Goal: Task Accomplishment & Management: Use online tool/utility

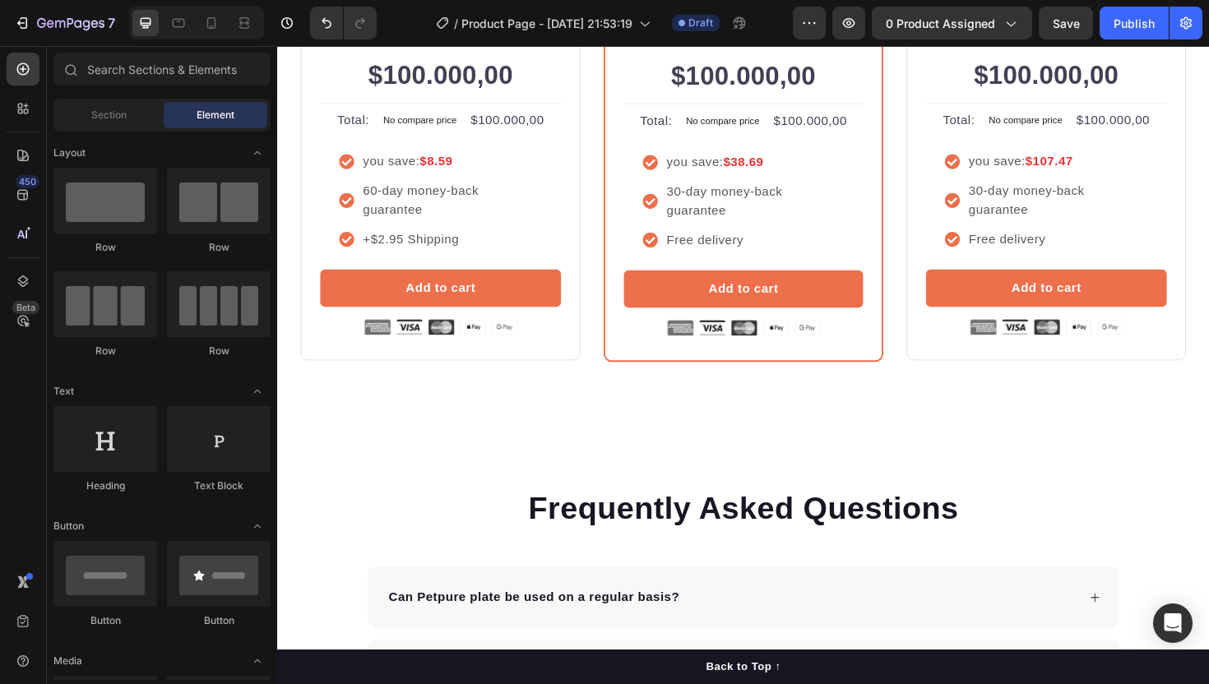
scroll to position [3746, 0]
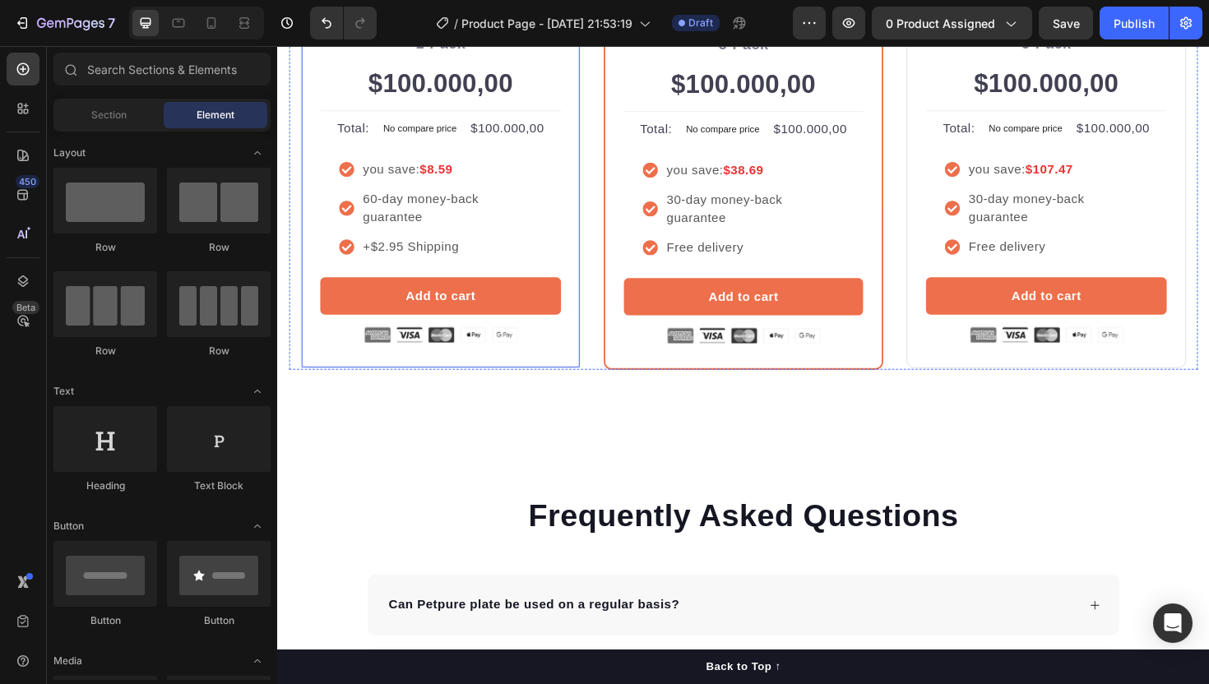
click at [310, 267] on div "Icon Icon Icon Icon Icon Icon List Hoz Rated 4.8/5 by our customers Text block …" at bounding box center [450, 161] width 296 height 451
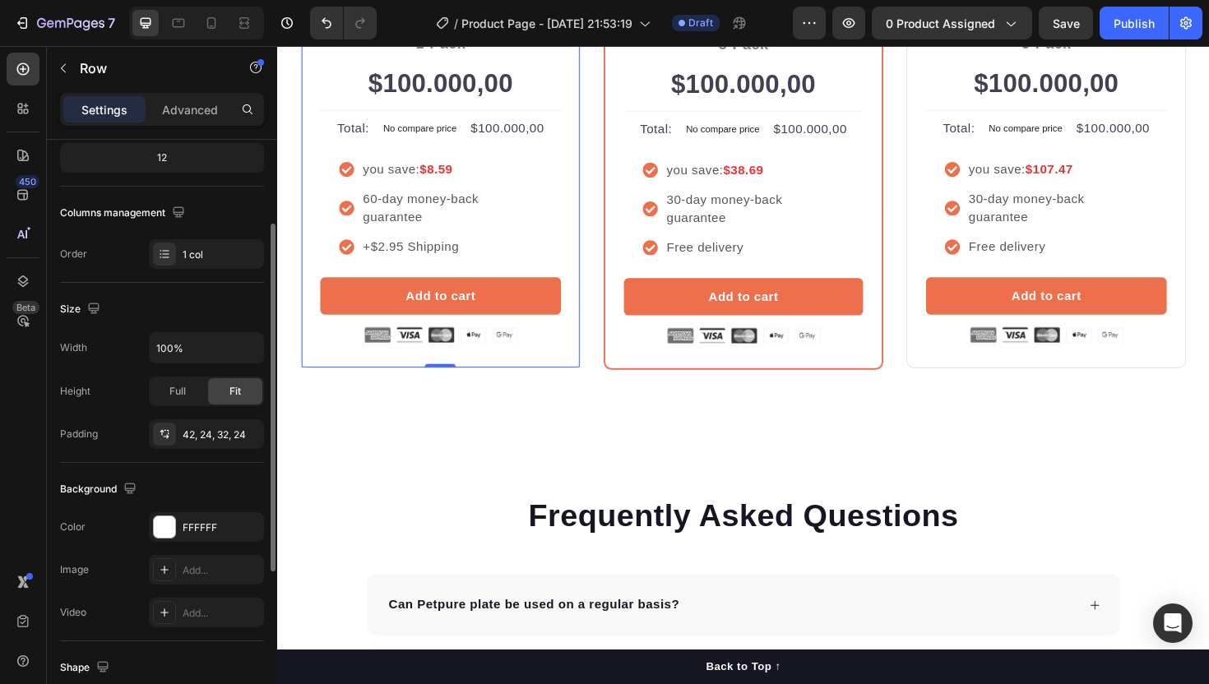
scroll to position [218, 0]
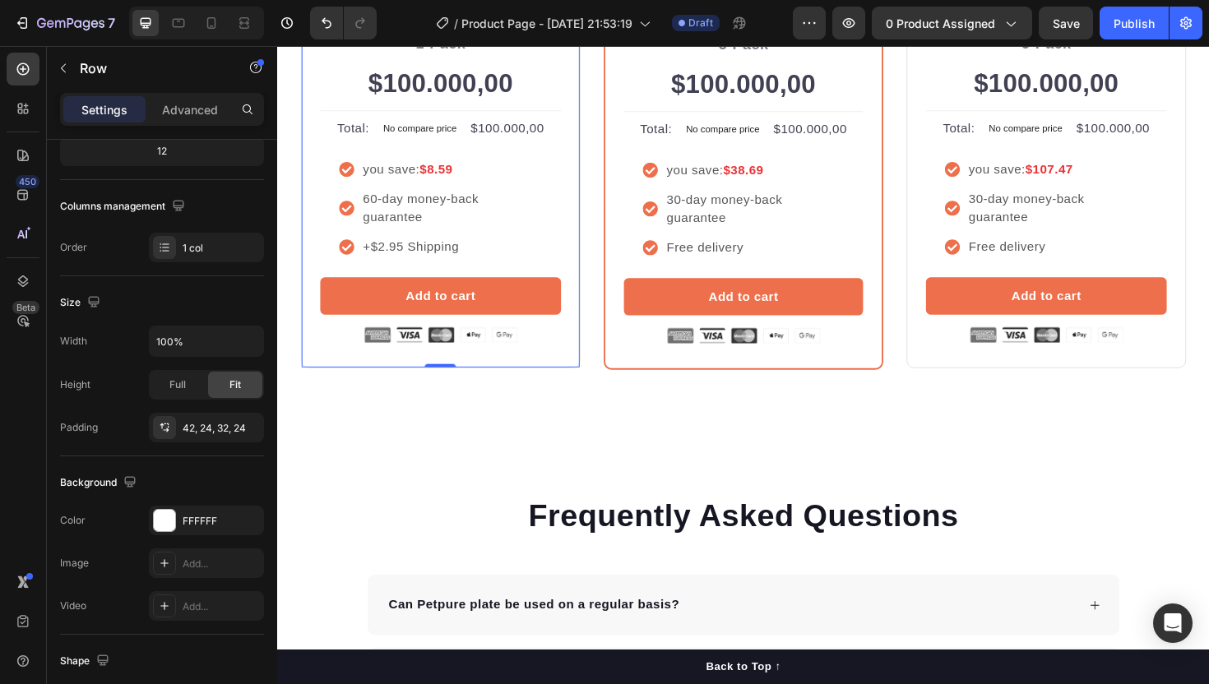
click at [316, 358] on div "Icon Icon Icon Icon Icon Icon List Hoz Rated 4.8/5 by our customers Text block …" at bounding box center [450, 161] width 296 height 451
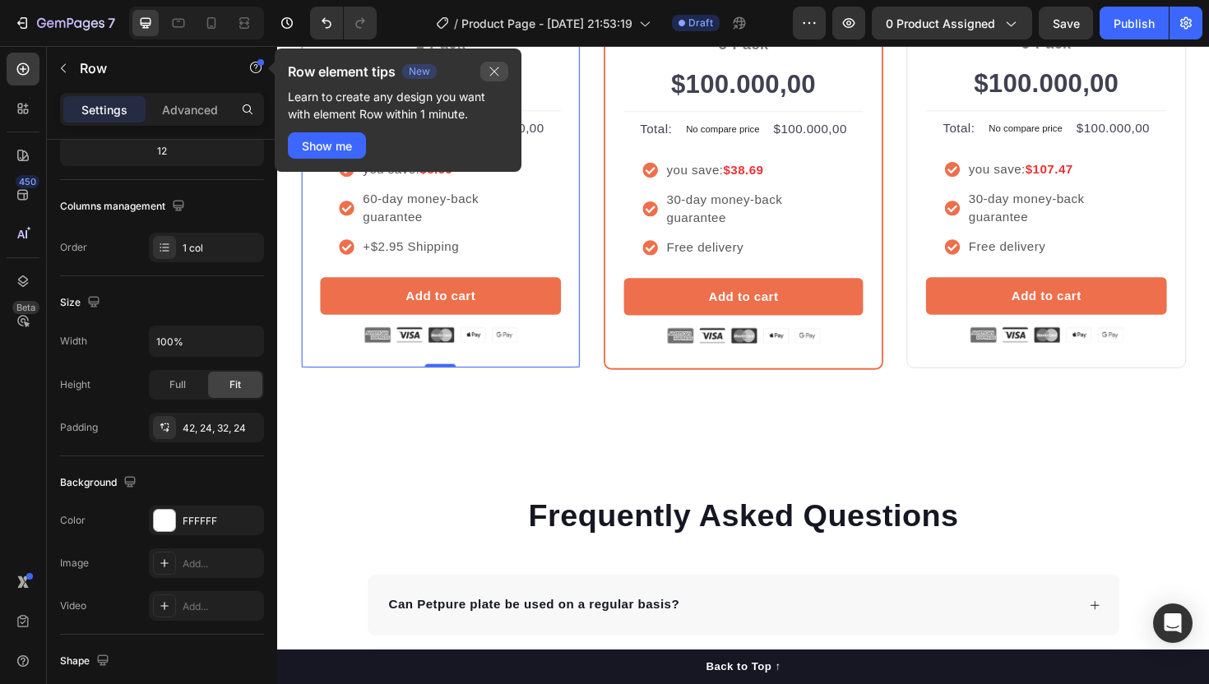
click at [494, 64] on button "button" at bounding box center [494, 72] width 28 height 20
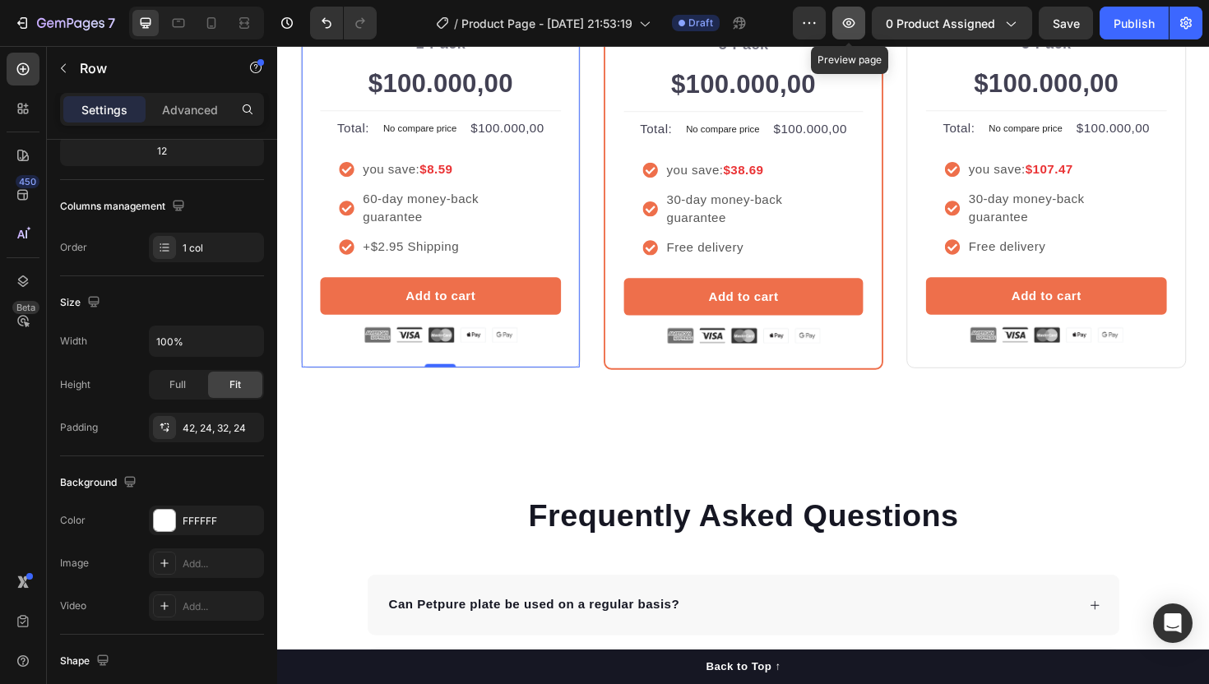
click at [850, 13] on button "button" at bounding box center [848, 23] width 33 height 33
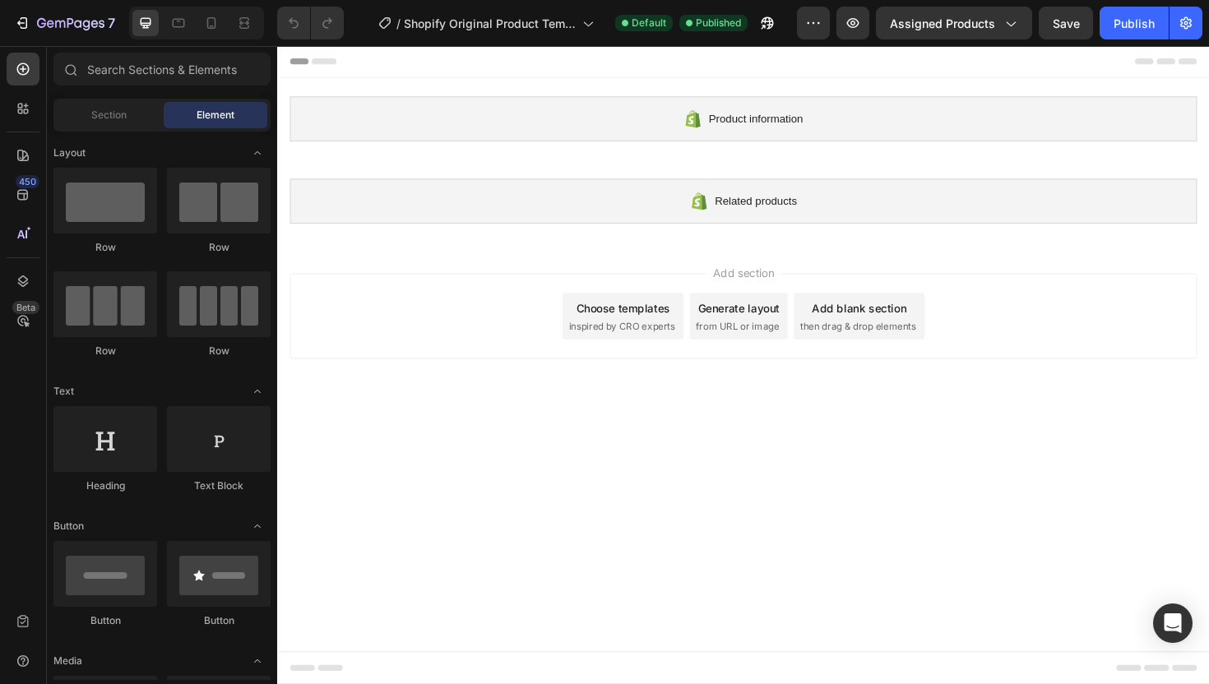
click at [677, 342] on span "inspired by CRO experts" at bounding box center [641, 342] width 113 height 15
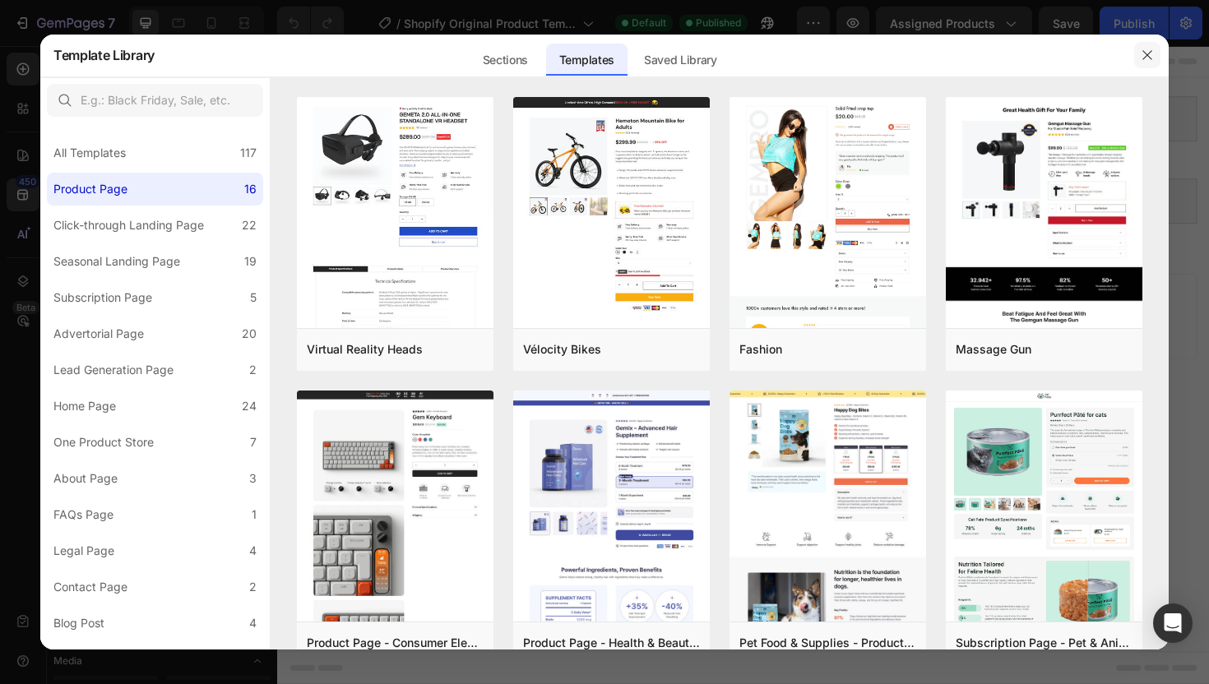
click at [1139, 59] on button "button" at bounding box center [1147, 55] width 26 height 26
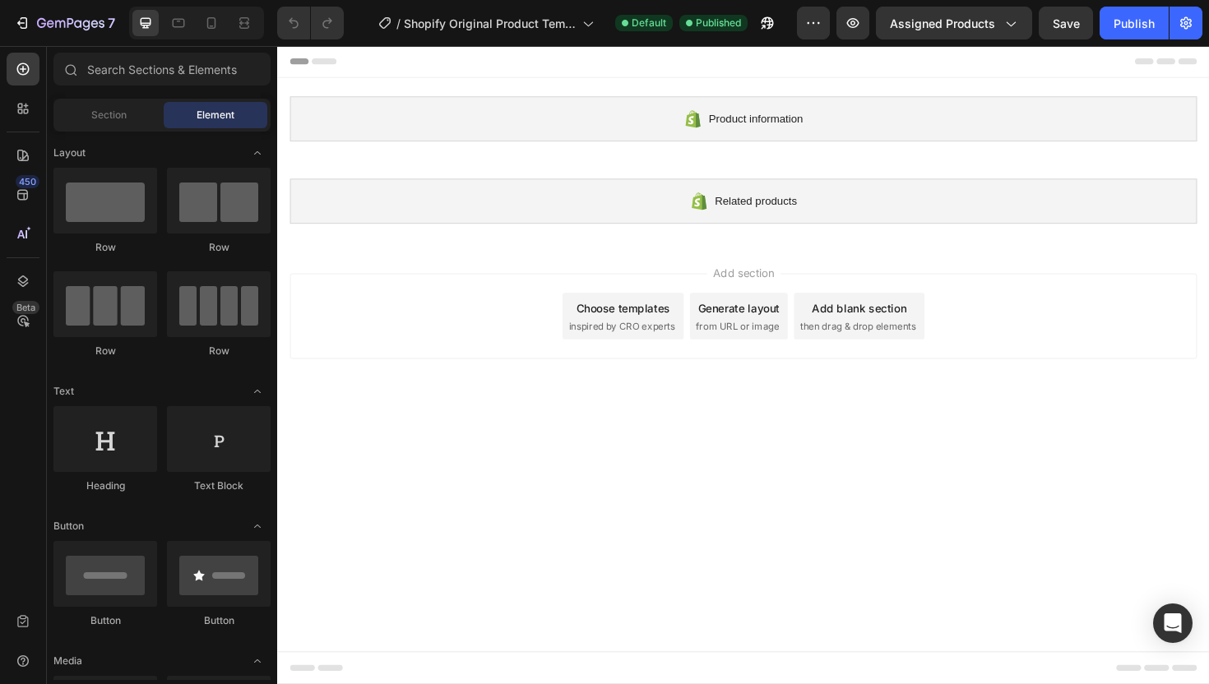
click at [662, 345] on span "inspired by CRO experts" at bounding box center [641, 342] width 113 height 15
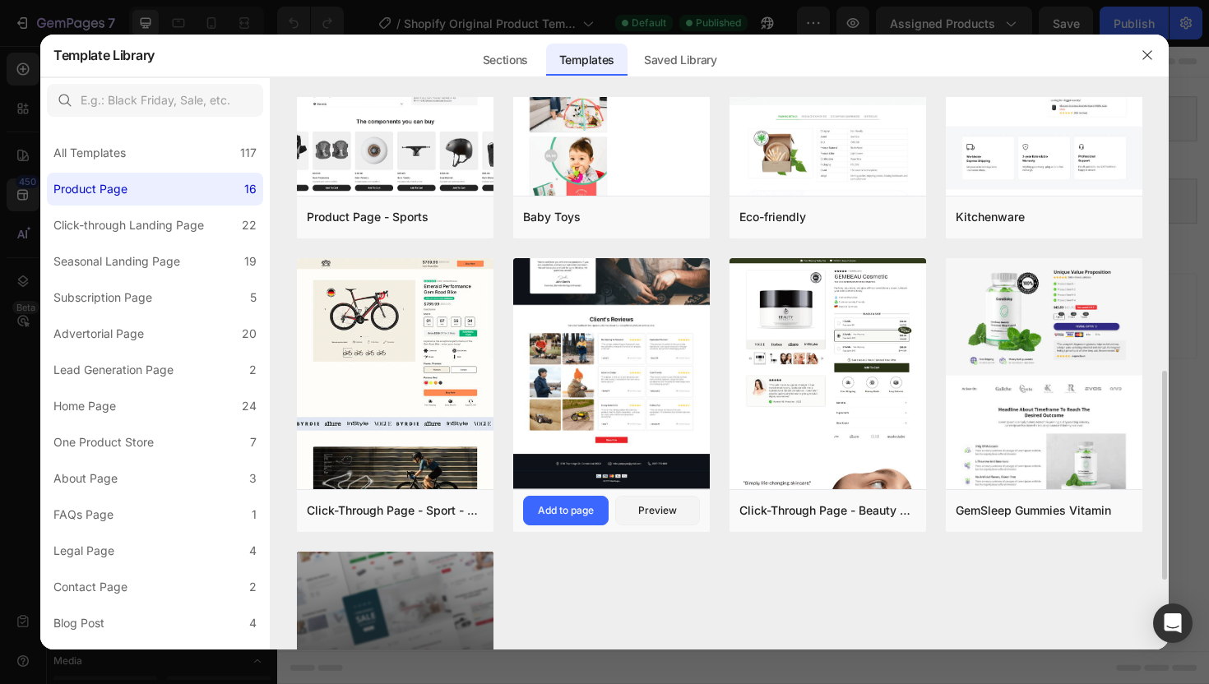
scroll to position [721, 0]
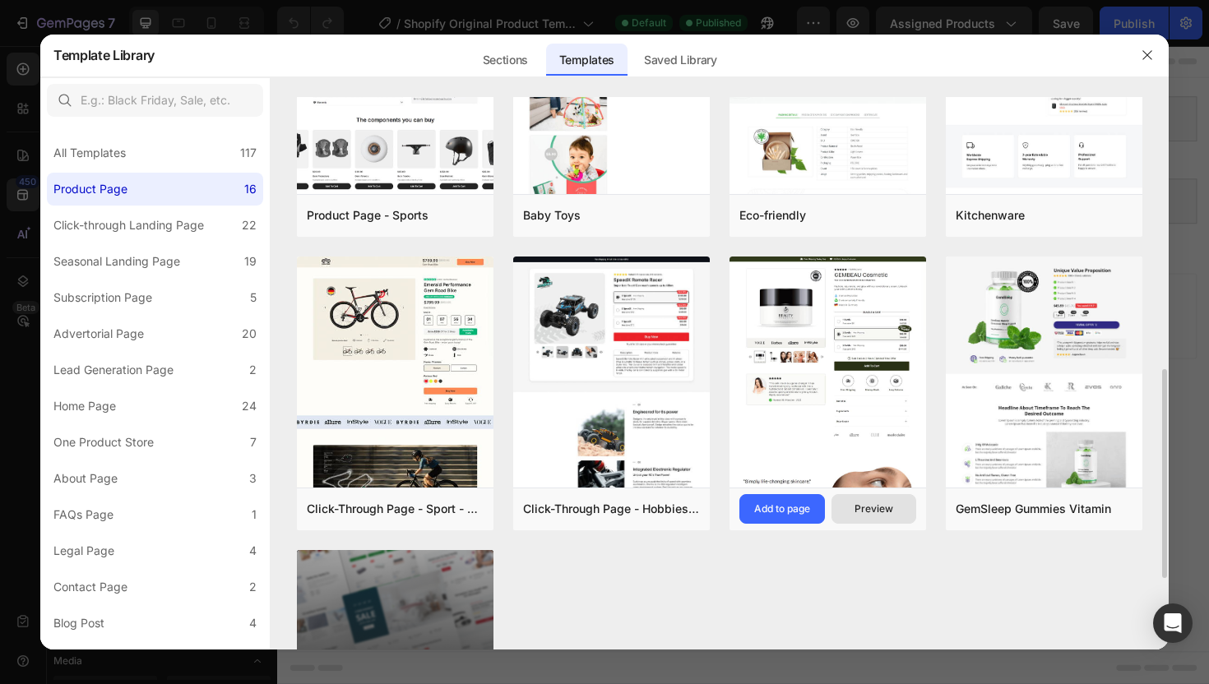
click at [862, 515] on div "Preview" at bounding box center [873, 509] width 39 height 15
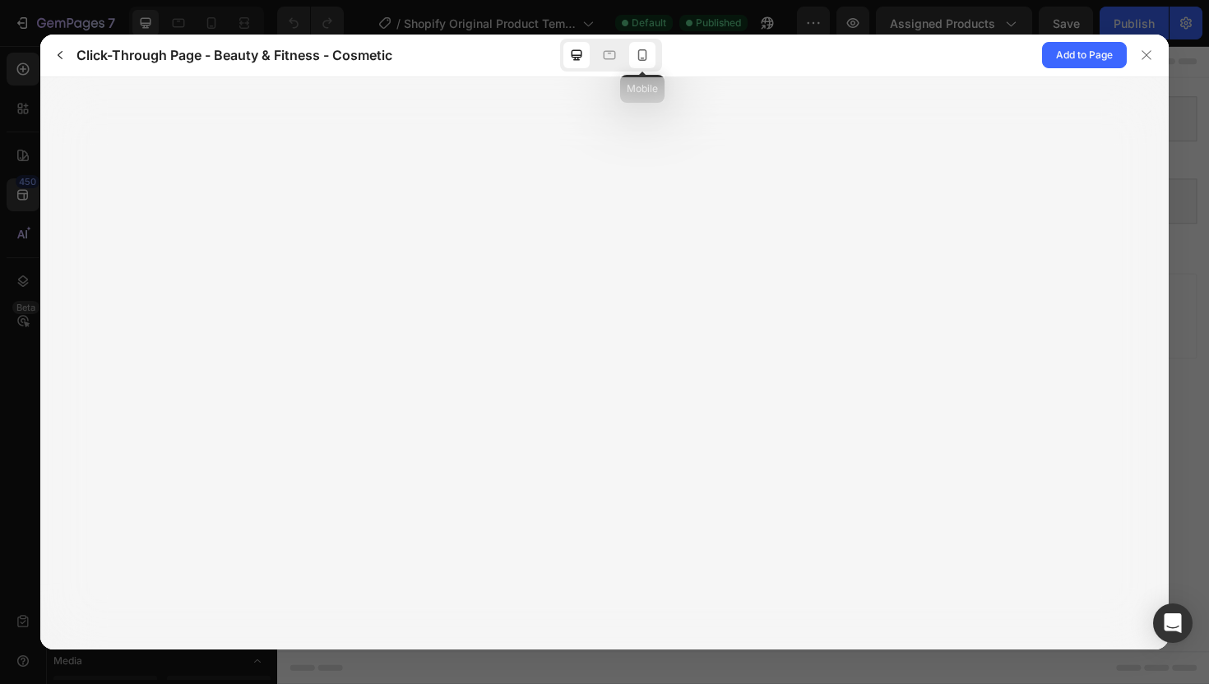
click at [643, 50] on icon at bounding box center [642, 55] width 9 height 12
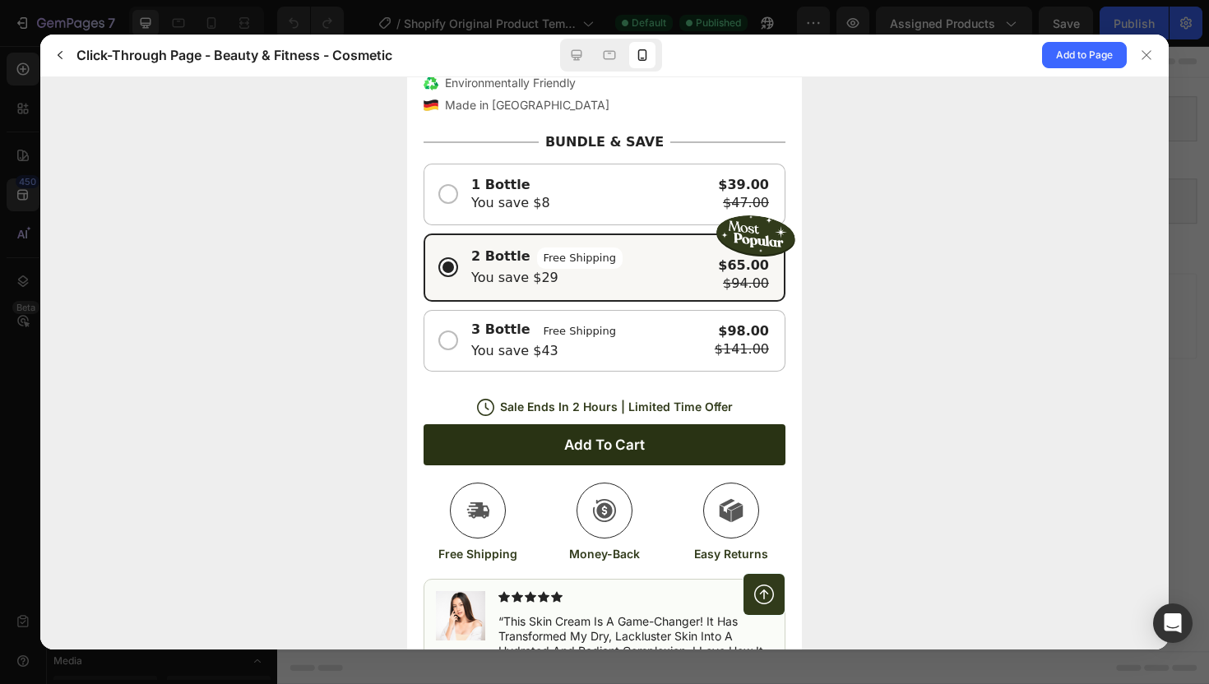
scroll to position [0, 0]
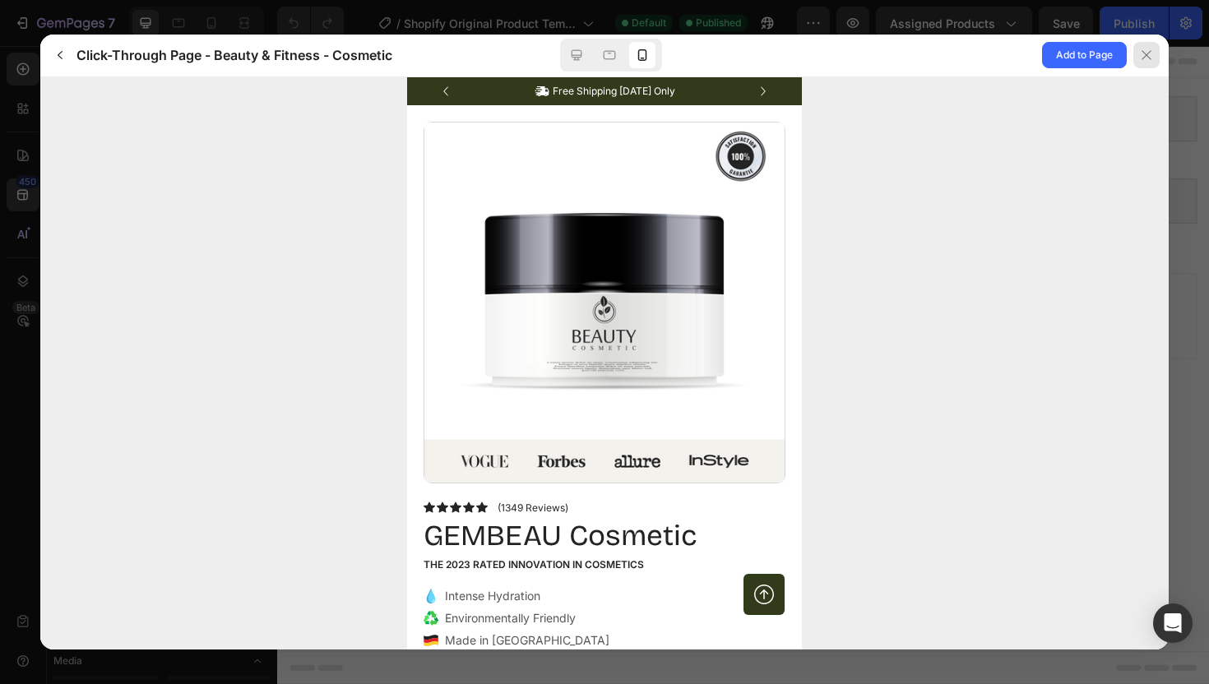
click at [1144, 52] on icon at bounding box center [1145, 55] width 13 height 13
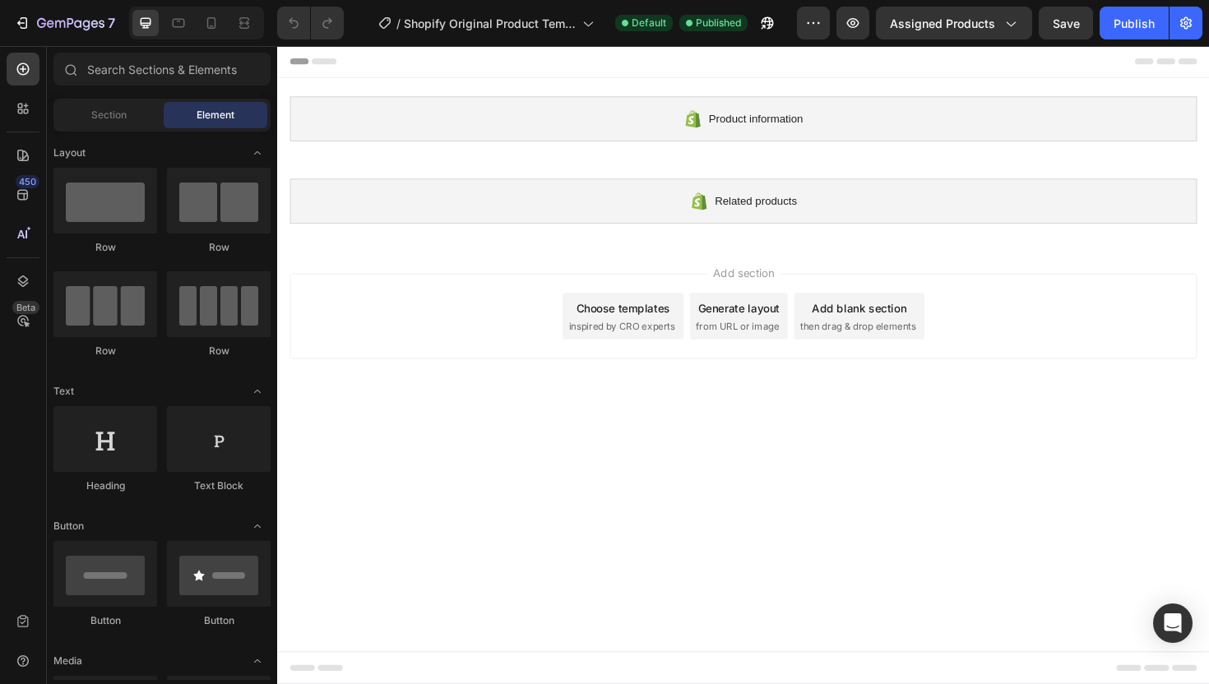
click at [656, 330] on div "Choose templates" at bounding box center [643, 323] width 99 height 17
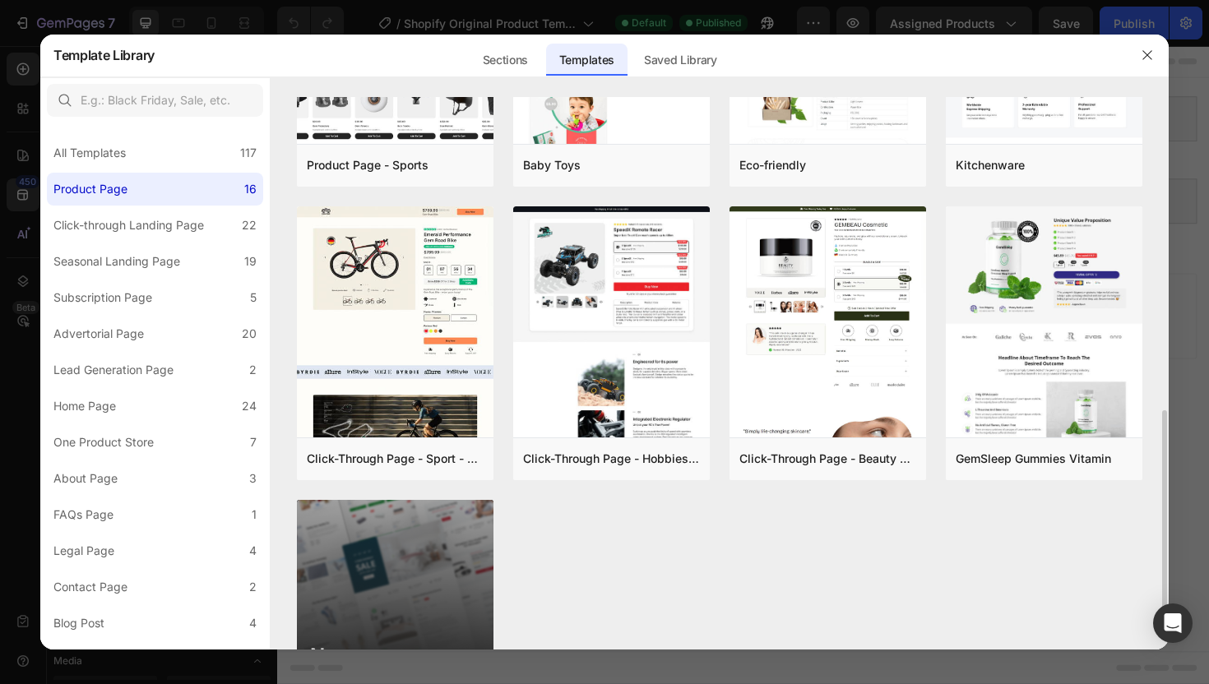
scroll to position [806, 0]
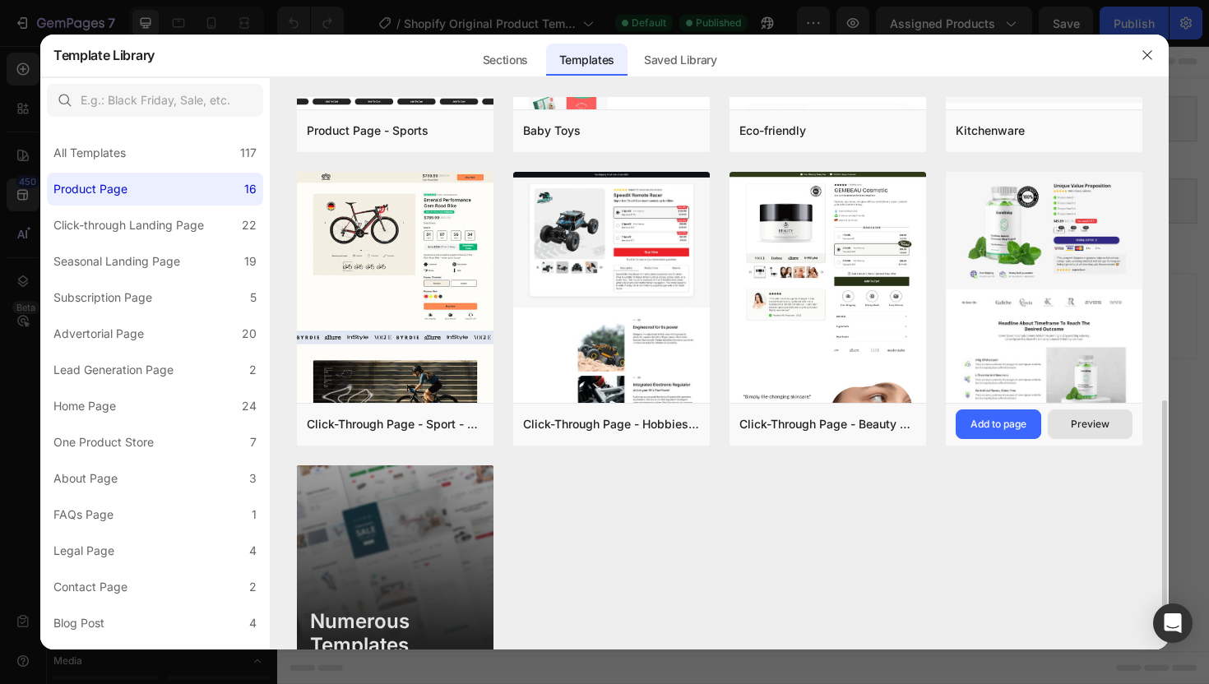
click at [1091, 428] on div "Preview" at bounding box center [1089, 424] width 39 height 15
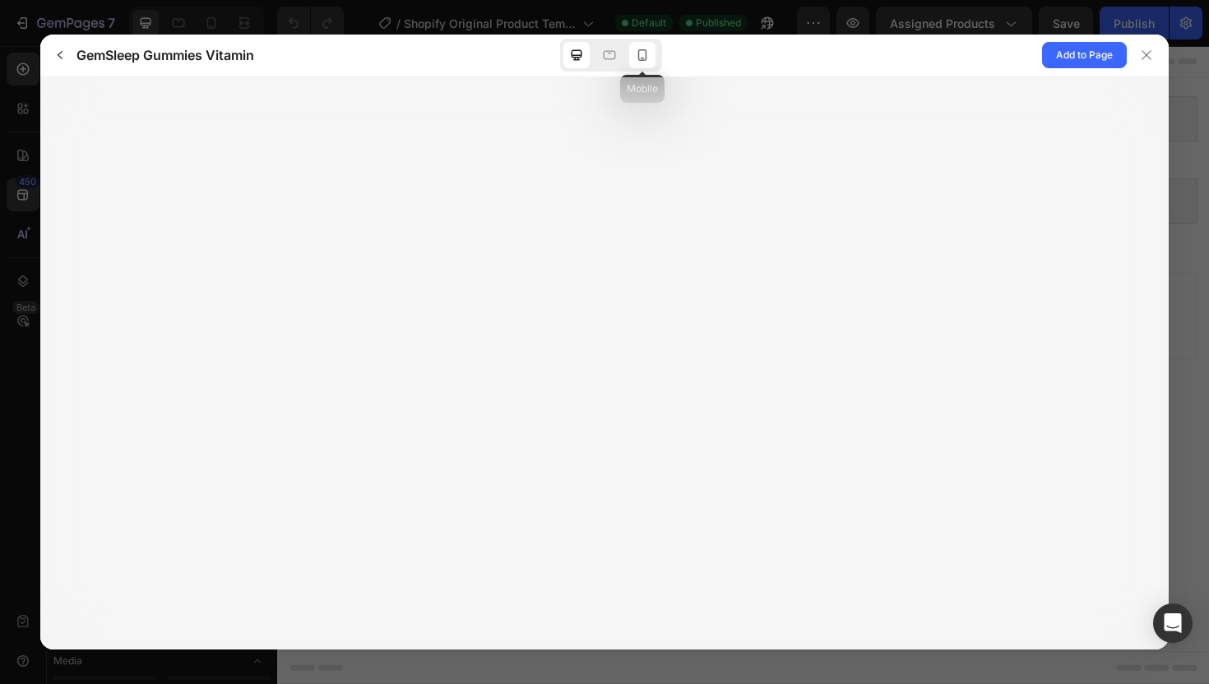
click at [640, 67] on div at bounding box center [642, 55] width 26 height 26
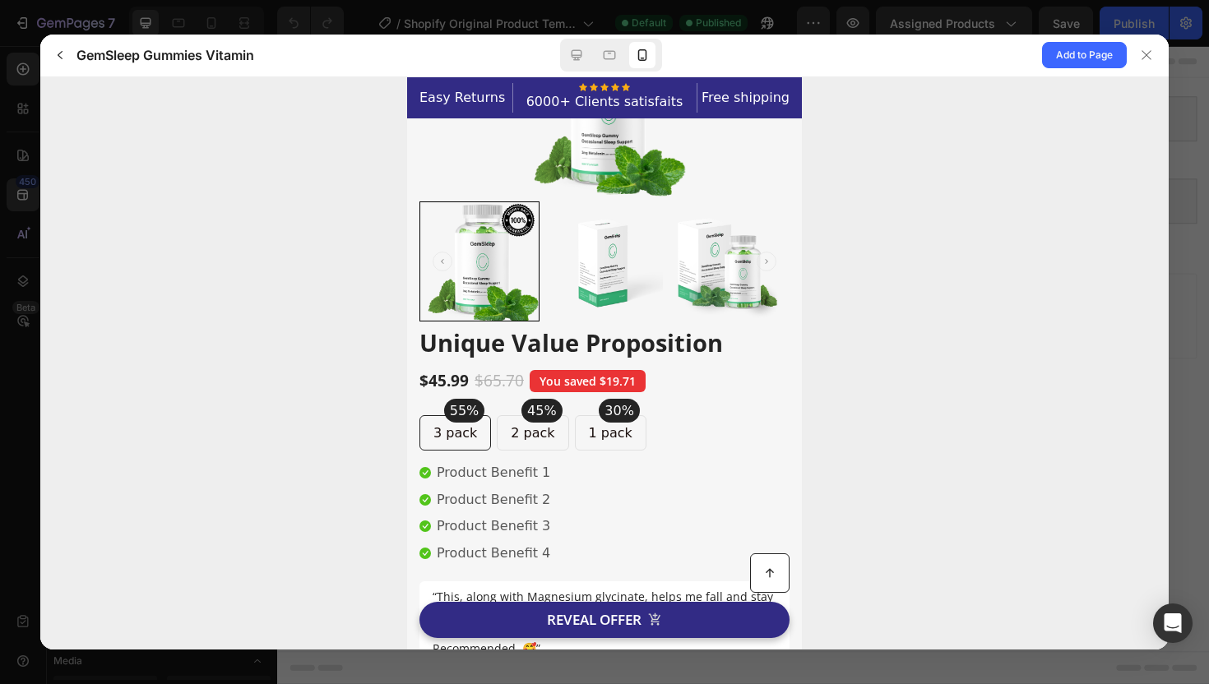
scroll to position [86, 0]
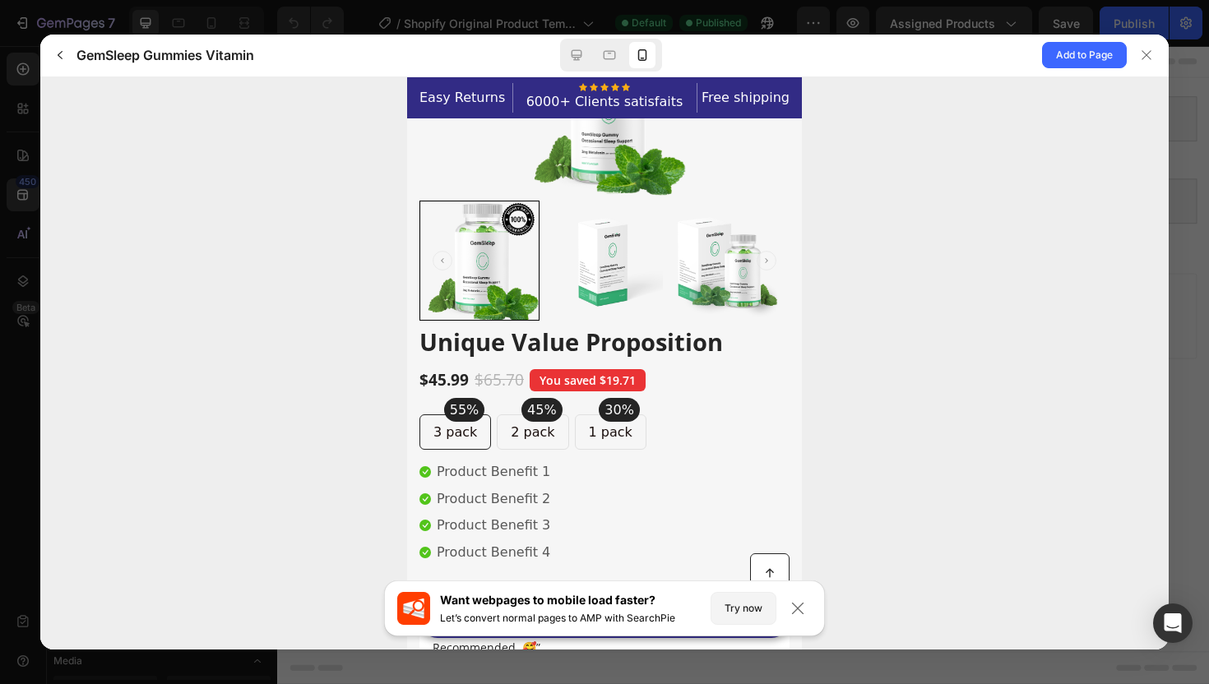
click at [526, 433] on p "2 pack" at bounding box center [533, 431] width 44 height 21
click at [596, 429] on p "1 pack" at bounding box center [611, 431] width 44 height 21
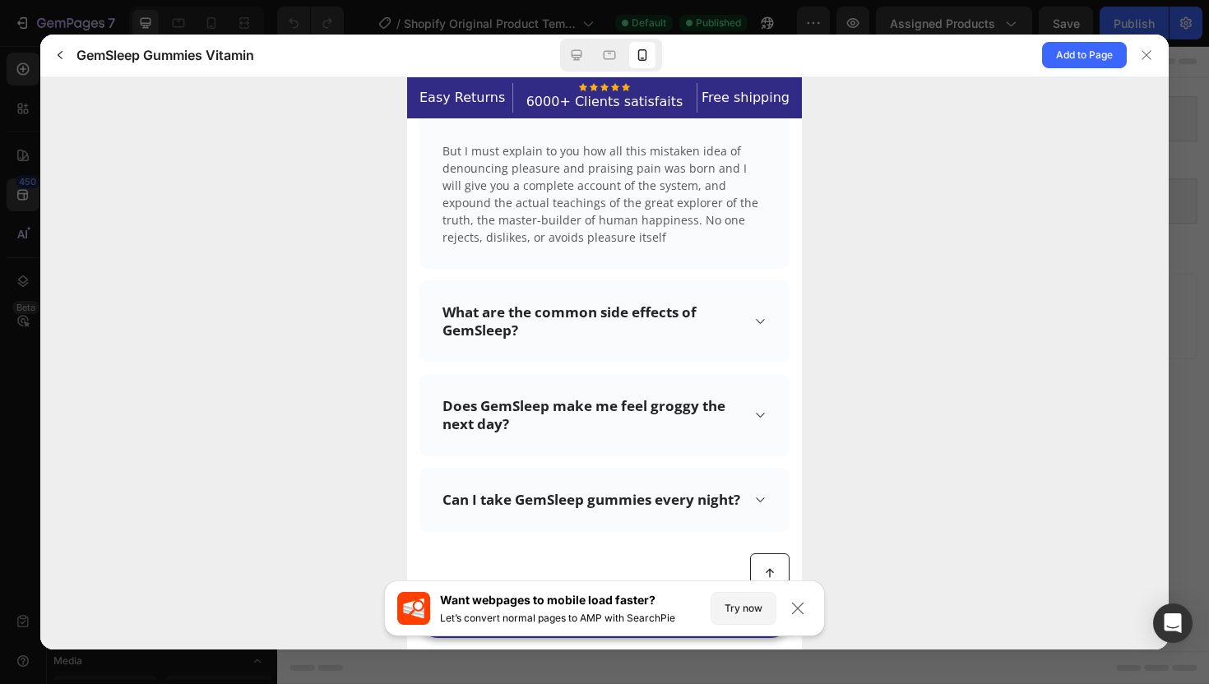
scroll to position [6121, 0]
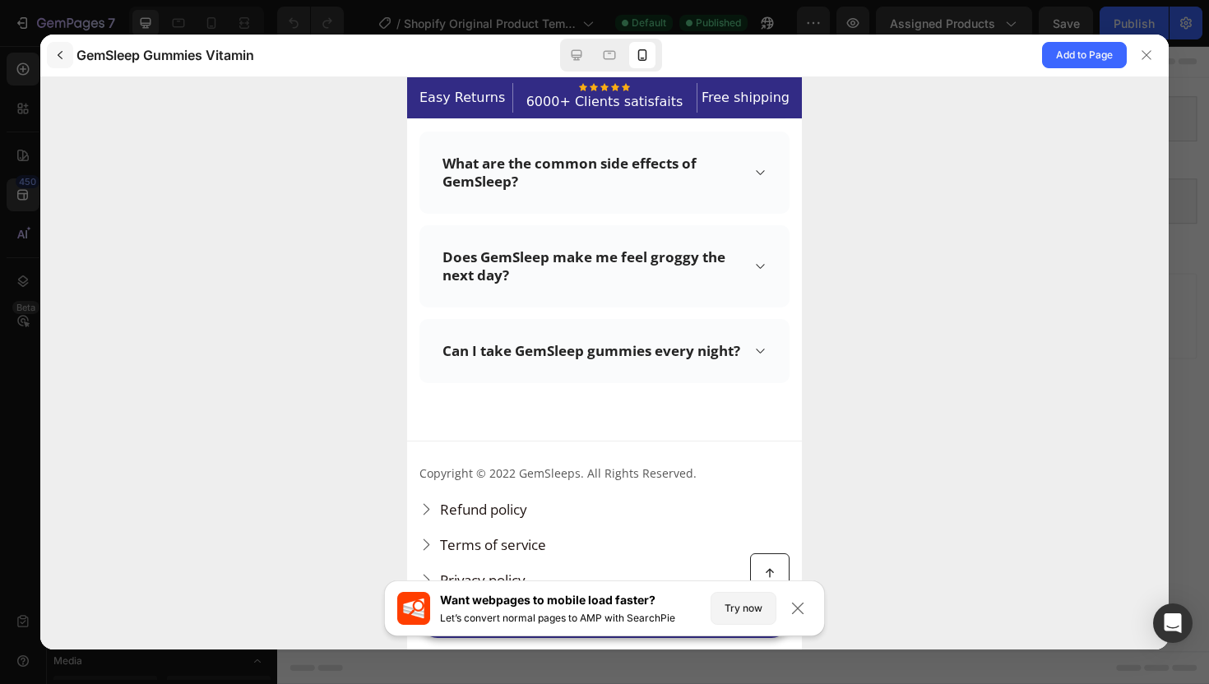
click at [62, 51] on icon "button" at bounding box center [59, 55] width 13 height 13
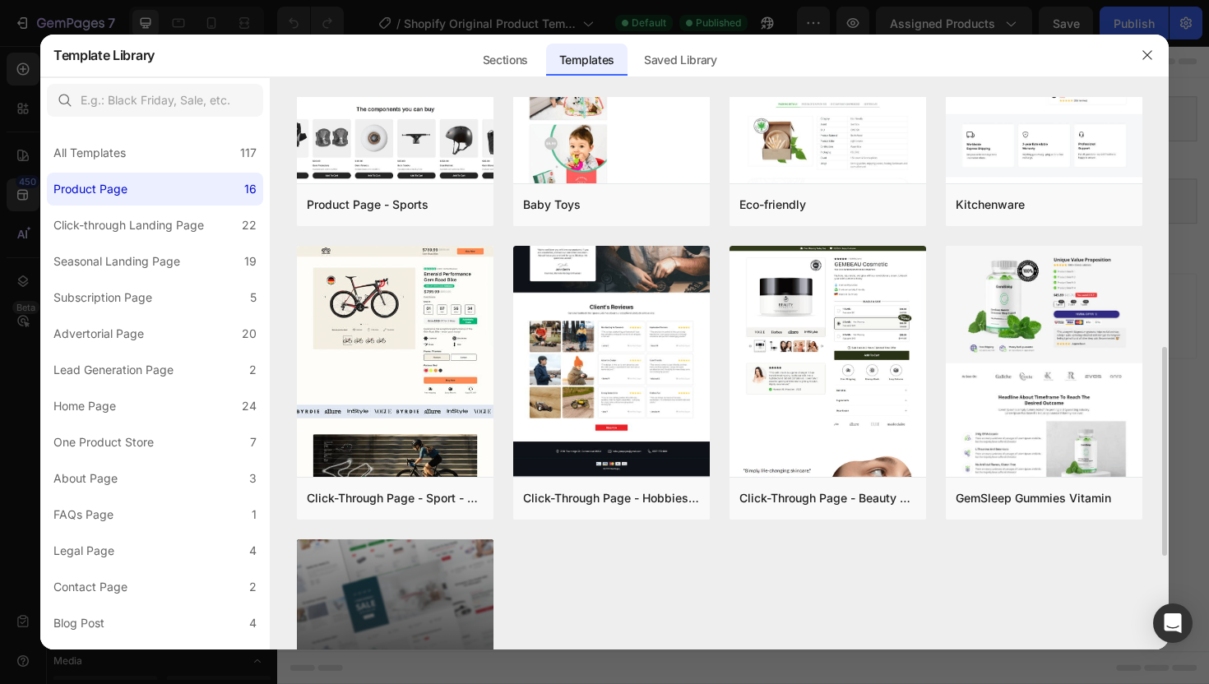
scroll to position [713, 0]
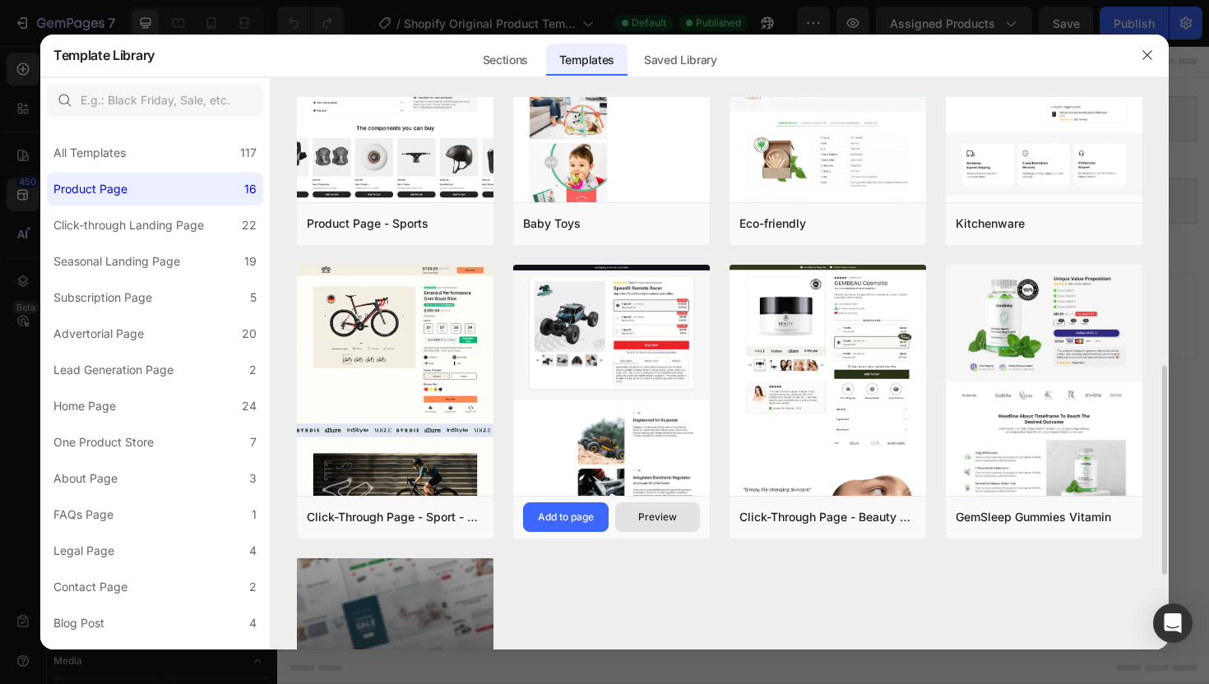
click at [657, 525] on button "Preview" at bounding box center [658, 517] width 86 height 30
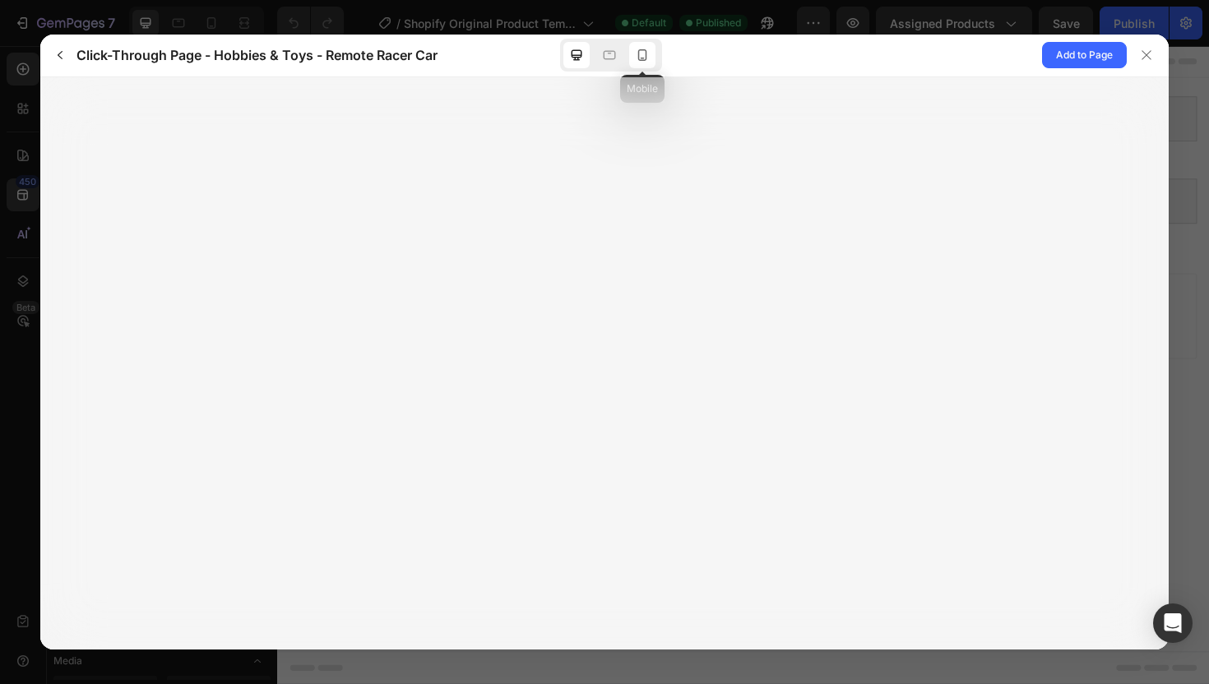
click at [643, 62] on icon at bounding box center [642, 55] width 16 height 16
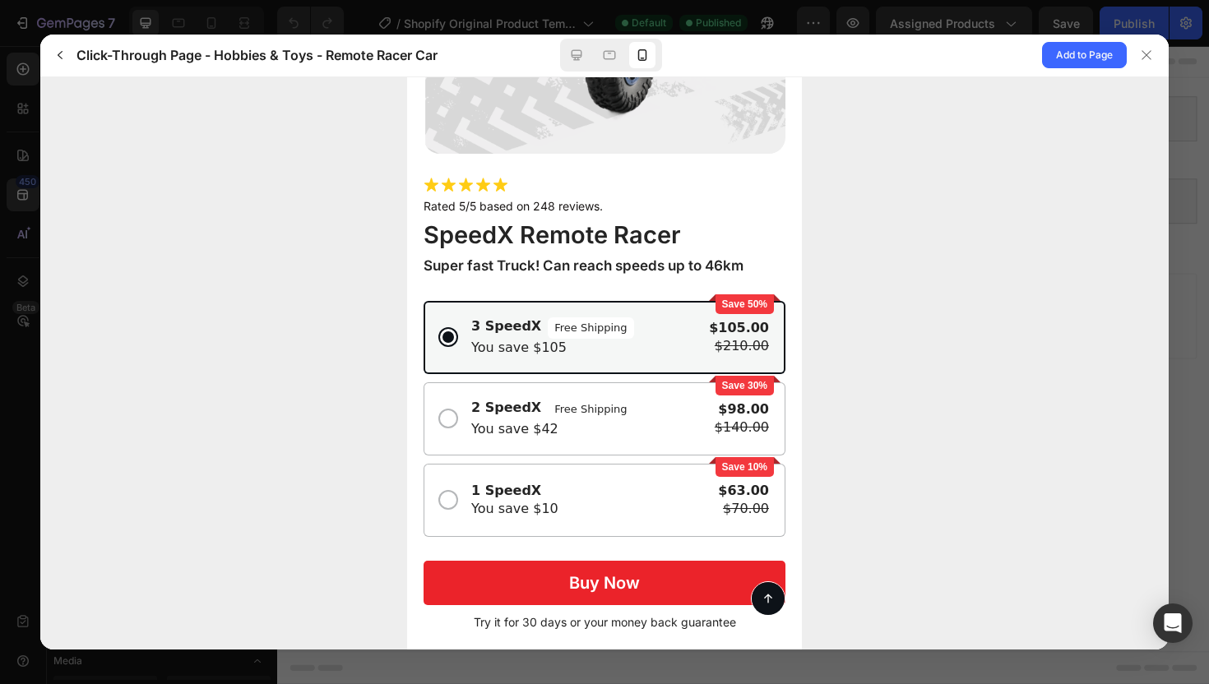
scroll to position [351, 0]
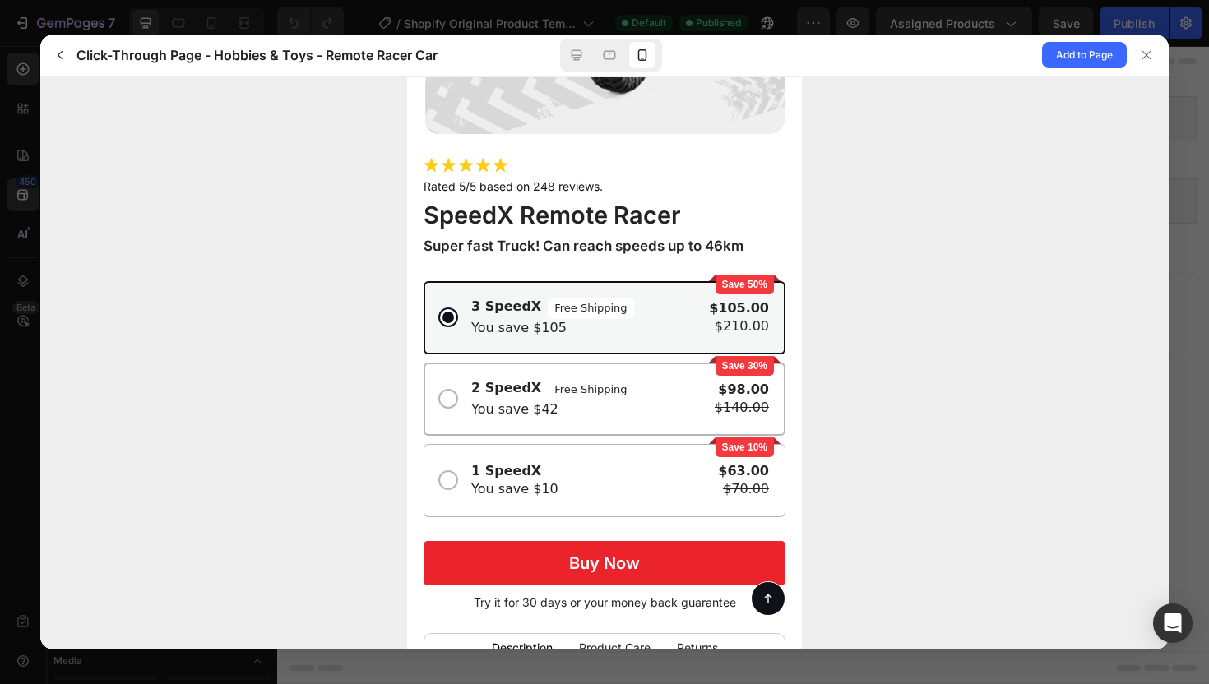
click at [492, 391] on span "2 SpeedX" at bounding box center [506, 388] width 70 height 21
click at [407, 76] on input "Save 30% 2 SpeedX Free Shipping You save $42 $98.00 $140.00" at bounding box center [407, 76] width 0 height 0
click div "2 SpeedX Free Shipping You save $42 $98.00 $140.00"
click at [407, 76] on input "Save 30% 2 SpeedX Free Shipping You save $42 $98.00 $140.00" at bounding box center [407, 76] width 0 height 0
click at [449, 399] on div at bounding box center [448, 398] width 16 height 16
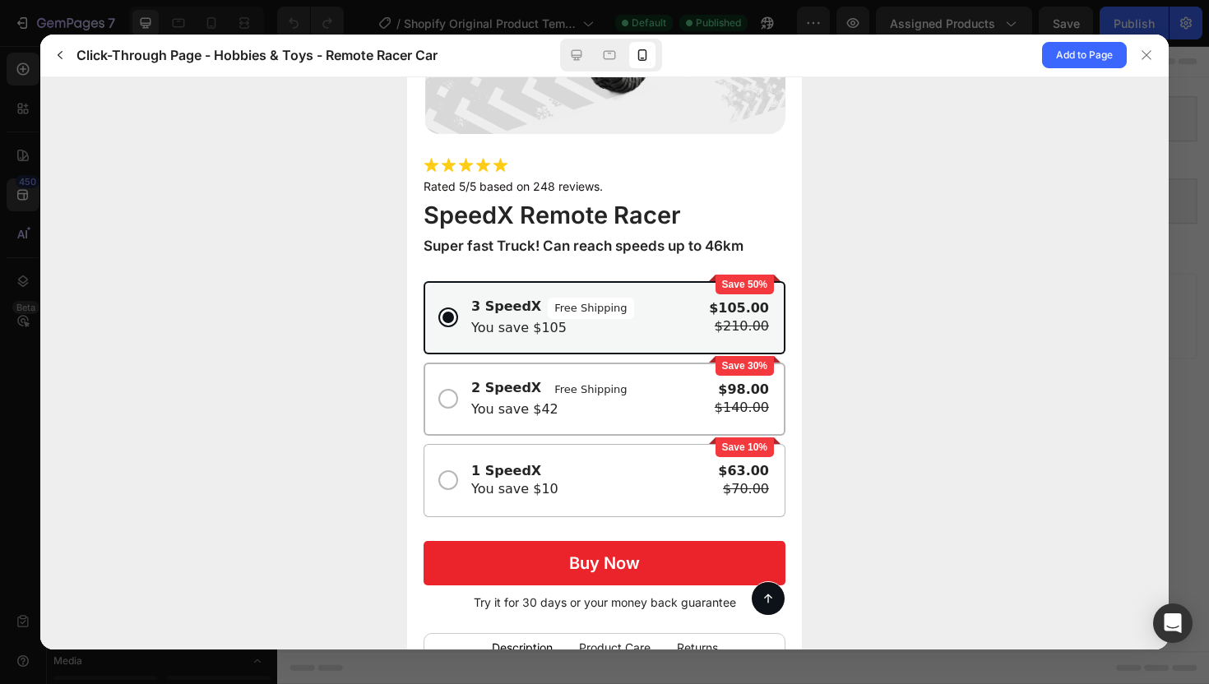
click at [407, 76] on input "Save 30% 2 SpeedX Free Shipping You save $42 $98.00 $140.00" at bounding box center [407, 76] width 0 height 0
click div "1 SpeedX You save $10 $63.00 $70.00"
click at [407, 76] on input "Save 10% 1 SpeedX You save $10 $63.00 $70.00" at bounding box center [407, 76] width 0 height 0
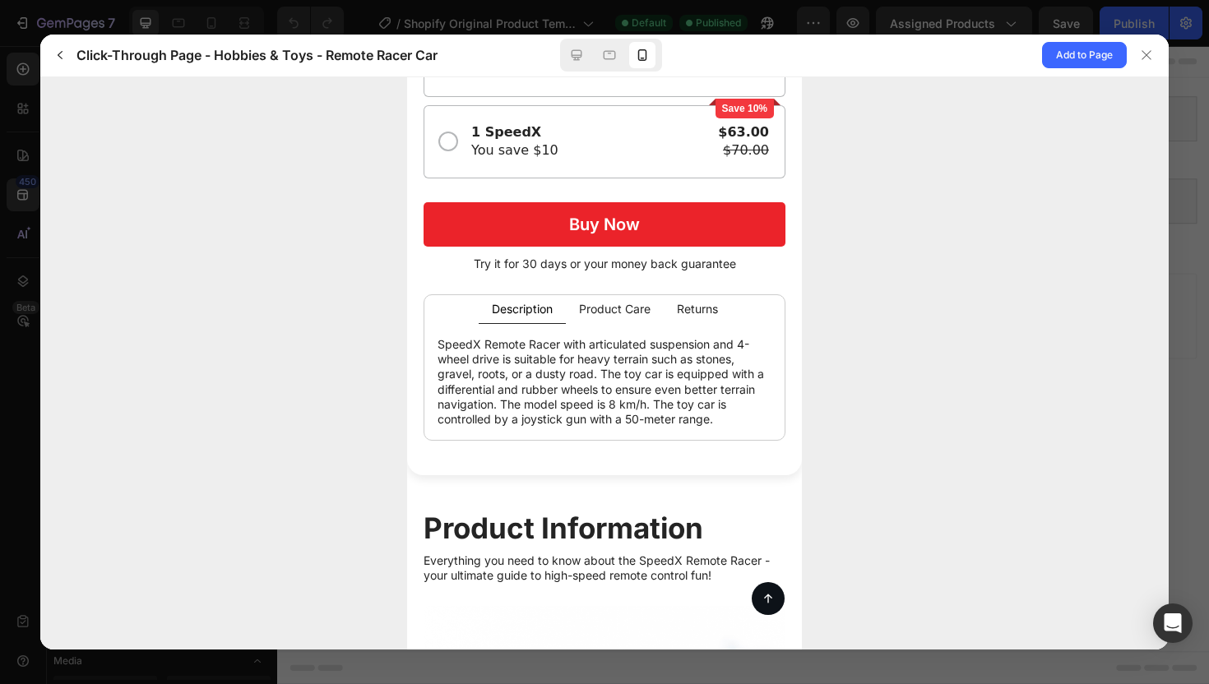
scroll to position [694, 0]
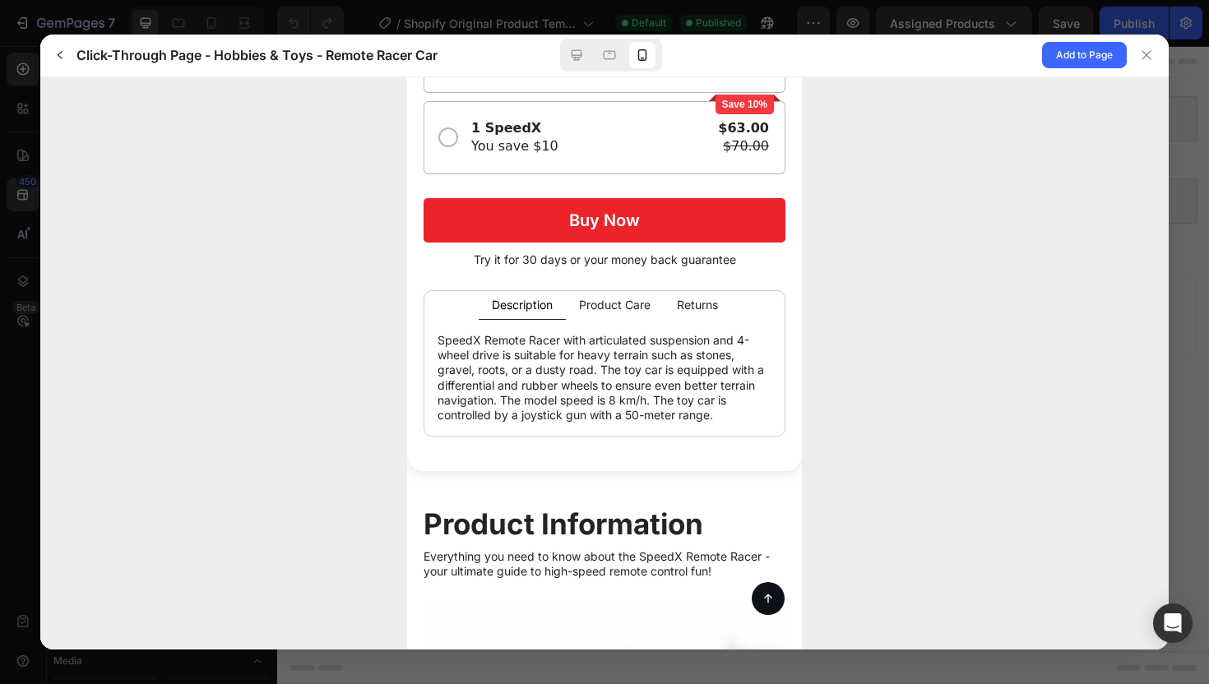
click at [620, 311] on gp-text "Product Care" at bounding box center [615, 305] width 72 height 16
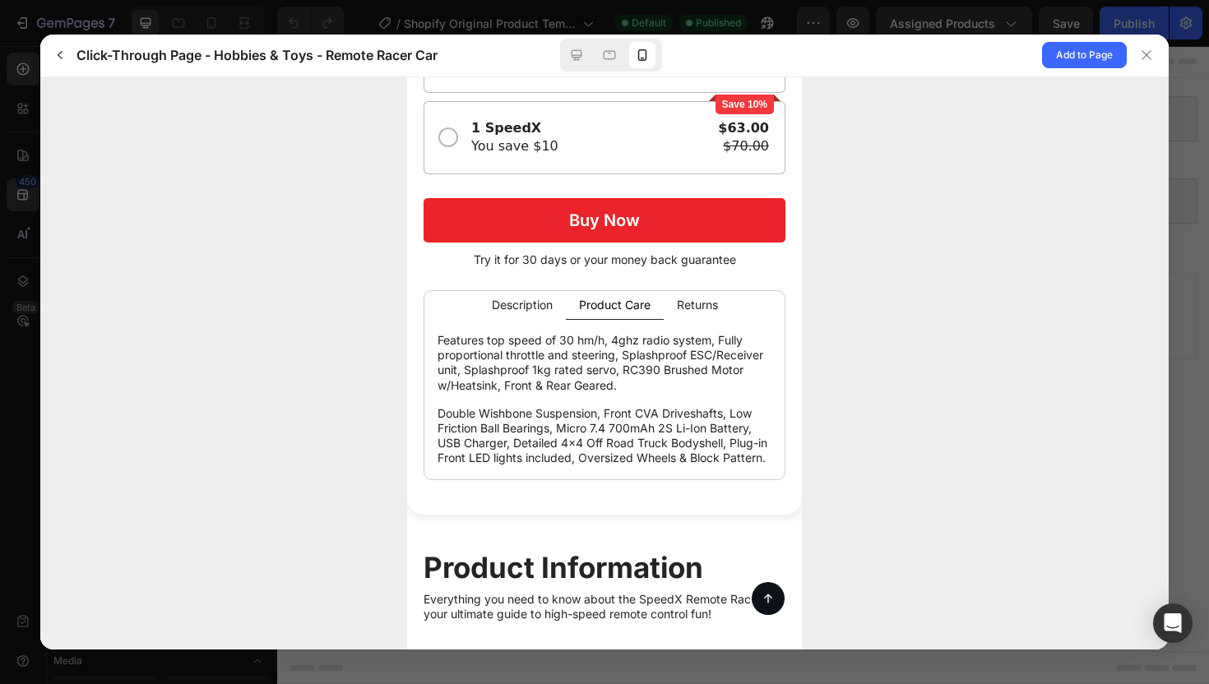
click at [686, 307] on p "Returns" at bounding box center [697, 304] width 41 height 14
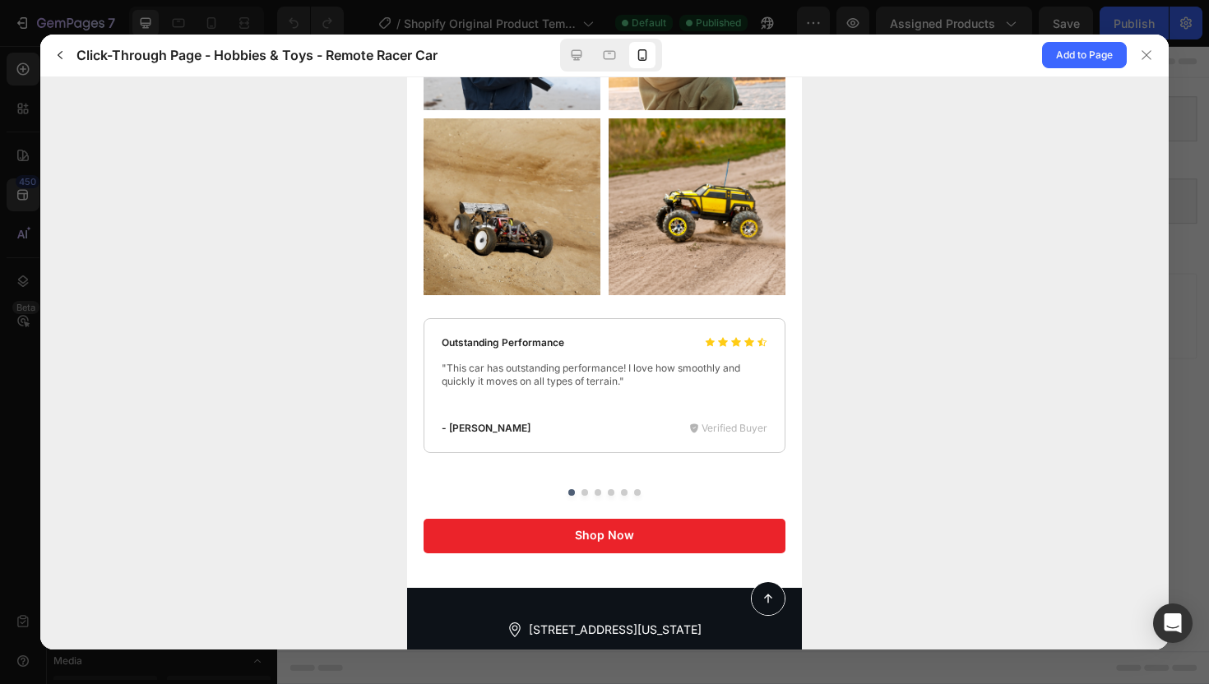
scroll to position [7865, 0]
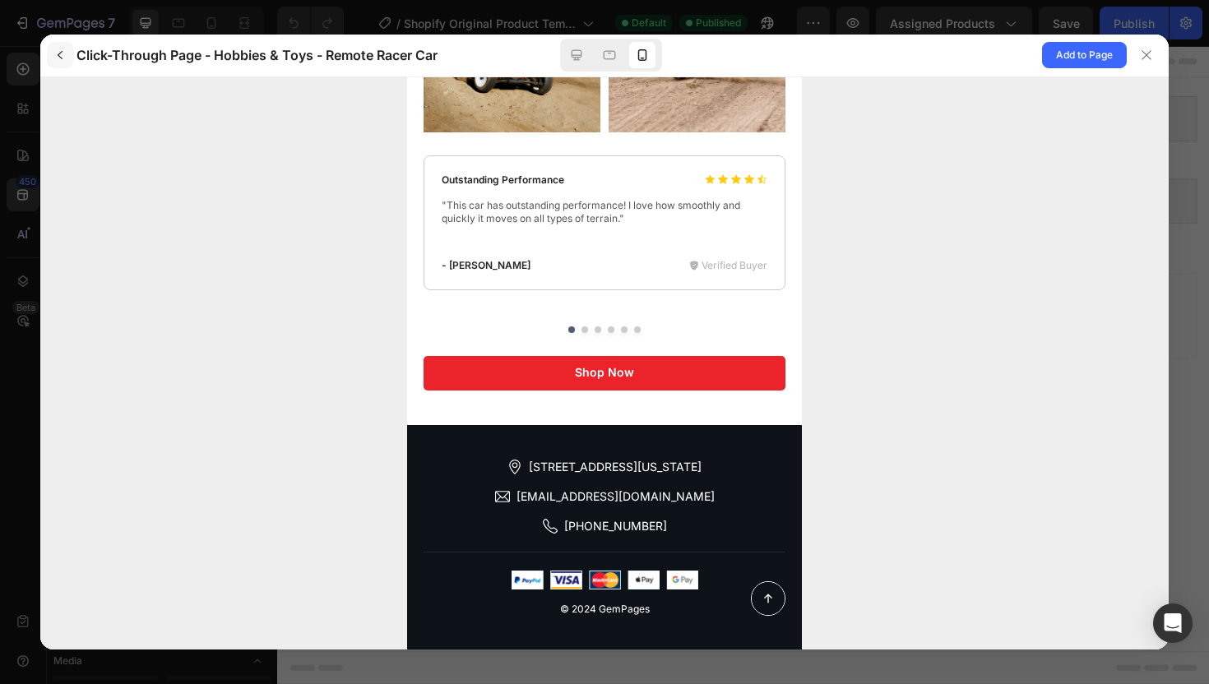
click at [59, 56] on icon "button" at bounding box center [60, 55] width 5 height 8
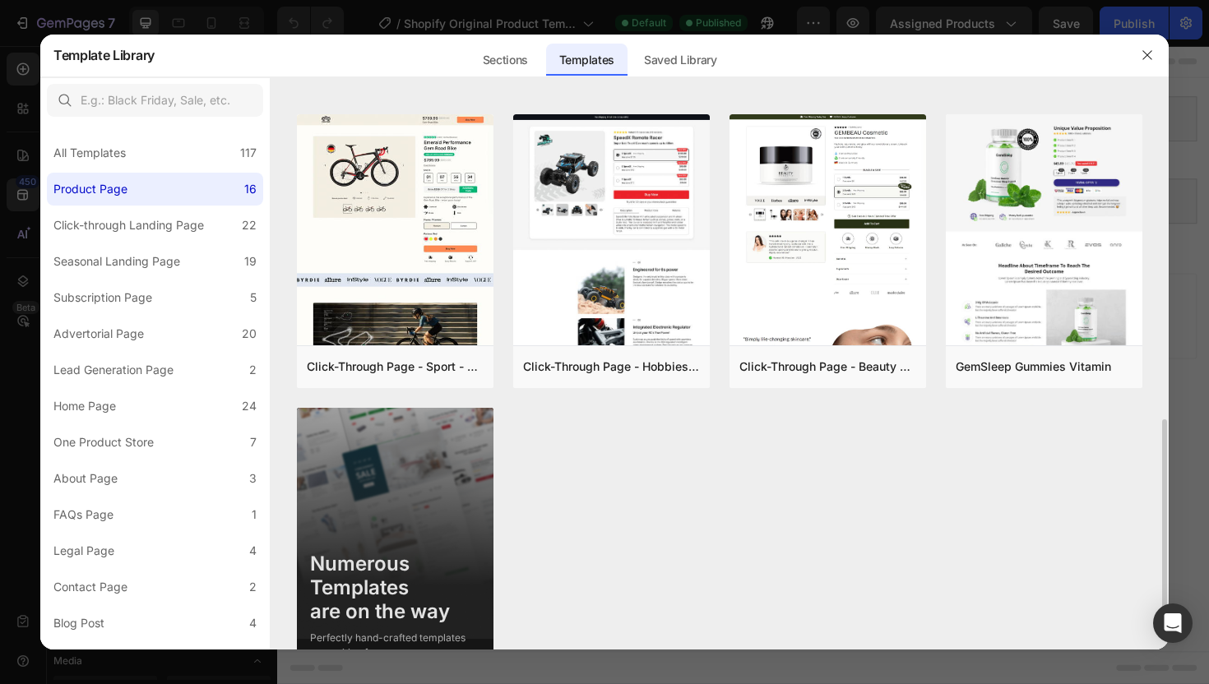
scroll to position [861, 0]
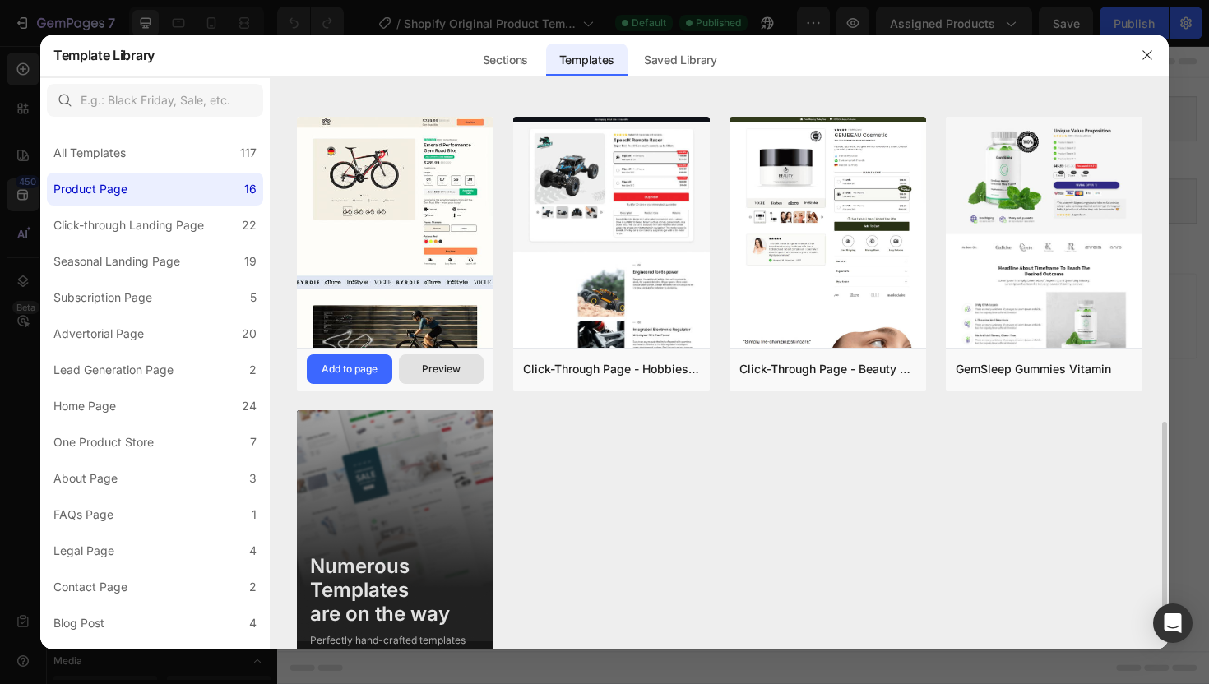
click at [445, 364] on div "Preview" at bounding box center [441, 369] width 39 height 15
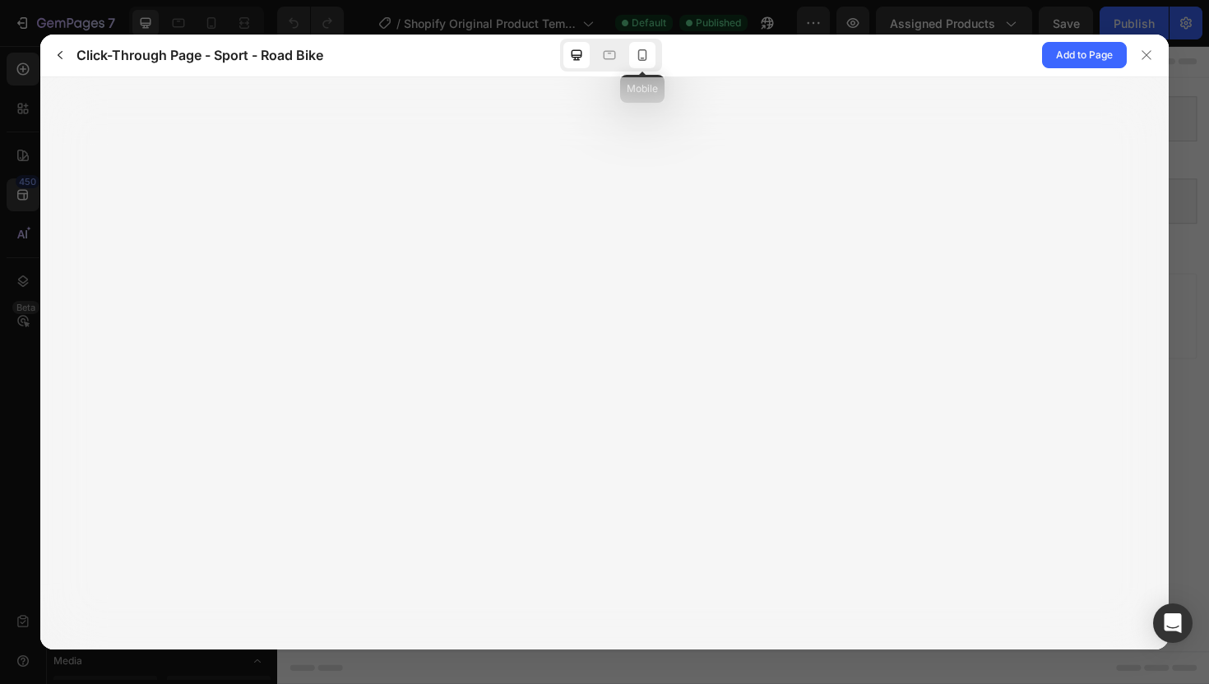
click at [641, 57] on icon at bounding box center [642, 55] width 16 height 16
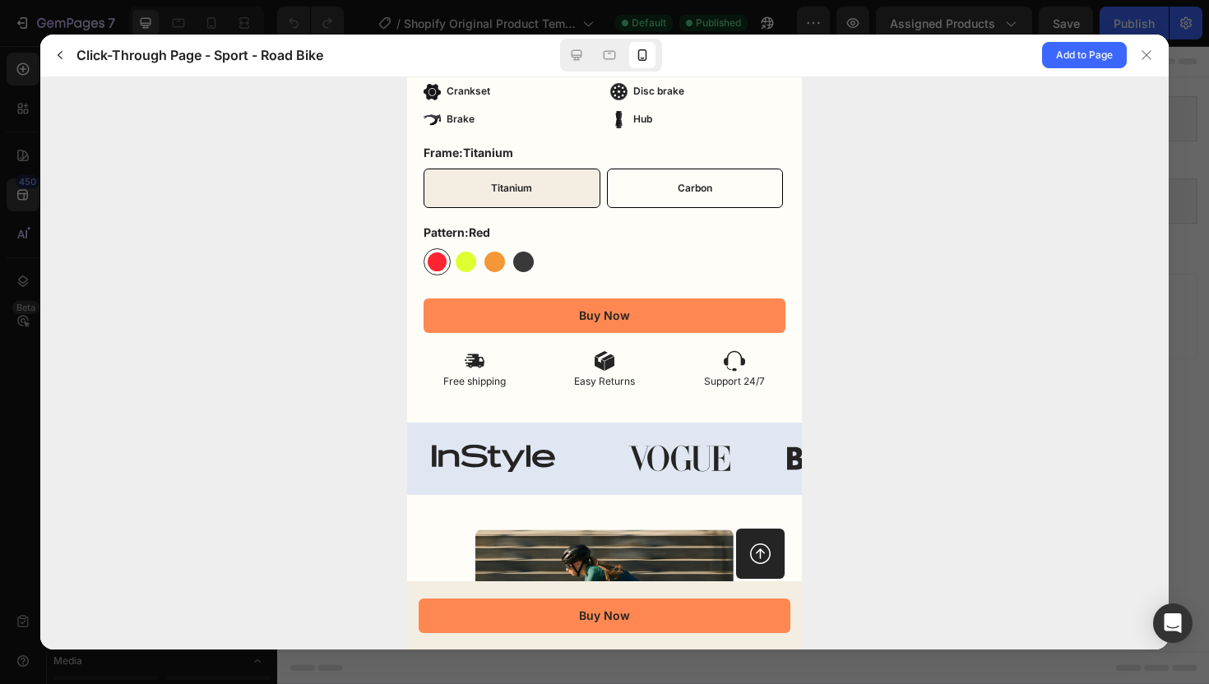
scroll to position [826, 0]
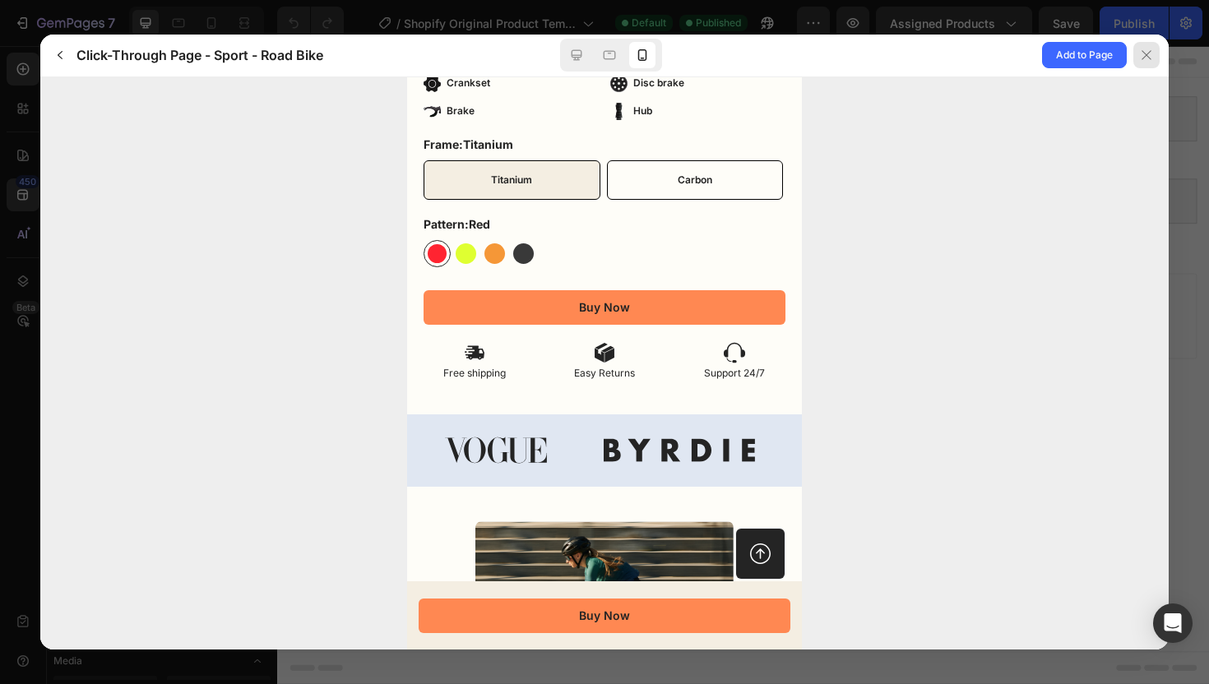
click at [1145, 58] on icon at bounding box center [1145, 55] width 13 height 13
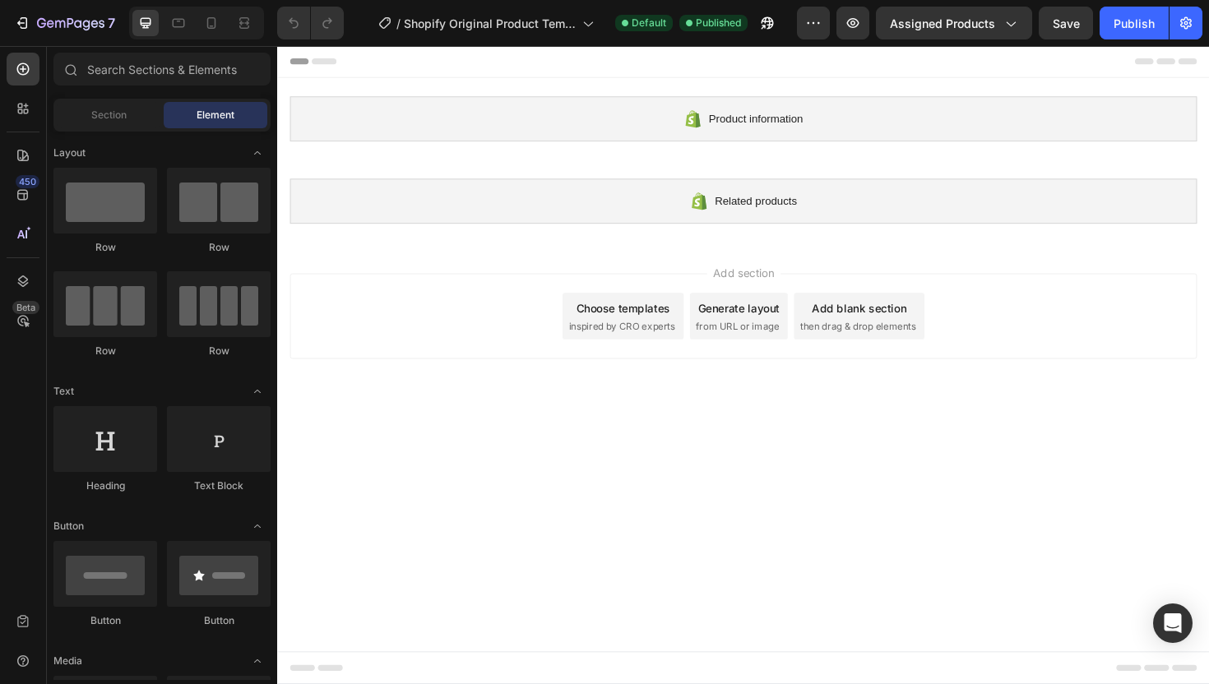
click at [650, 320] on div "Choose templates" at bounding box center [643, 323] width 99 height 17
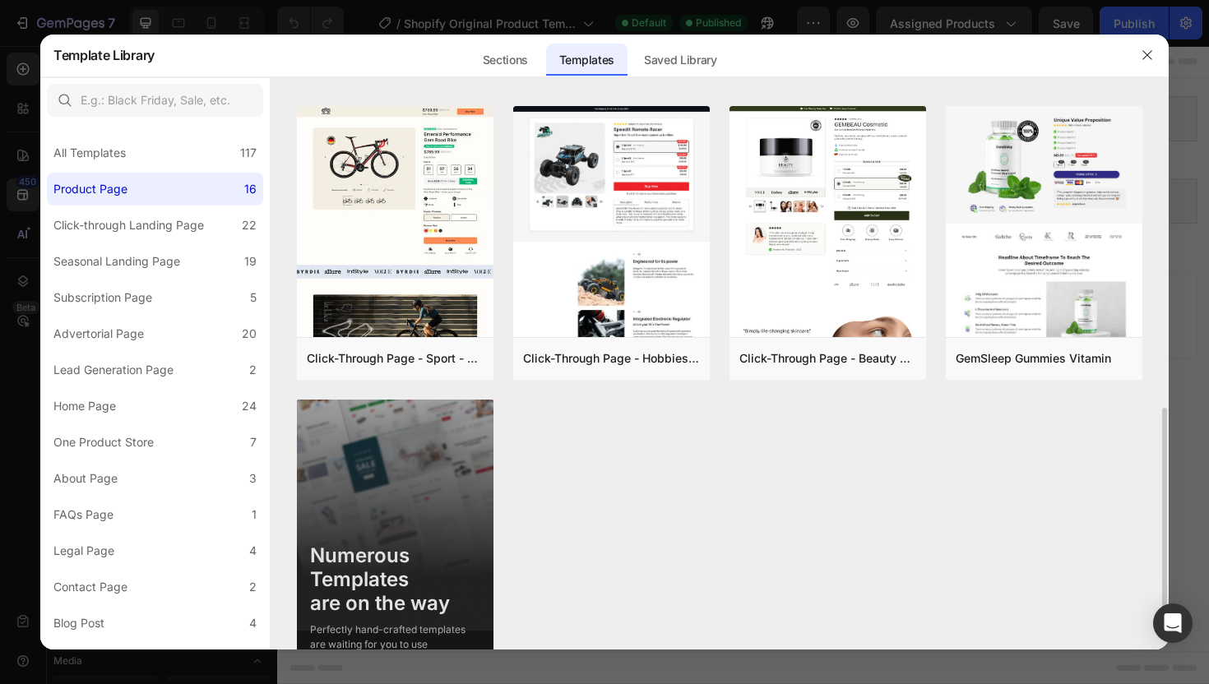
scroll to position [845, 0]
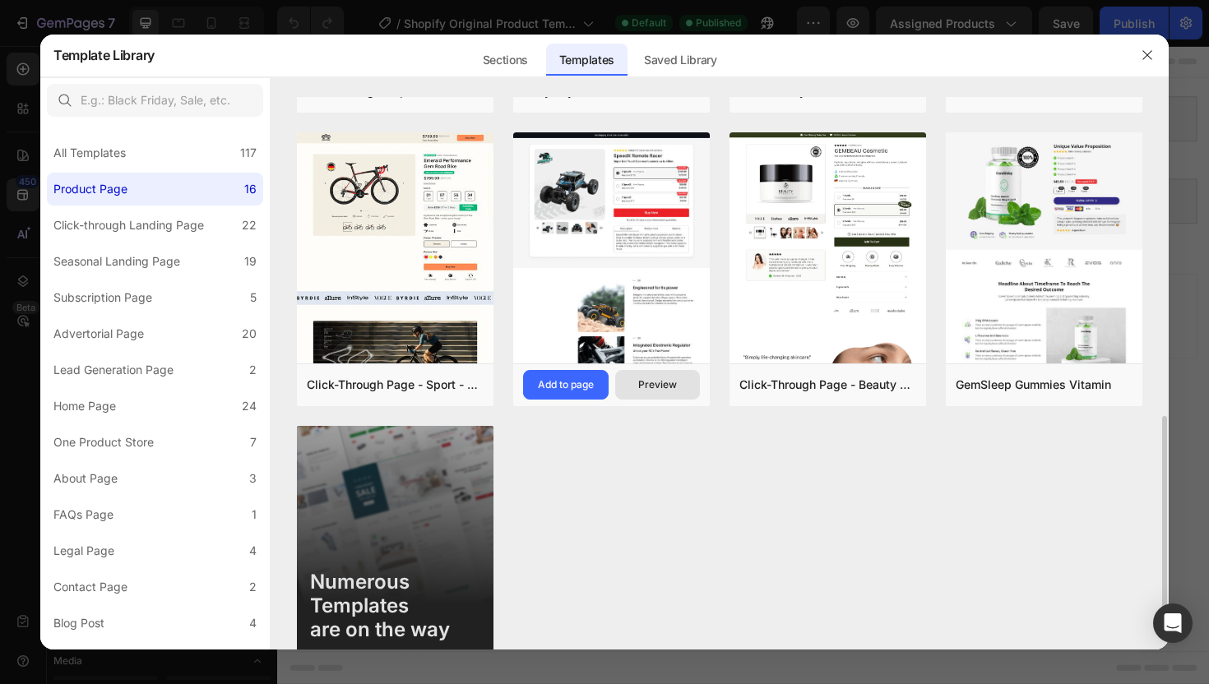
click at [655, 381] on div "Preview" at bounding box center [657, 384] width 39 height 15
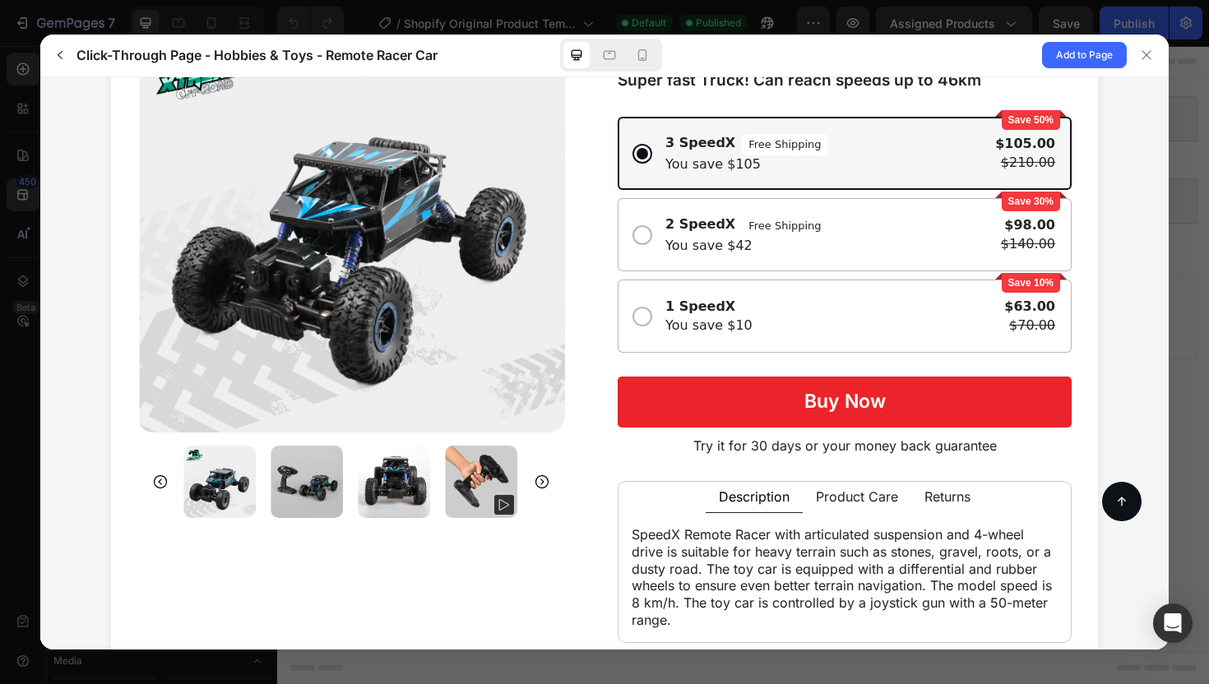
scroll to position [0, 0]
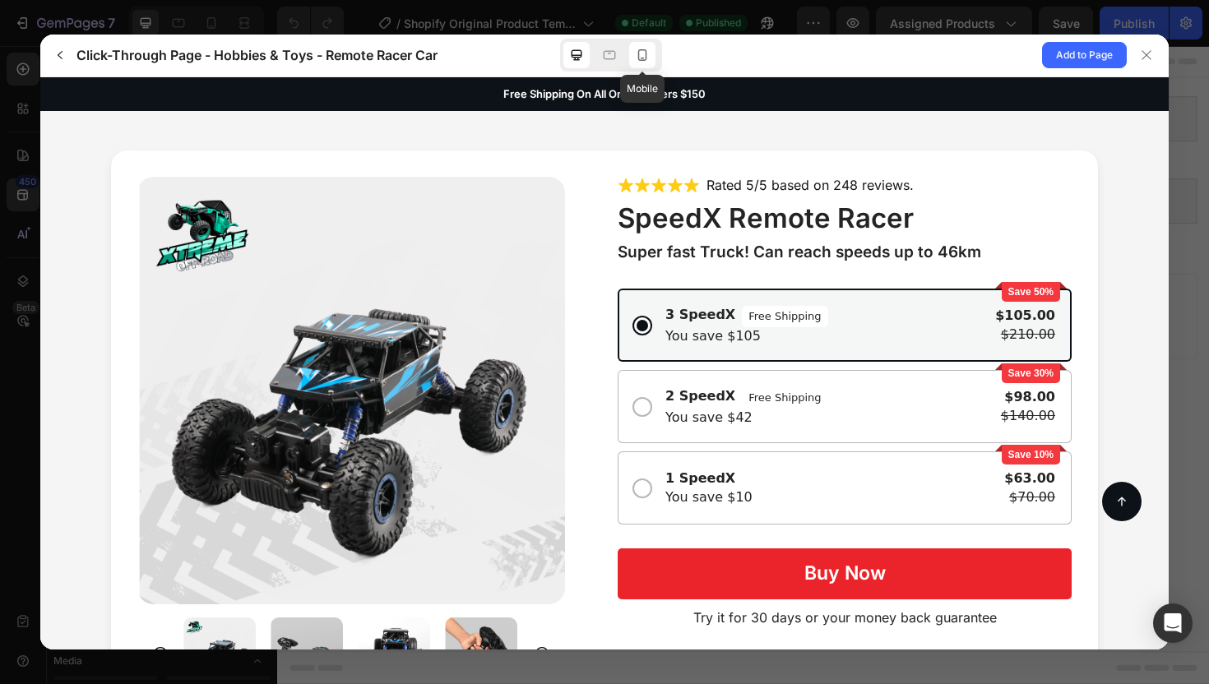
drag, startPoint x: 642, startPoint y: 59, endPoint x: 247, endPoint y: 90, distance: 395.9
click at [642, 59] on icon at bounding box center [642, 55] width 16 height 16
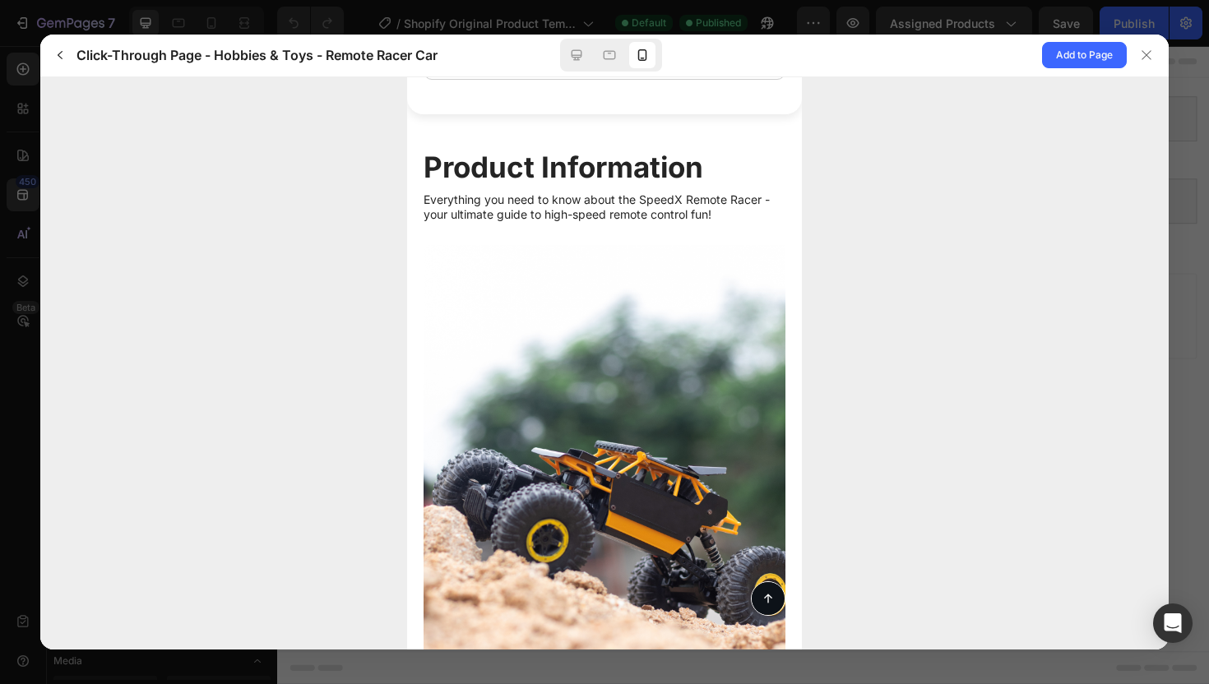
scroll to position [667, 0]
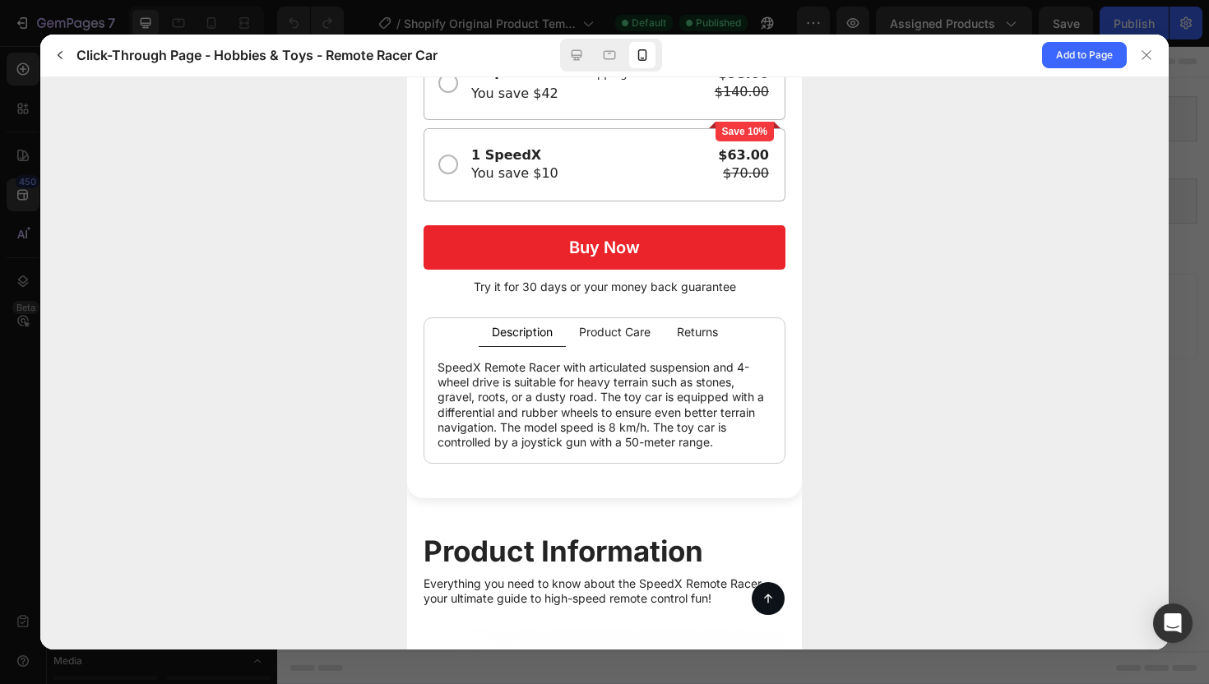
click at [622, 327] on p "Product Care" at bounding box center [615, 331] width 72 height 14
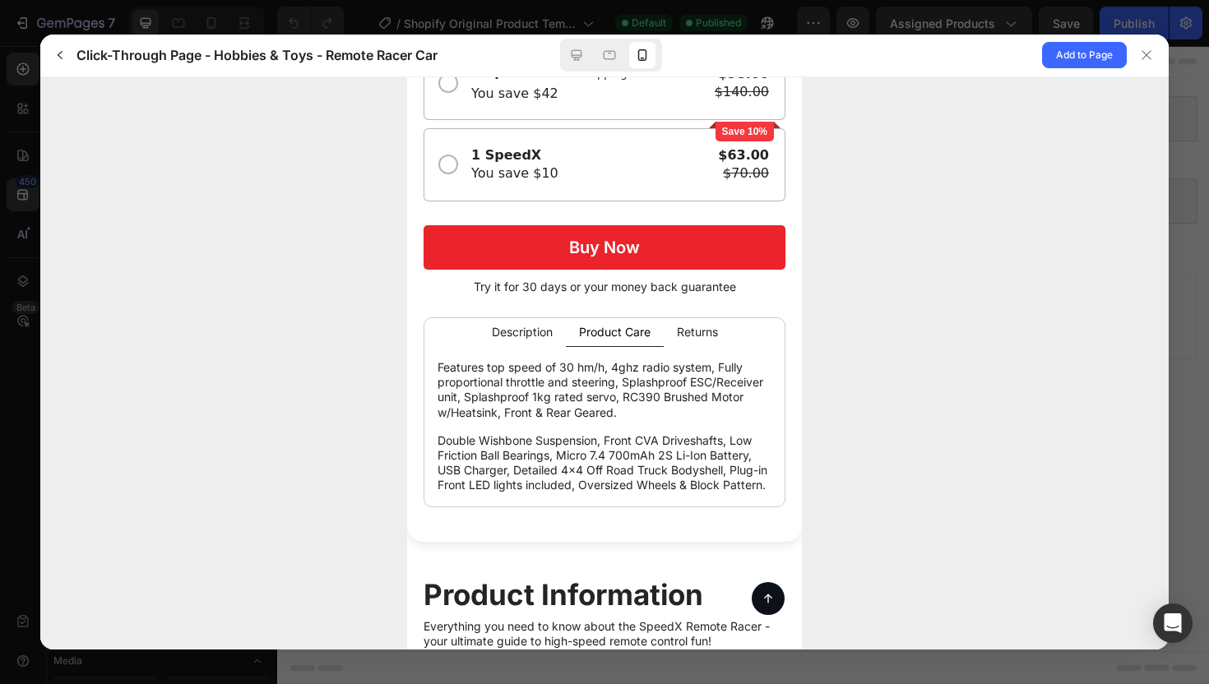
click at [687, 322] on li "Returns" at bounding box center [696, 331] width 67 height 29
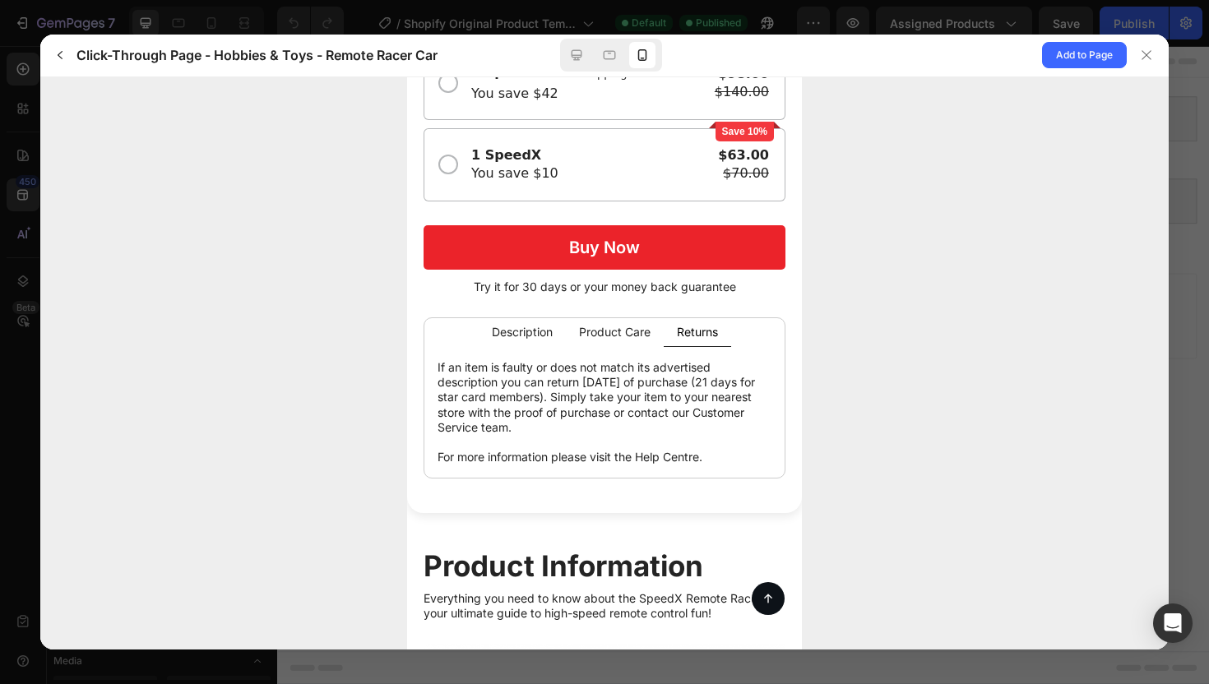
click at [525, 339] on gp-text "Description" at bounding box center [522, 332] width 61 height 16
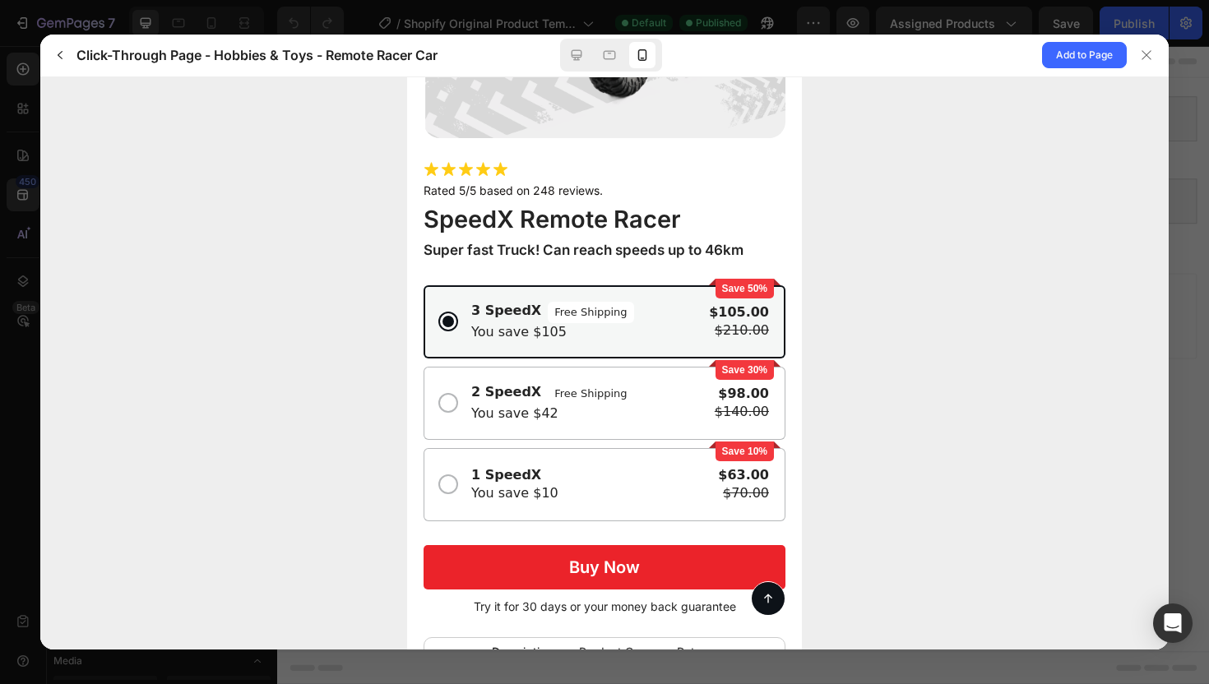
scroll to position [367, 0]
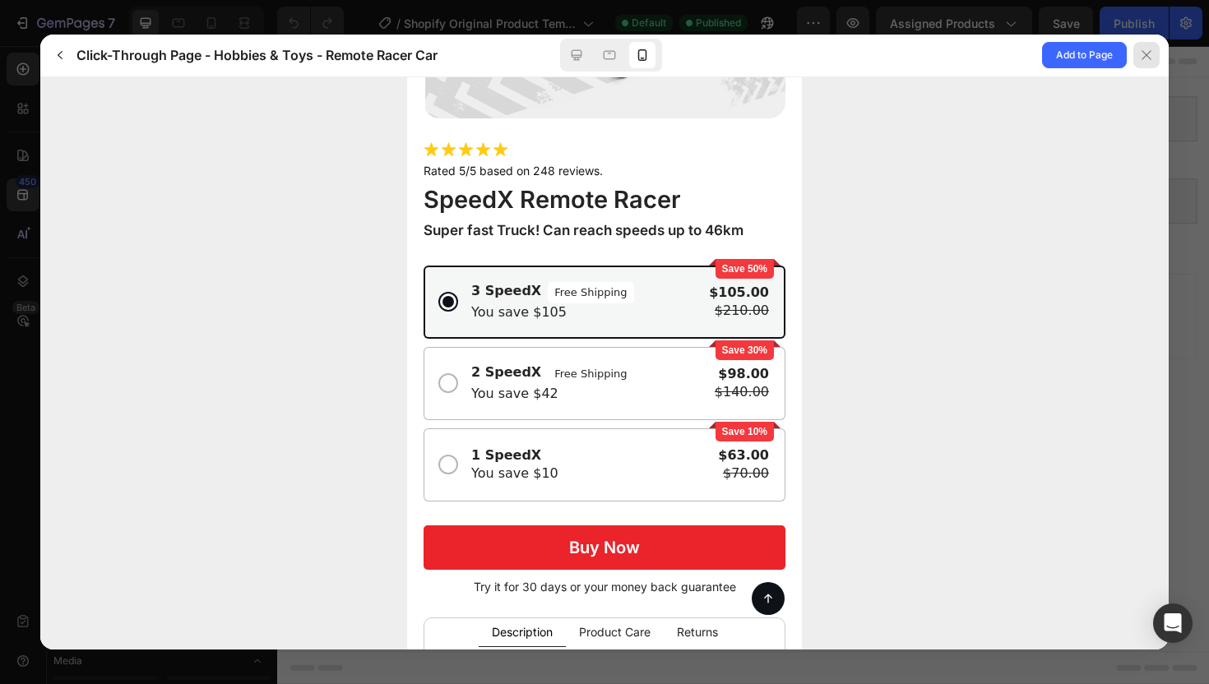
click at [1146, 62] on div at bounding box center [1146, 55] width 26 height 26
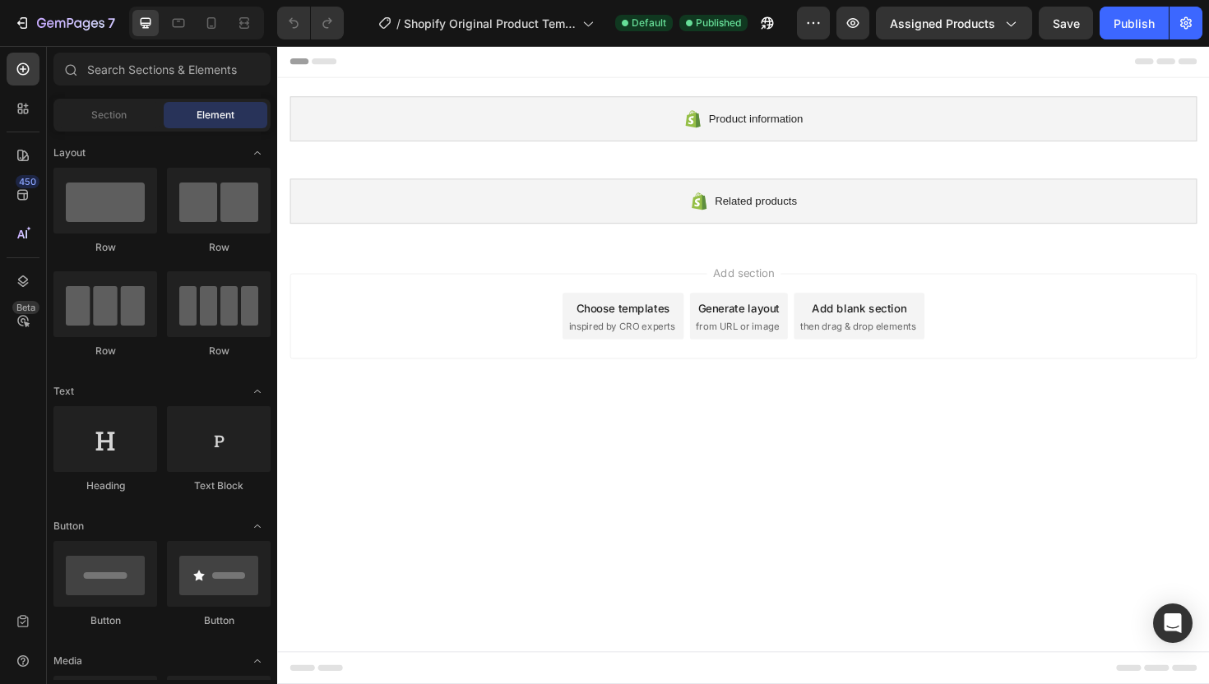
click at [641, 324] on div "Choose templates" at bounding box center [643, 323] width 99 height 17
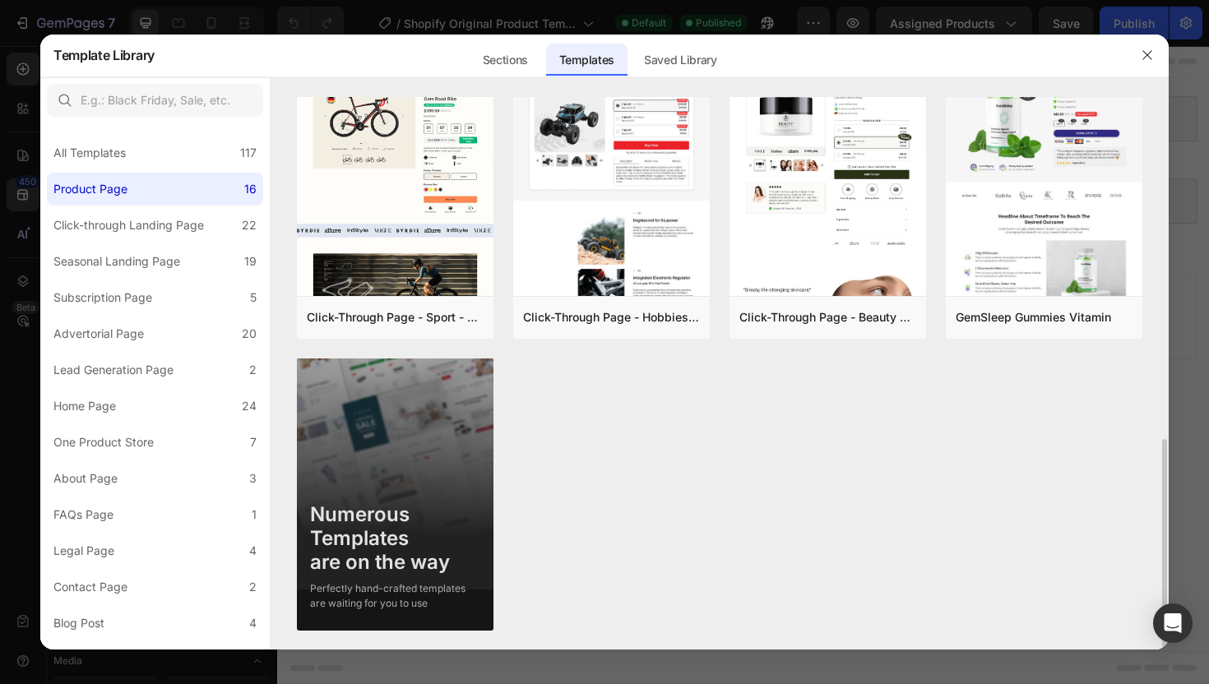
scroll to position [906, 0]
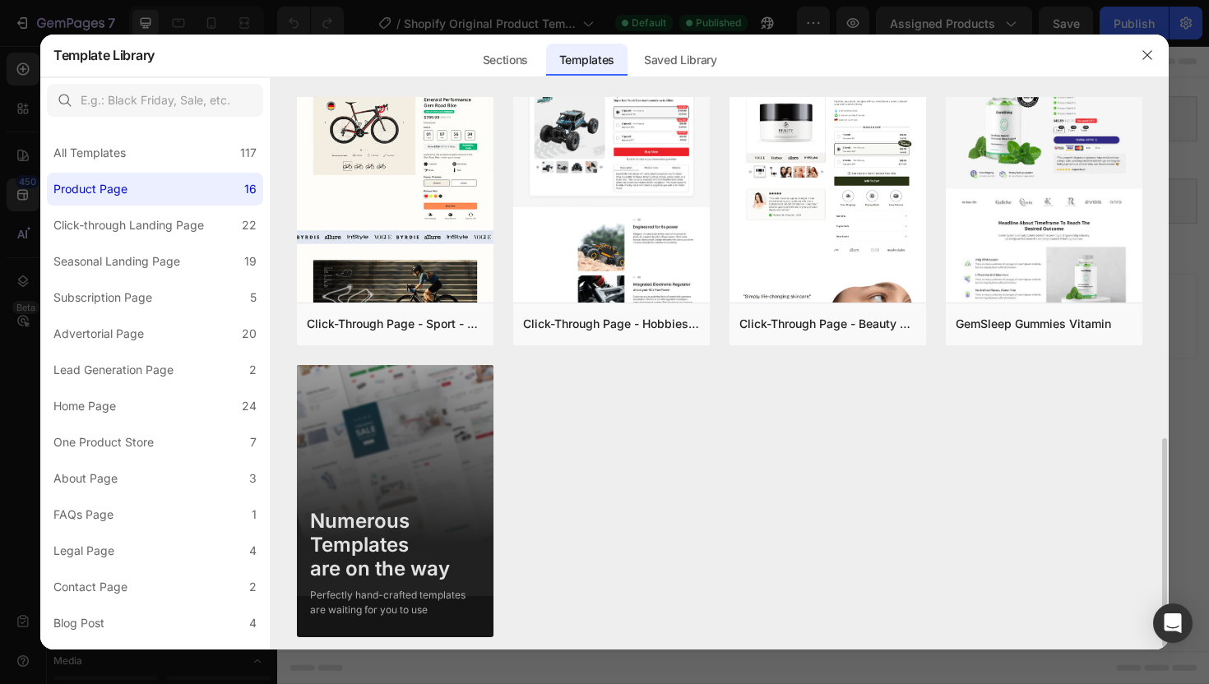
click at [392, 501] on div "Numerous Templates are on the way Perfectly hand-crafted templates are waiting …" at bounding box center [395, 557] width 196 height 120
click at [371, 430] on img at bounding box center [395, 500] width 196 height 271
click at [376, 591] on div "Perfectly hand-crafted templates are waiting for you to use" at bounding box center [395, 603] width 170 height 30
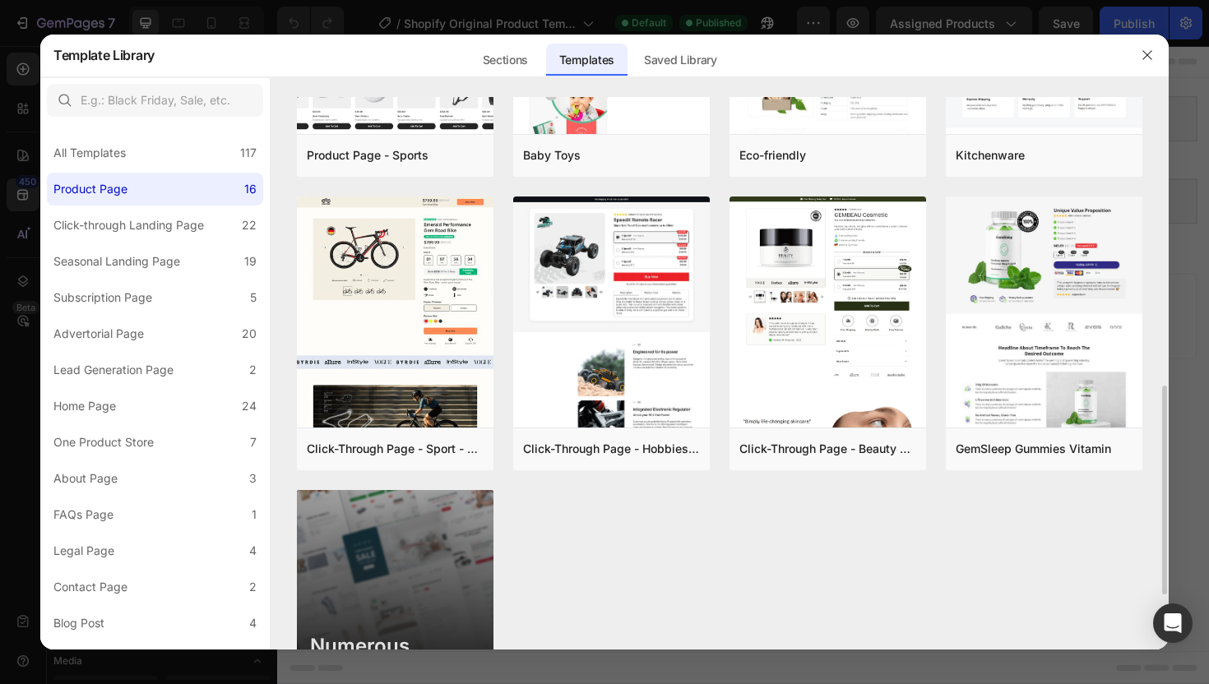
scroll to position [777, 0]
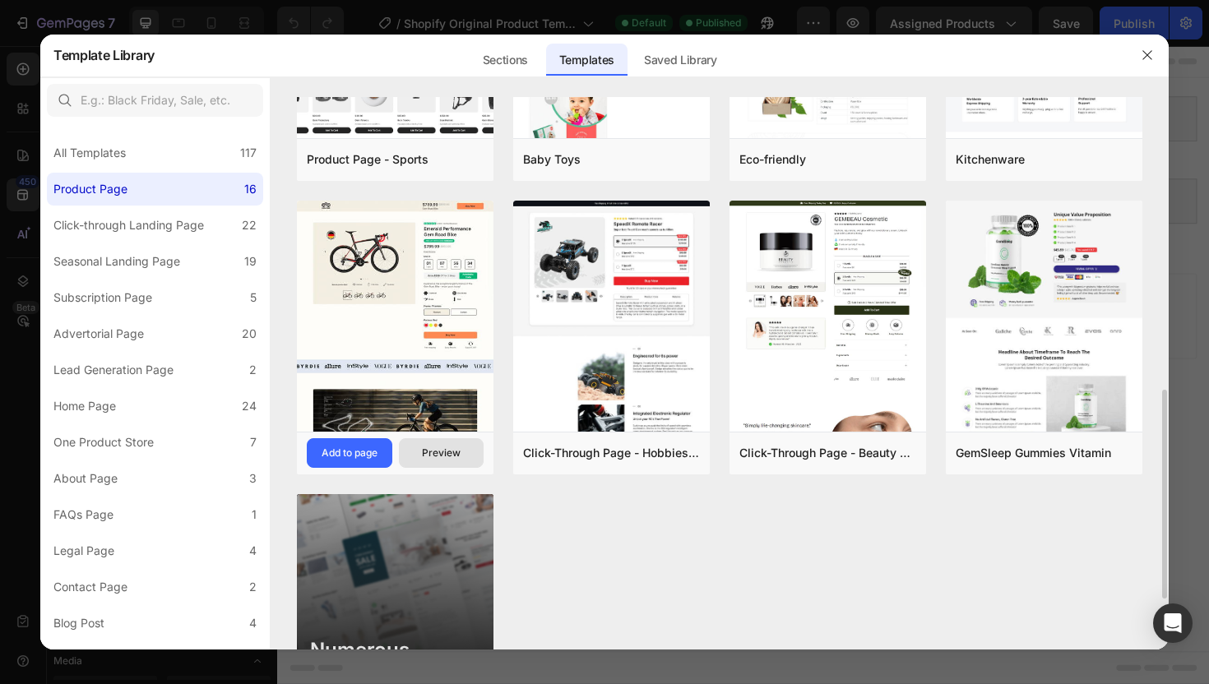
click at [437, 451] on div "Preview" at bounding box center [441, 453] width 39 height 15
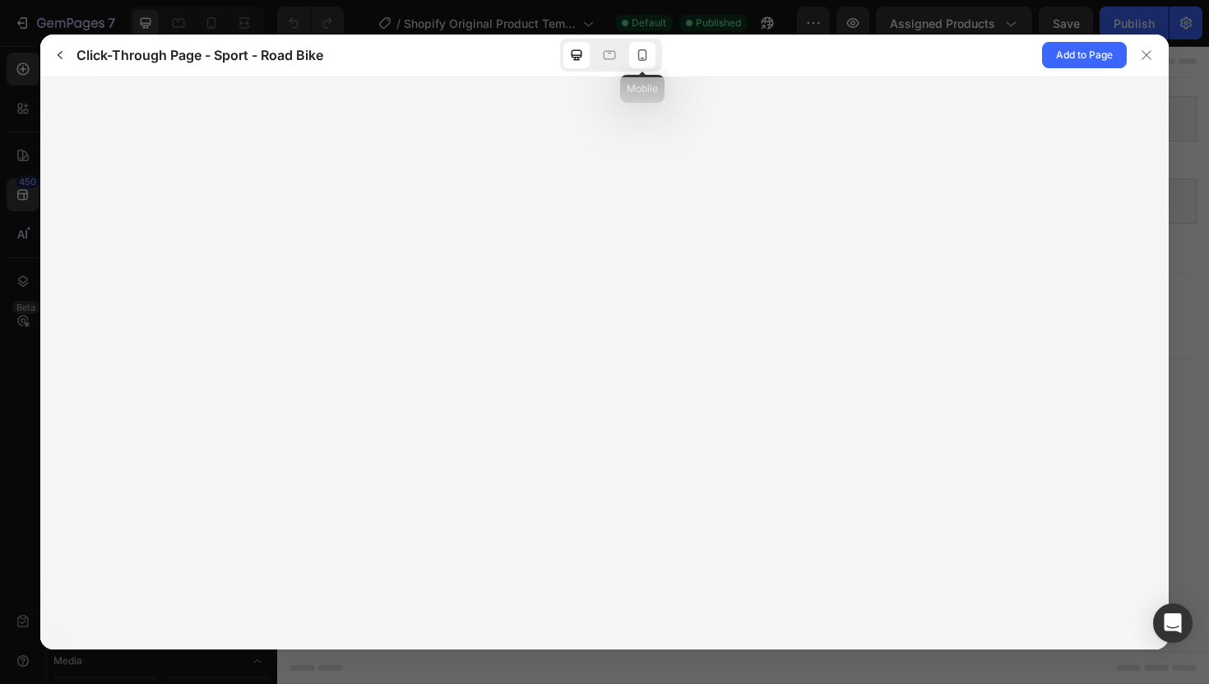
click at [647, 53] on icon at bounding box center [642, 55] width 16 height 16
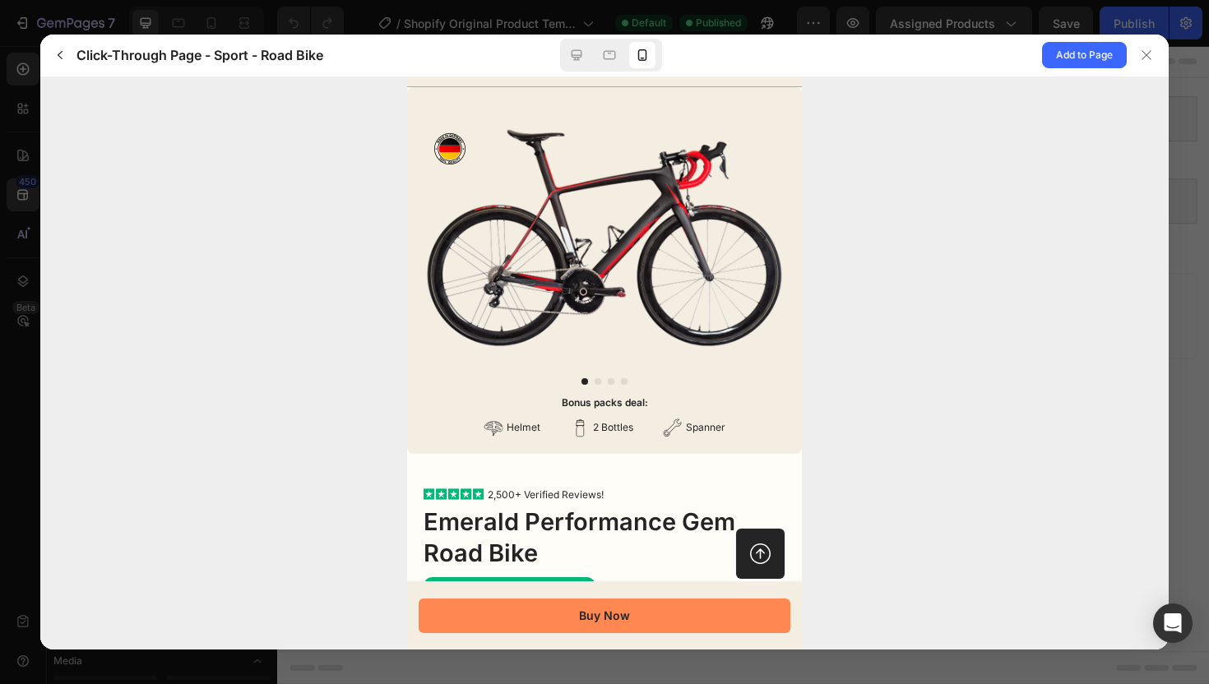
scroll to position [76, 0]
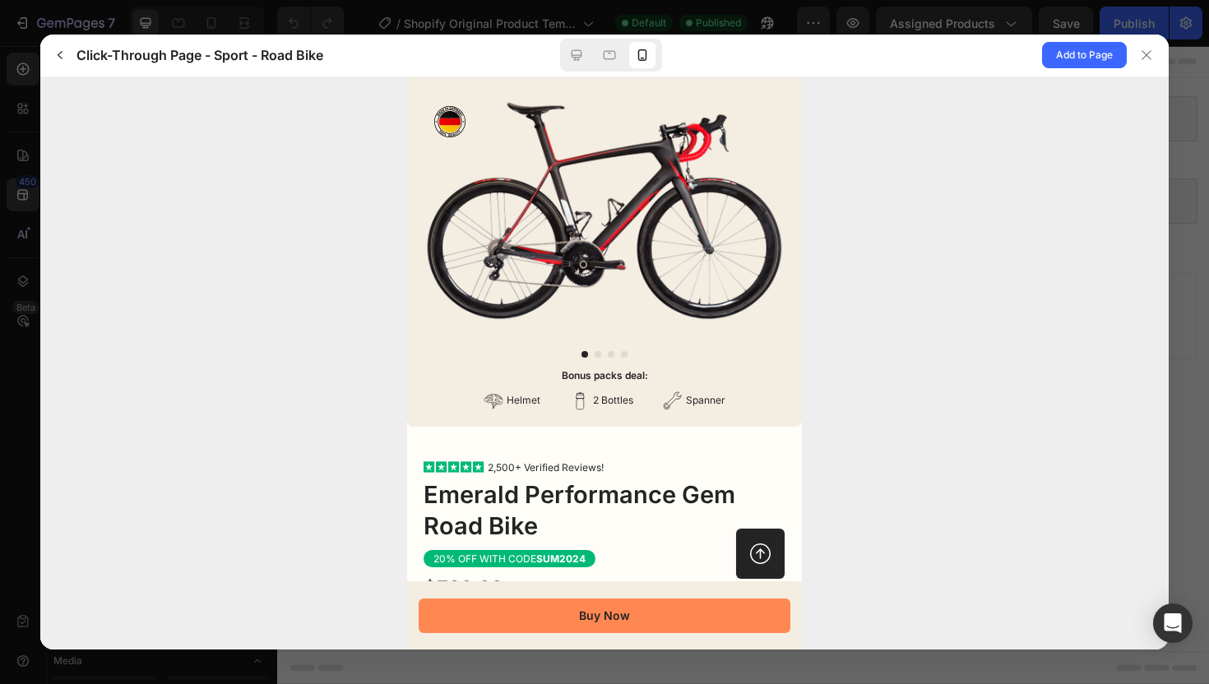
click at [597, 353] on button "dot" at bounding box center [597, 353] width 7 height 7
drag, startPoint x: 724, startPoint y: 245, endPoint x: 464, endPoint y: 245, distance: 260.6
click at [466, 245] on img at bounding box center [604, 210] width 362 height 222
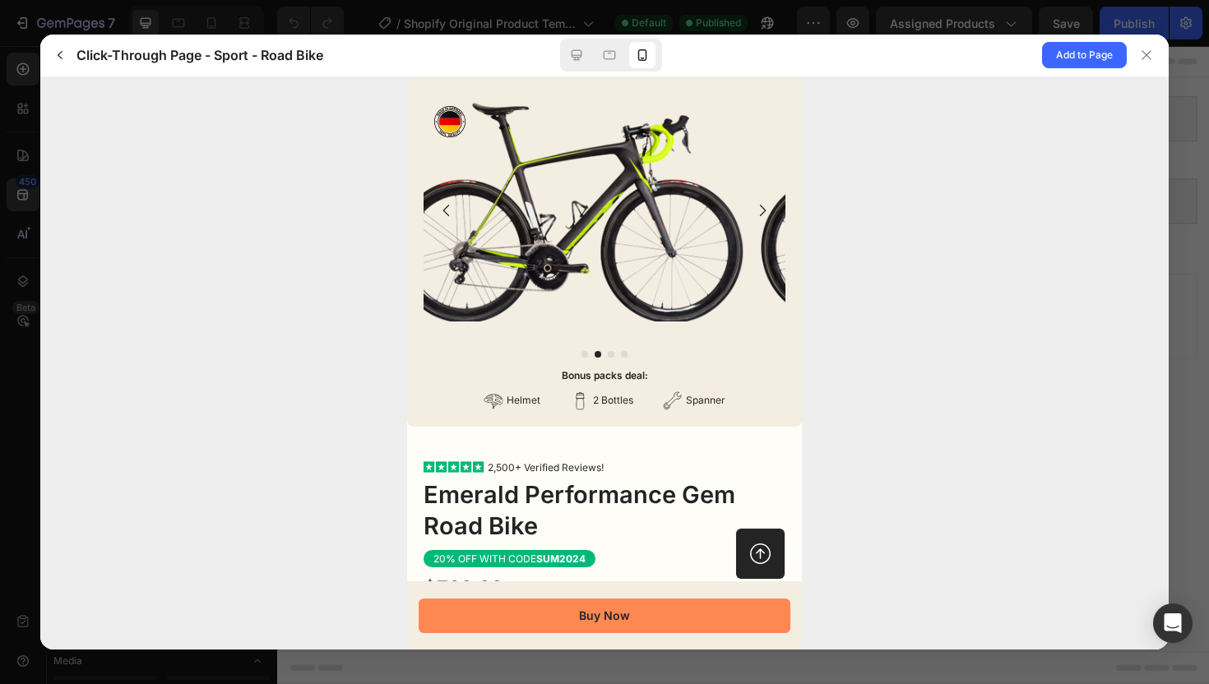
drag, startPoint x: 616, startPoint y: 241, endPoint x: 437, endPoint y: 243, distance: 178.4
click at [440, 243] on img at bounding box center [572, 210] width 362 height 222
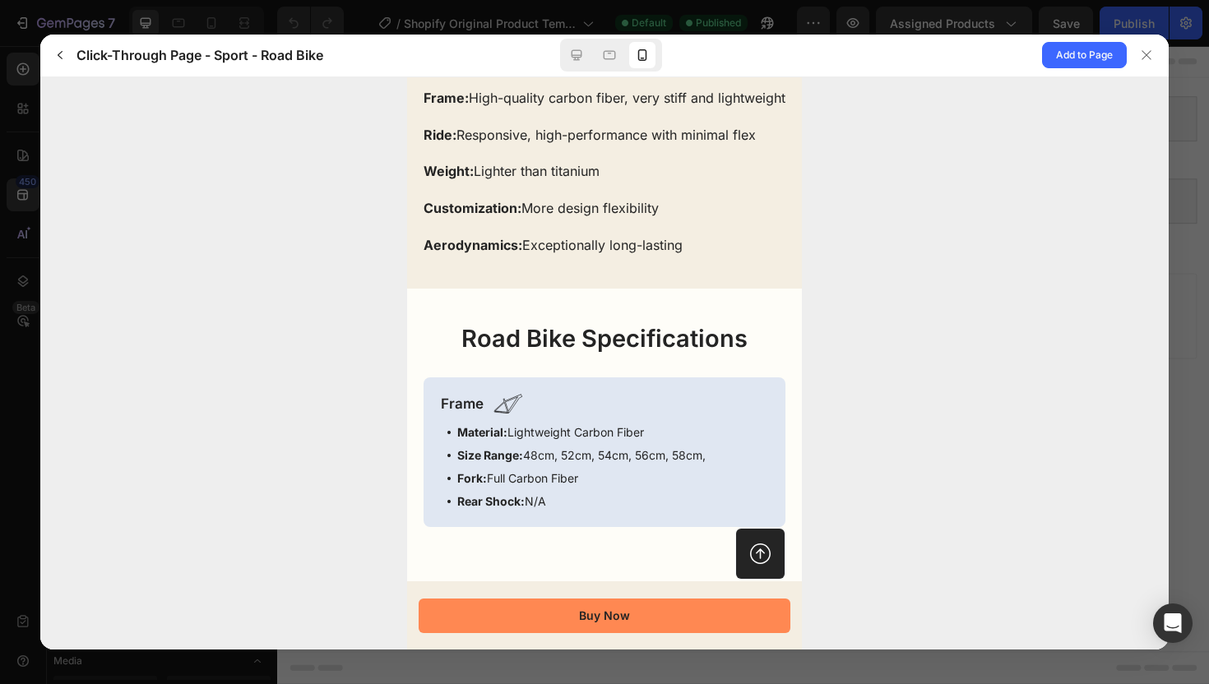
scroll to position [3497, 0]
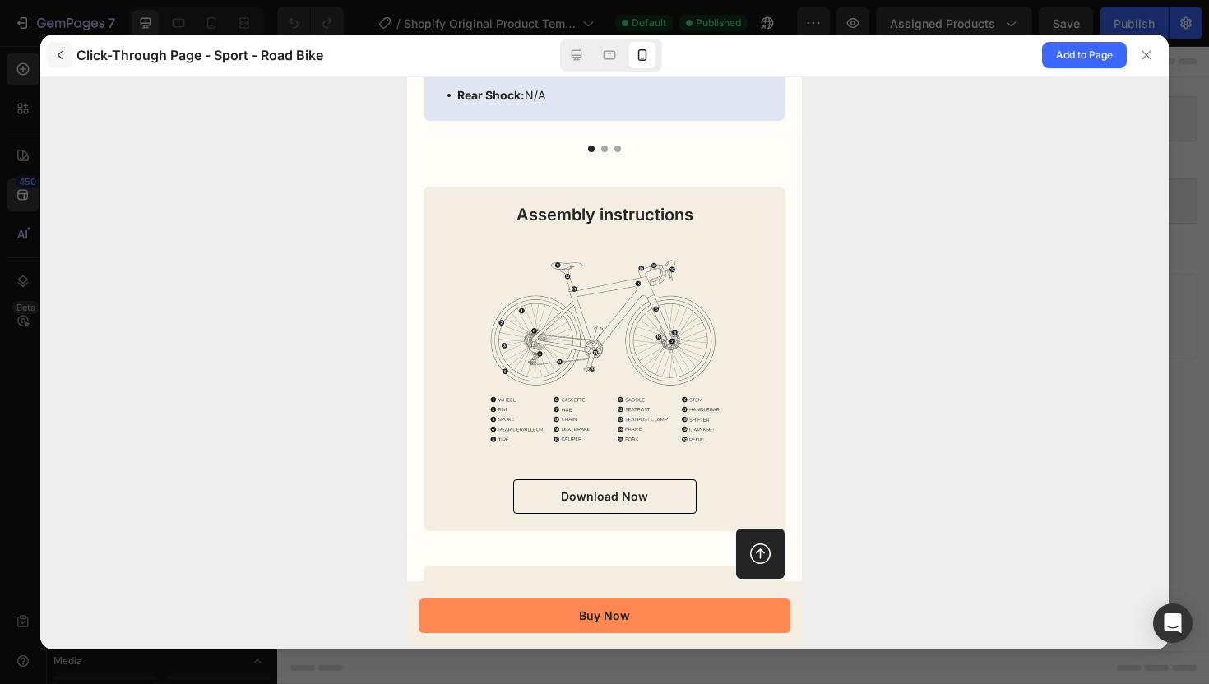
click at [67, 58] on button "button" at bounding box center [60, 55] width 26 height 26
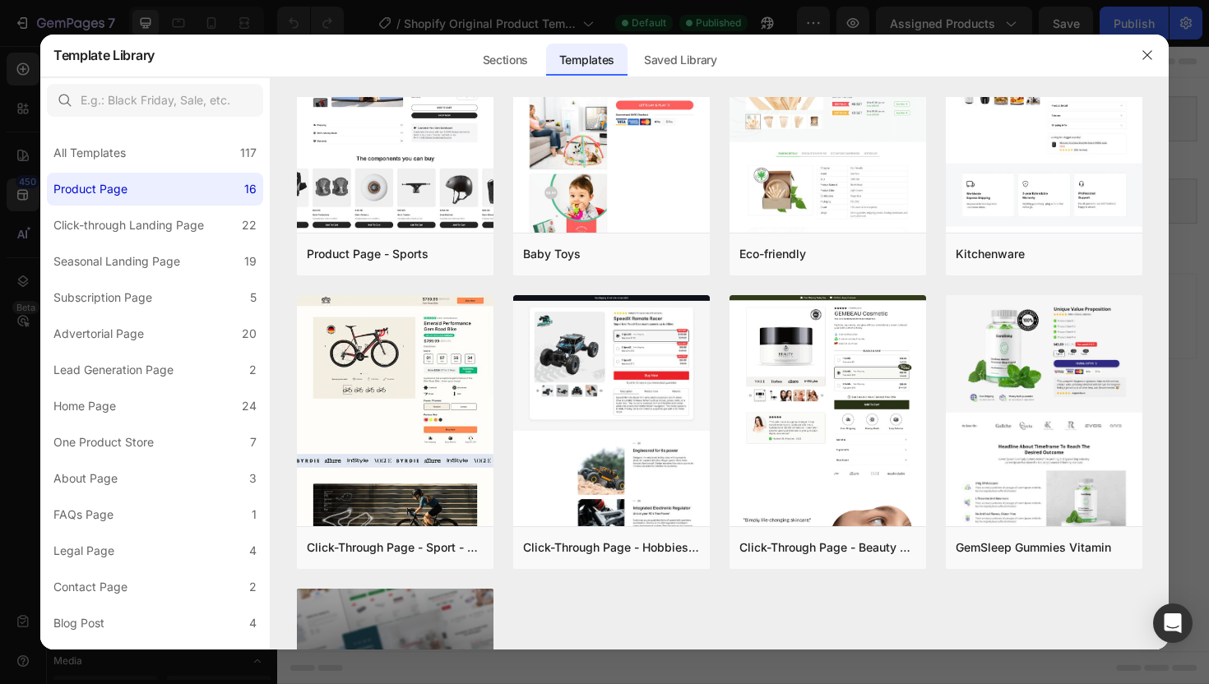
scroll to position [913, 0]
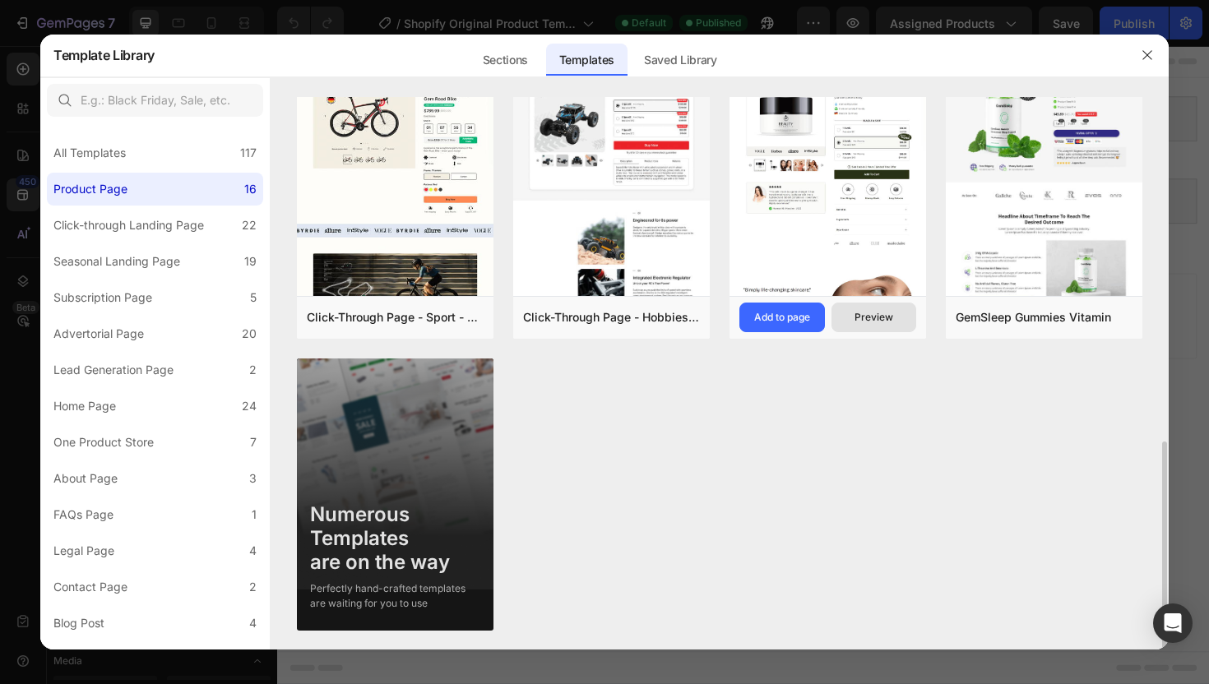
click at [883, 313] on div "Preview" at bounding box center [873, 317] width 39 height 15
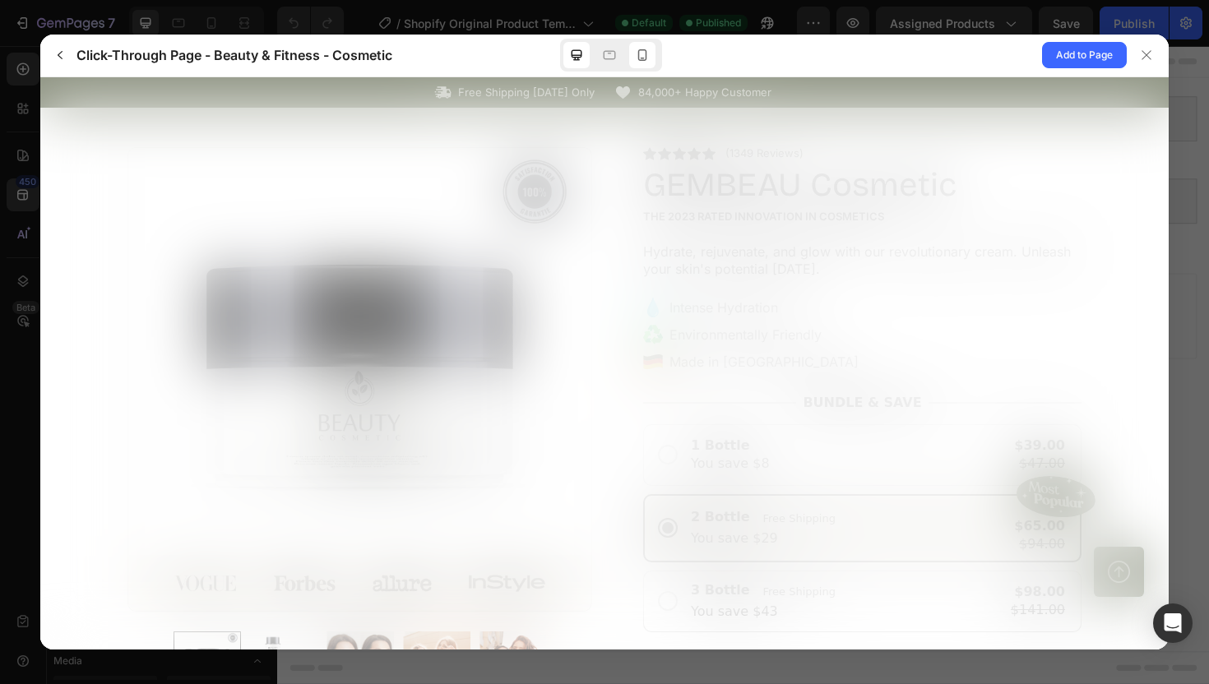
scroll to position [0, 0]
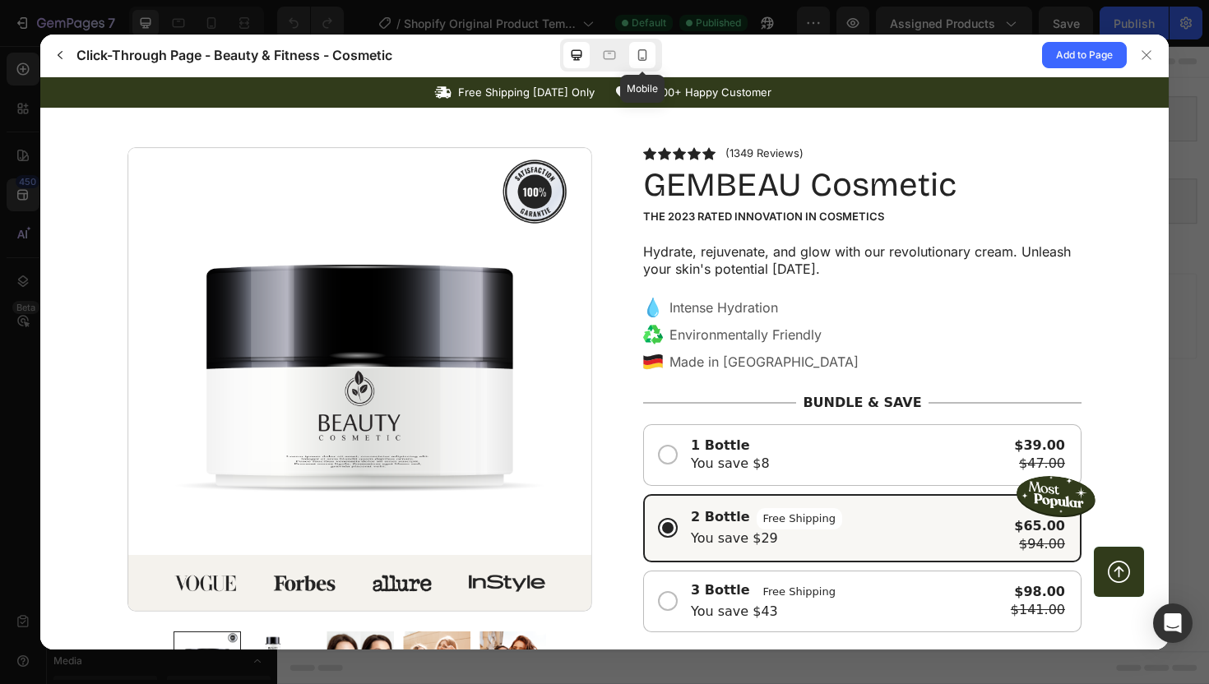
click at [642, 62] on icon at bounding box center [642, 55] width 16 height 16
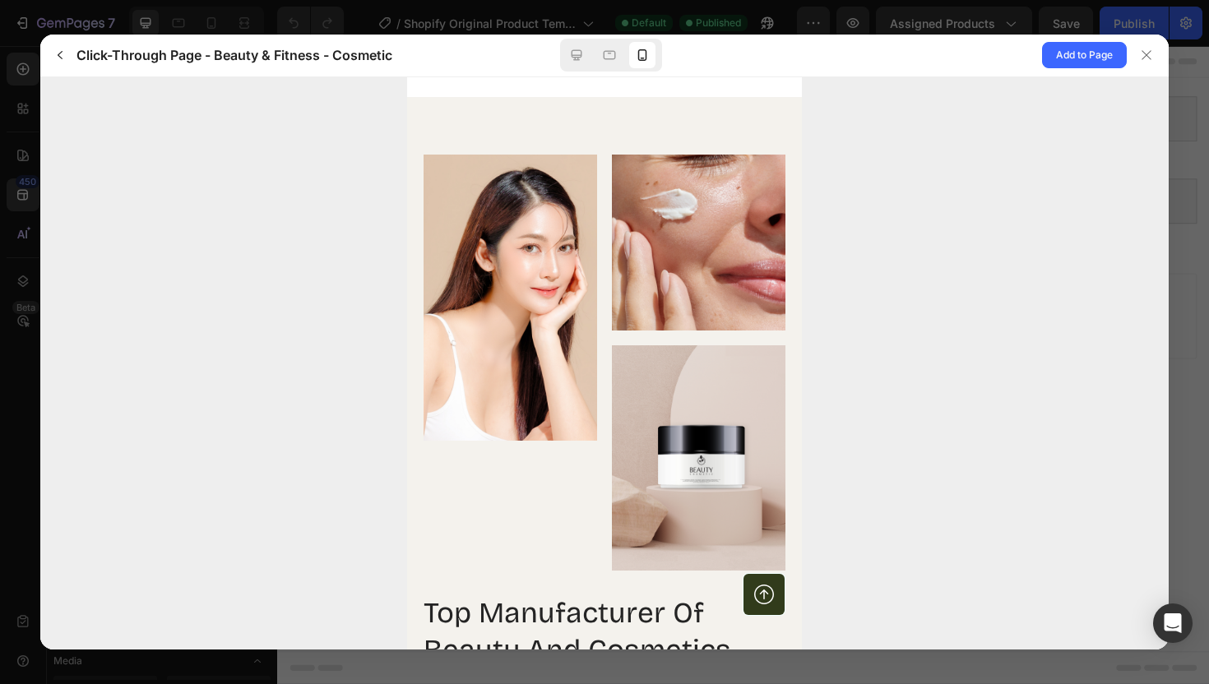
scroll to position [2830, 0]
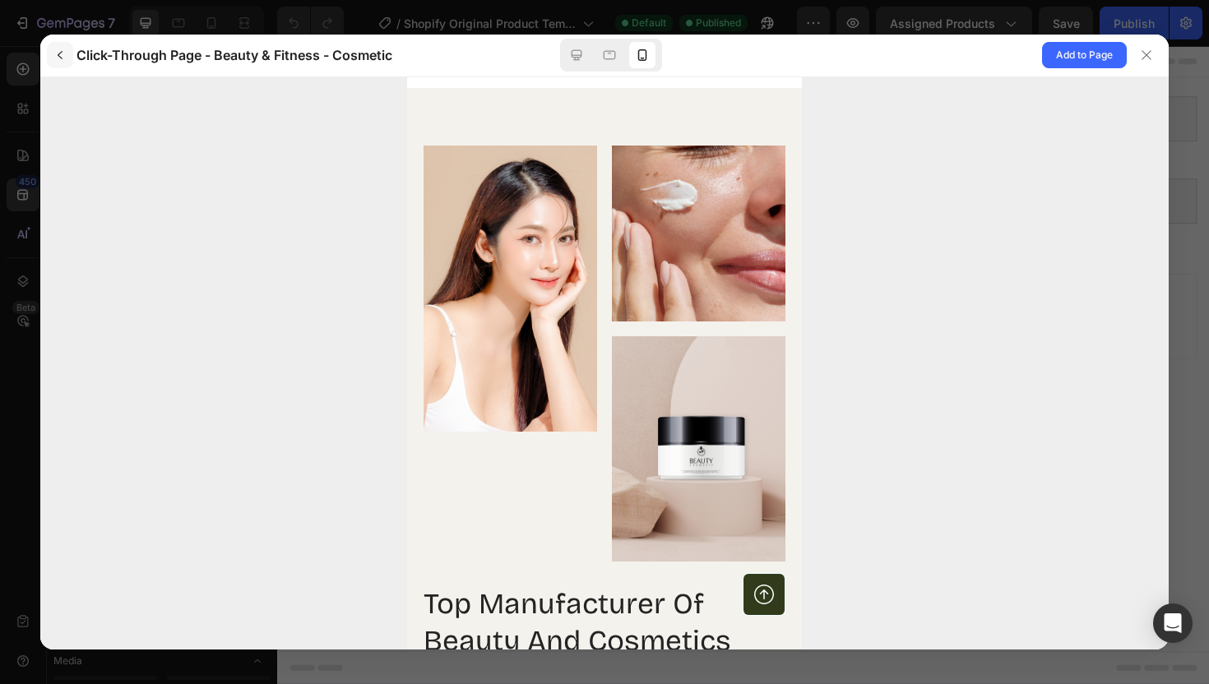
click at [63, 58] on icon "button" at bounding box center [59, 55] width 13 height 13
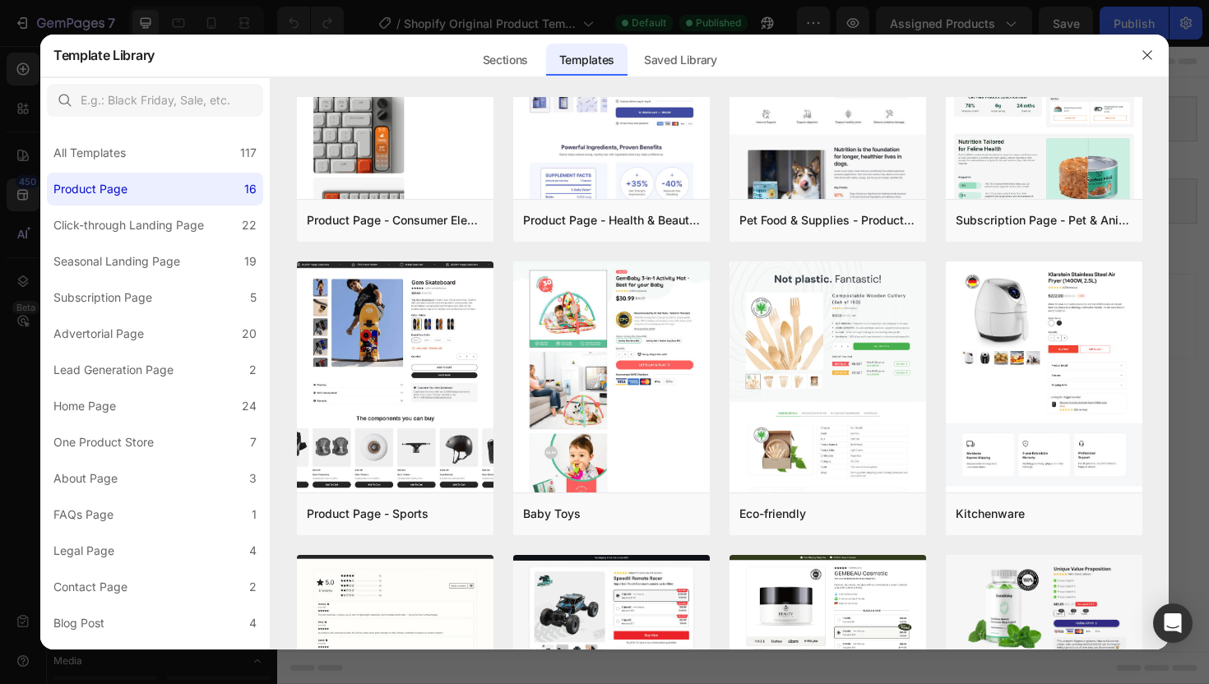
scroll to position [913, 0]
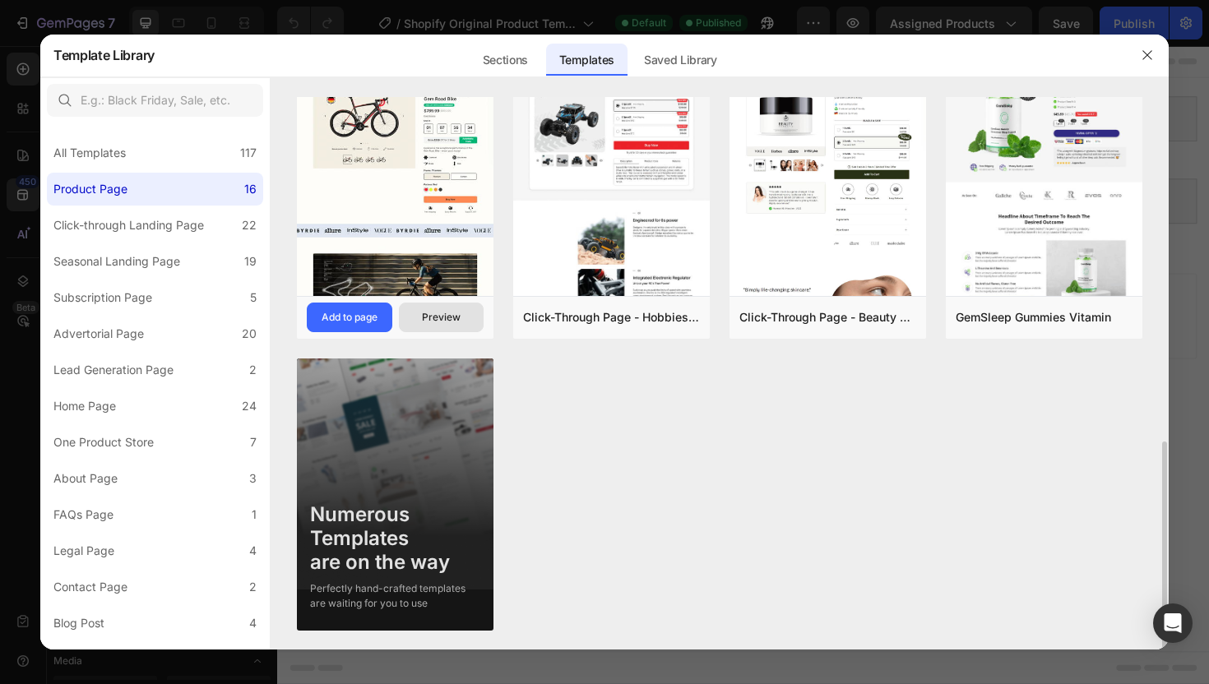
click at [434, 319] on div "Preview" at bounding box center [441, 317] width 39 height 15
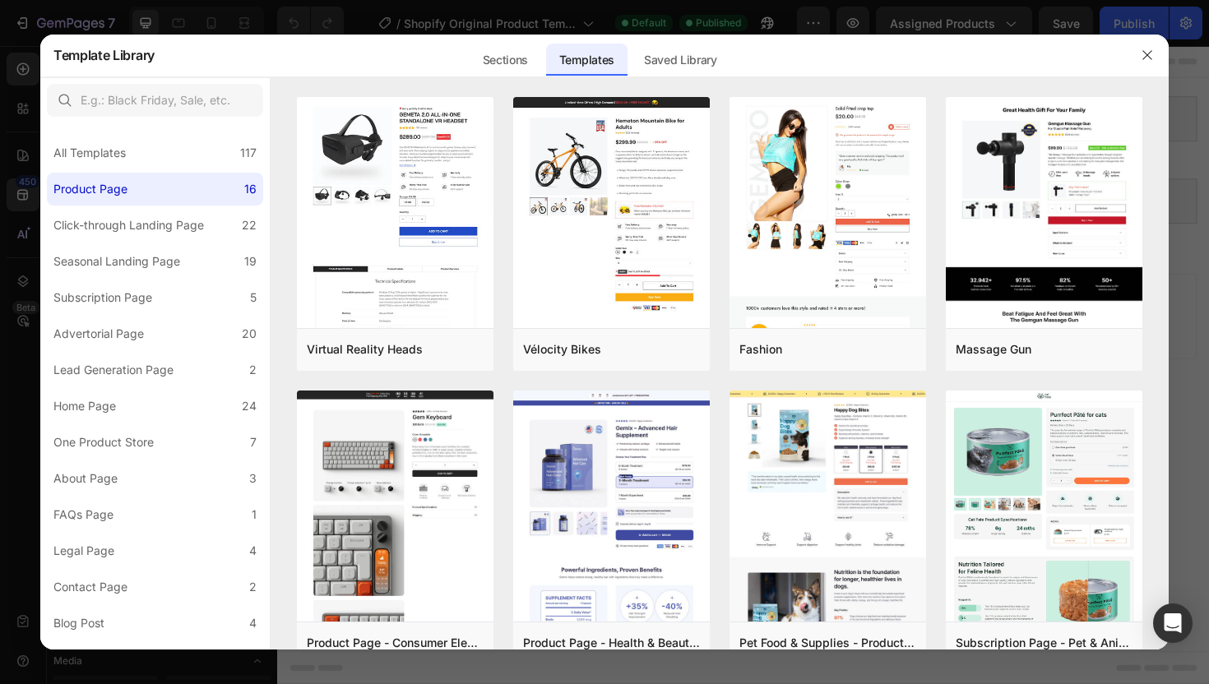
scroll to position [725, 0]
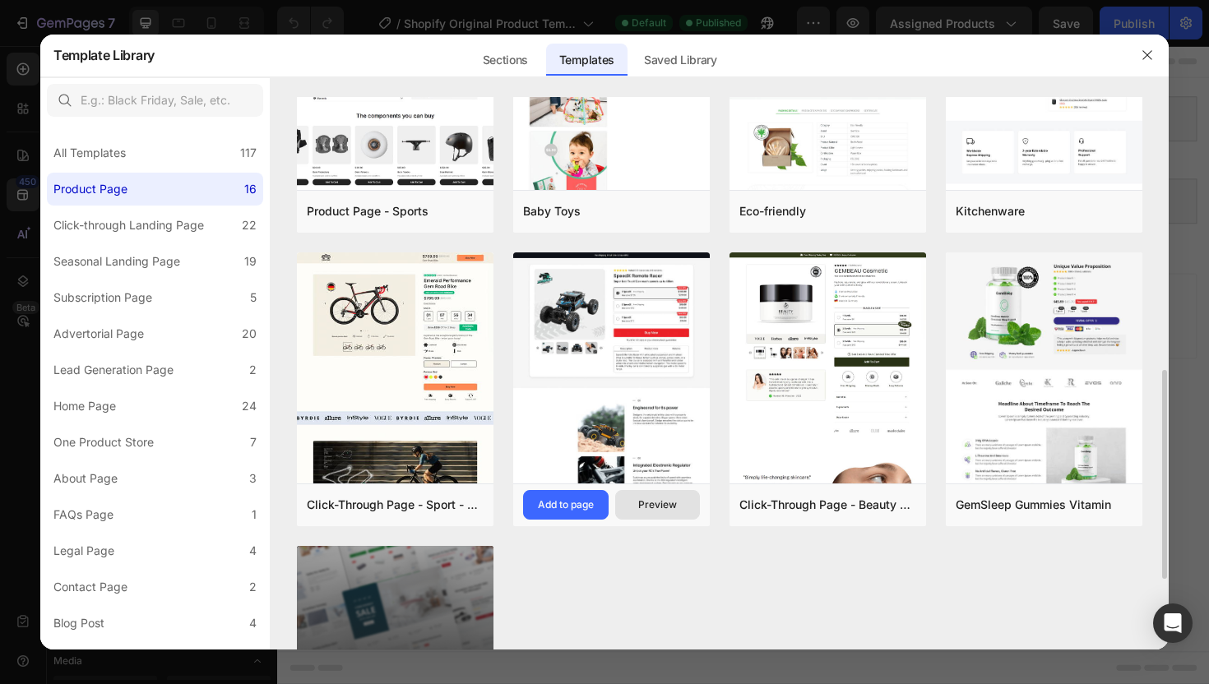
click at [641, 507] on div "Preview" at bounding box center [657, 504] width 39 height 15
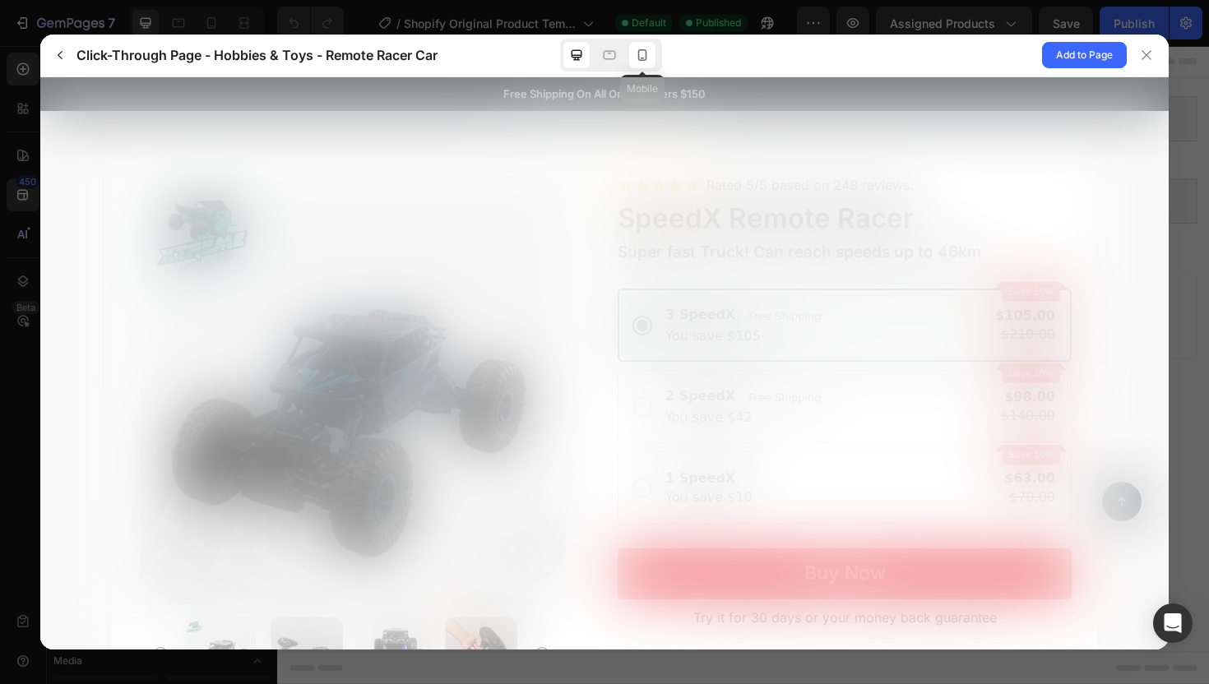
scroll to position [0, 0]
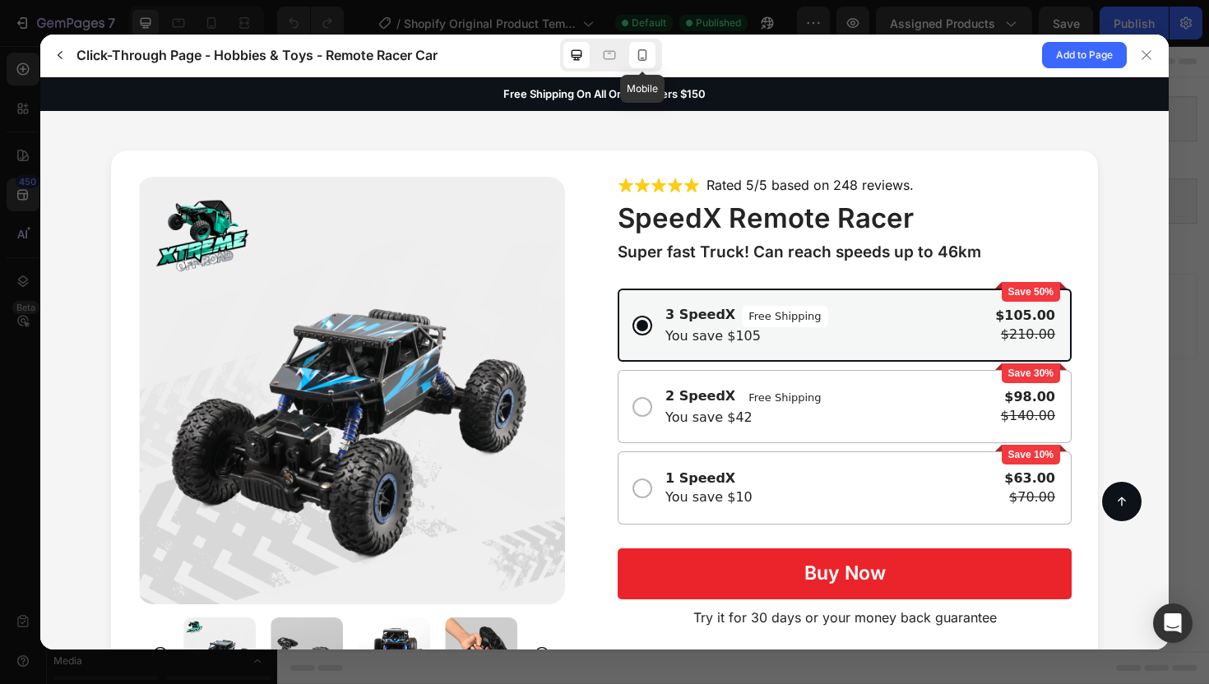
click at [636, 53] on icon at bounding box center [642, 55] width 16 height 16
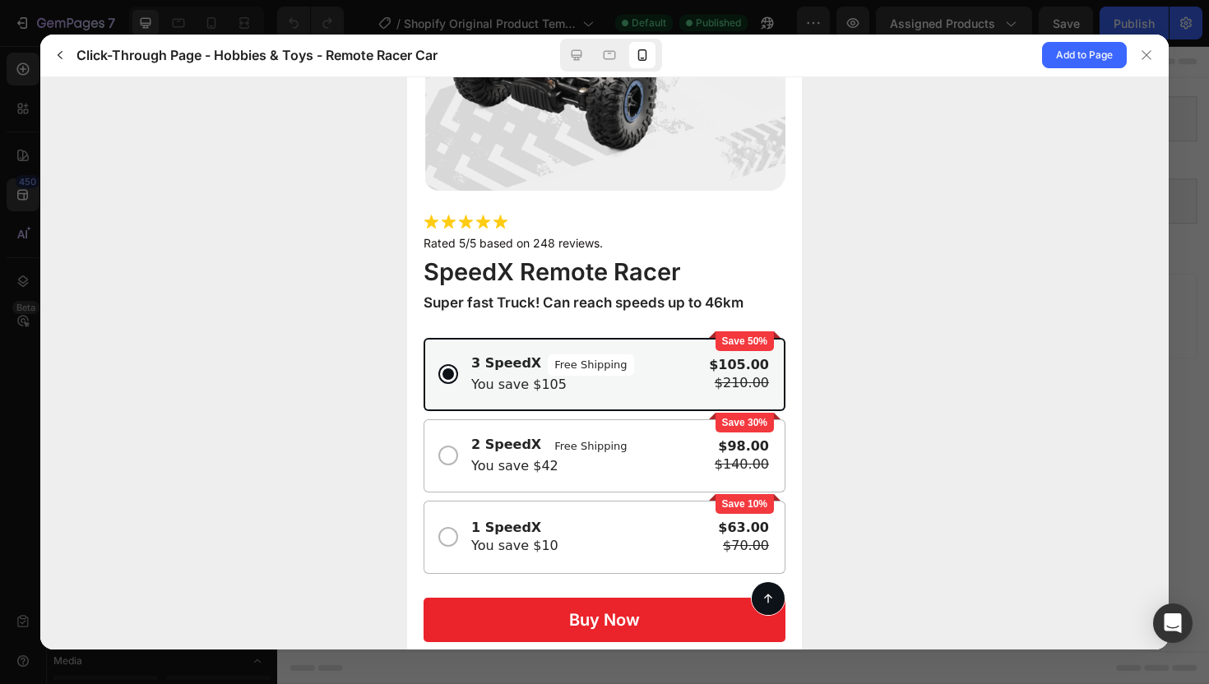
scroll to position [76, 0]
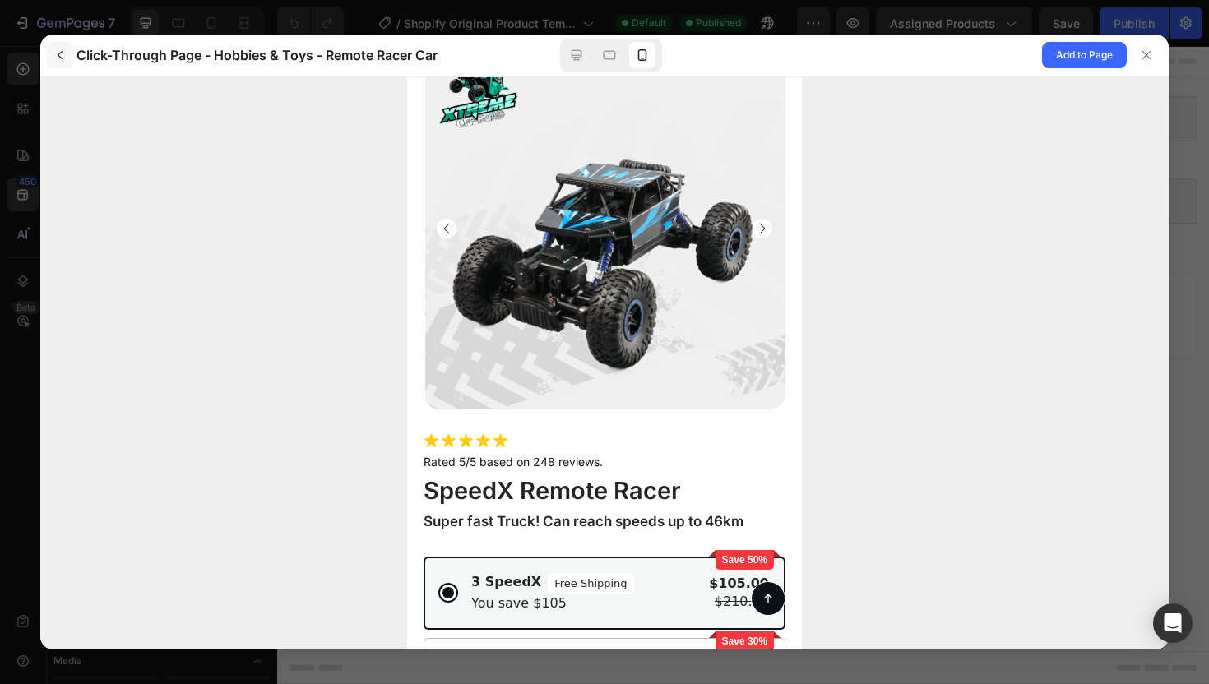
click at [58, 53] on icon "button" at bounding box center [59, 55] width 13 height 13
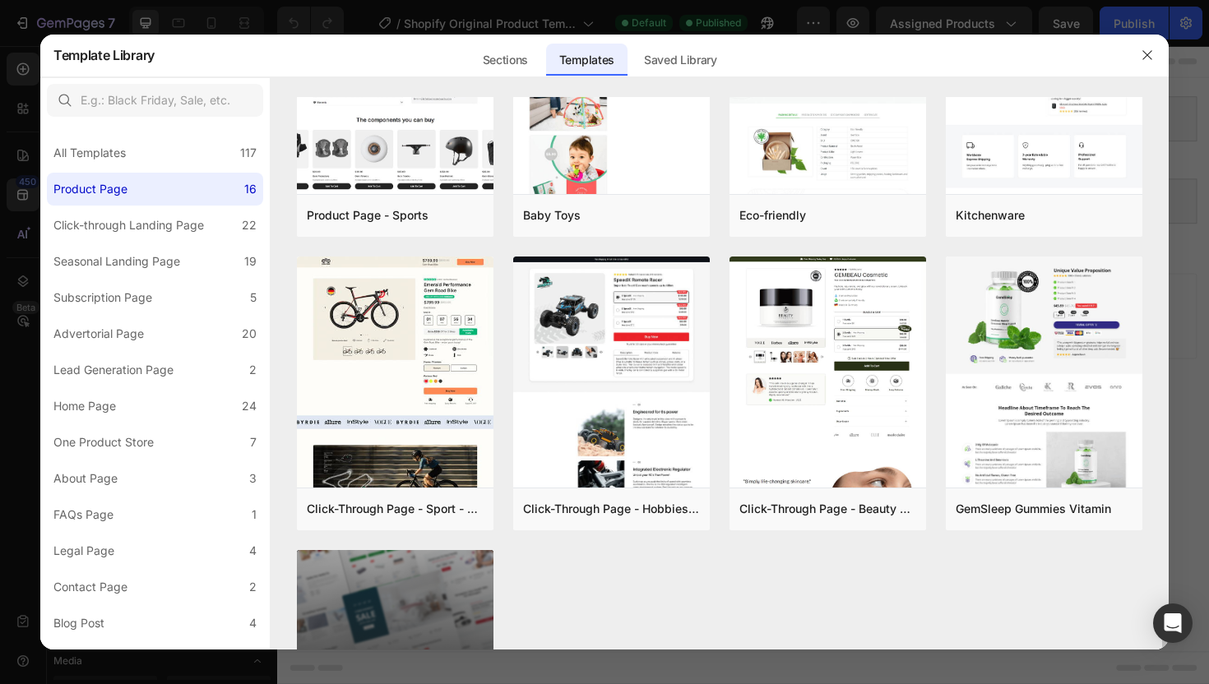
scroll to position [913, 0]
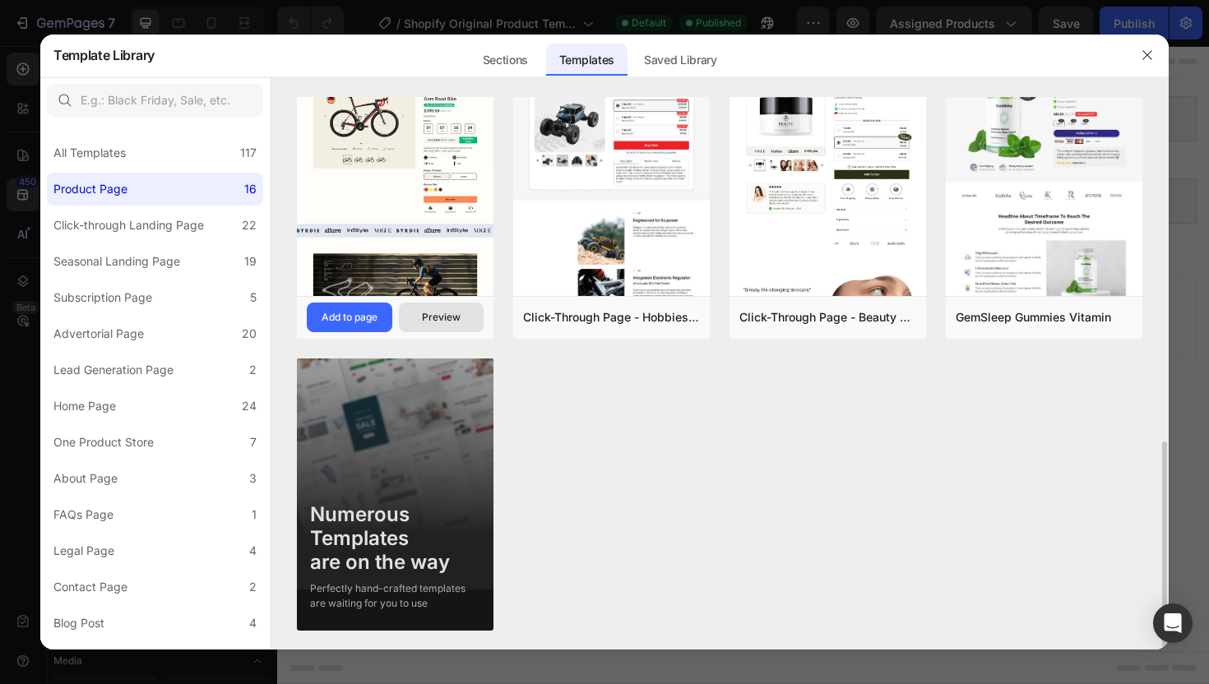
click at [438, 320] on div "Preview" at bounding box center [441, 317] width 39 height 15
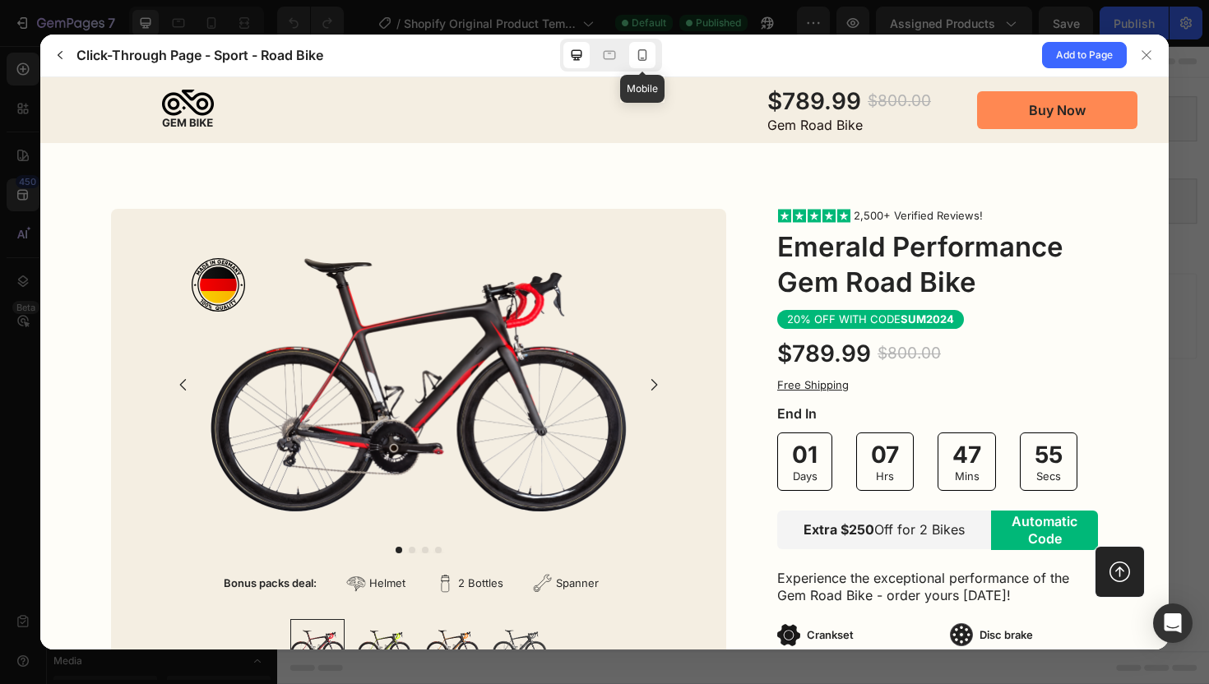
scroll to position [0, 0]
click at [646, 57] on icon at bounding box center [642, 55] width 16 height 16
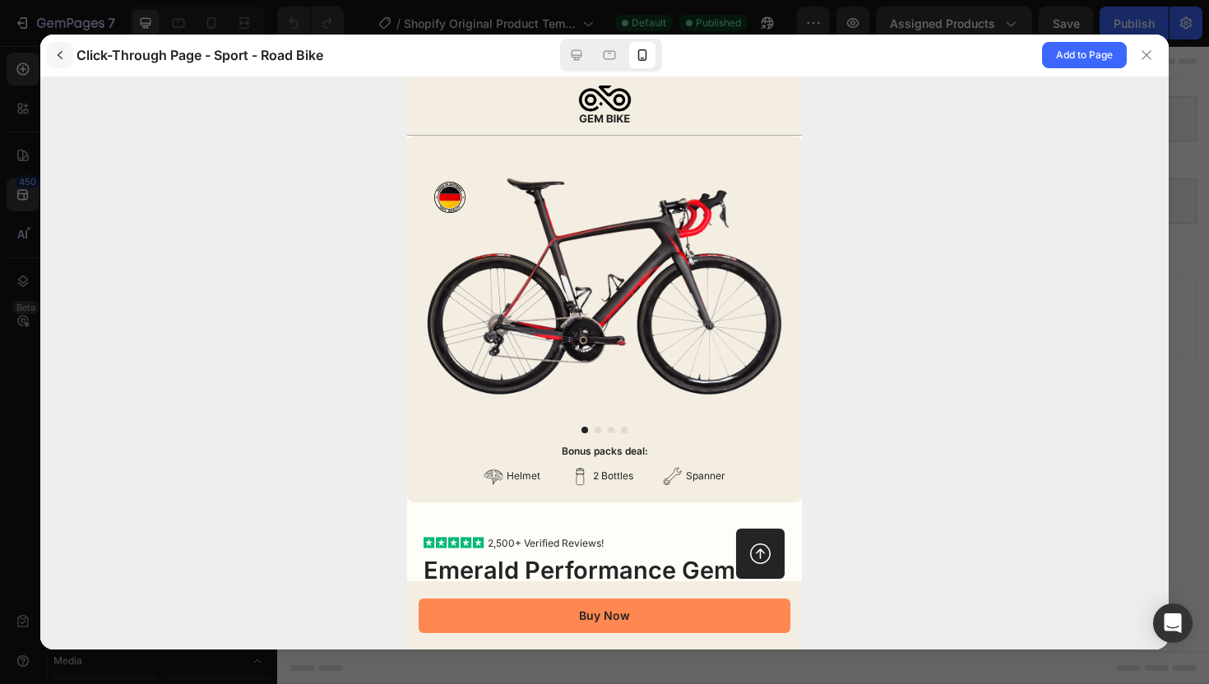
click at [61, 58] on icon "button" at bounding box center [60, 55] width 5 height 8
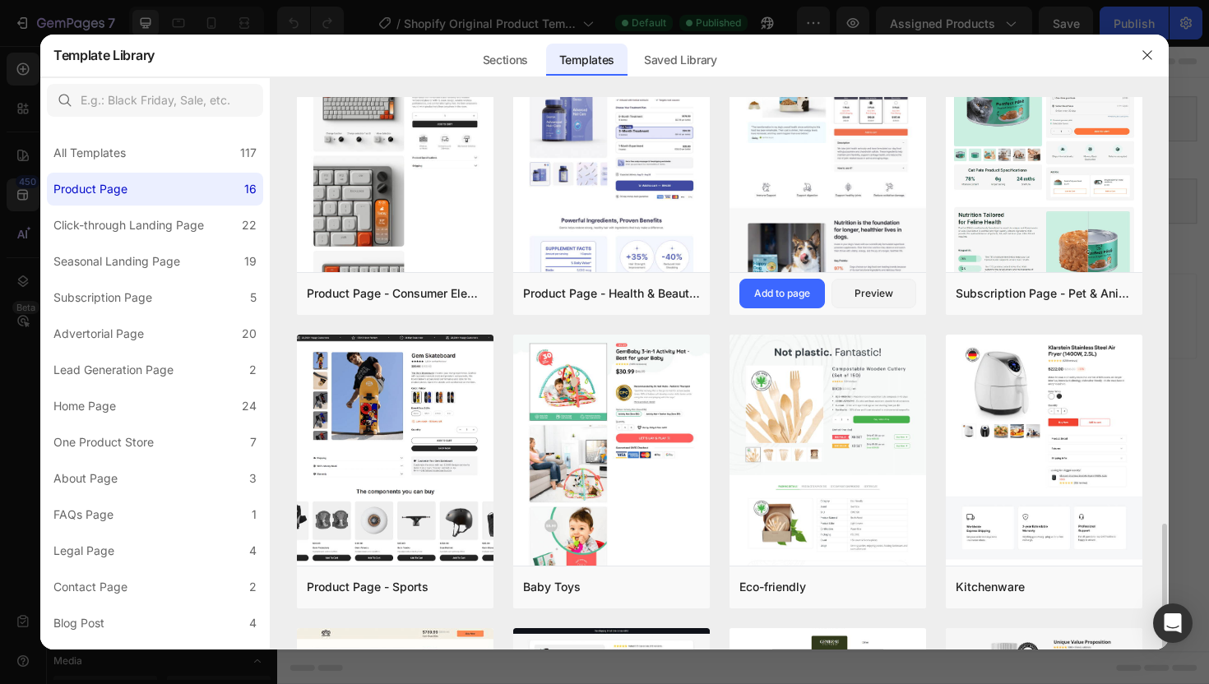
scroll to position [913, 0]
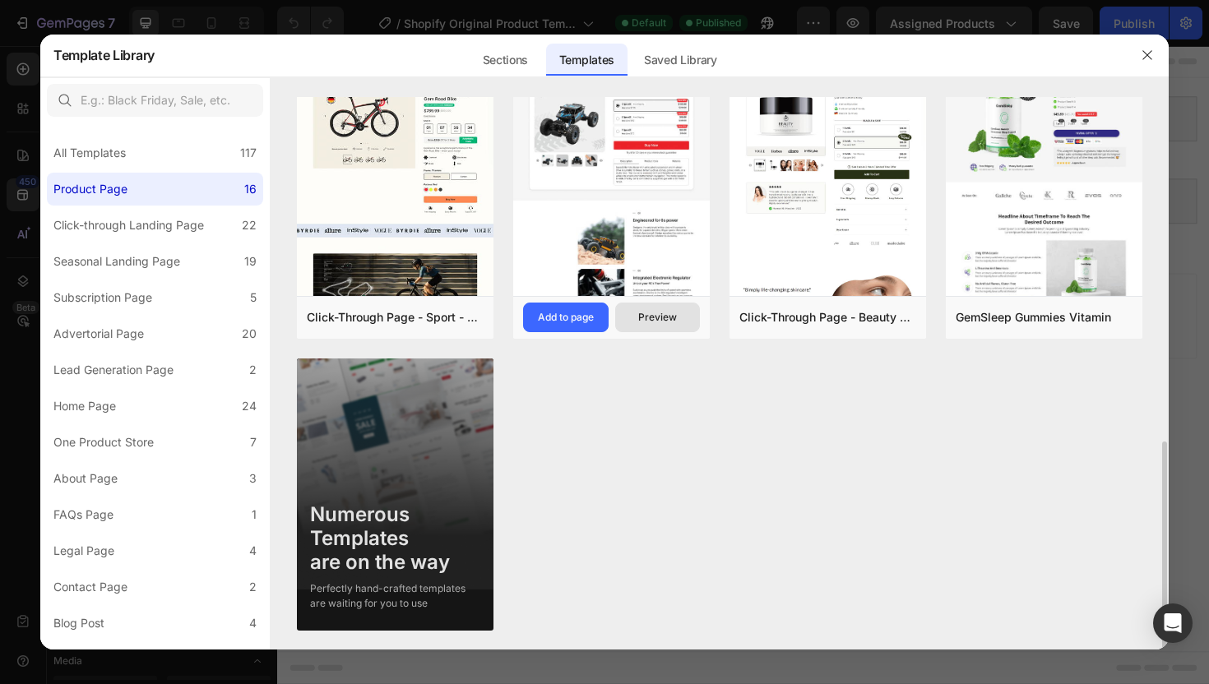
click at [651, 319] on div "Preview" at bounding box center [657, 317] width 39 height 15
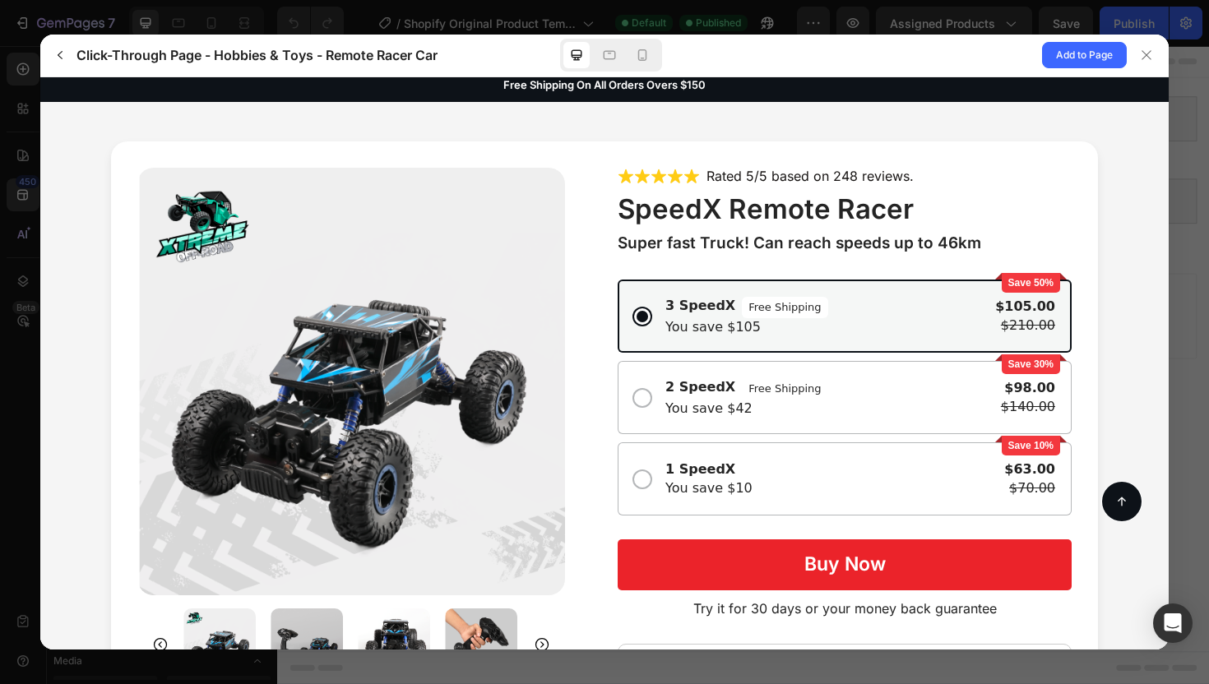
scroll to position [0, 0]
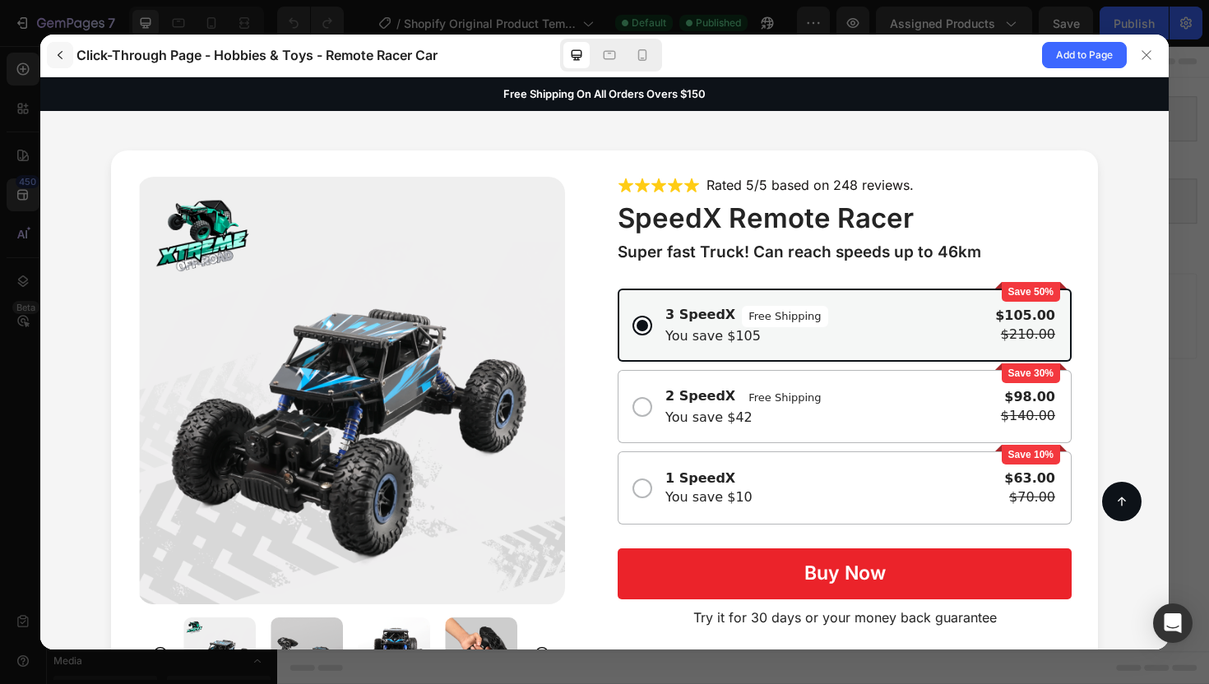
click at [57, 56] on icon "button" at bounding box center [59, 55] width 13 height 13
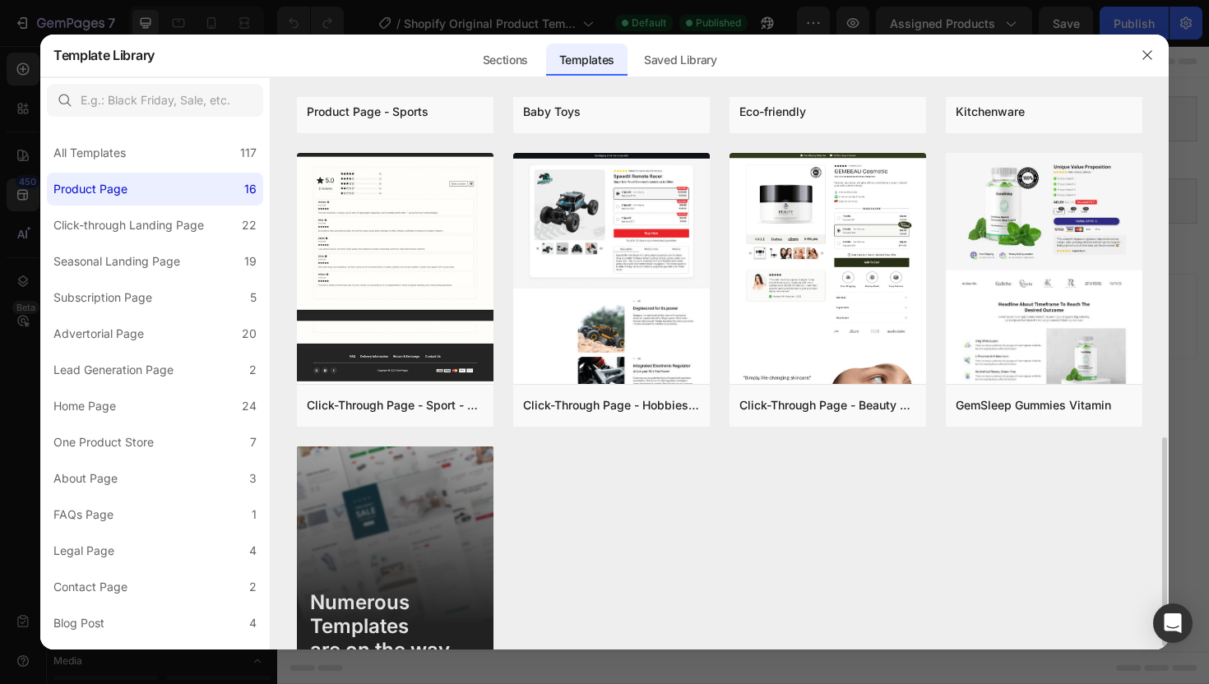
scroll to position [913, 0]
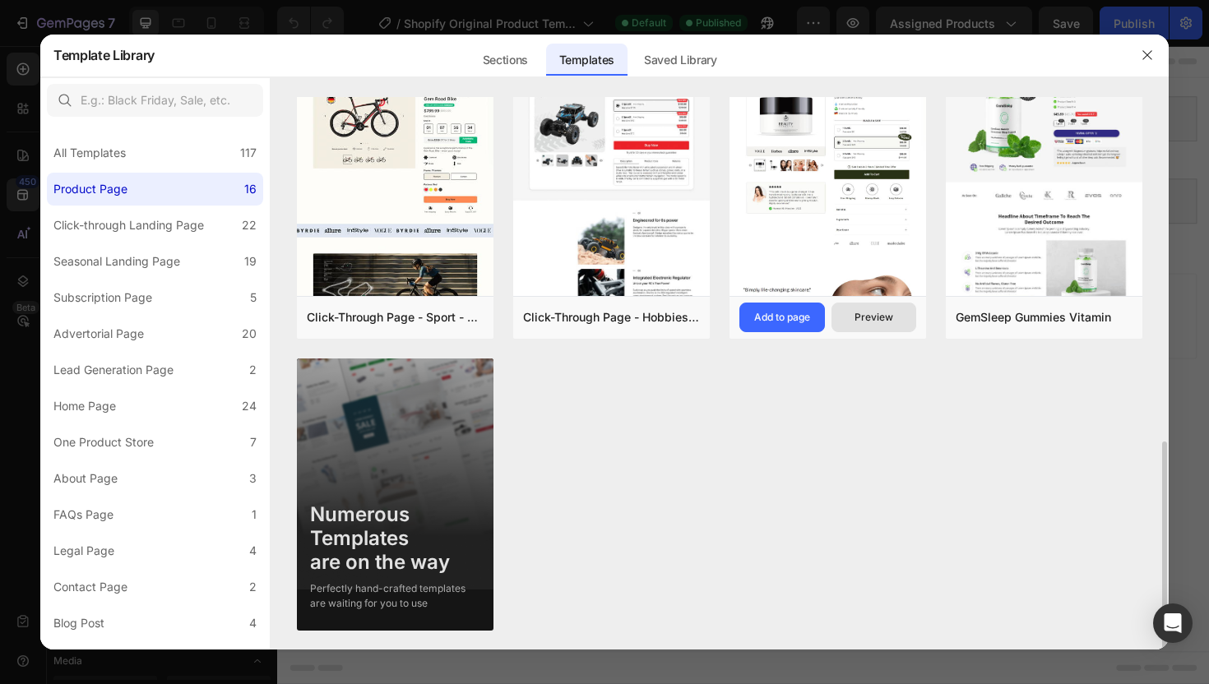
click at [882, 317] on div "Preview" at bounding box center [873, 317] width 39 height 15
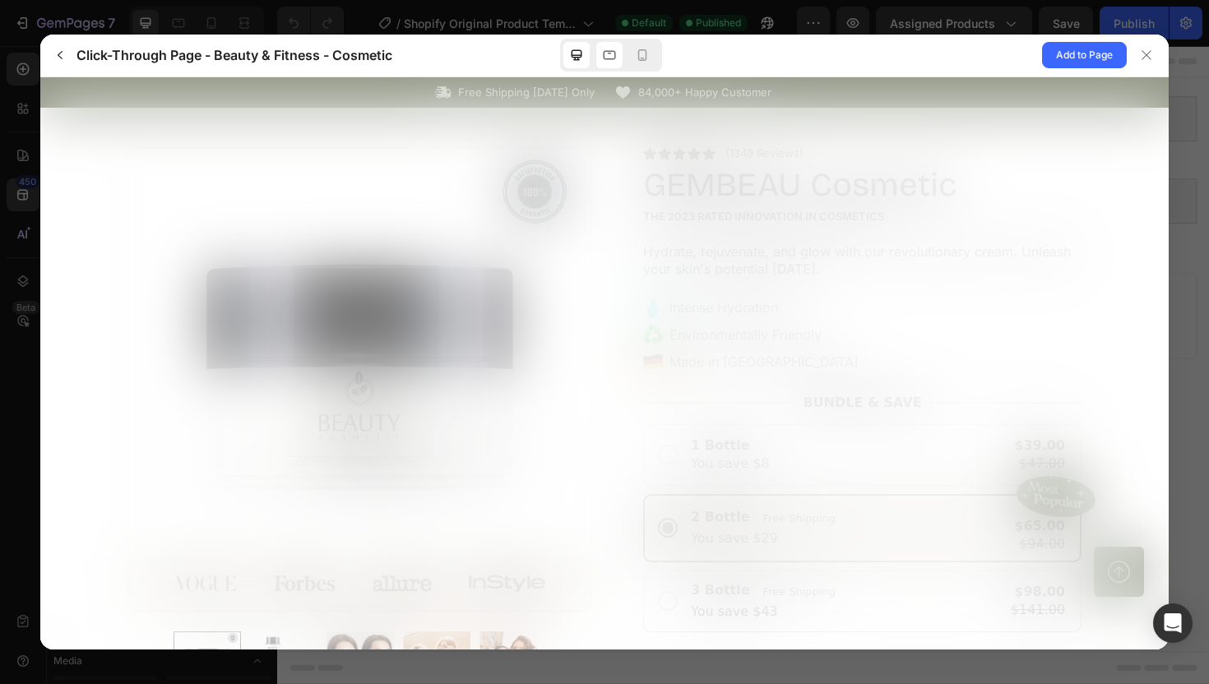
scroll to position [0, 0]
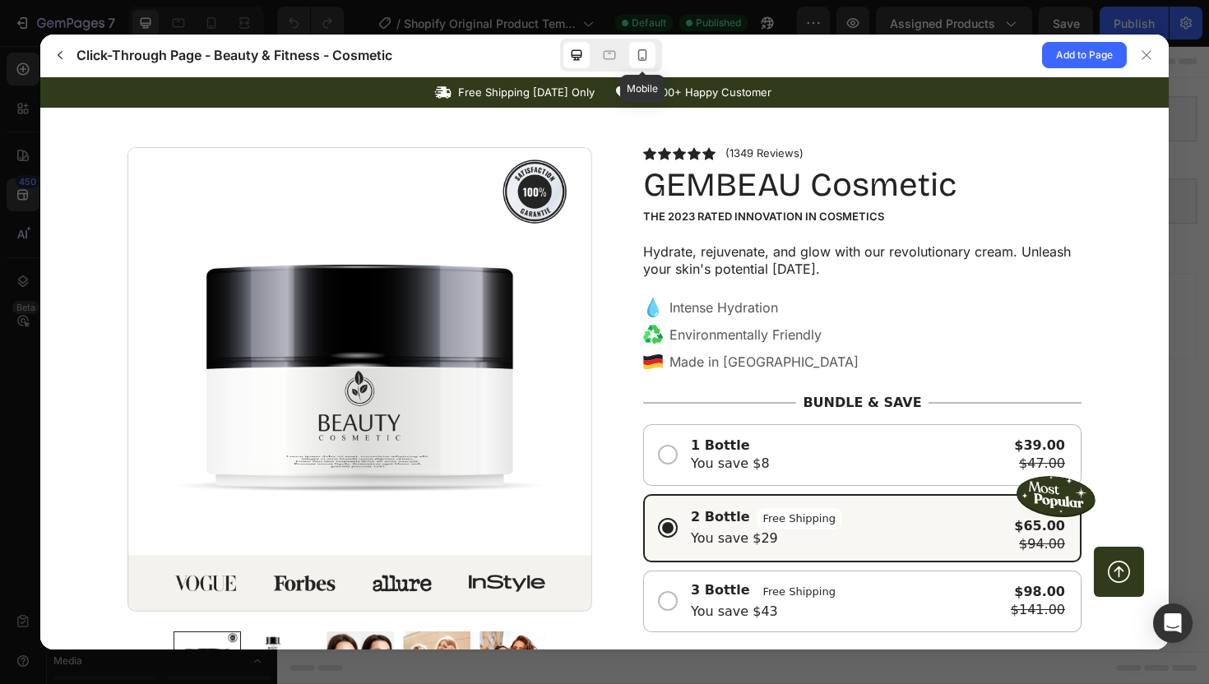
click at [638, 63] on div at bounding box center [642, 55] width 26 height 26
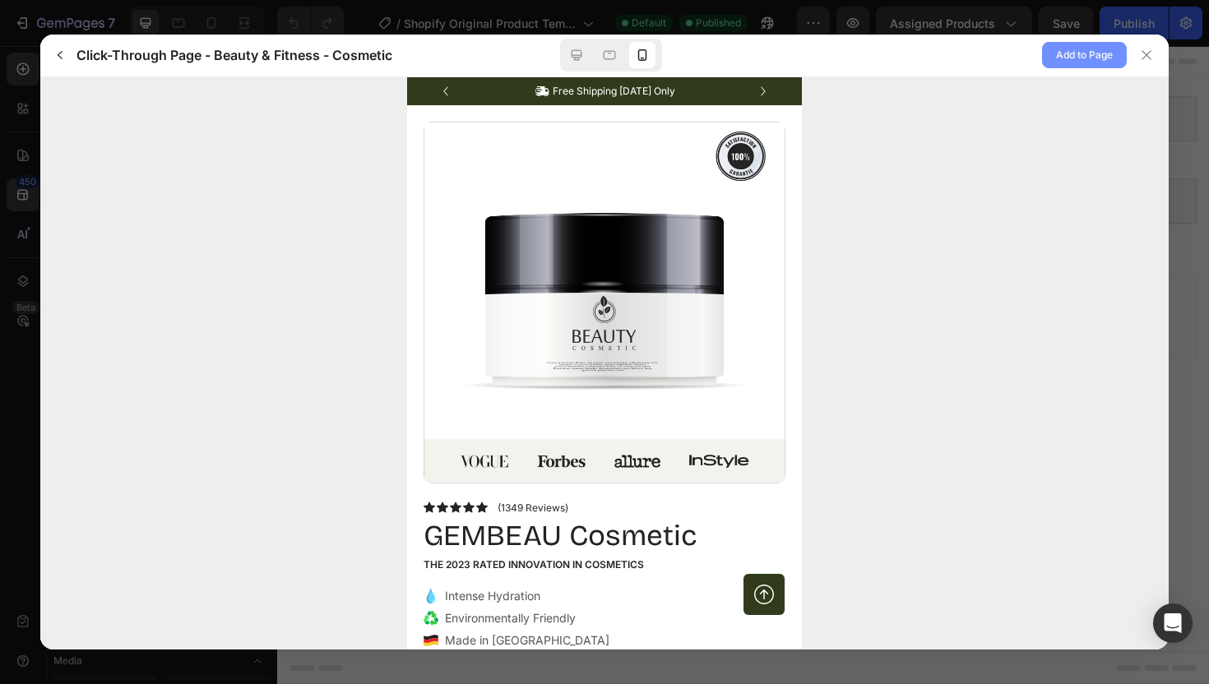
click at [1079, 62] on span "Add to Page" at bounding box center [1084, 55] width 57 height 20
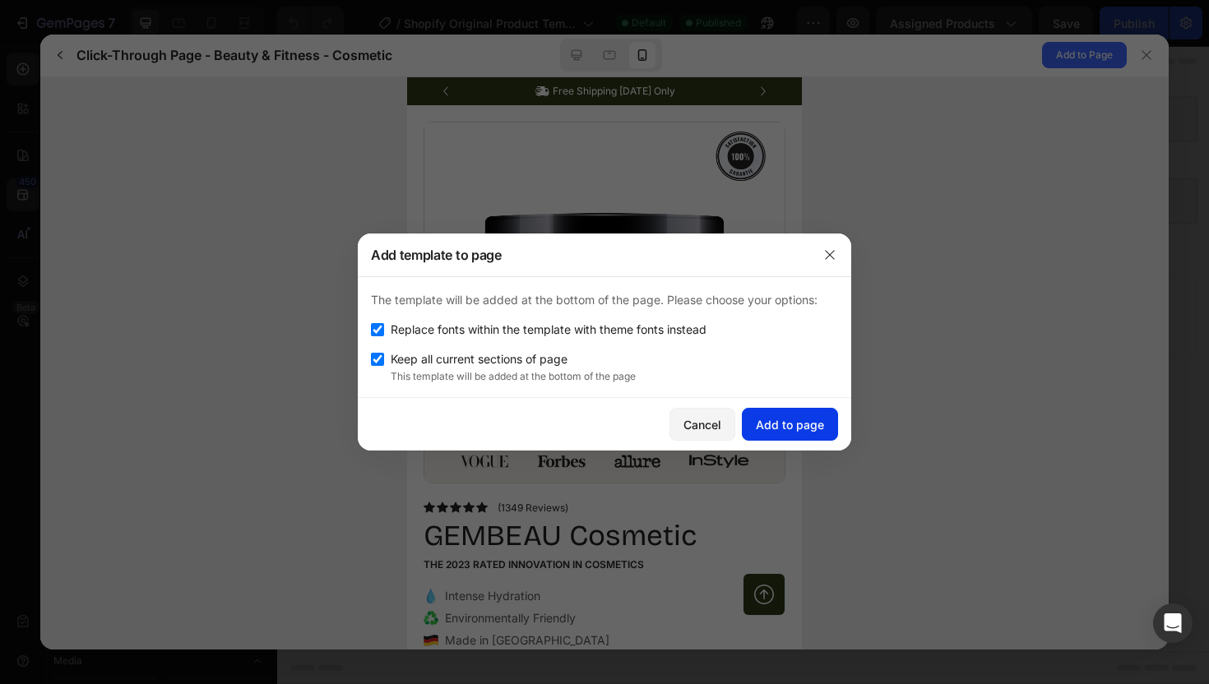
click at [789, 433] on button "Add to page" at bounding box center [790, 424] width 96 height 33
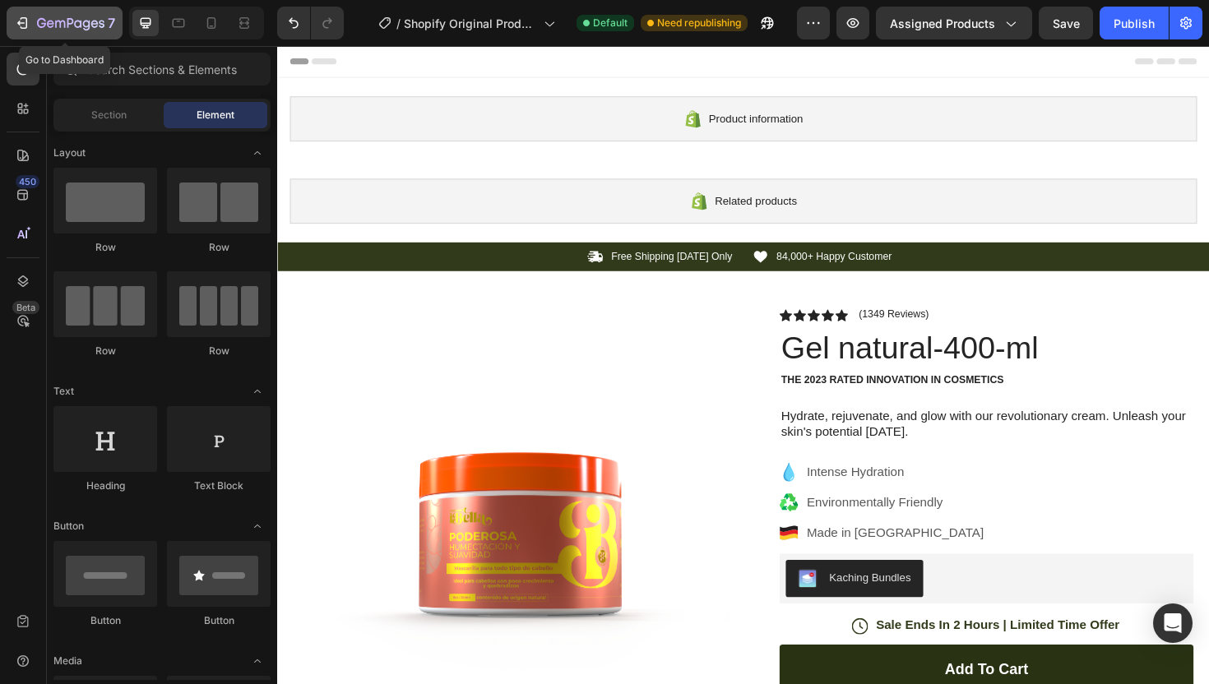
click at [38, 16] on div "7" at bounding box center [76, 23] width 78 height 20
click at [1163, 30] on button "Publish" at bounding box center [1133, 23] width 69 height 33
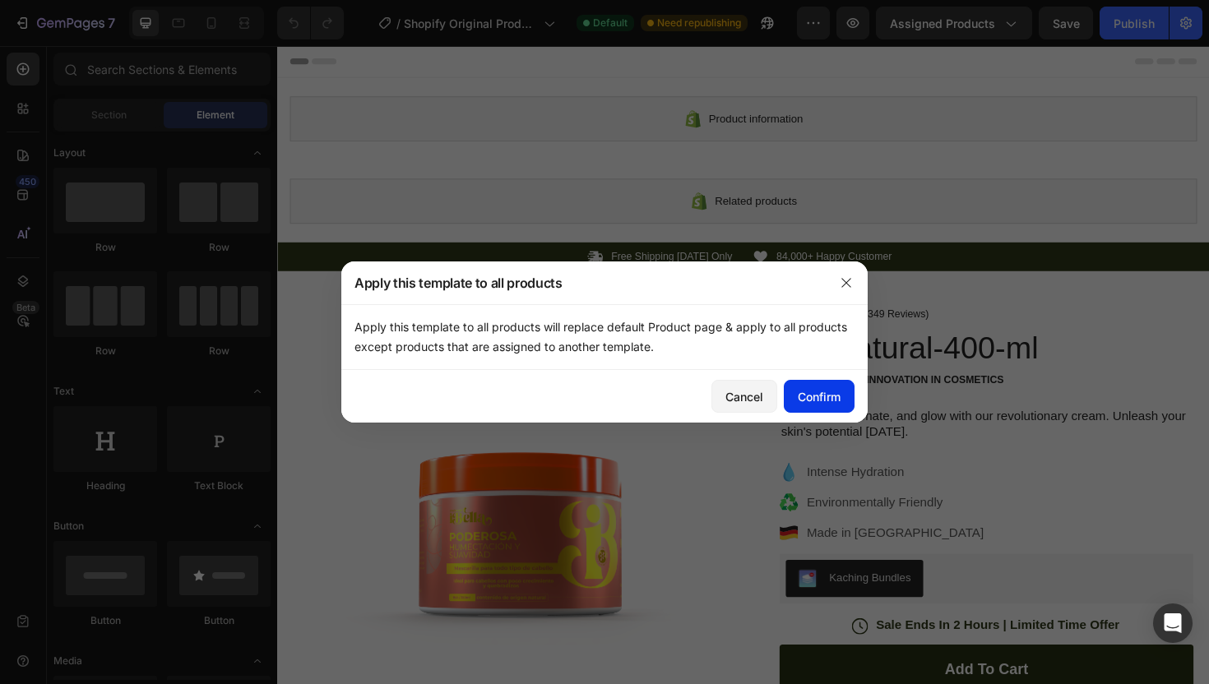
click at [816, 410] on button "Confirm" at bounding box center [818, 396] width 71 height 33
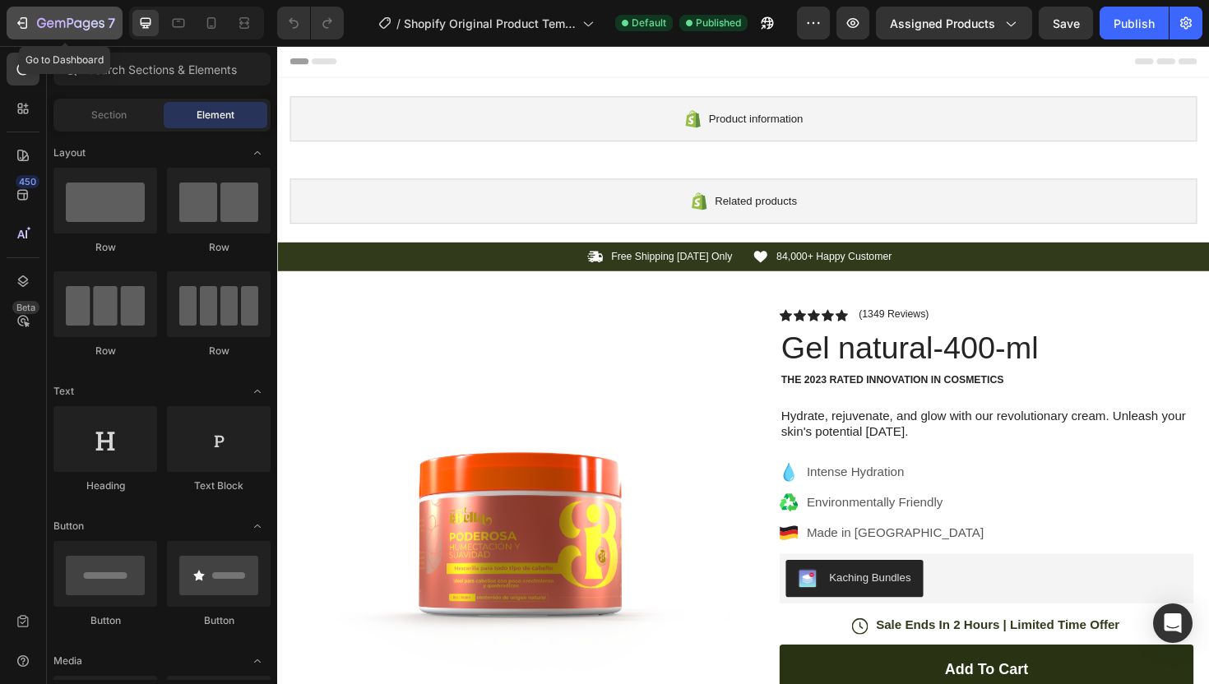
click at [9, 25] on button "7" at bounding box center [65, 23] width 116 height 33
click at [21, 26] on icon "button" at bounding box center [22, 23] width 16 height 16
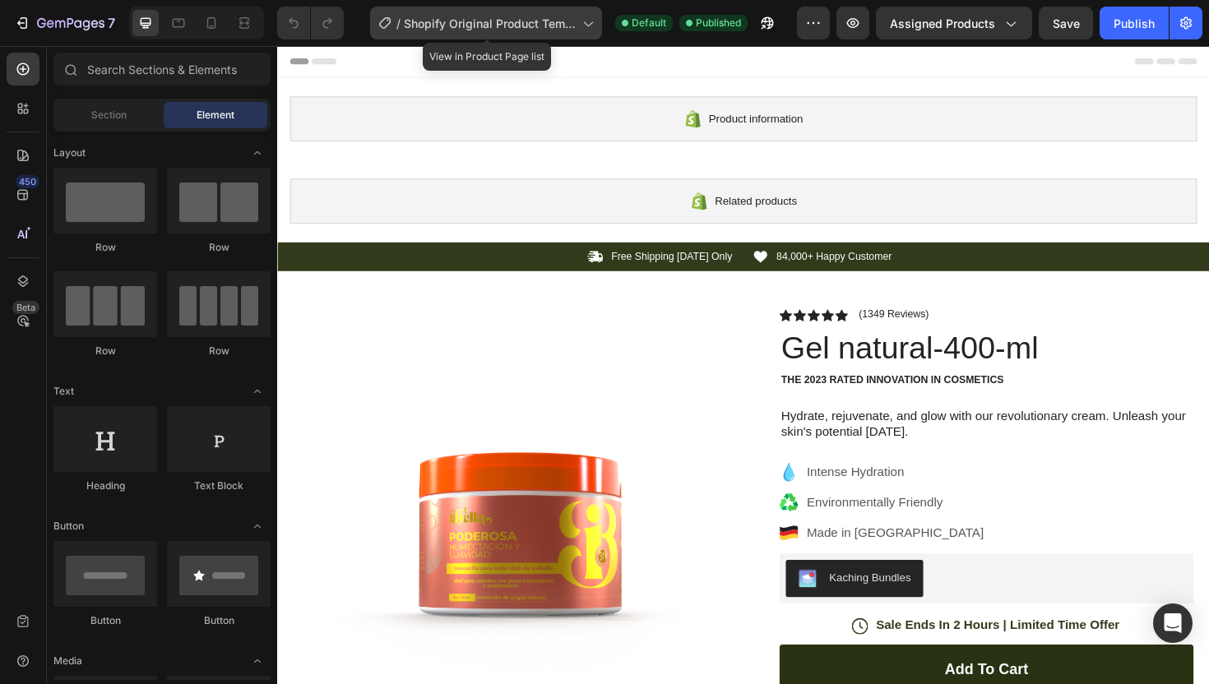
click at [578, 26] on div "/ Shopify Original Product Template" at bounding box center [486, 23] width 232 height 33
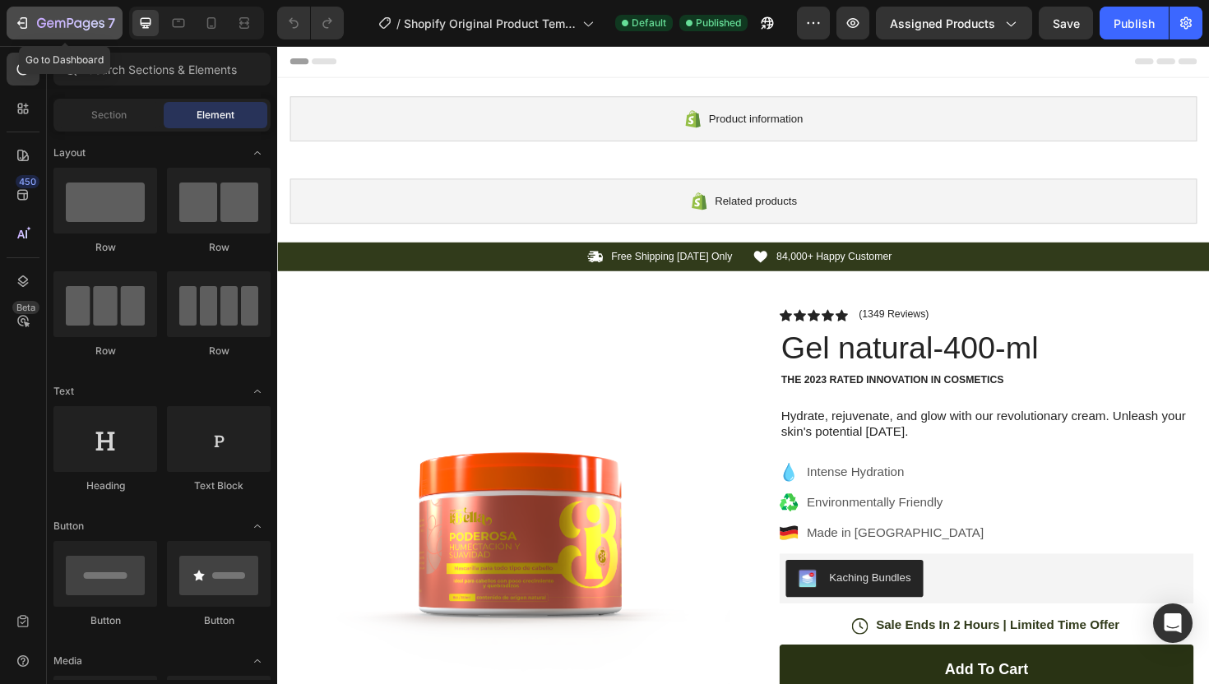
click at [25, 27] on icon "button" at bounding box center [24, 23] width 7 height 12
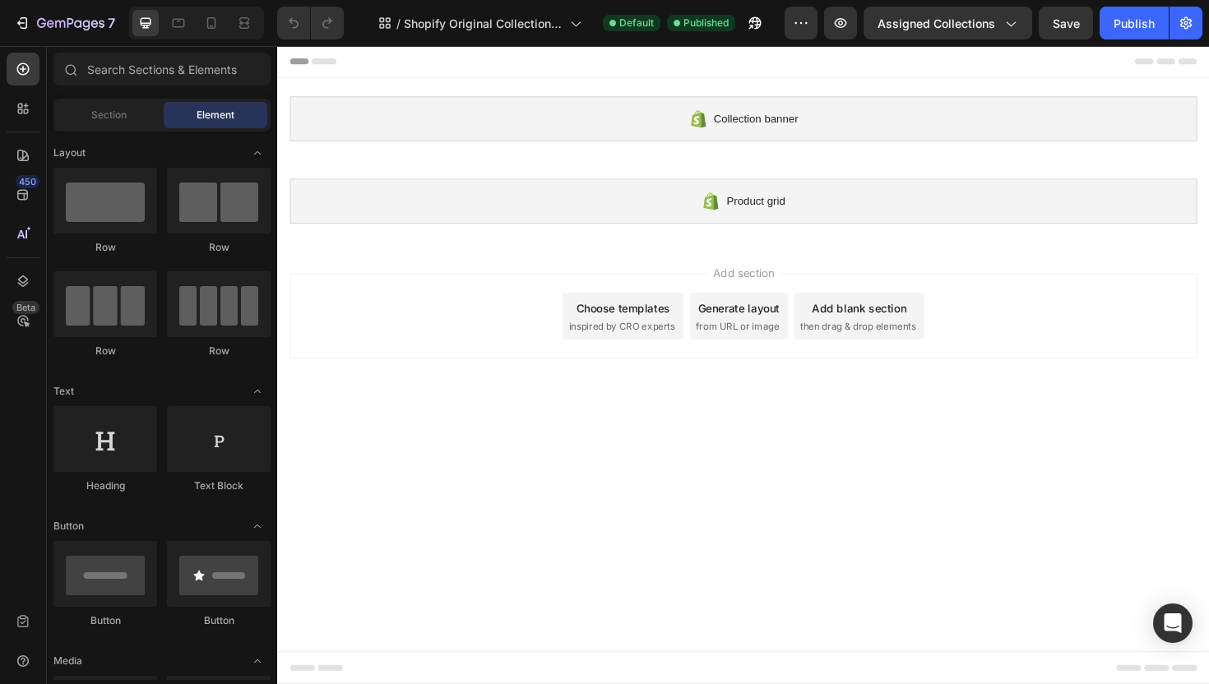
click at [677, 344] on span "inspired by CRO experts" at bounding box center [641, 342] width 113 height 15
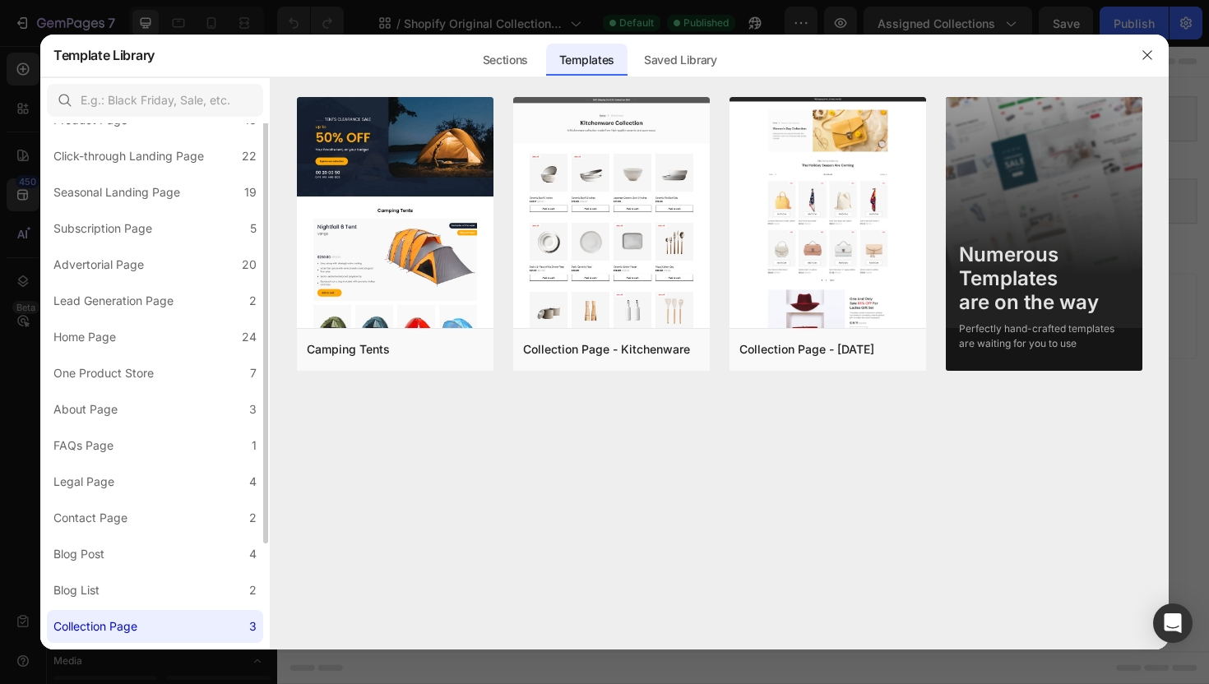
scroll to position [98, 0]
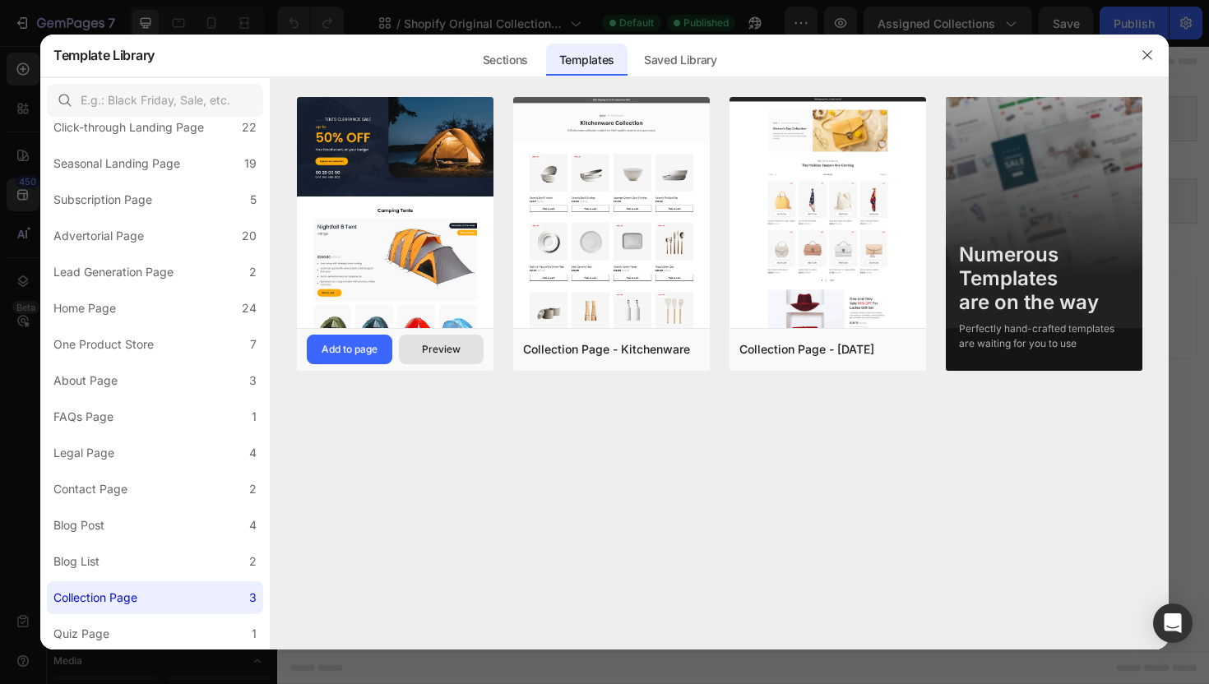
click at [435, 349] on div "Preview" at bounding box center [441, 349] width 39 height 15
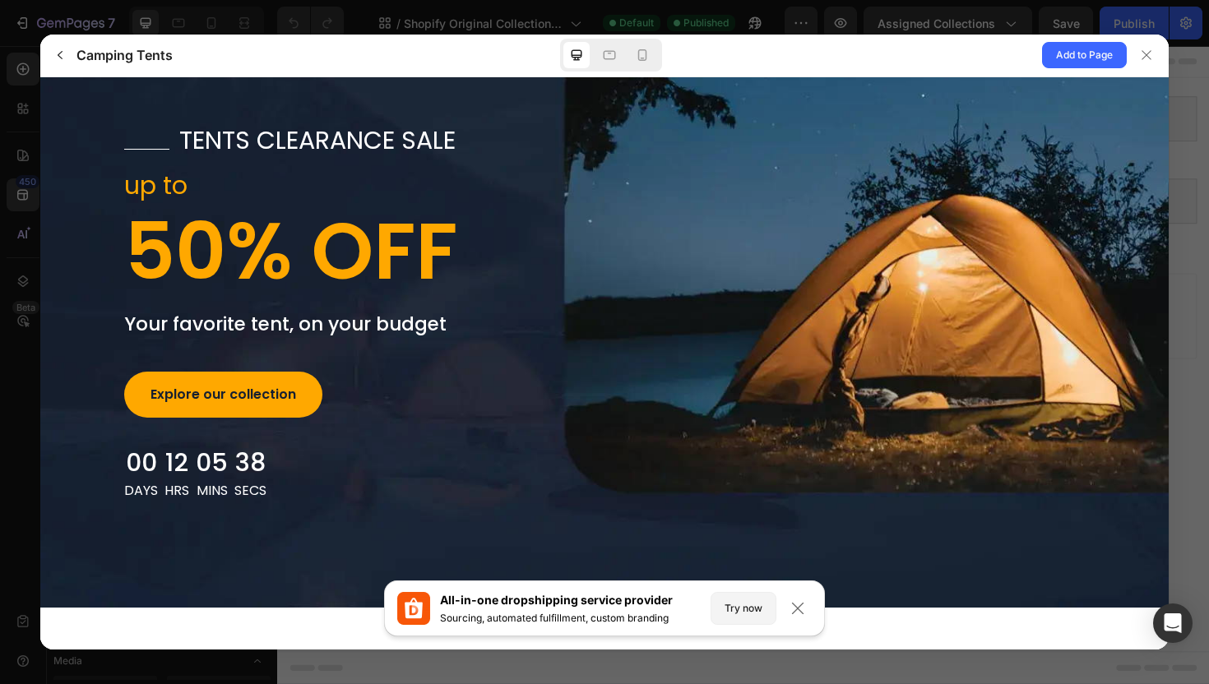
scroll to position [0, 0]
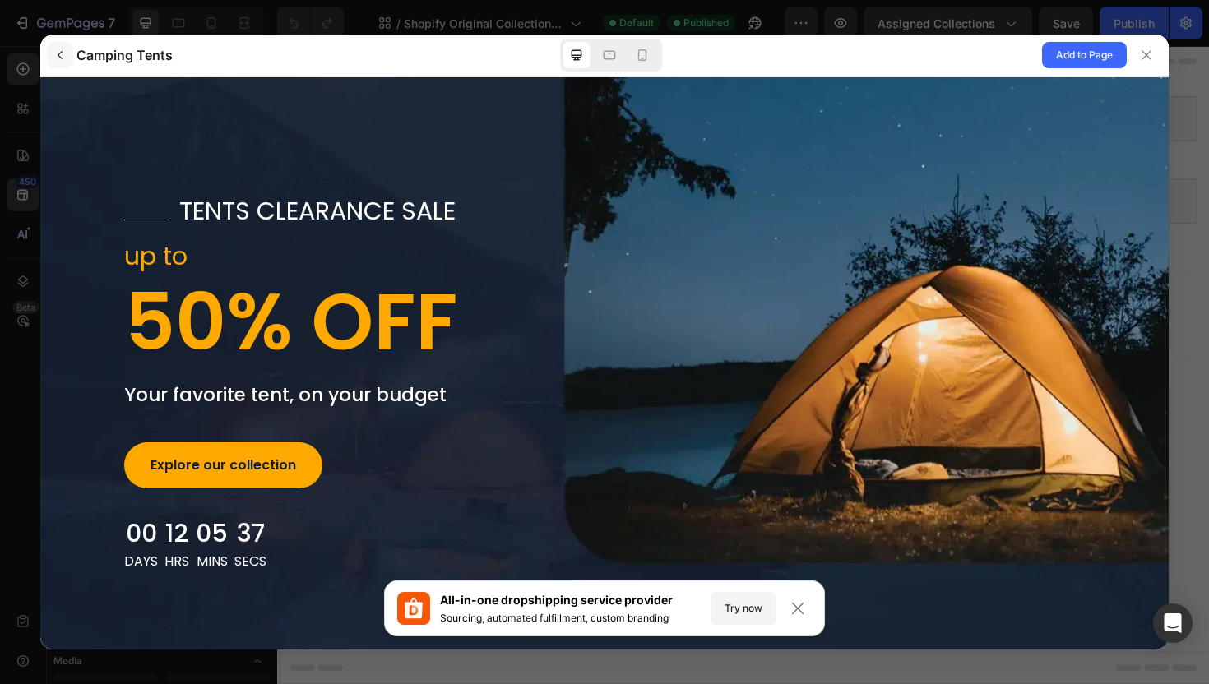
click at [60, 54] on icon "button" at bounding box center [59, 55] width 13 height 13
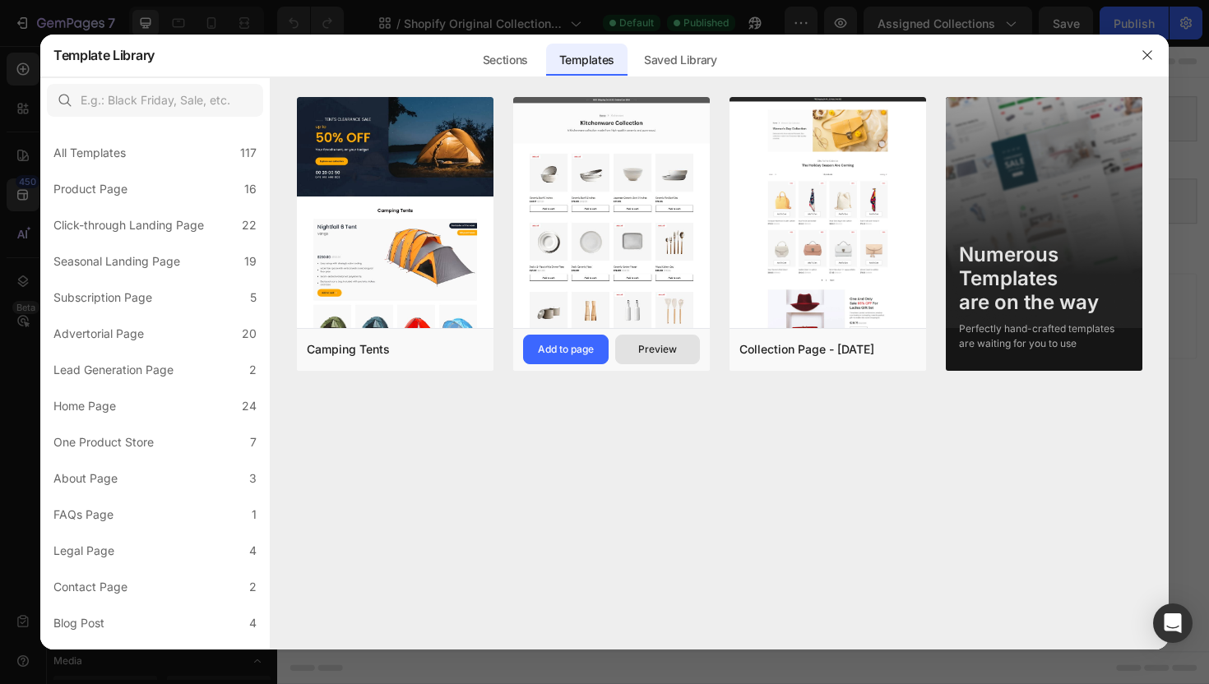
click at [662, 345] on div "Preview" at bounding box center [657, 349] width 39 height 15
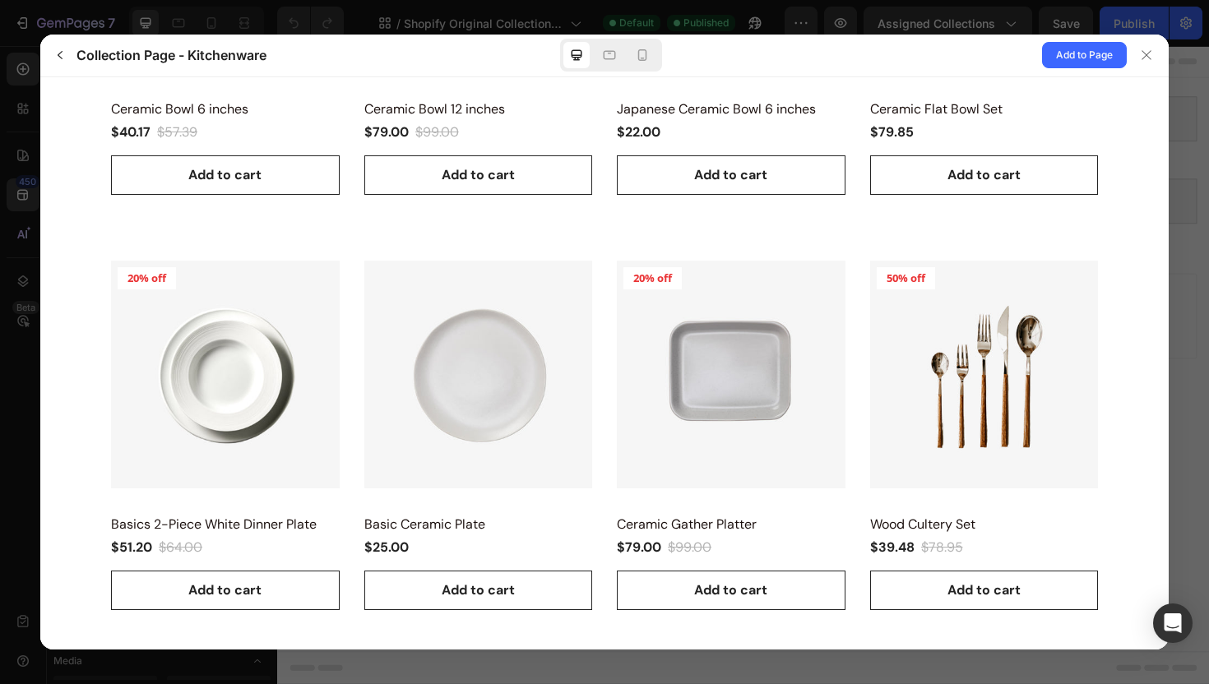
scroll to position [377, 0]
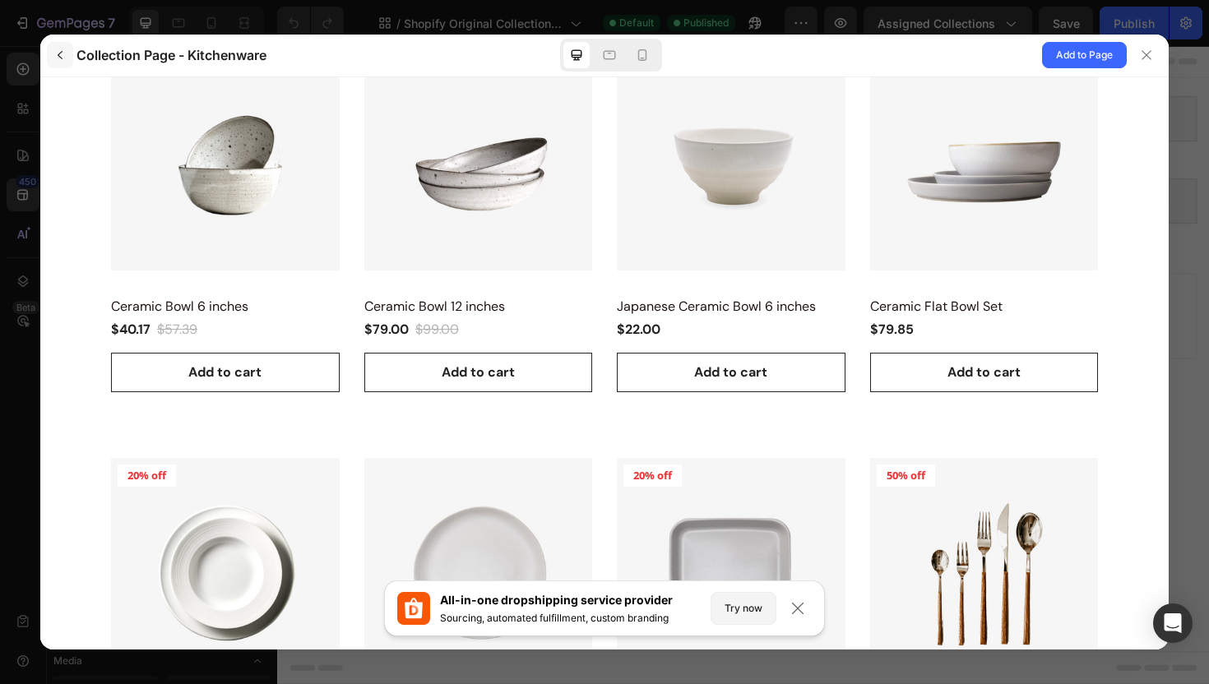
click at [54, 56] on icon "button" at bounding box center [59, 55] width 13 height 13
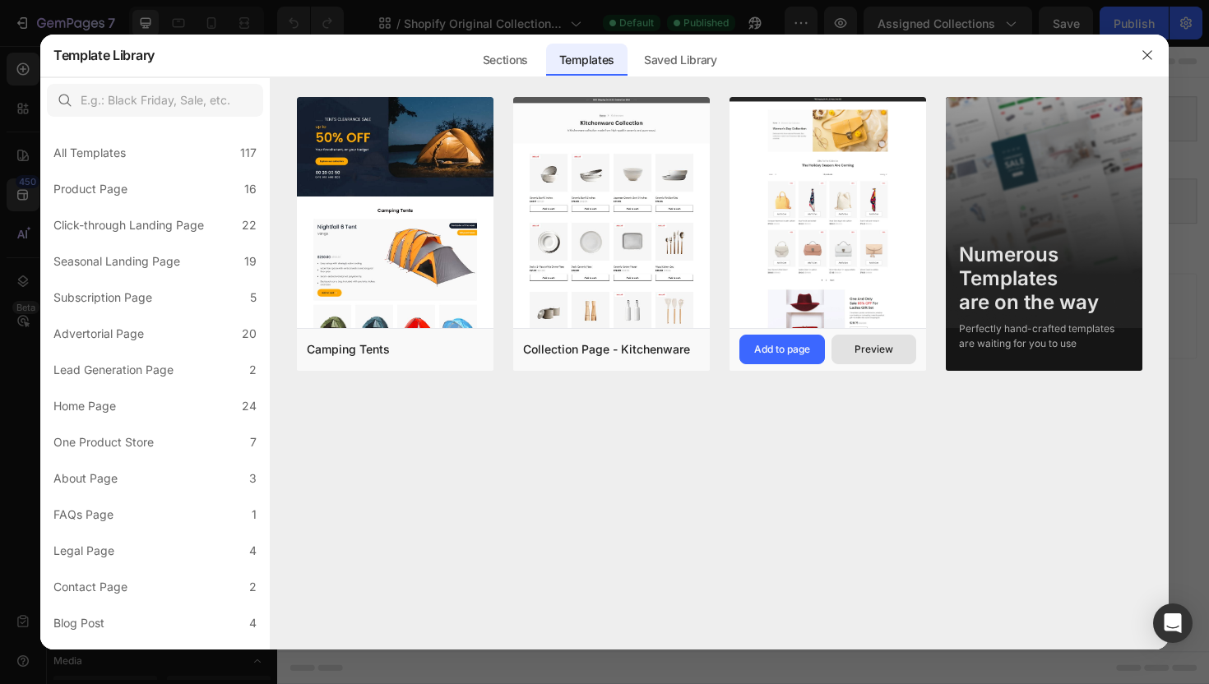
click at [866, 346] on div "Preview" at bounding box center [873, 349] width 39 height 15
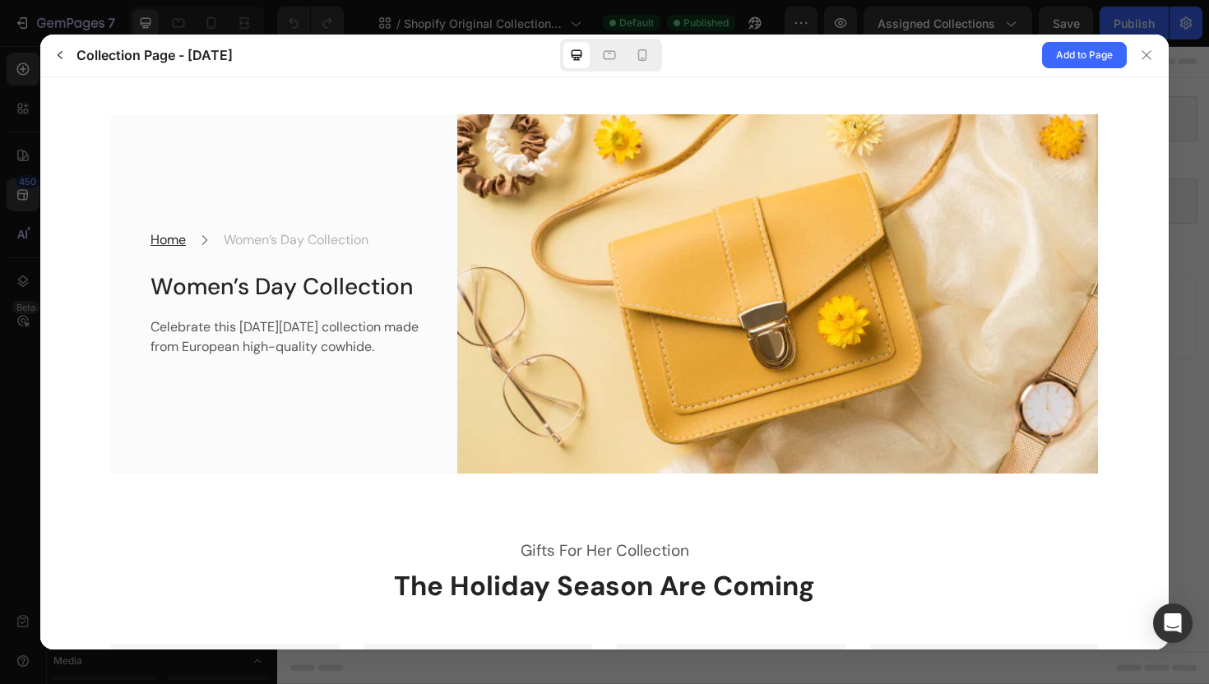
scroll to position [0, 0]
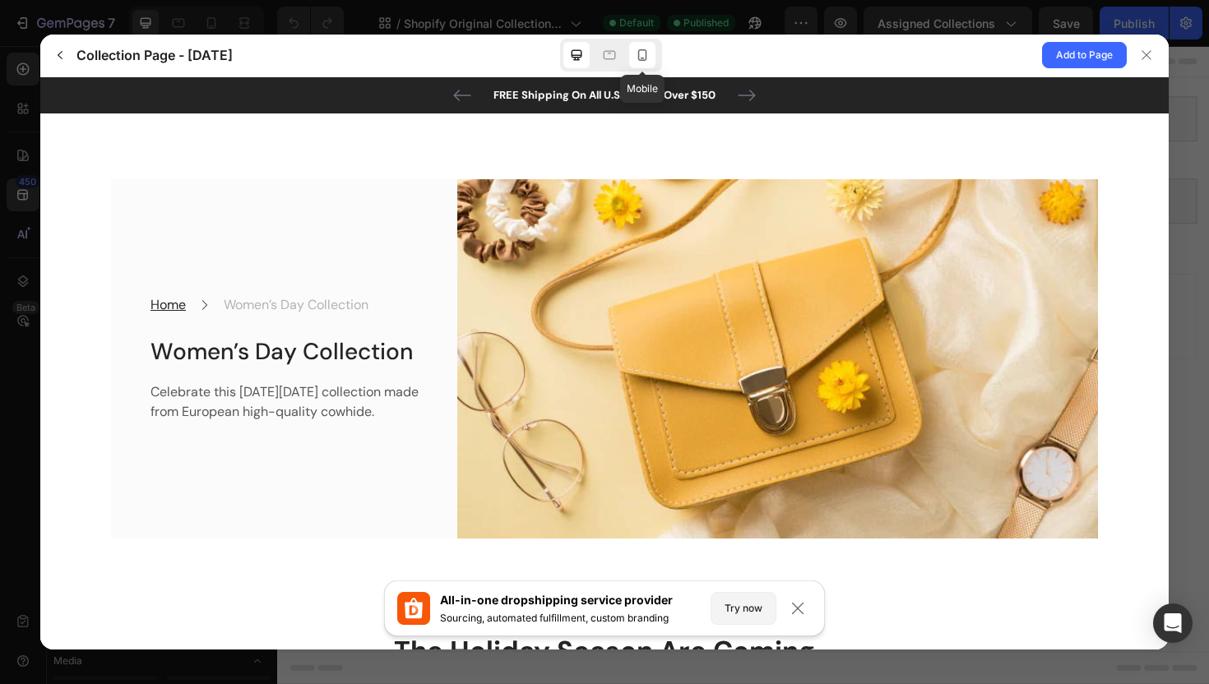
click at [637, 64] on div at bounding box center [642, 55] width 26 height 26
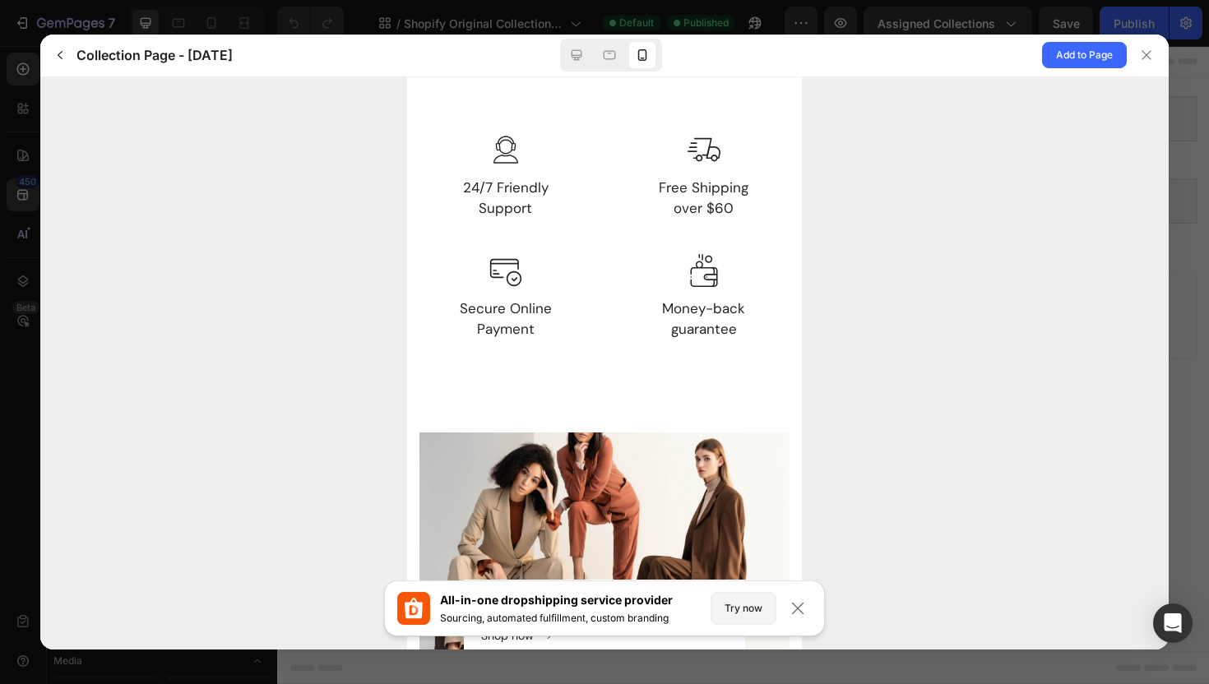
scroll to position [4154, 0]
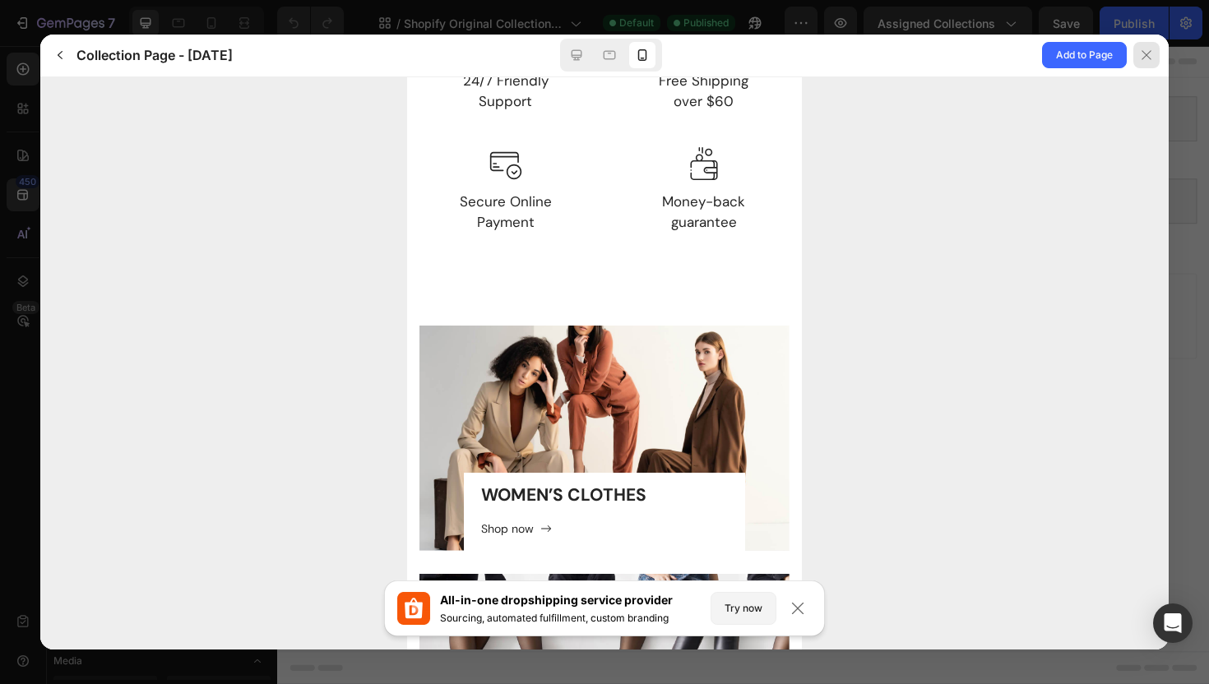
click at [1139, 62] on div at bounding box center [1146, 55] width 26 height 26
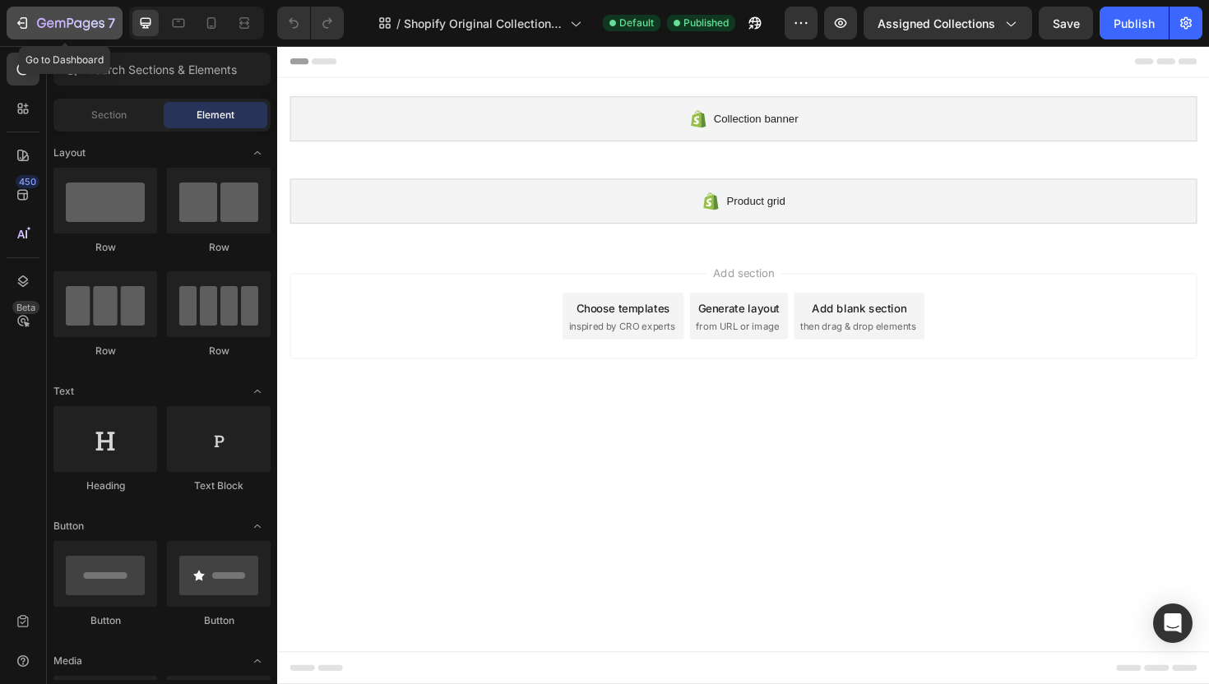
click at [21, 28] on icon "button" at bounding box center [24, 23] width 7 height 12
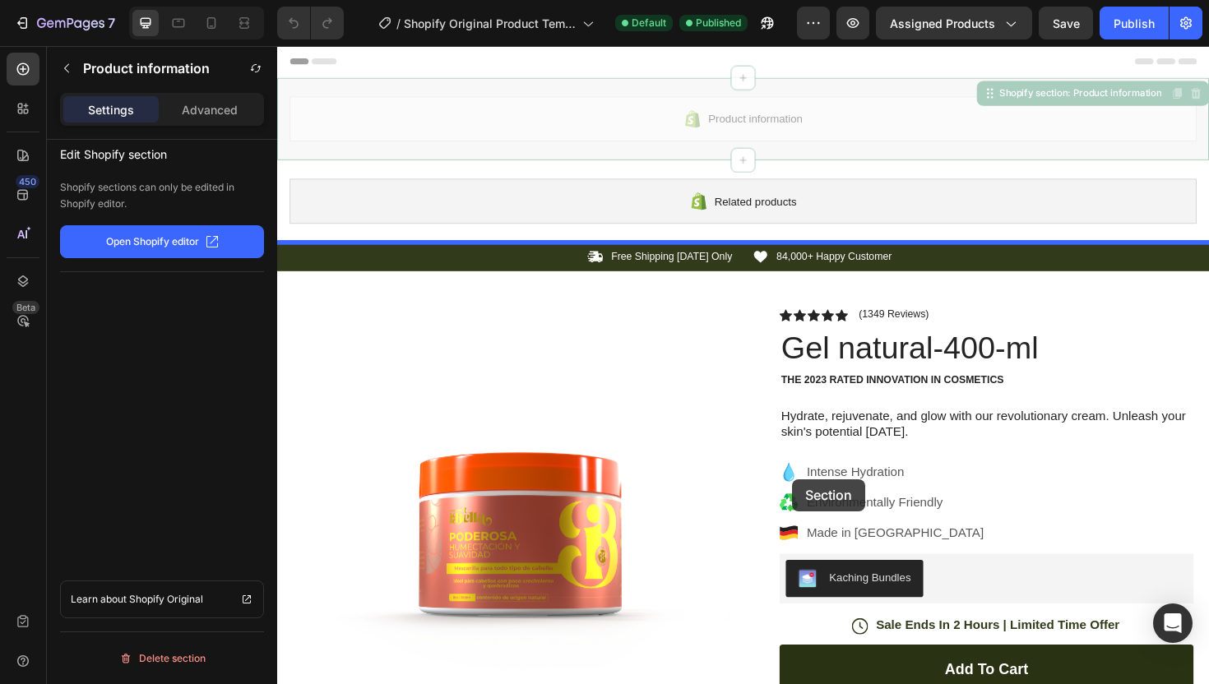
drag, startPoint x: 781, startPoint y: 115, endPoint x: 822, endPoint y: 505, distance: 391.9
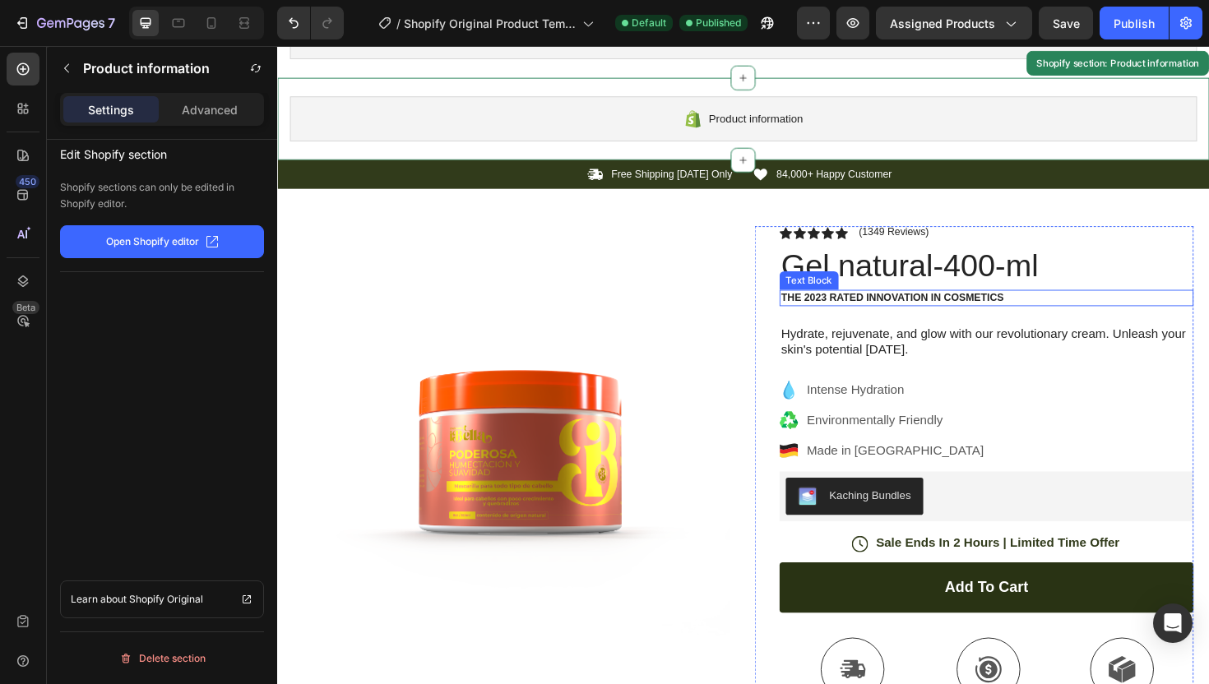
scroll to position [86, 0]
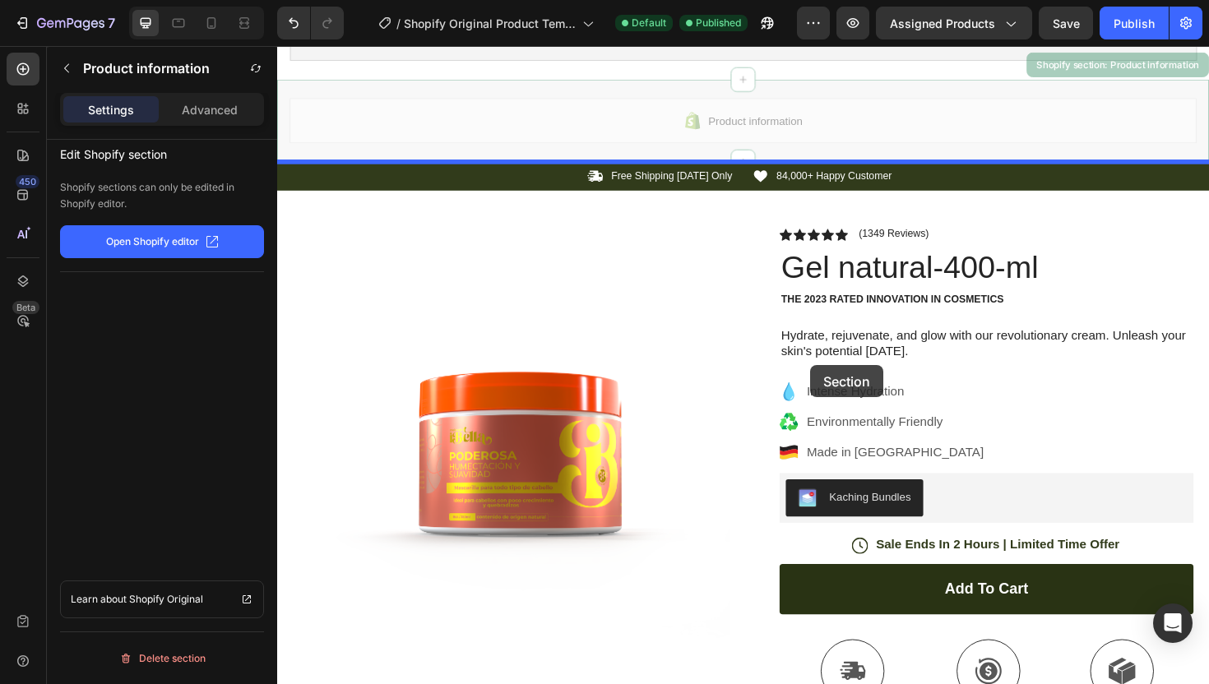
drag, startPoint x: 821, startPoint y: 129, endPoint x: 841, endPoint y: 384, distance: 255.6
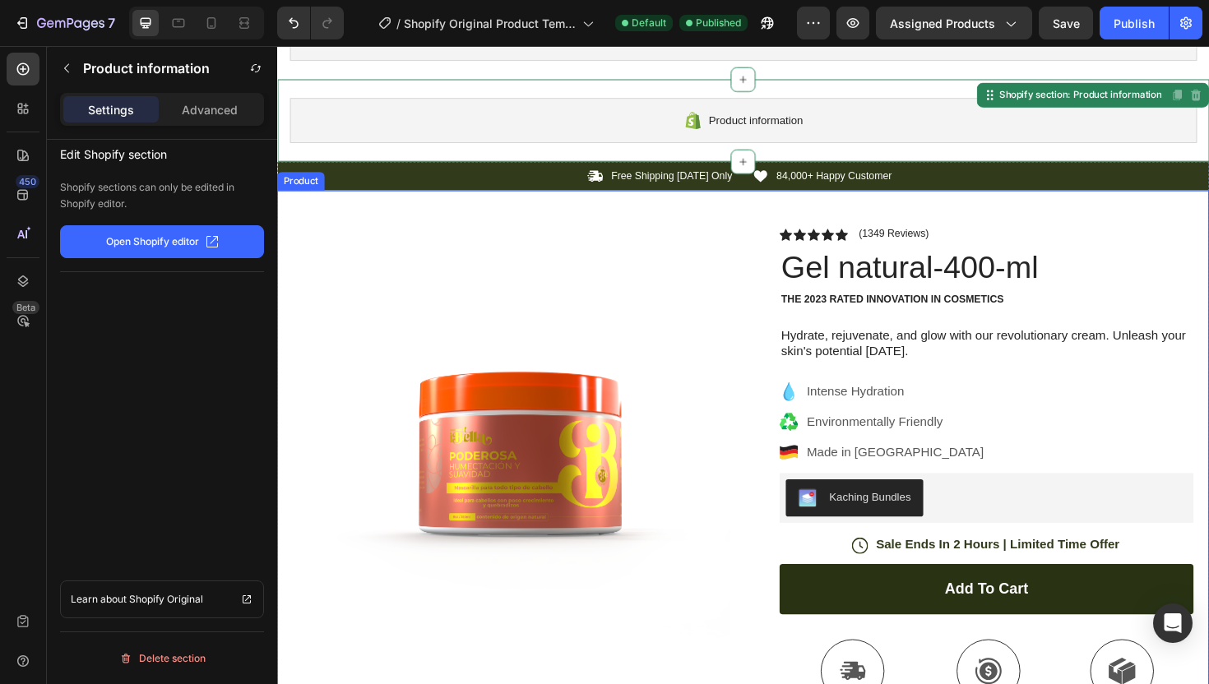
scroll to position [58, 0]
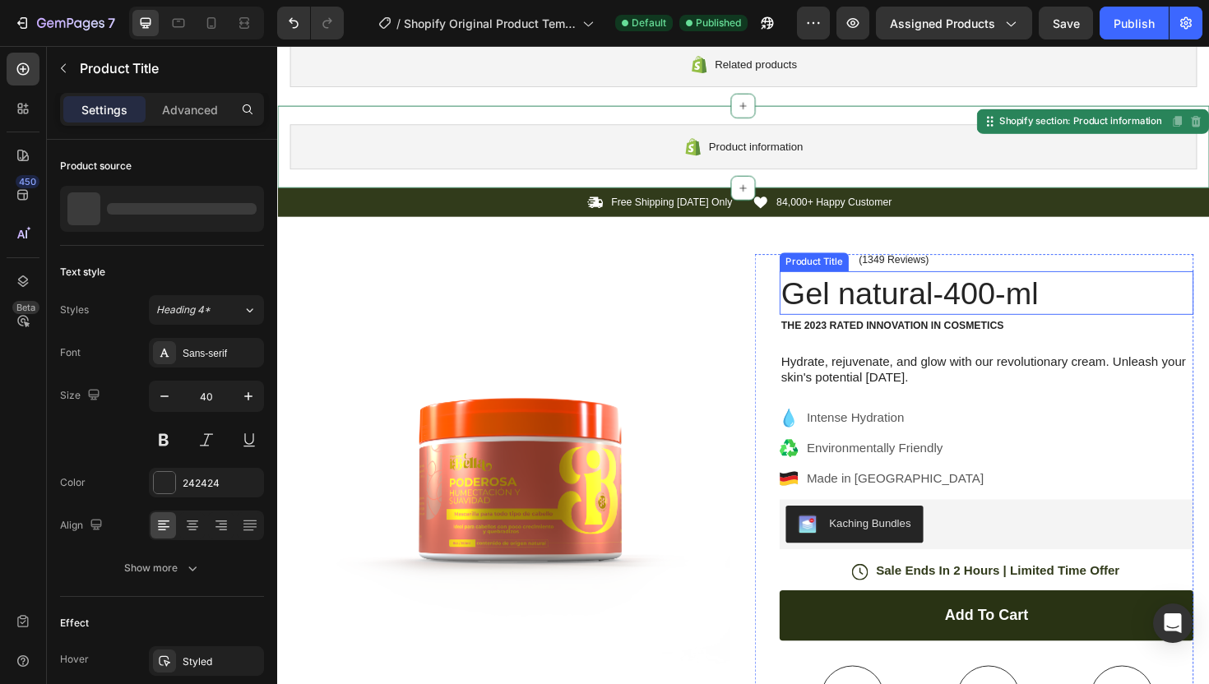
click at [841, 319] on h1 "Gel natural-400-ml" at bounding box center [1028, 307] width 438 height 46
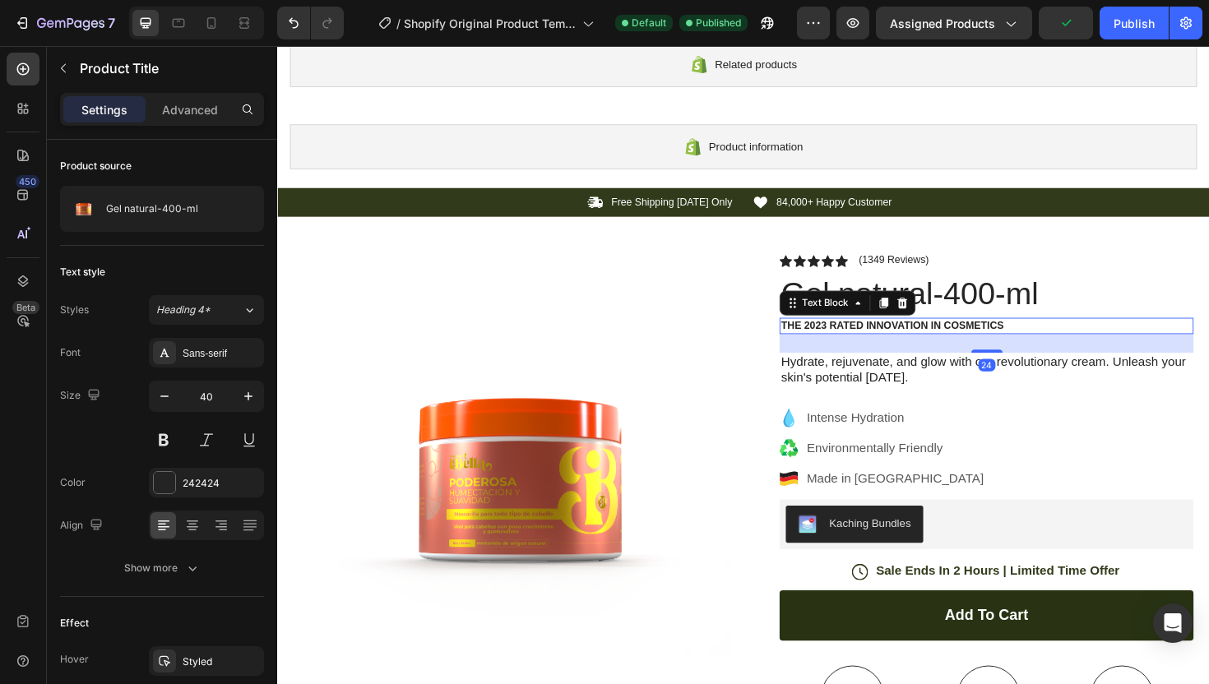
click at [922, 349] on div "The 2023 Rated Innovation in Cosmetics" at bounding box center [1028, 342] width 438 height 17
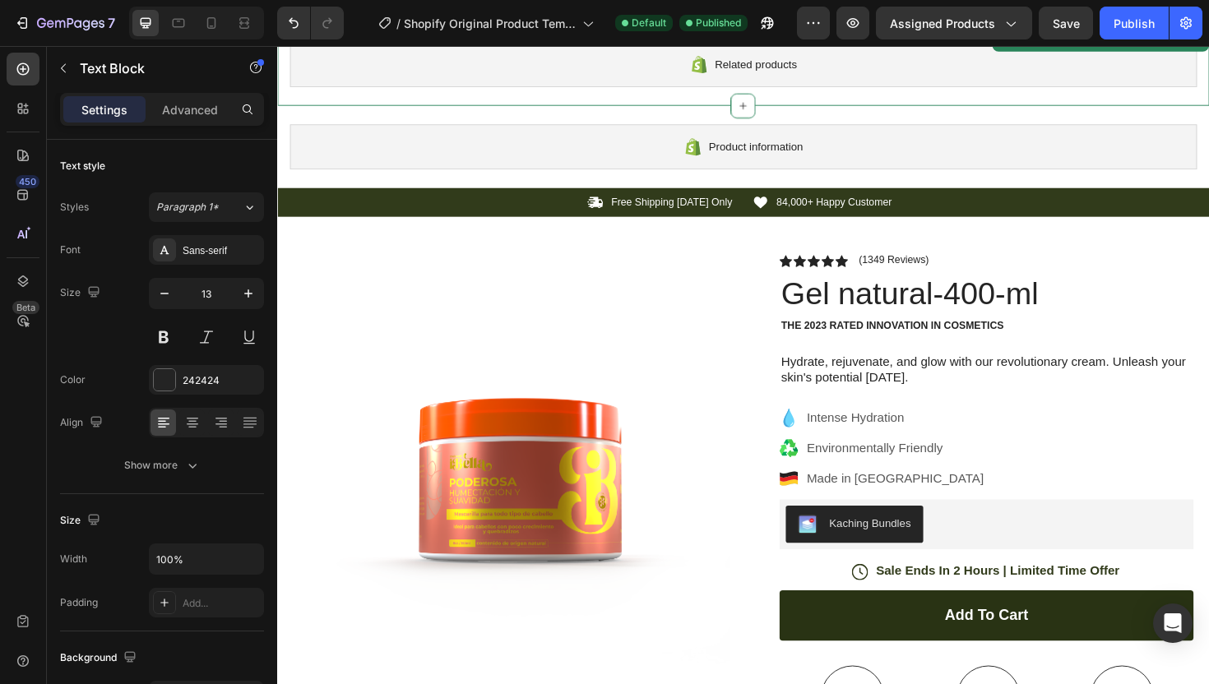
click at [788, 66] on span "Related products" at bounding box center [783, 66] width 87 height 20
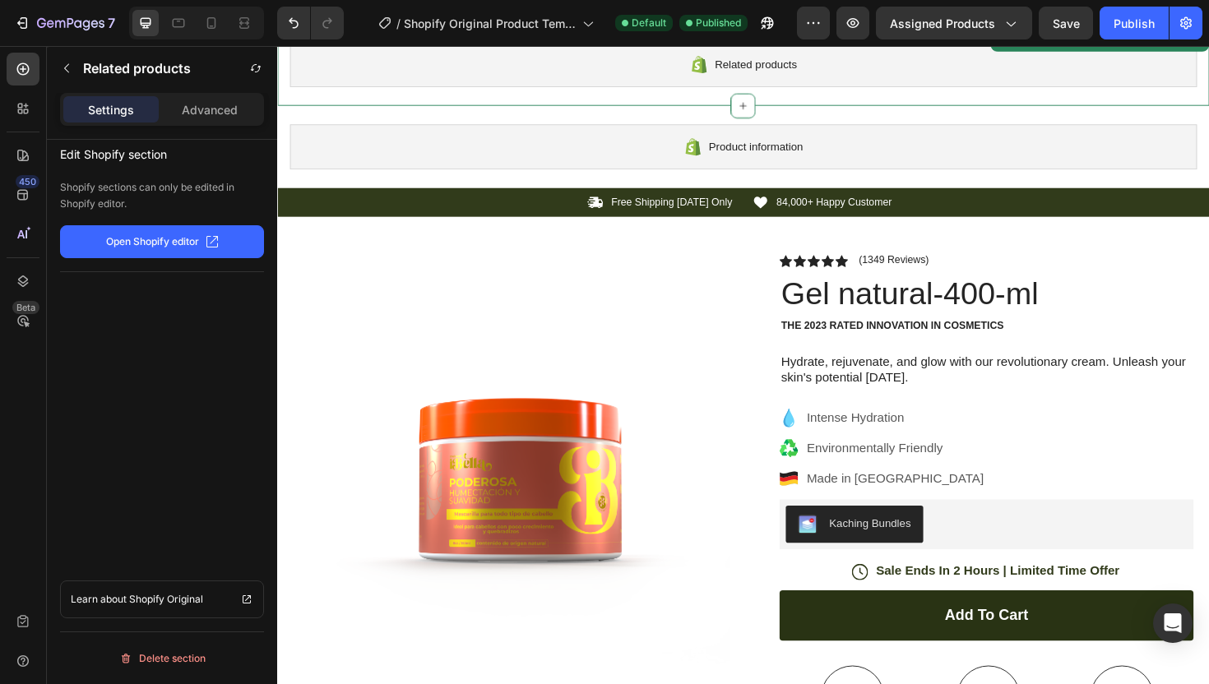
click at [210, 245] on icon "button" at bounding box center [212, 241] width 13 height 13
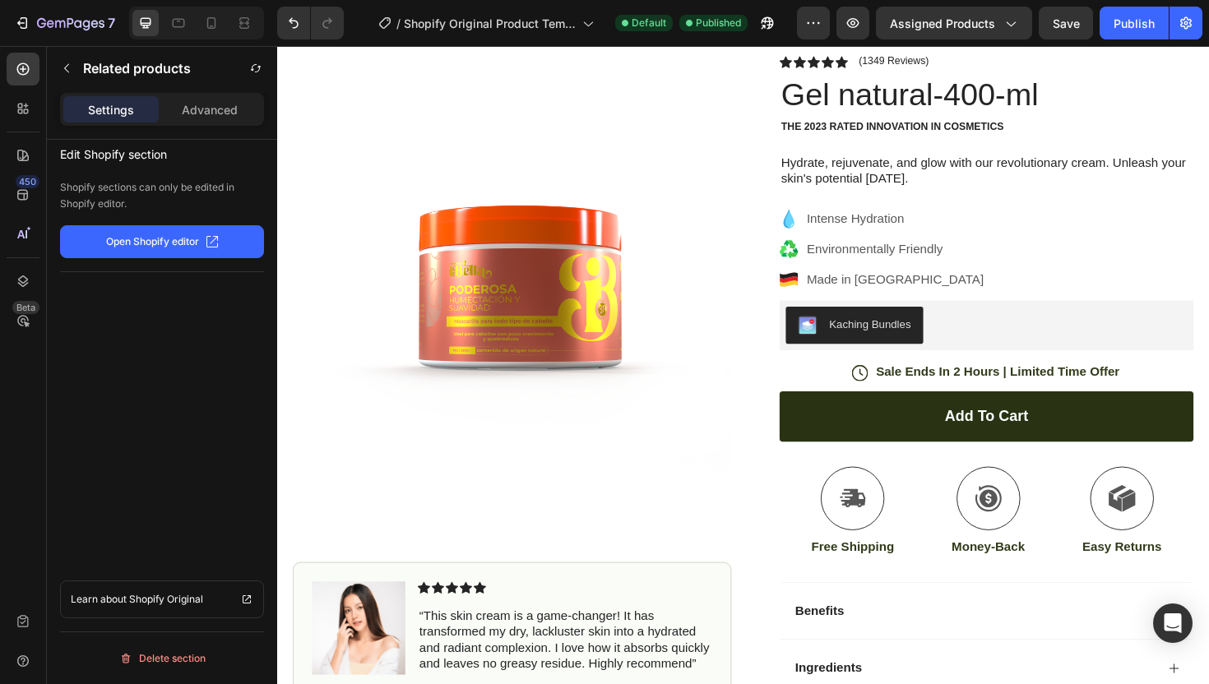
scroll to position [0, 0]
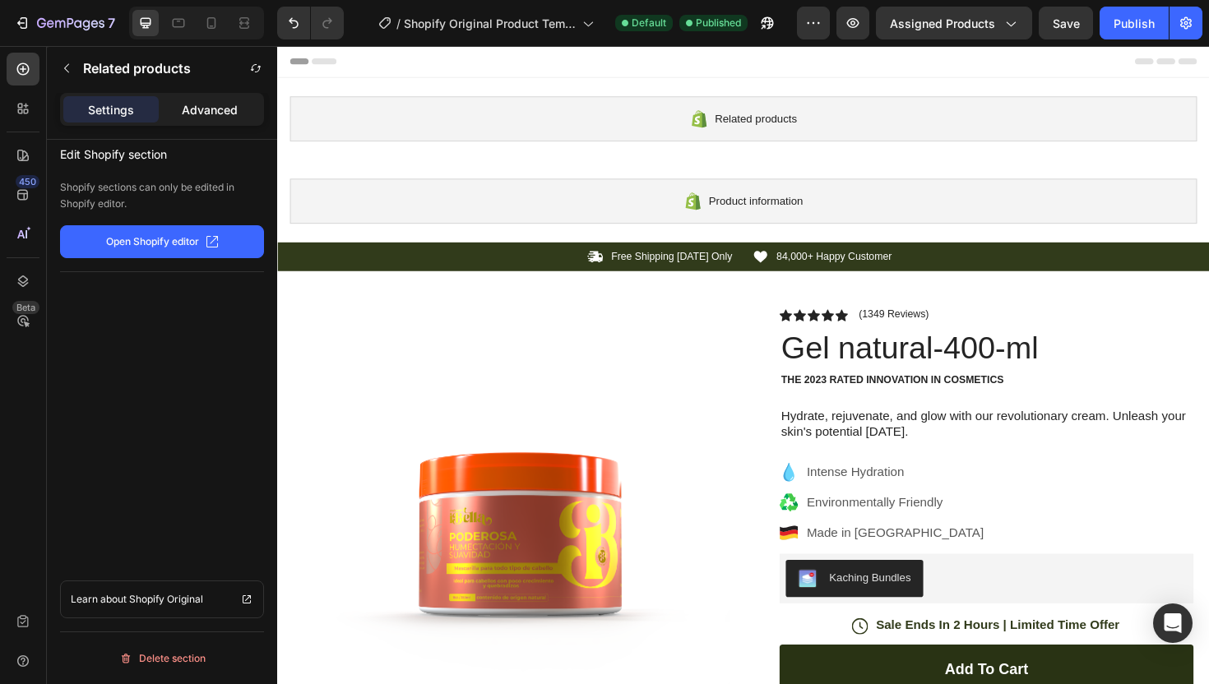
click at [206, 110] on p "Advanced" at bounding box center [210, 109] width 56 height 17
click at [118, 113] on p "Settings" at bounding box center [111, 109] width 46 height 17
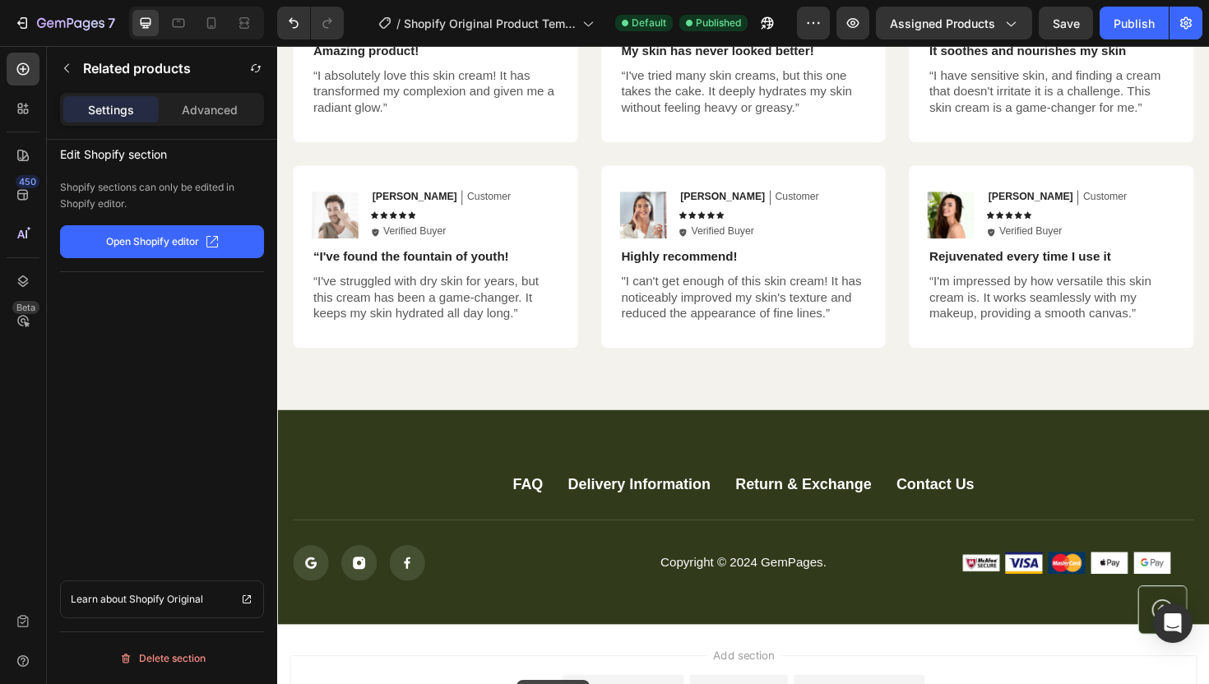
scroll to position [4481, 0]
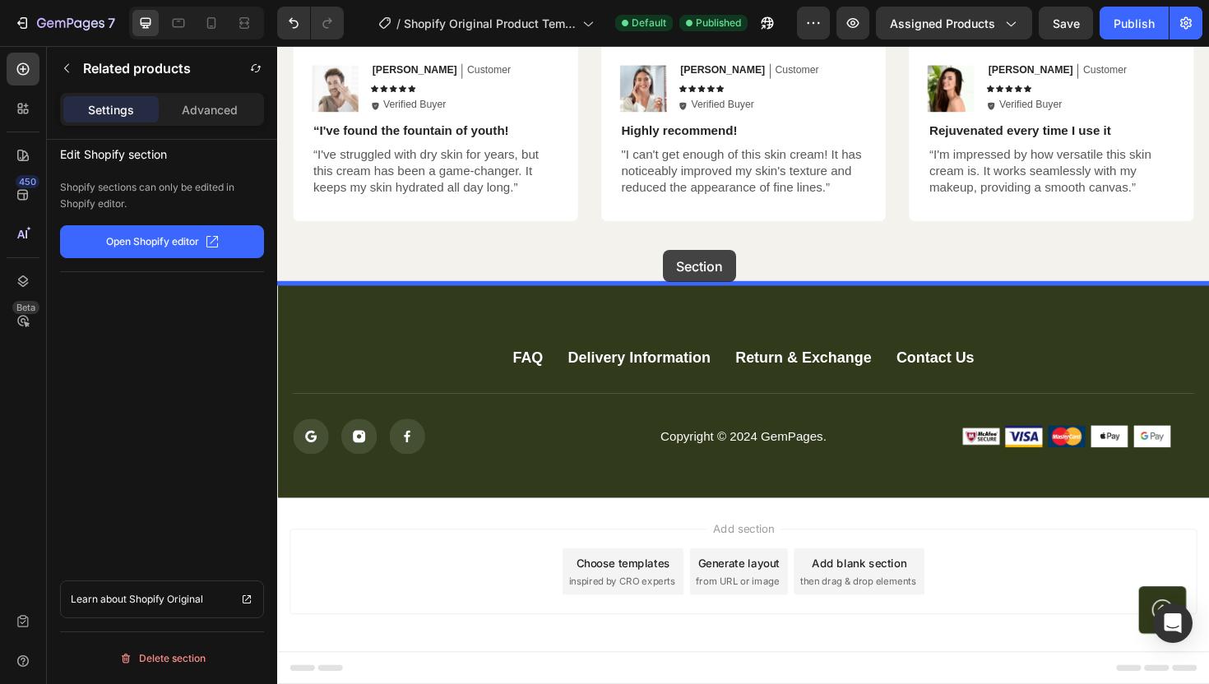
drag, startPoint x: 575, startPoint y: 93, endPoint x: 684, endPoint y: 263, distance: 202.3
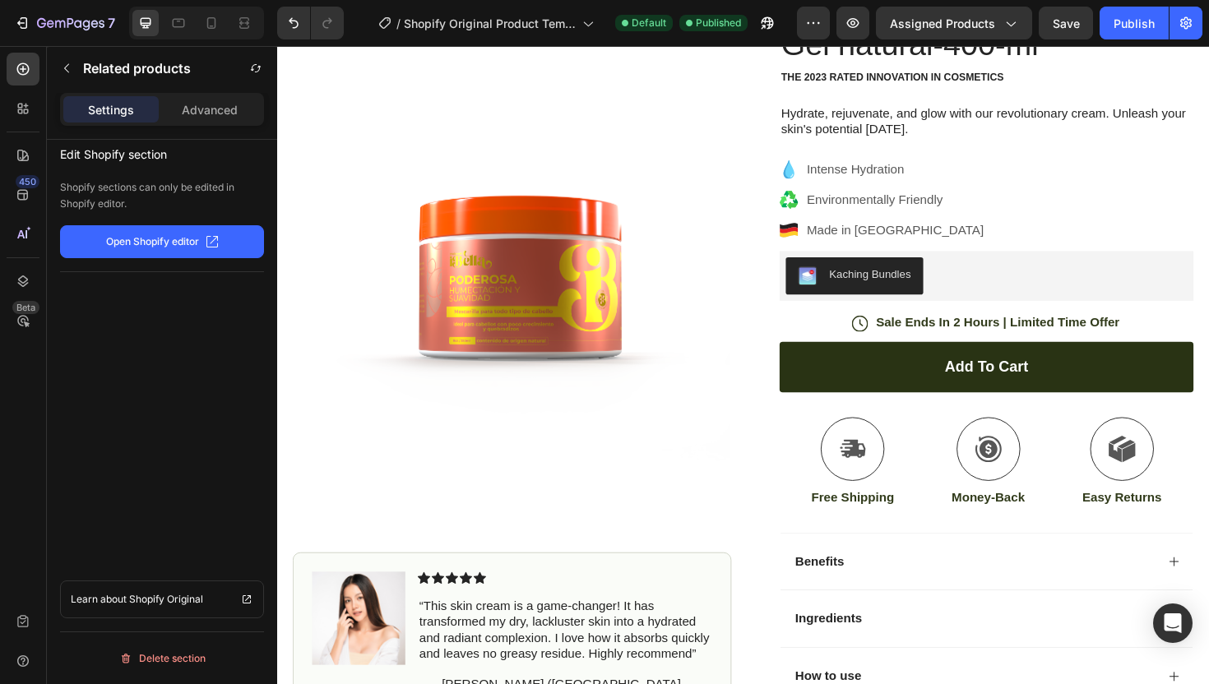
scroll to position [0, 0]
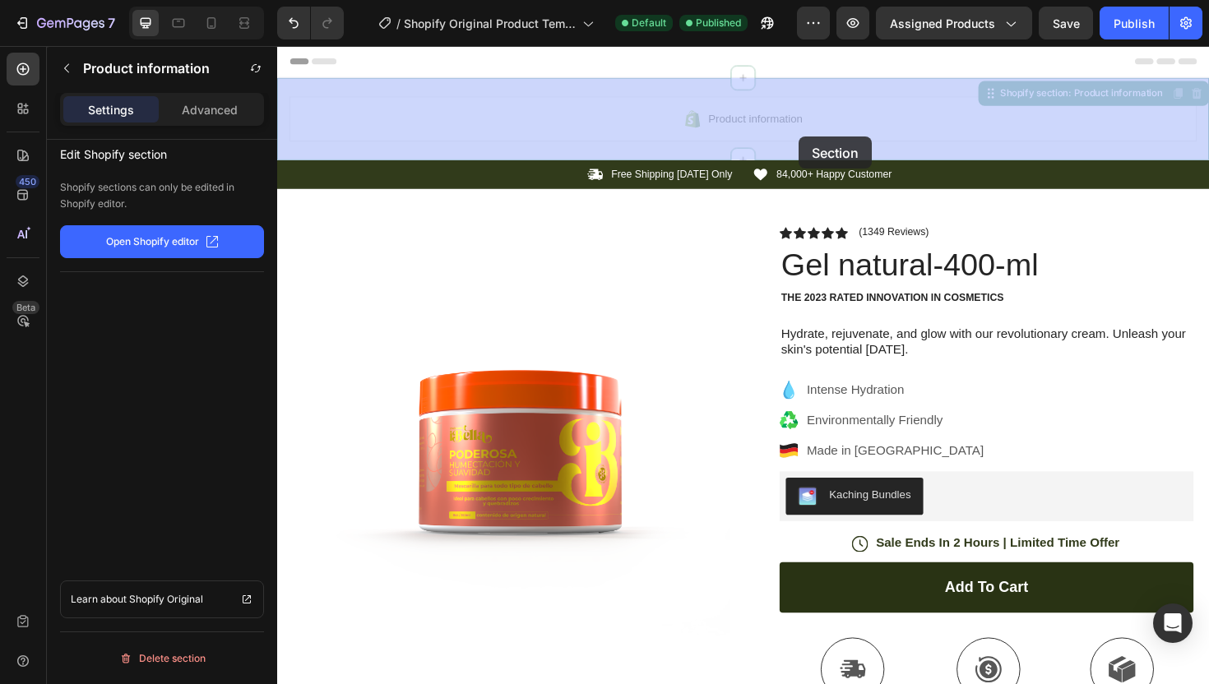
drag, startPoint x: 816, startPoint y: 115, endPoint x: 829, endPoint y: 136, distance: 24.4
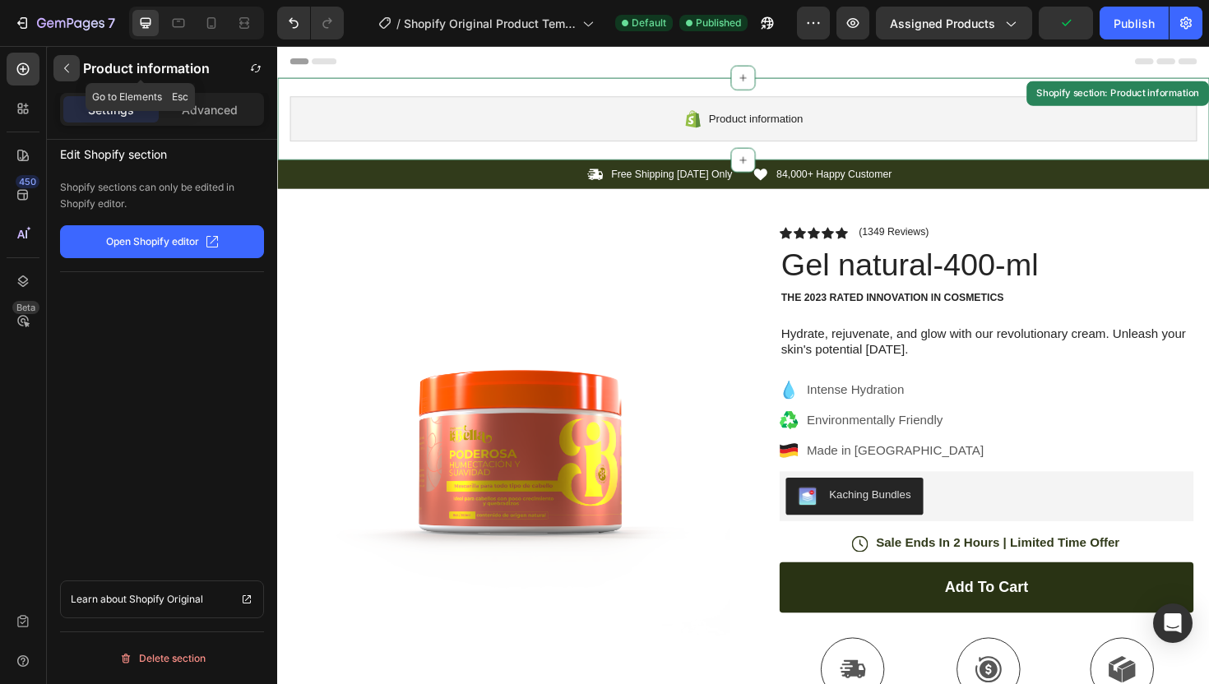
click at [67, 71] on icon "button" at bounding box center [66, 68] width 5 height 9
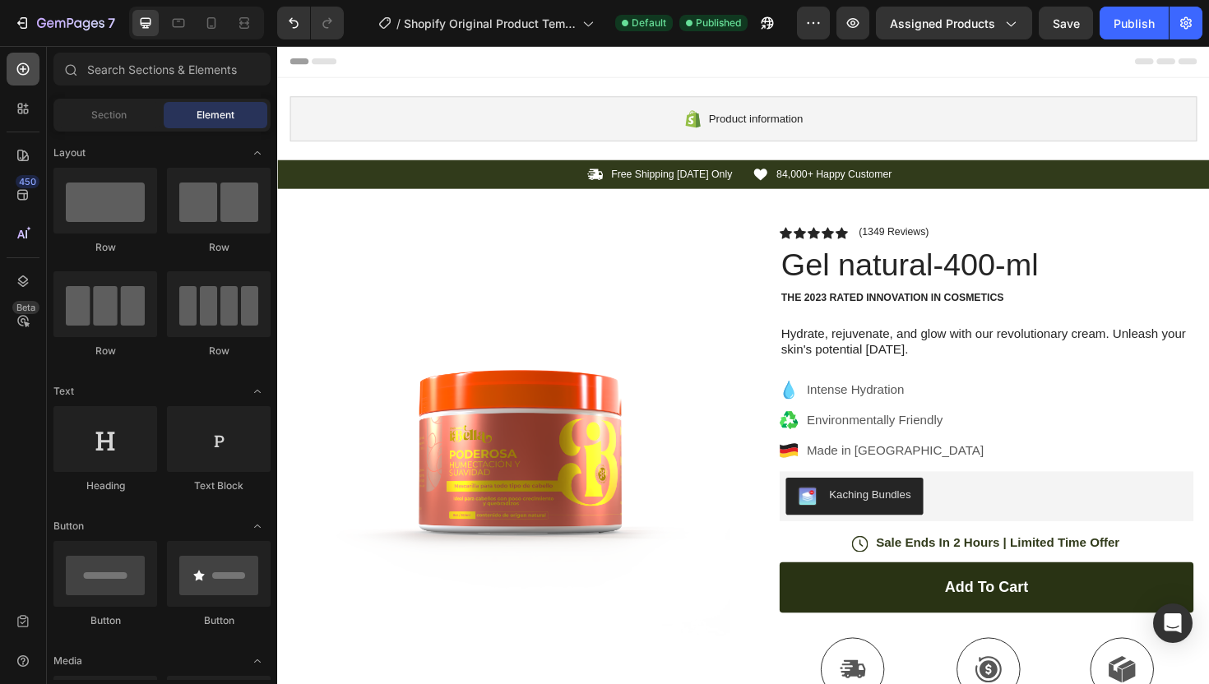
click at [20, 72] on icon at bounding box center [23, 69] width 16 height 16
click at [30, 105] on icon at bounding box center [23, 108] width 16 height 16
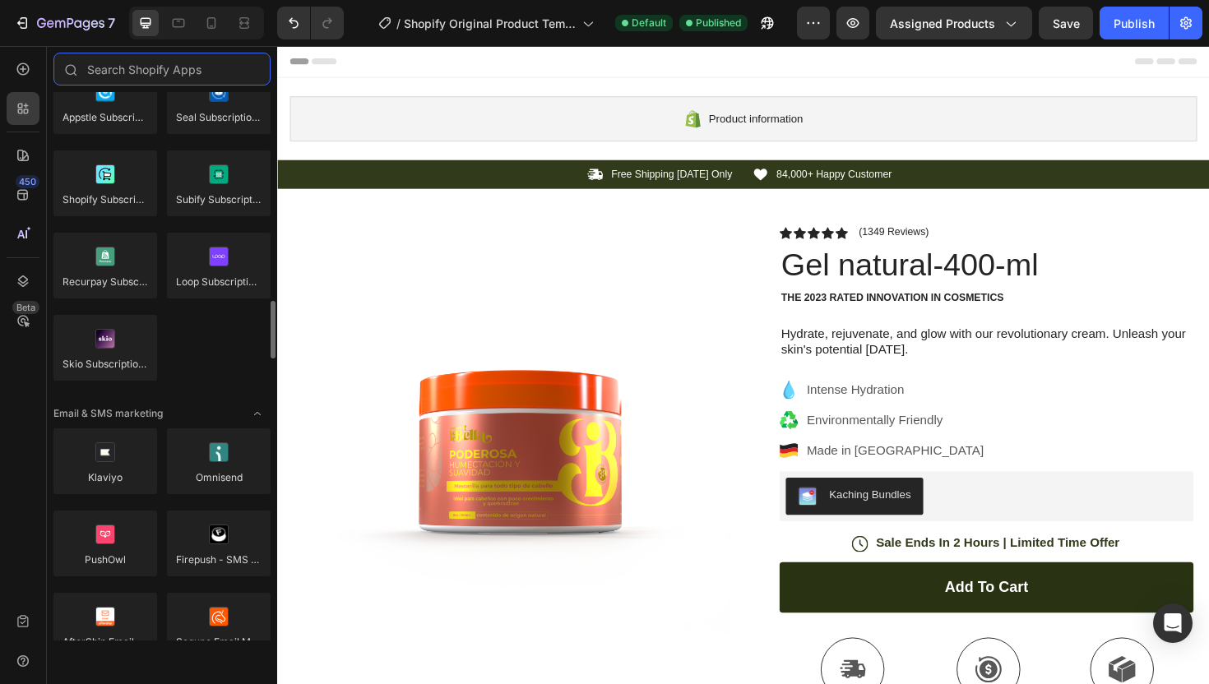
scroll to position [2697, 0]
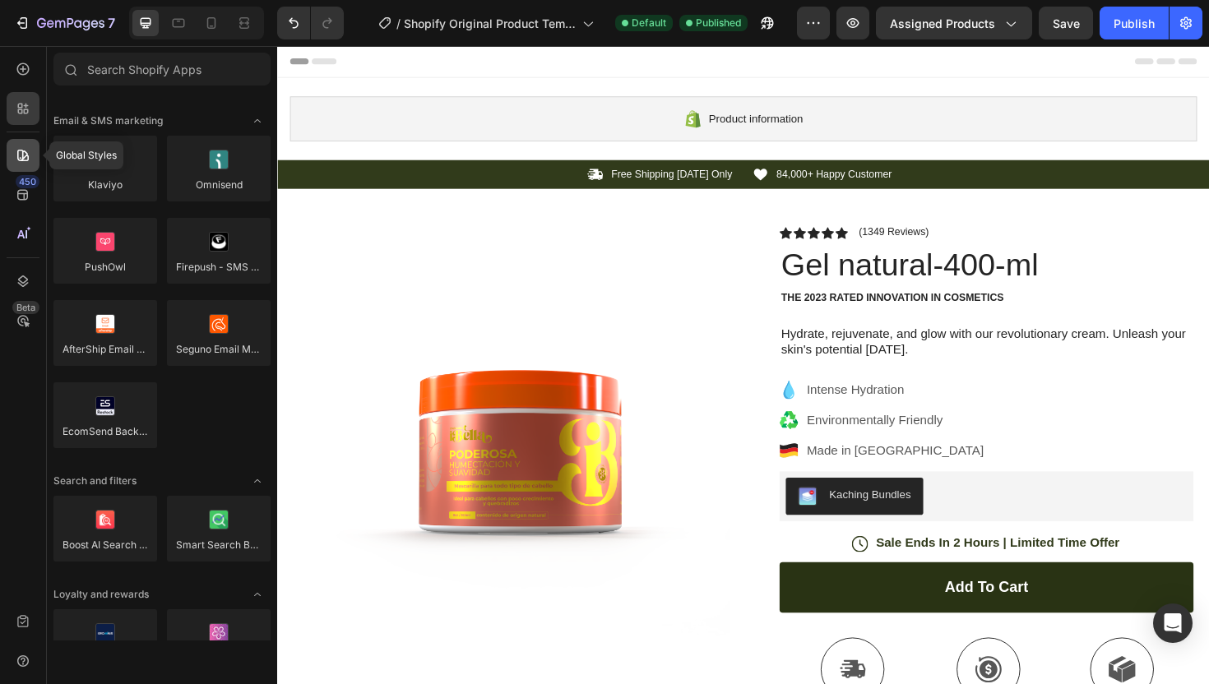
click at [19, 163] on icon at bounding box center [23, 155] width 16 height 16
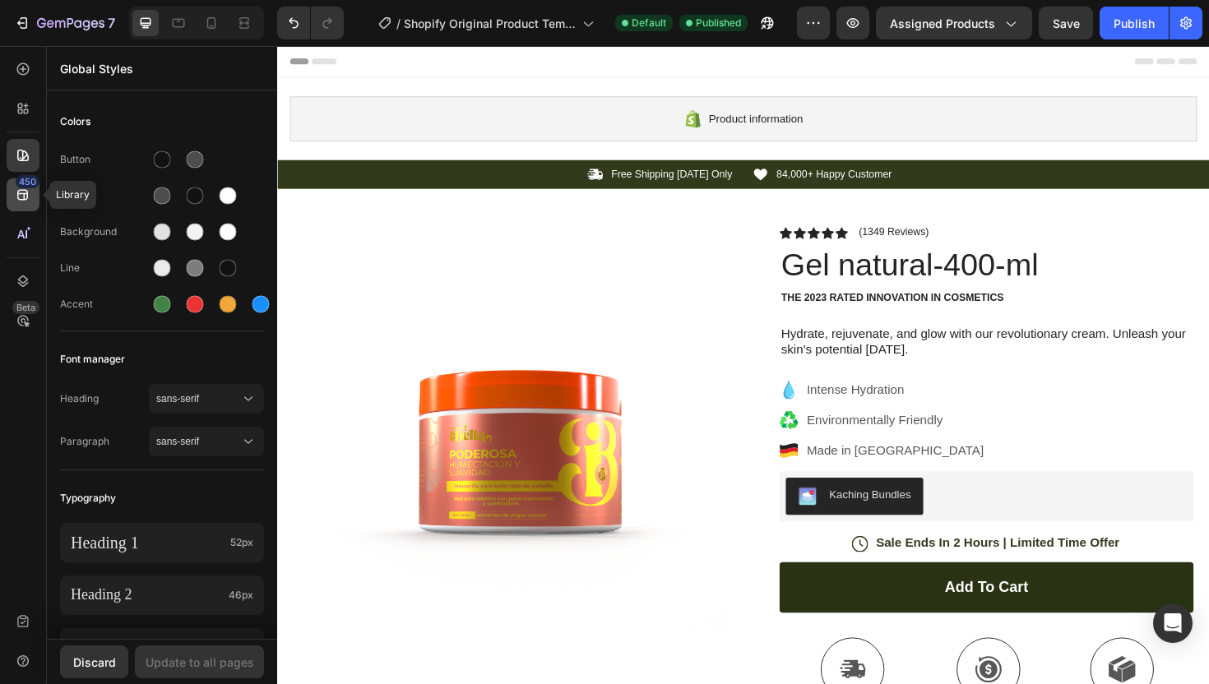
click at [21, 196] on icon at bounding box center [23, 195] width 16 height 16
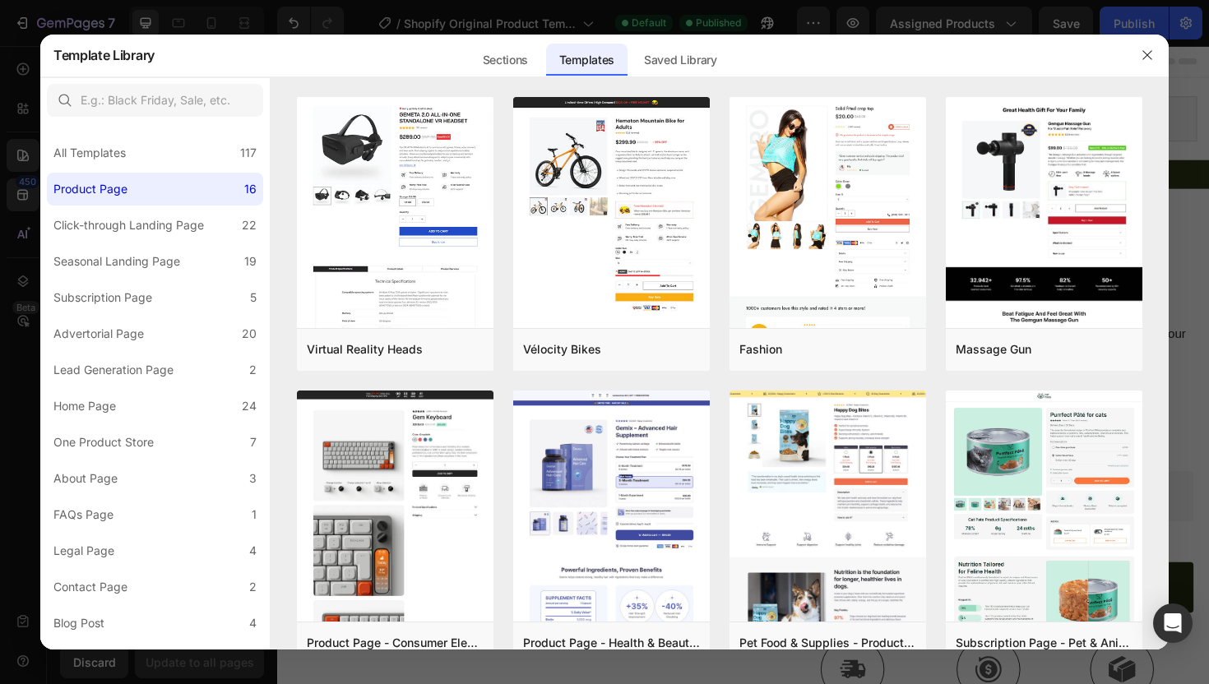
click at [19, 225] on div at bounding box center [604, 342] width 1209 height 684
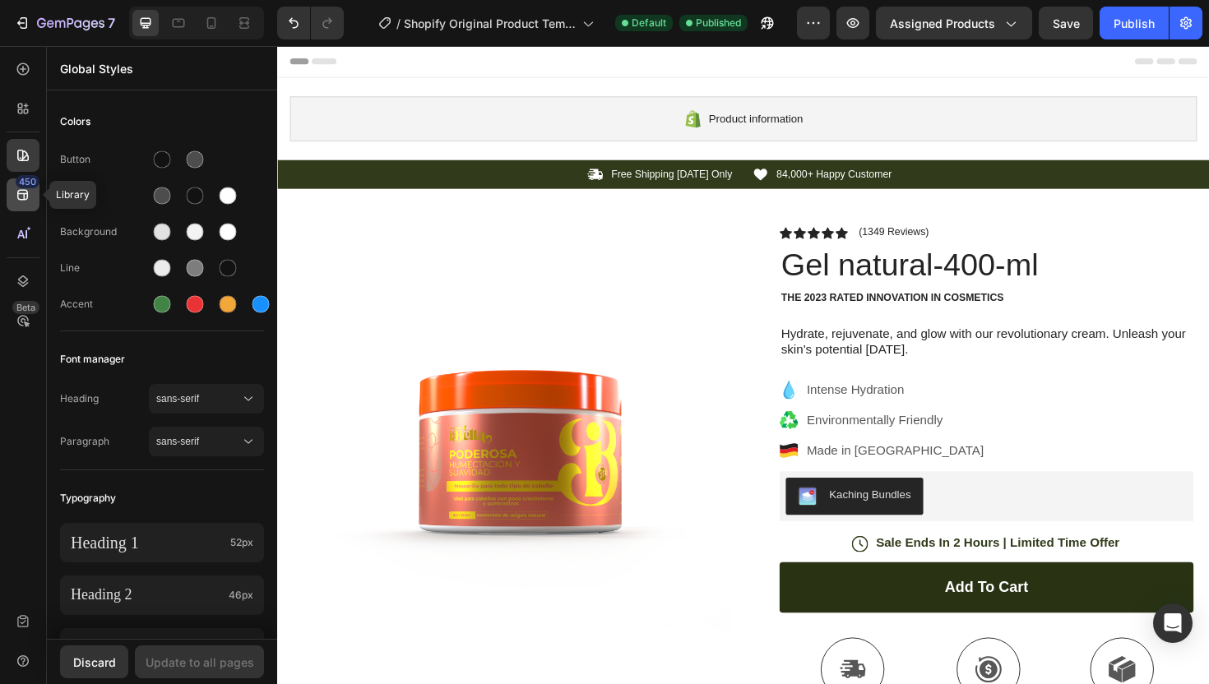
click at [19, 207] on div "450" at bounding box center [23, 194] width 33 height 33
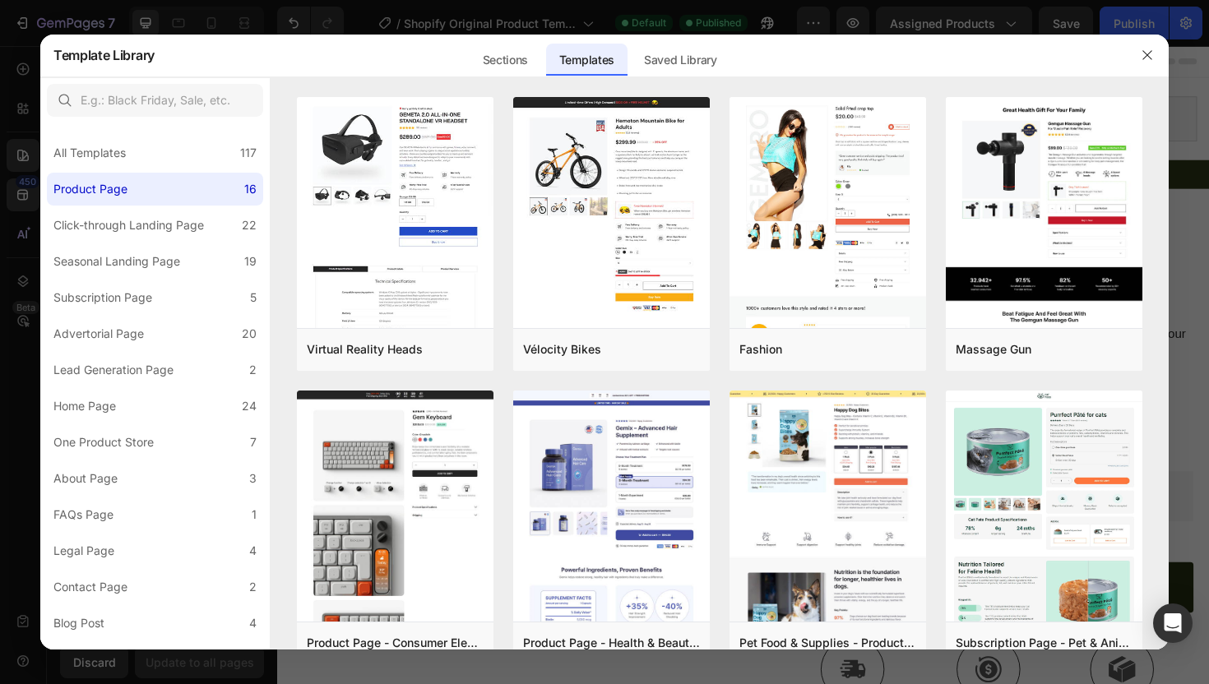
click at [18, 230] on div at bounding box center [604, 342] width 1209 height 684
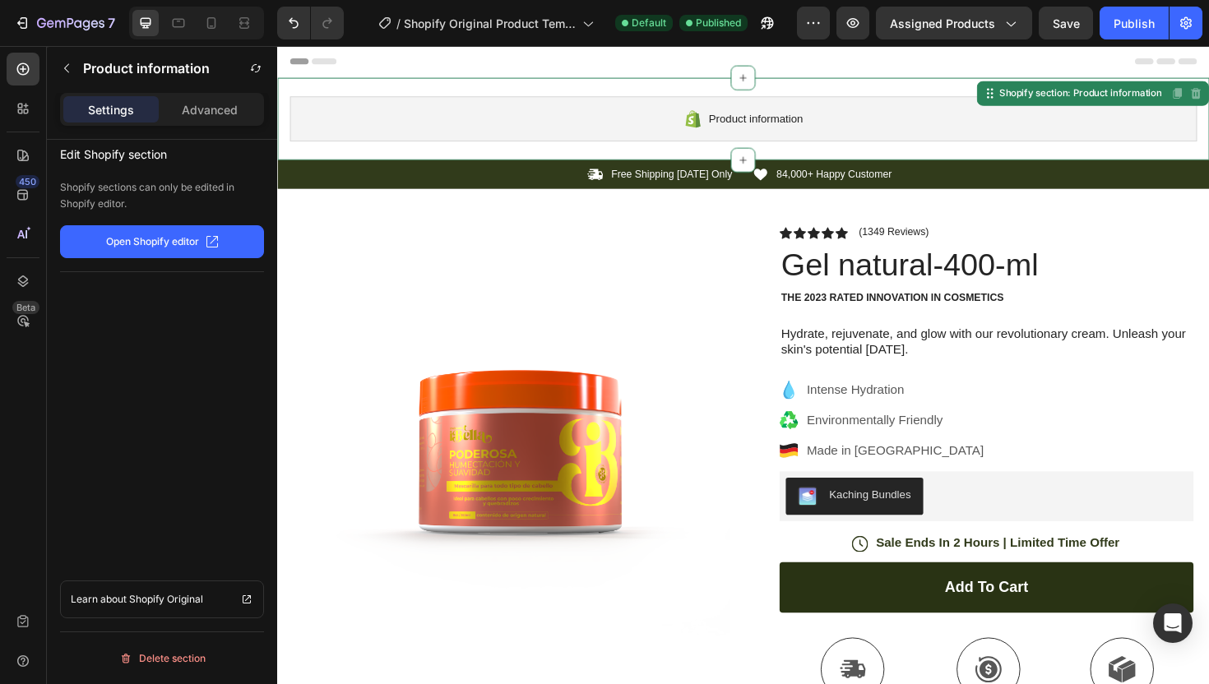
click at [836, 91] on div "Product information Shopify section: Product information Disabled. Please edit …" at bounding box center [770, 123] width 987 height 87
click at [183, 669] on button "Delete section" at bounding box center [162, 658] width 204 height 26
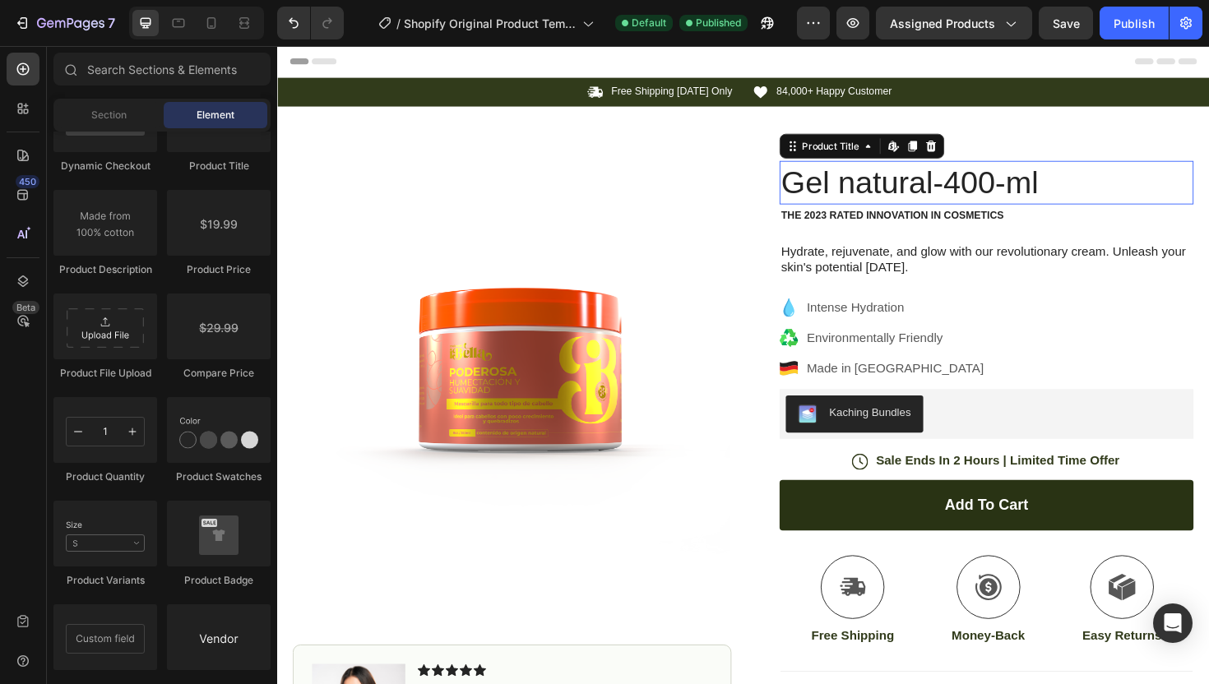
click at [918, 196] on h1 "Gel natural-400-ml" at bounding box center [1028, 191] width 438 height 46
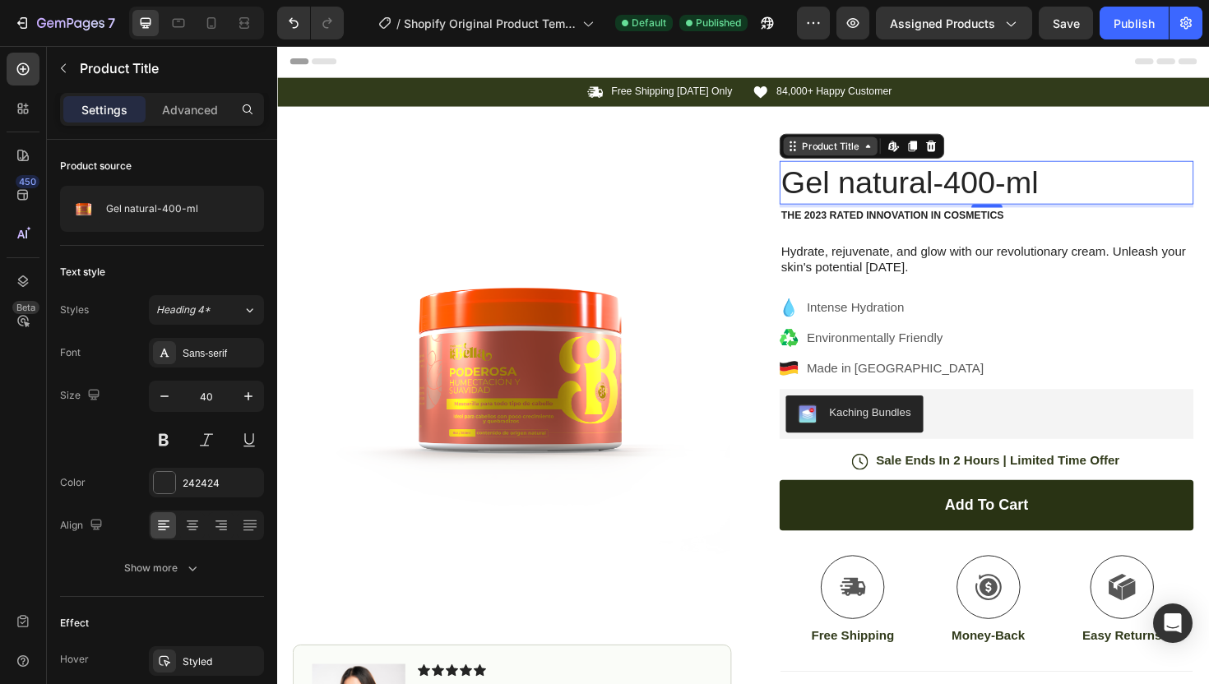
click at [900, 154] on icon at bounding box center [902, 152] width 13 height 13
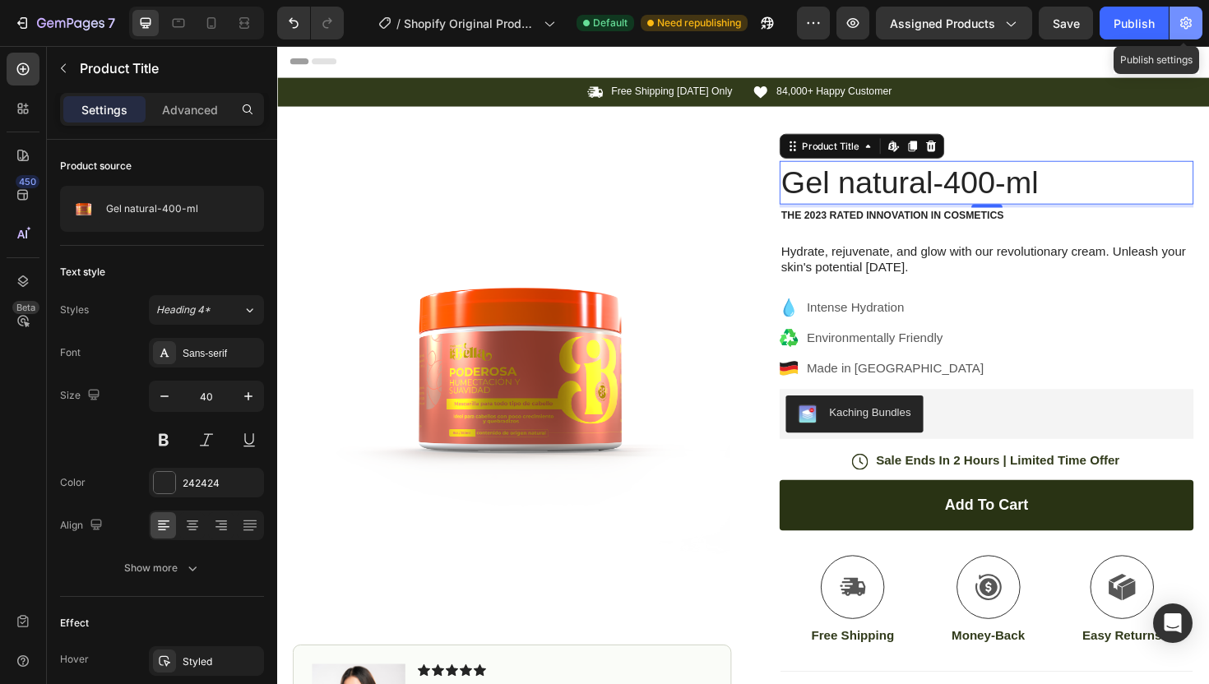
click at [1192, 23] on icon "button" at bounding box center [1185, 23] width 16 height 16
click at [1190, 26] on icon "button" at bounding box center [1185, 23] width 16 height 16
click at [1191, 26] on icon "button" at bounding box center [1185, 23] width 16 height 16
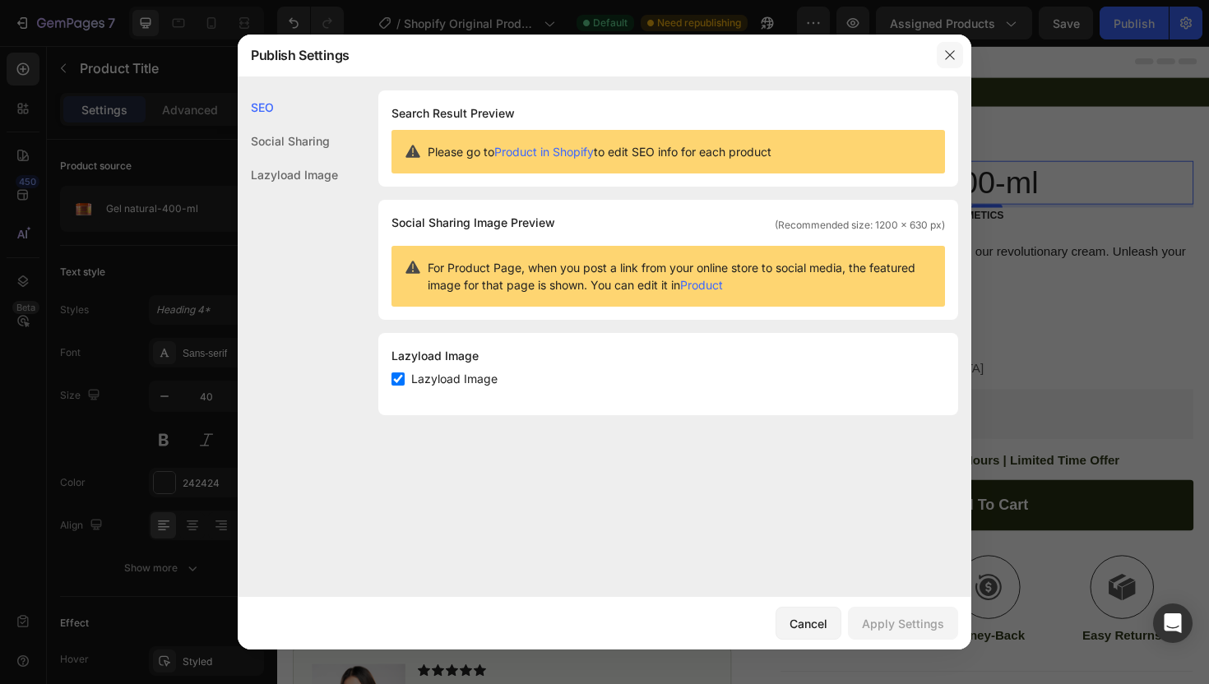
click at [948, 55] on icon "button" at bounding box center [949, 55] width 13 height 13
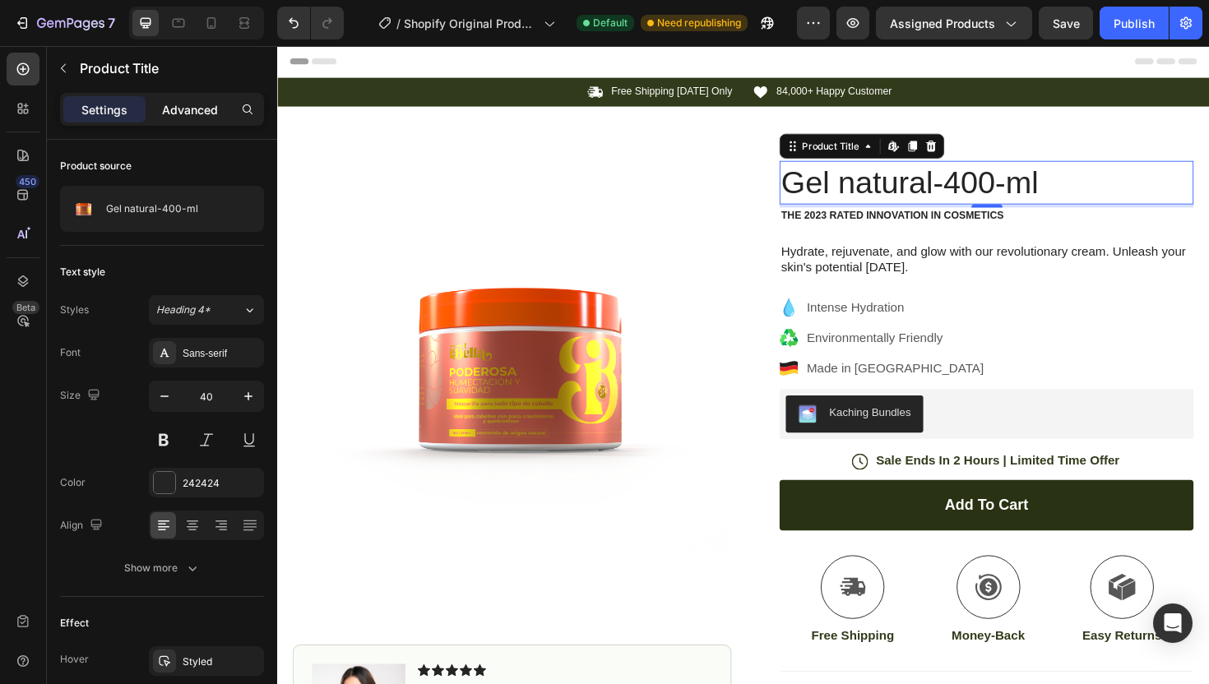
click at [196, 113] on p "Advanced" at bounding box center [190, 109] width 56 height 17
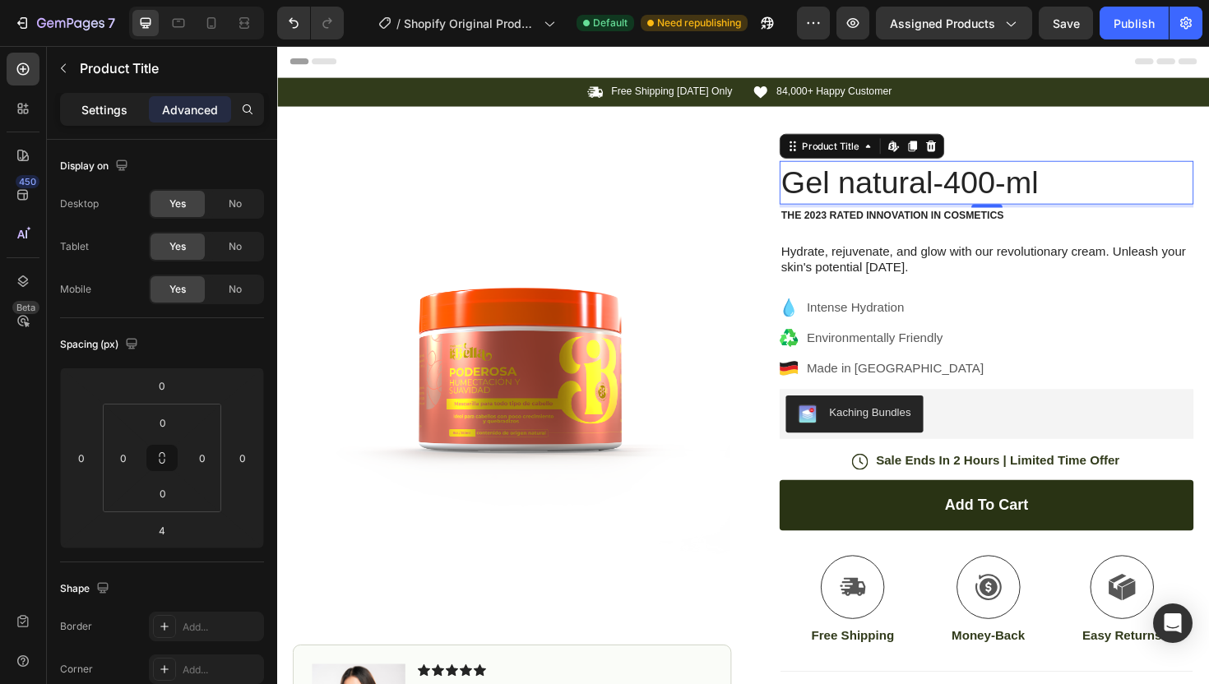
click at [113, 109] on p "Settings" at bounding box center [104, 109] width 46 height 17
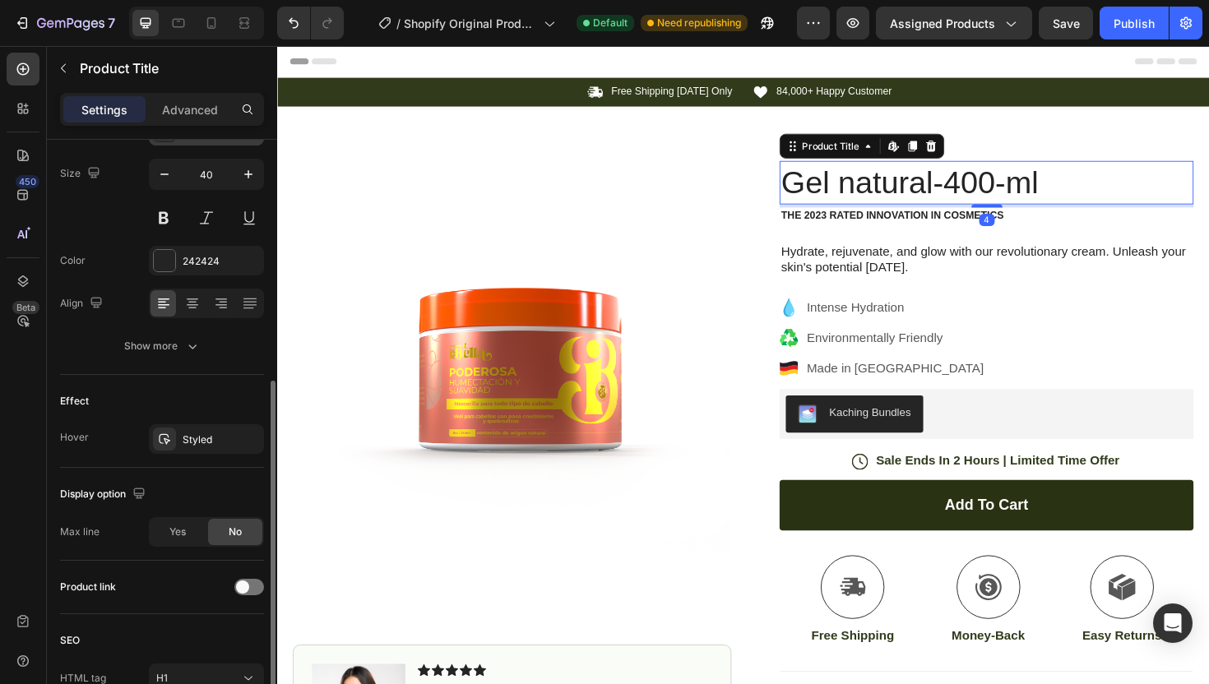
scroll to position [310, 0]
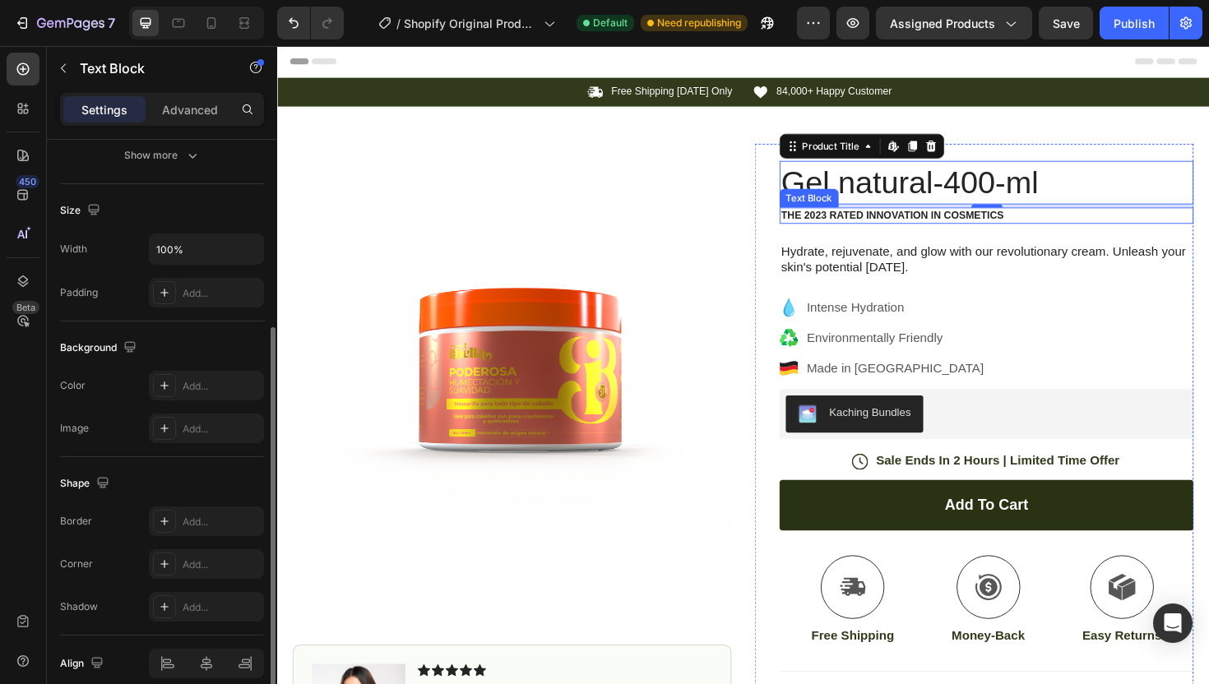
click at [932, 229] on p "The 2023 Rated Innovation in Cosmetics" at bounding box center [1028, 226] width 435 height 14
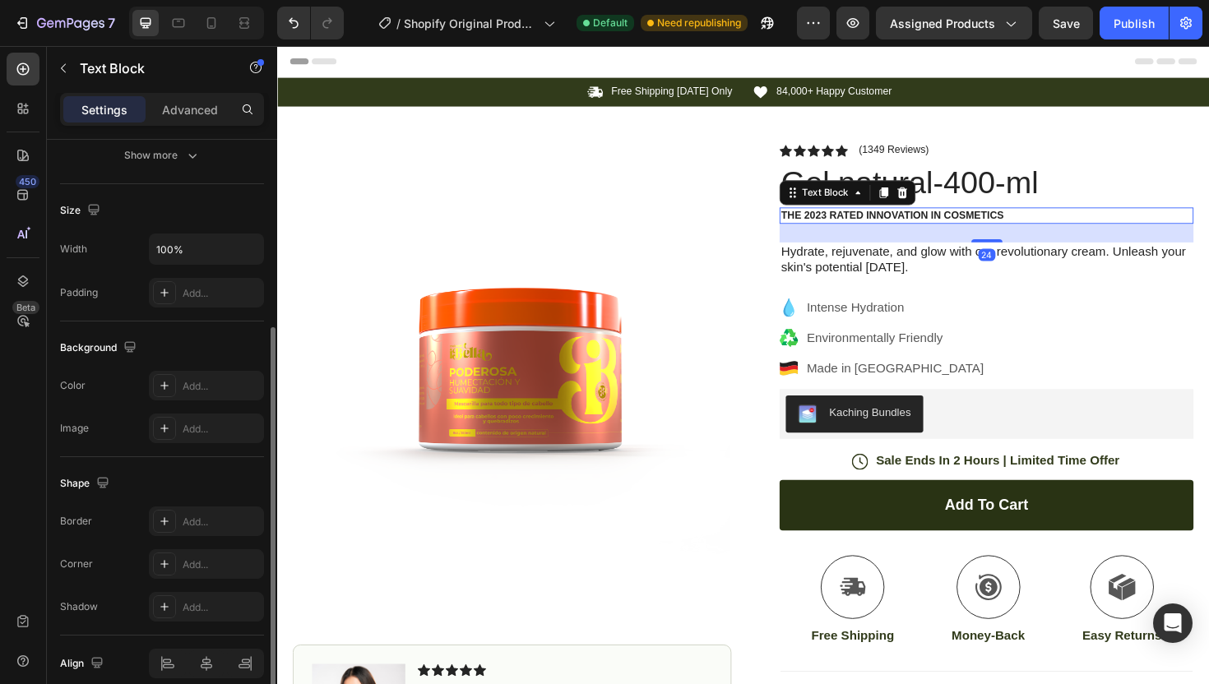
scroll to position [0, 0]
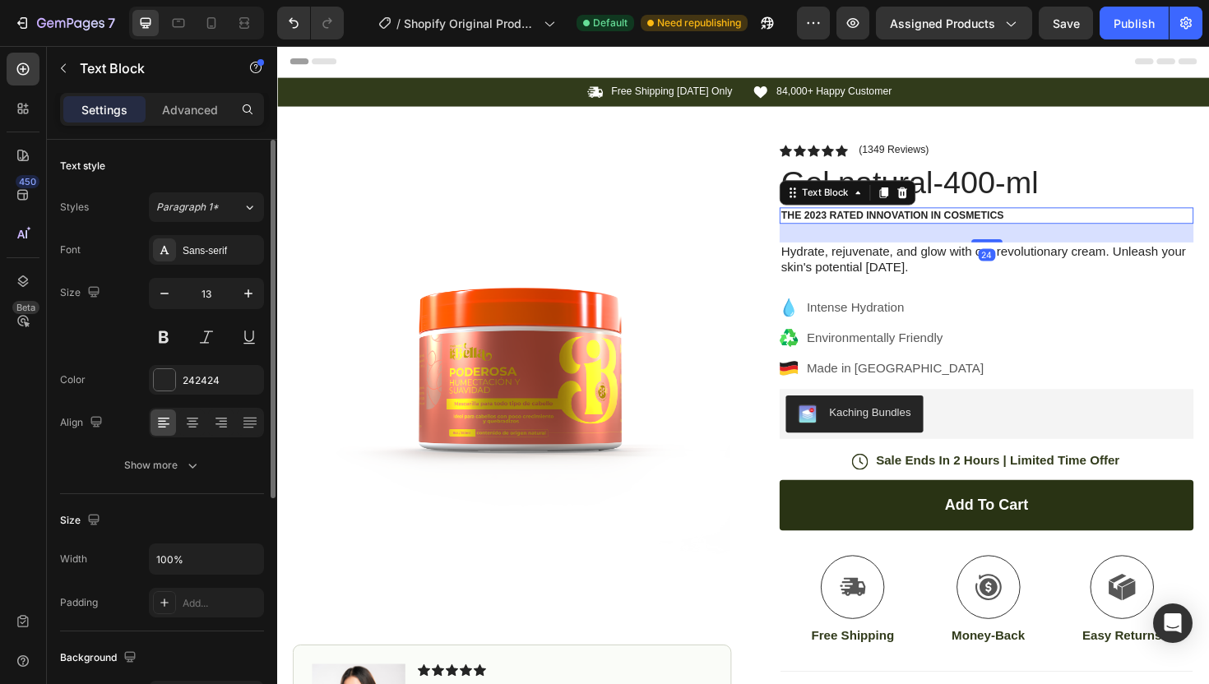
click at [1007, 224] on p "The 2023 Rated Innovation in Cosmetics" at bounding box center [1028, 226] width 435 height 14
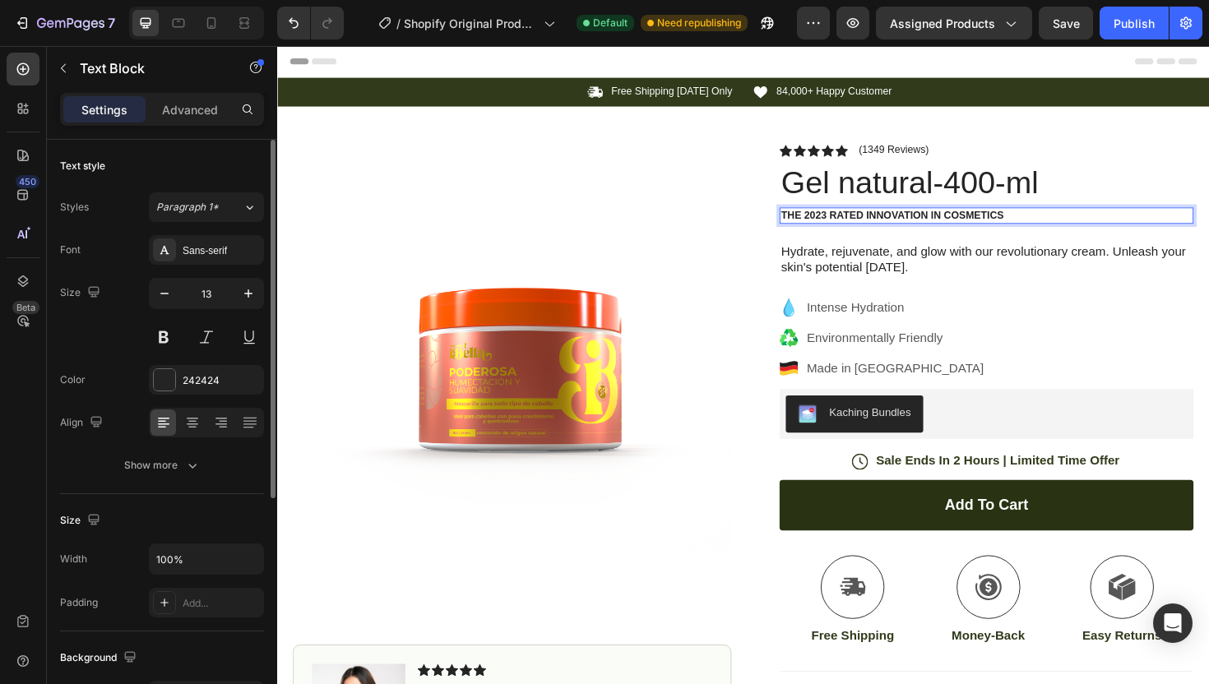
click at [994, 224] on p "The 2023 Rated Innovation in Cosmetics" at bounding box center [1028, 226] width 435 height 14
click at [32, 76] on div at bounding box center [23, 69] width 33 height 33
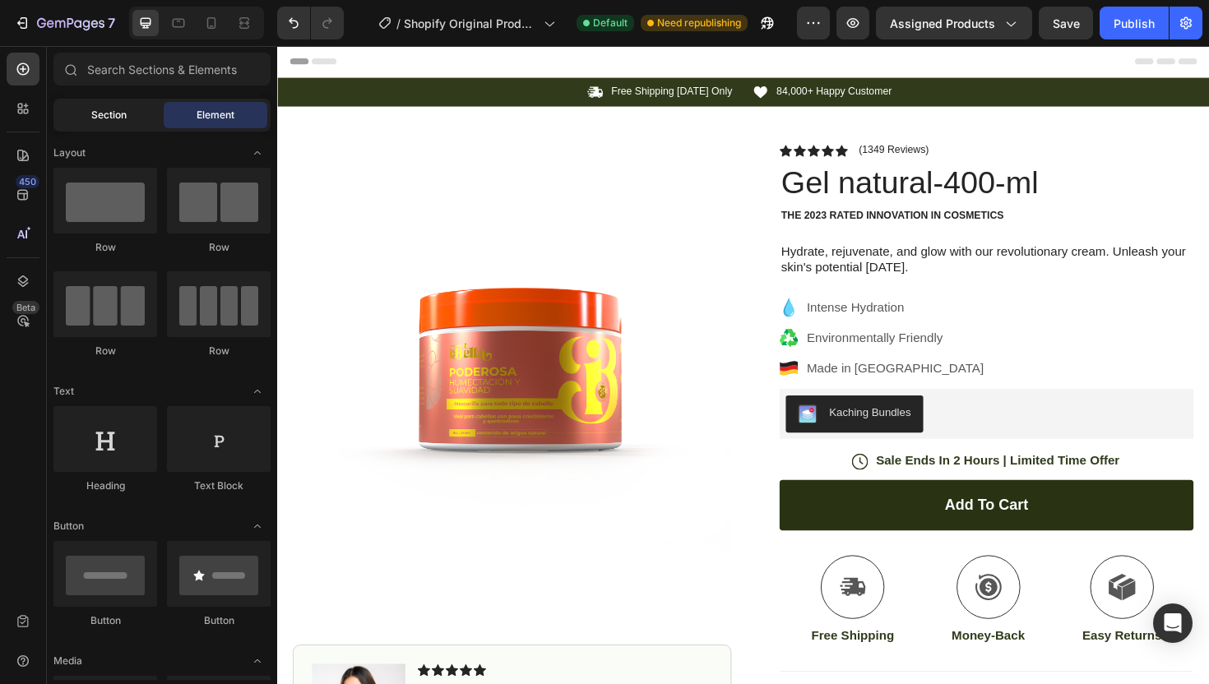
click at [124, 120] on span "Section" at bounding box center [108, 115] width 35 height 15
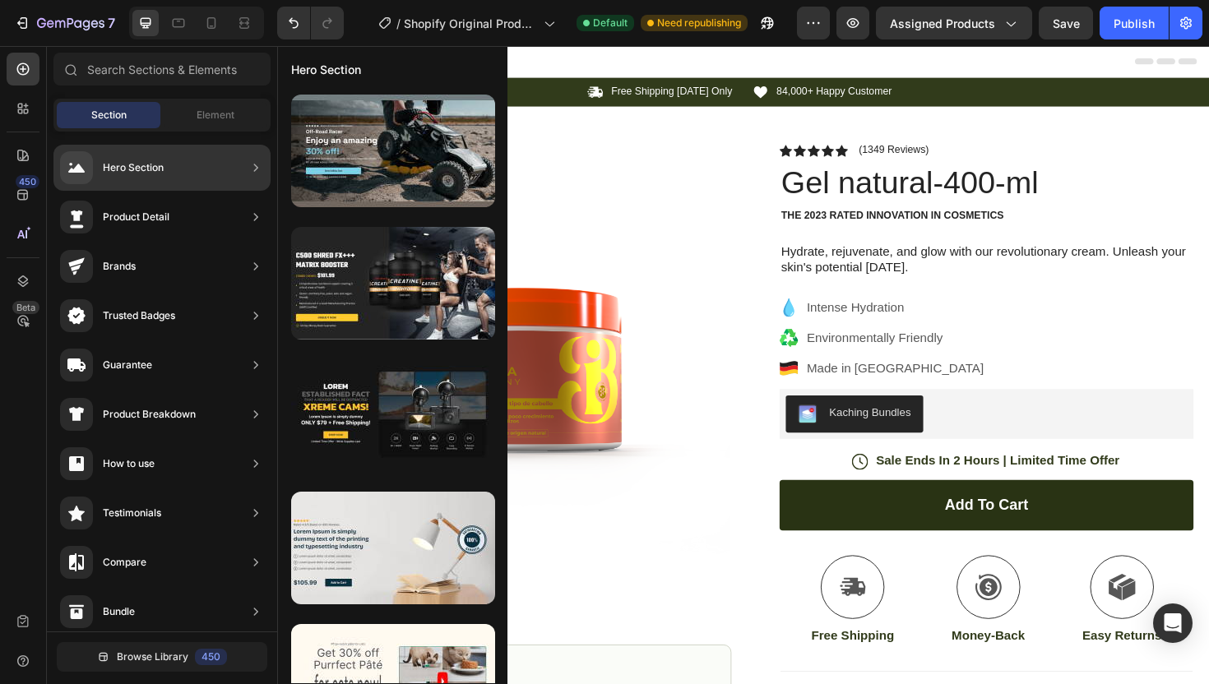
click at [159, 166] on div "Hero Section" at bounding box center [133, 167] width 61 height 16
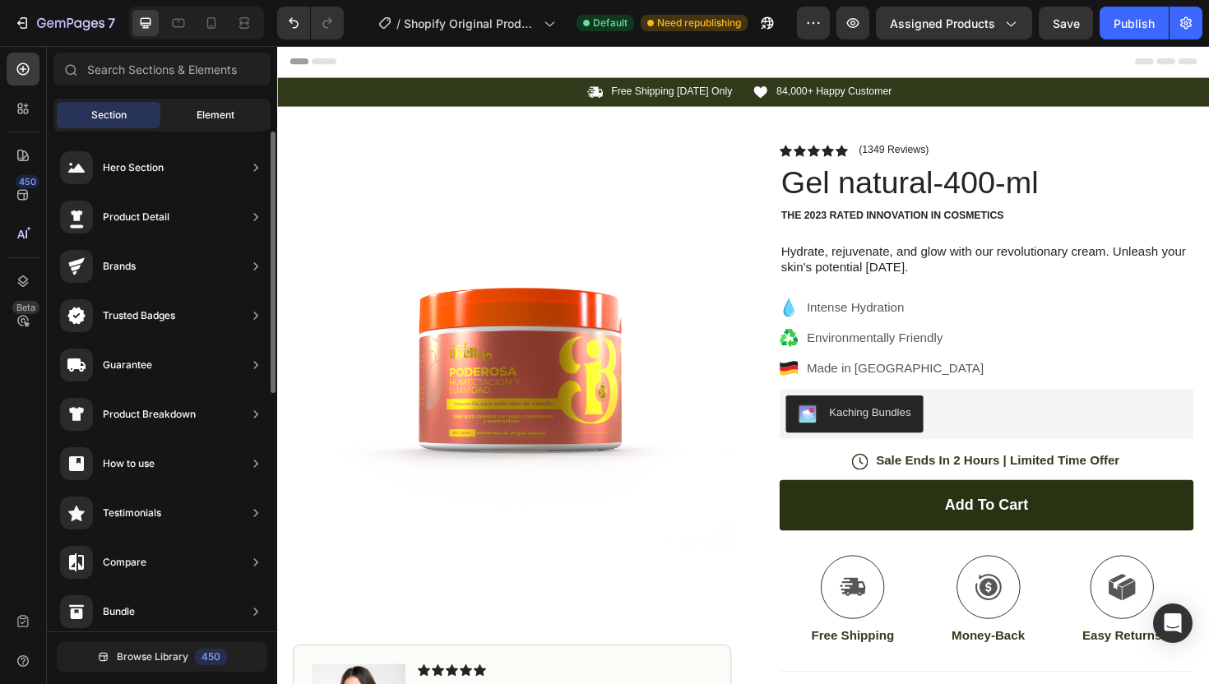
click at [201, 102] on div "Element" at bounding box center [216, 115] width 104 height 26
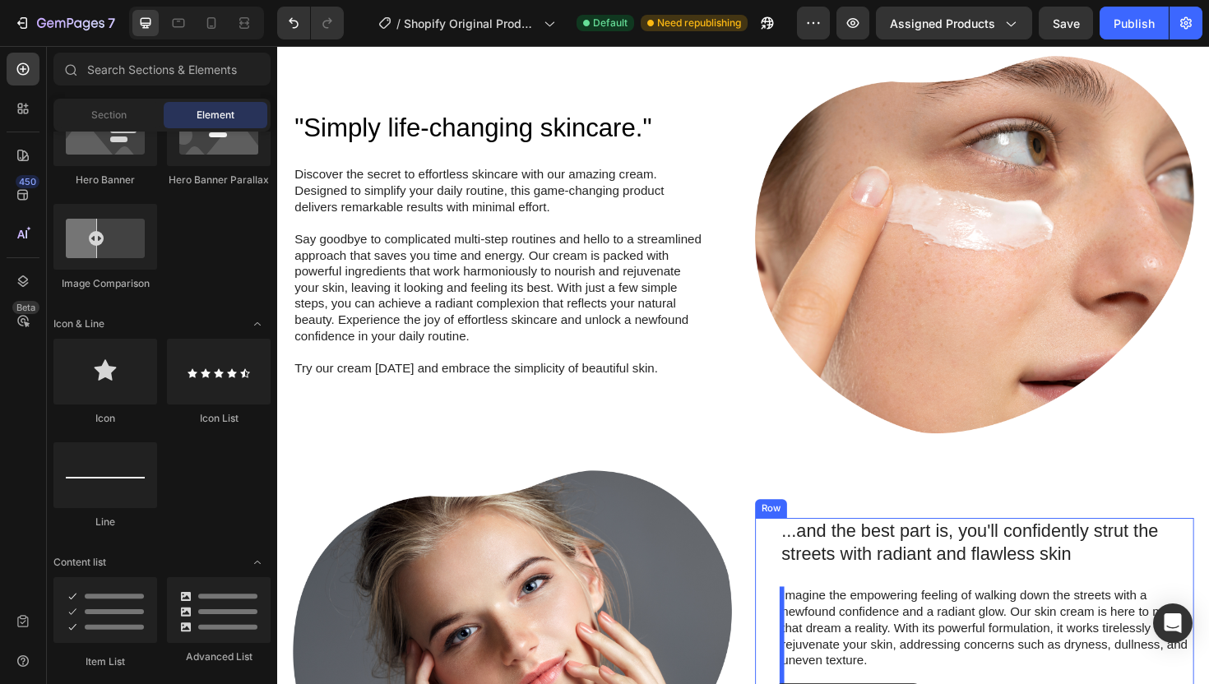
scroll to position [1121, 0]
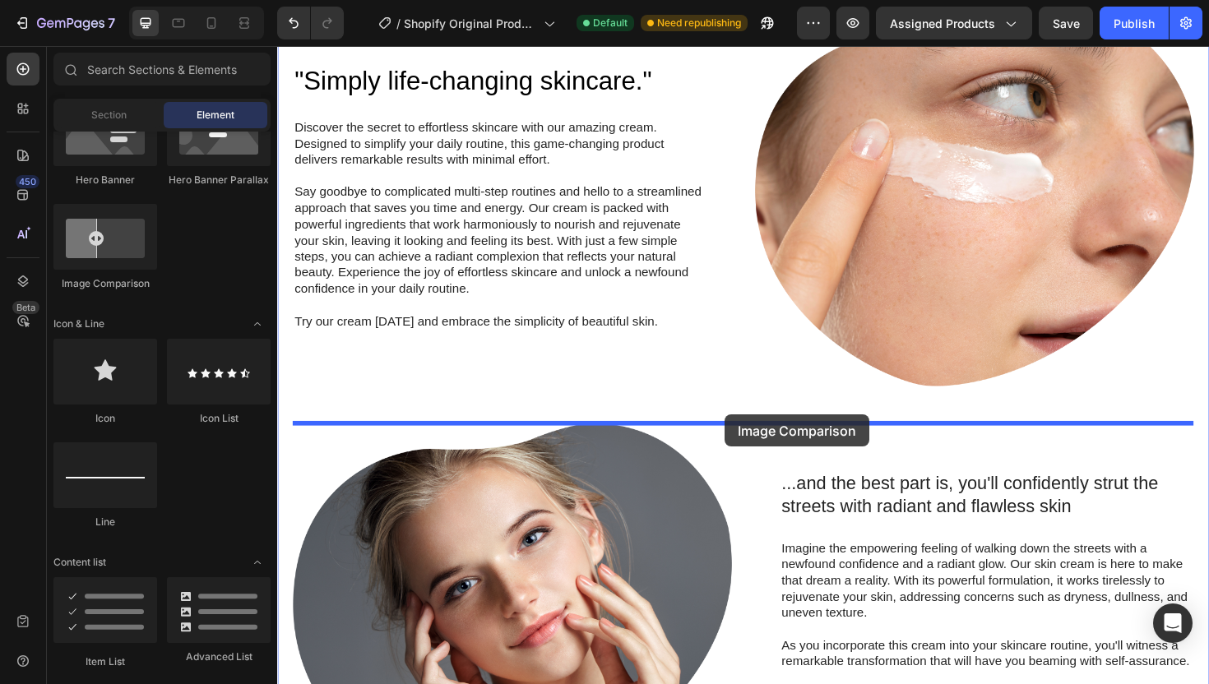
drag, startPoint x: 390, startPoint y: 295, endPoint x: 751, endPoint y: 437, distance: 387.6
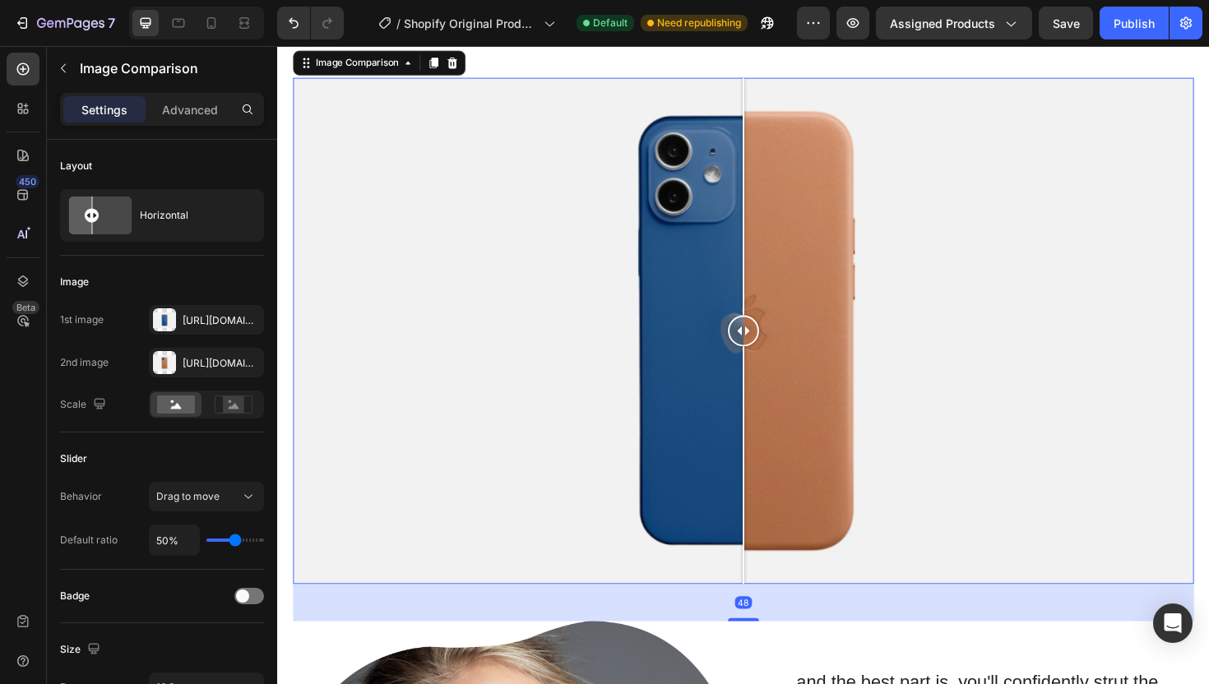
scroll to position [1516, 0]
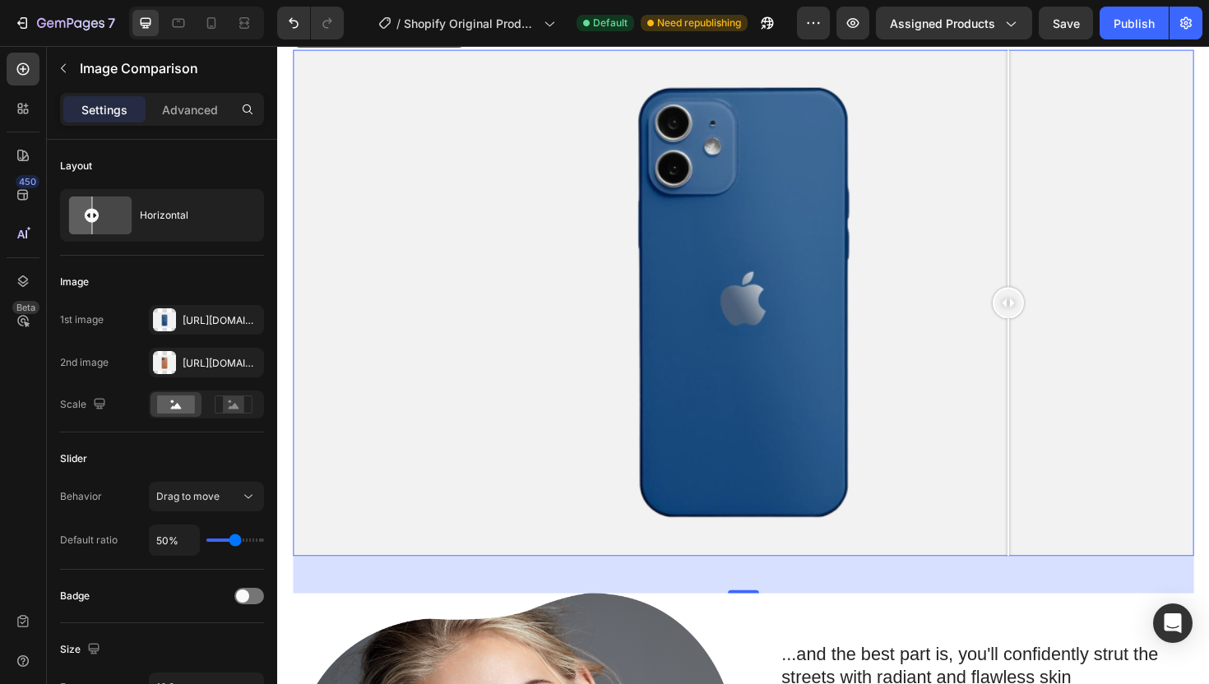
drag, startPoint x: 775, startPoint y: 325, endPoint x: 830, endPoint y: 367, distance: 69.7
click at [1034, 367] on div at bounding box center [1050, 318] width 33 height 537
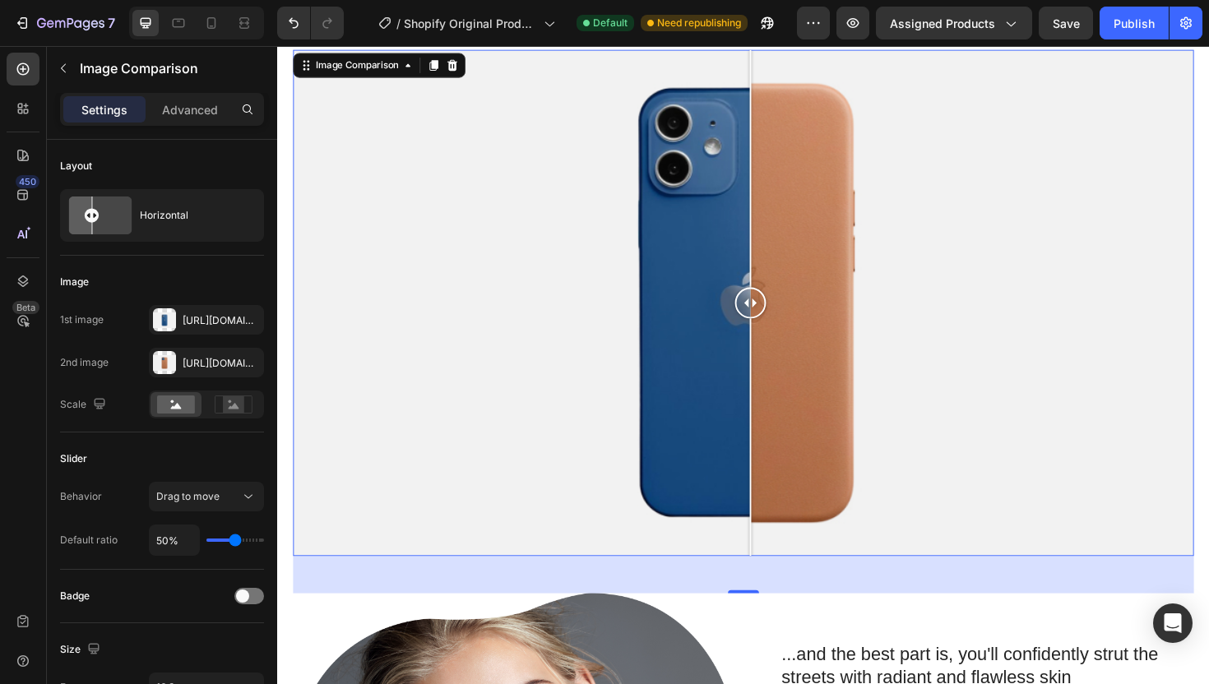
drag, startPoint x: 834, startPoint y: 312, endPoint x: 778, endPoint y: 298, distance: 57.4
click at [778, 298] on div at bounding box center [777, 318] width 33 height 537
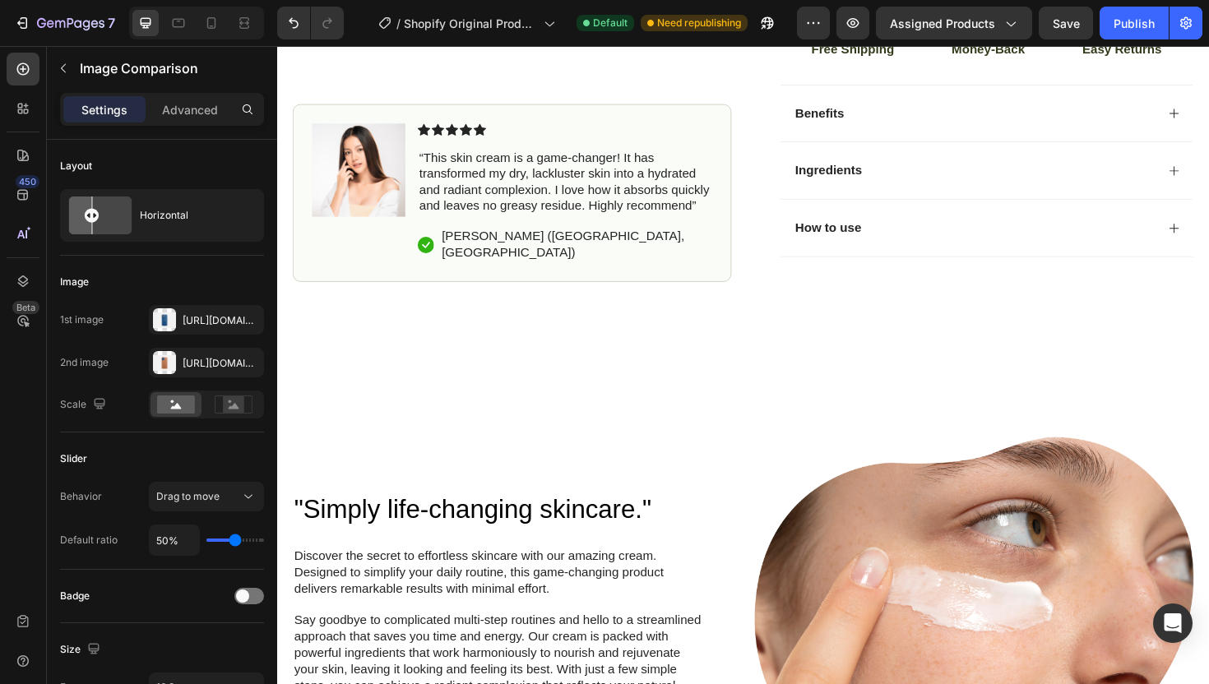
scroll to position [676, 0]
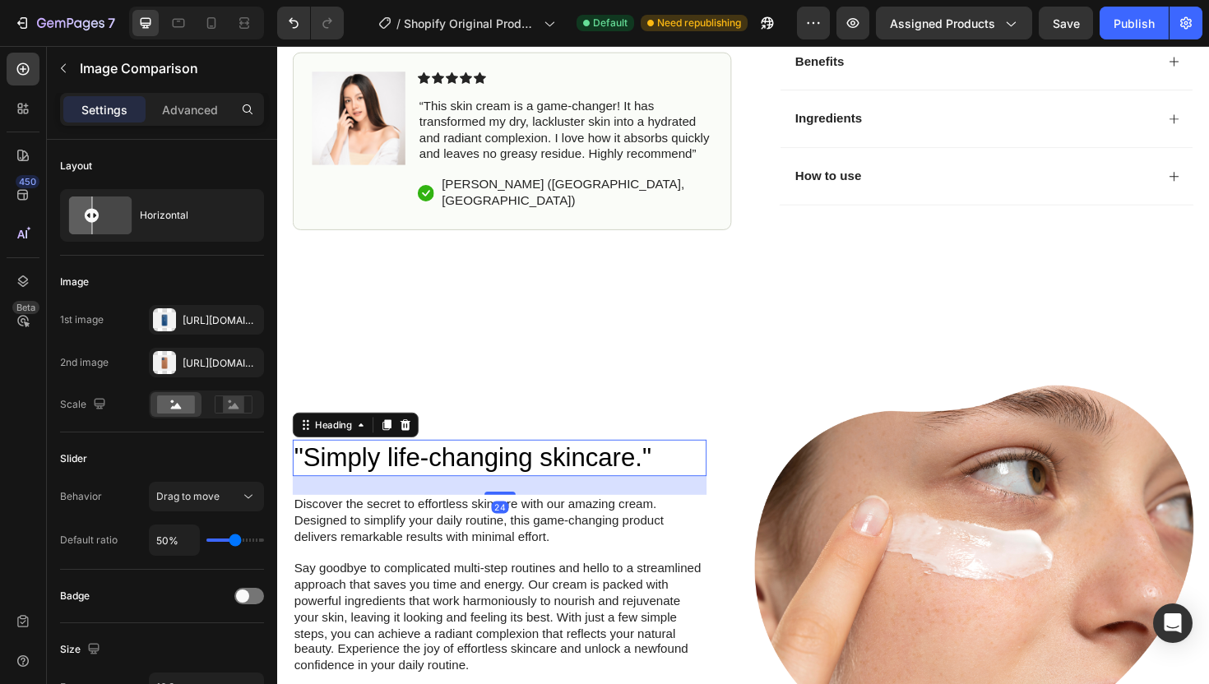
click at [471, 502] on h2 ""Simply life-changing skincare."" at bounding box center [513, 482] width 438 height 39
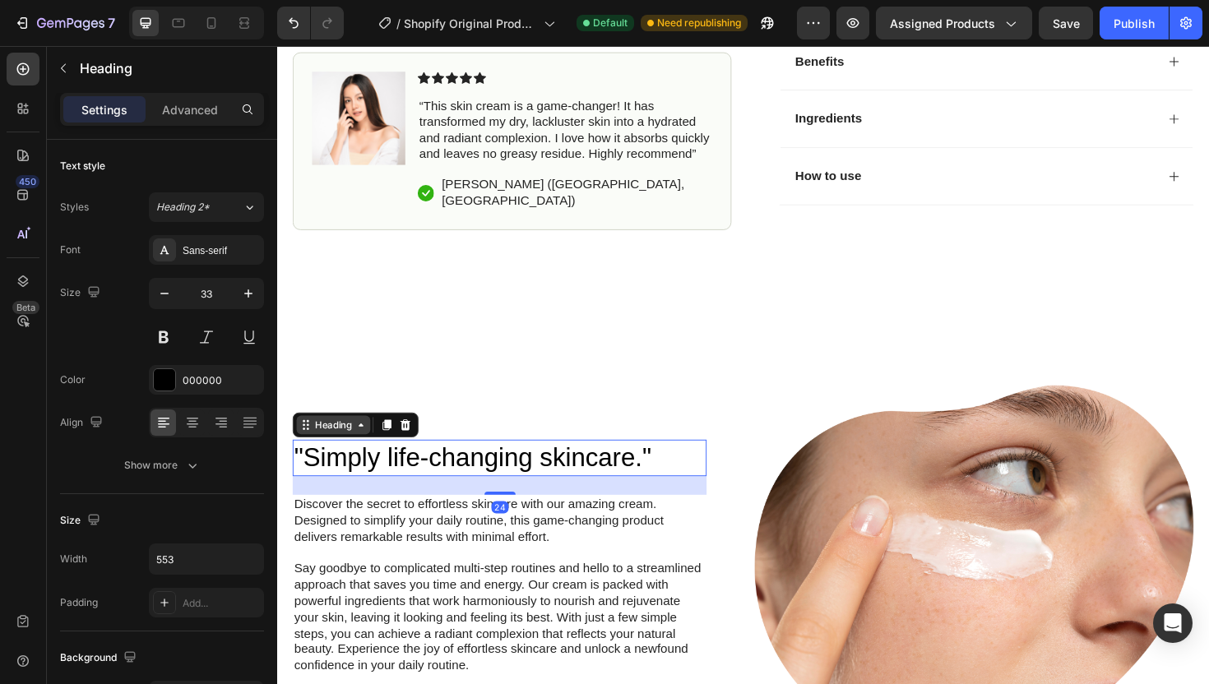
click at [365, 449] on icon at bounding box center [365, 447] width 5 height 3
click at [321, 455] on div "Heading" at bounding box center [336, 447] width 45 height 15
click at [309, 454] on icon at bounding box center [307, 447] width 13 height 13
click at [419, 502] on h2 ""Simply life-changing skincare."" at bounding box center [513, 482] width 438 height 39
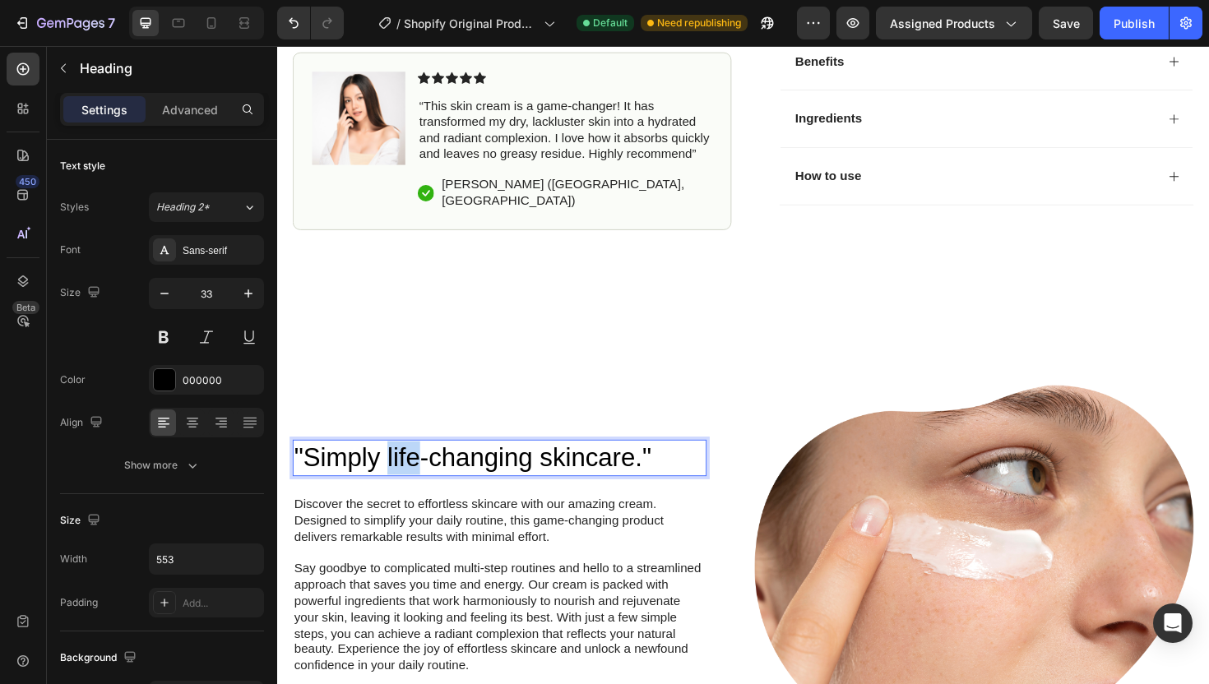
click at [419, 500] on p ""Simply life-changing skincare."" at bounding box center [512, 482] width 435 height 35
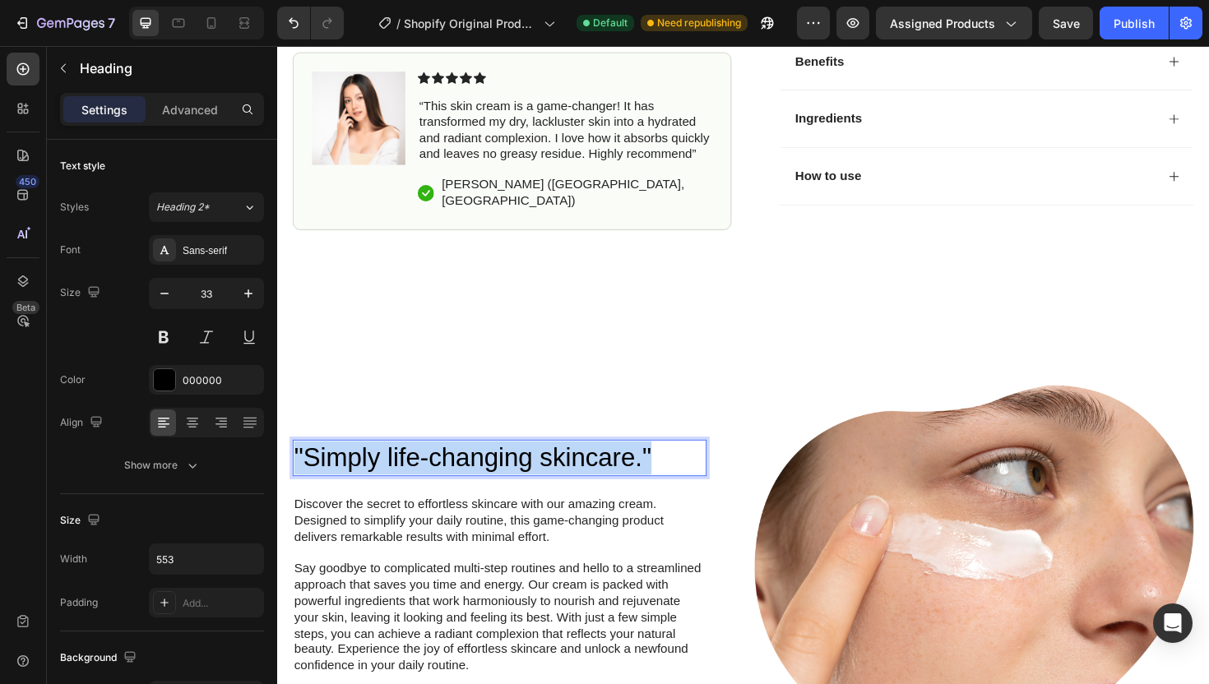
click at [419, 500] on p ""Simply life-changing skincare."" at bounding box center [512, 482] width 435 height 35
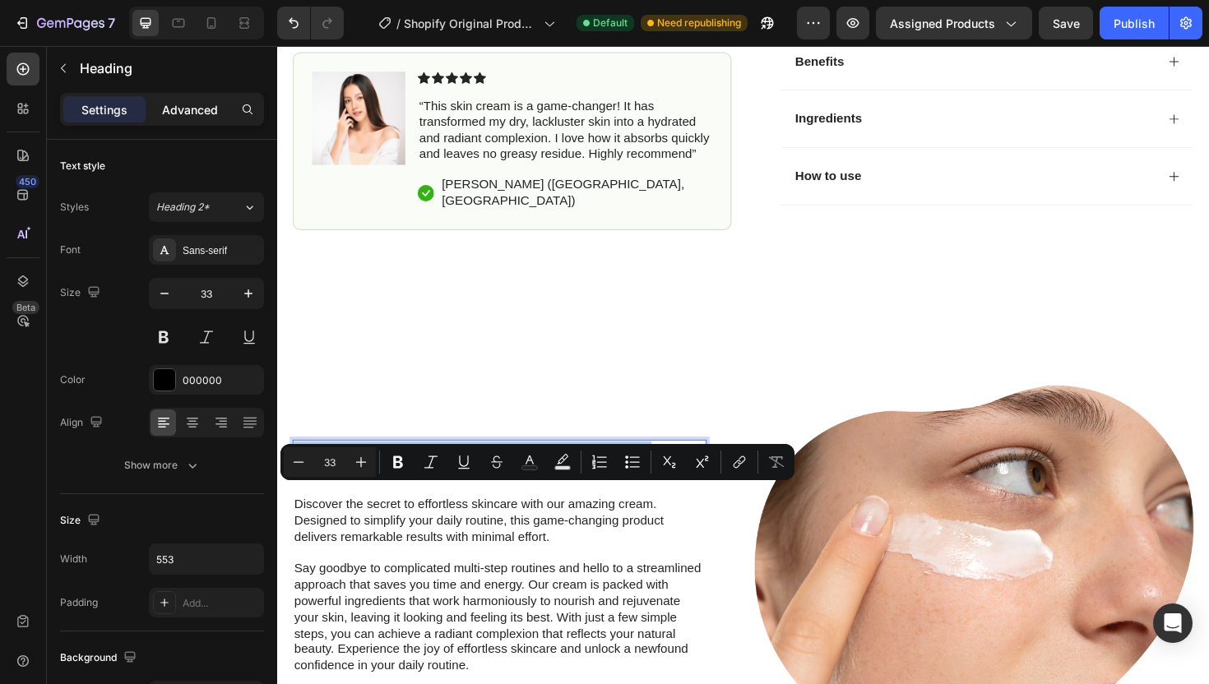
click at [206, 117] on p "Advanced" at bounding box center [190, 109] width 56 height 17
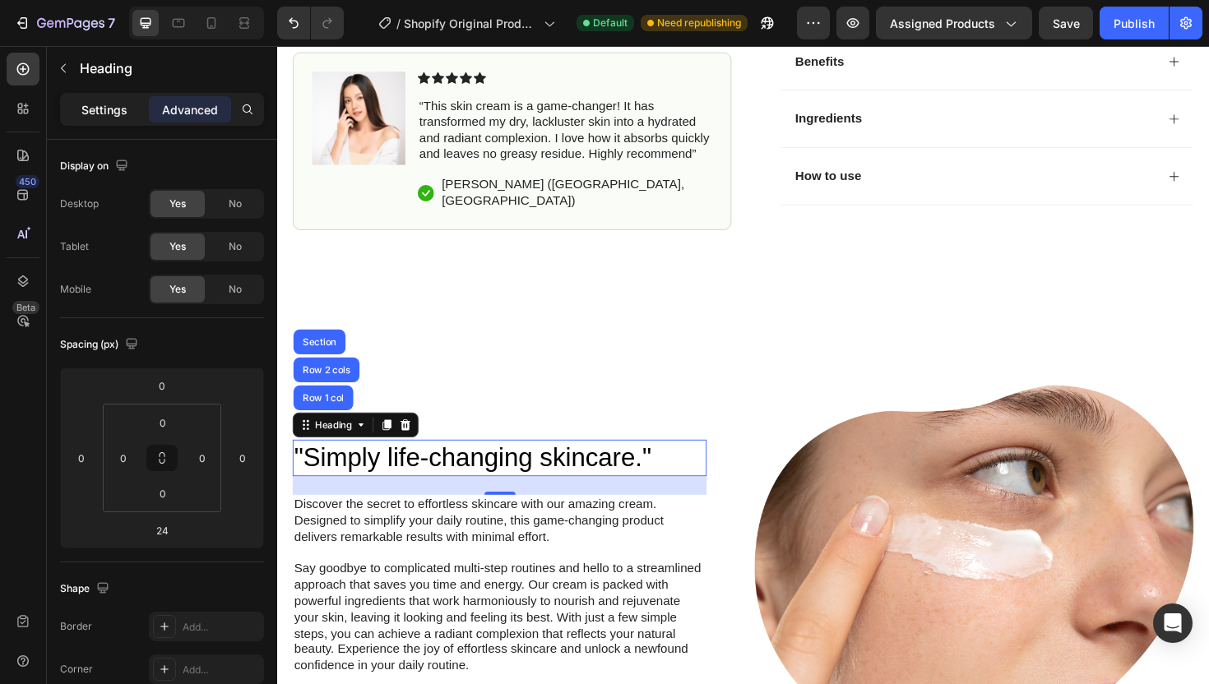
click at [122, 109] on p "Settings" at bounding box center [104, 109] width 46 height 17
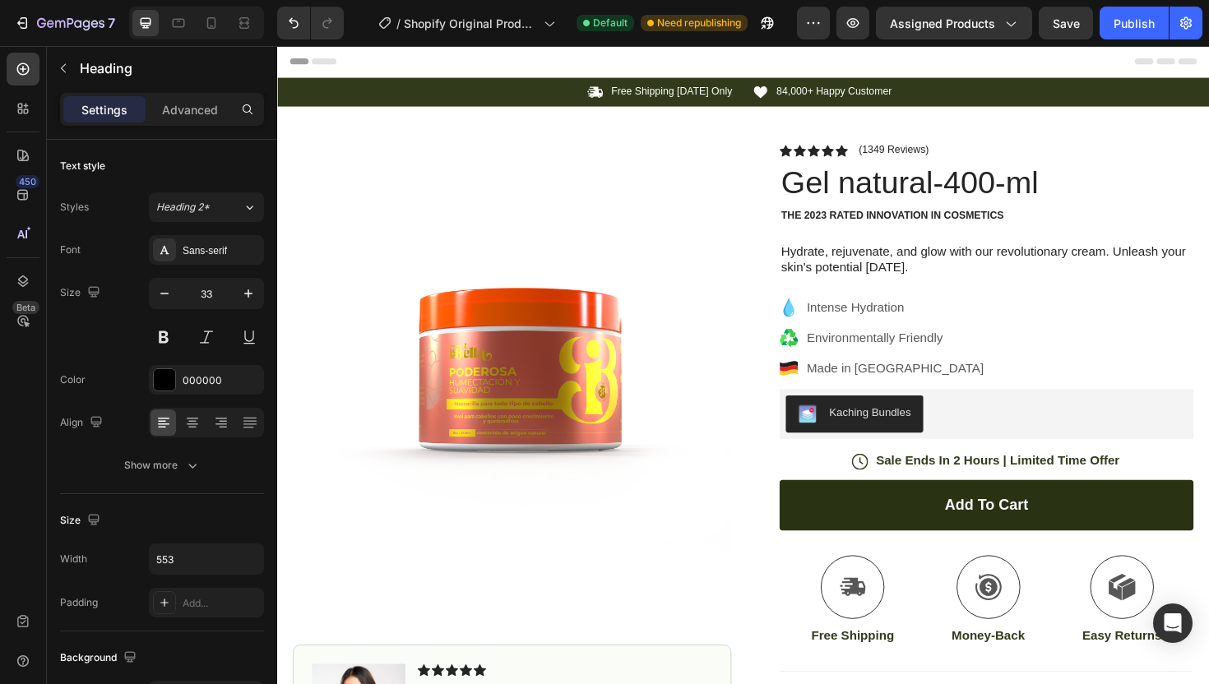
scroll to position [2, 0]
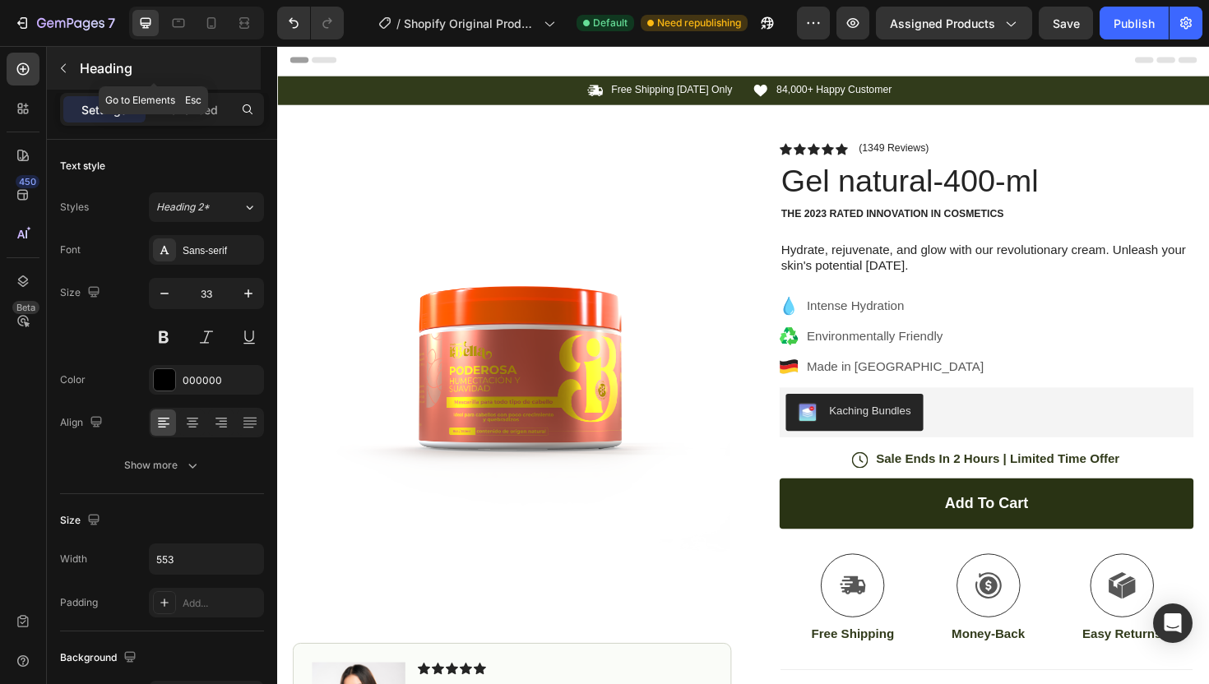
click at [62, 67] on icon "button" at bounding box center [63, 68] width 13 height 13
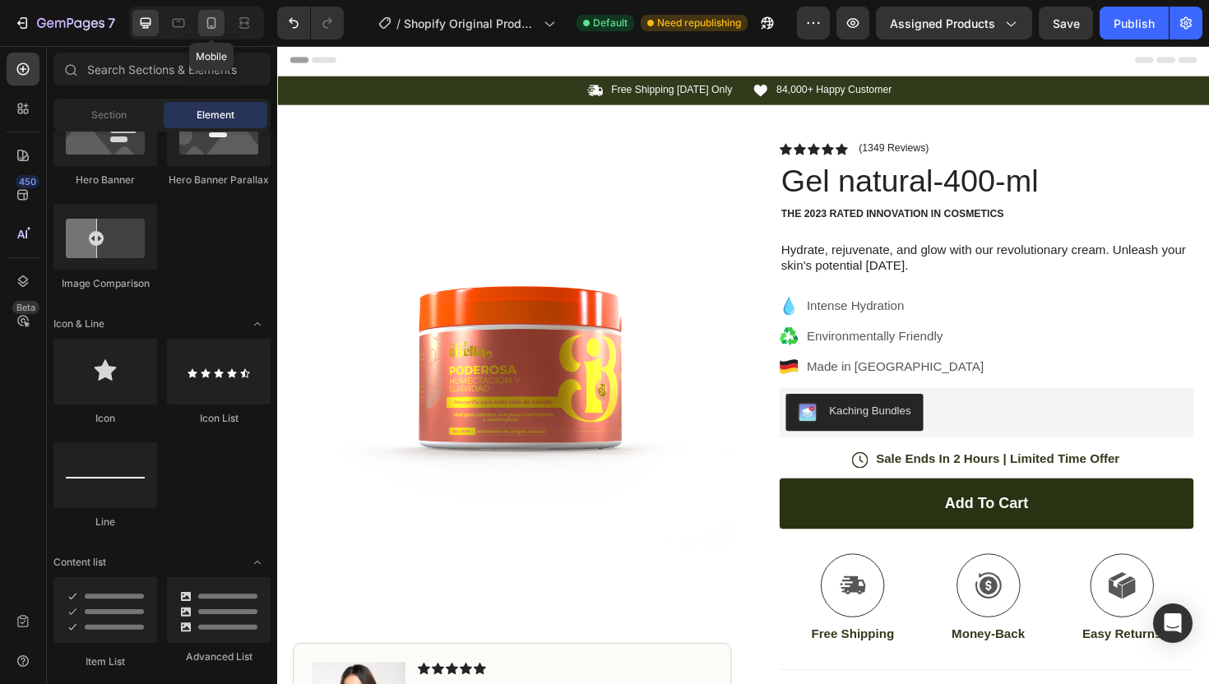
click at [209, 30] on icon at bounding box center [211, 23] width 16 height 16
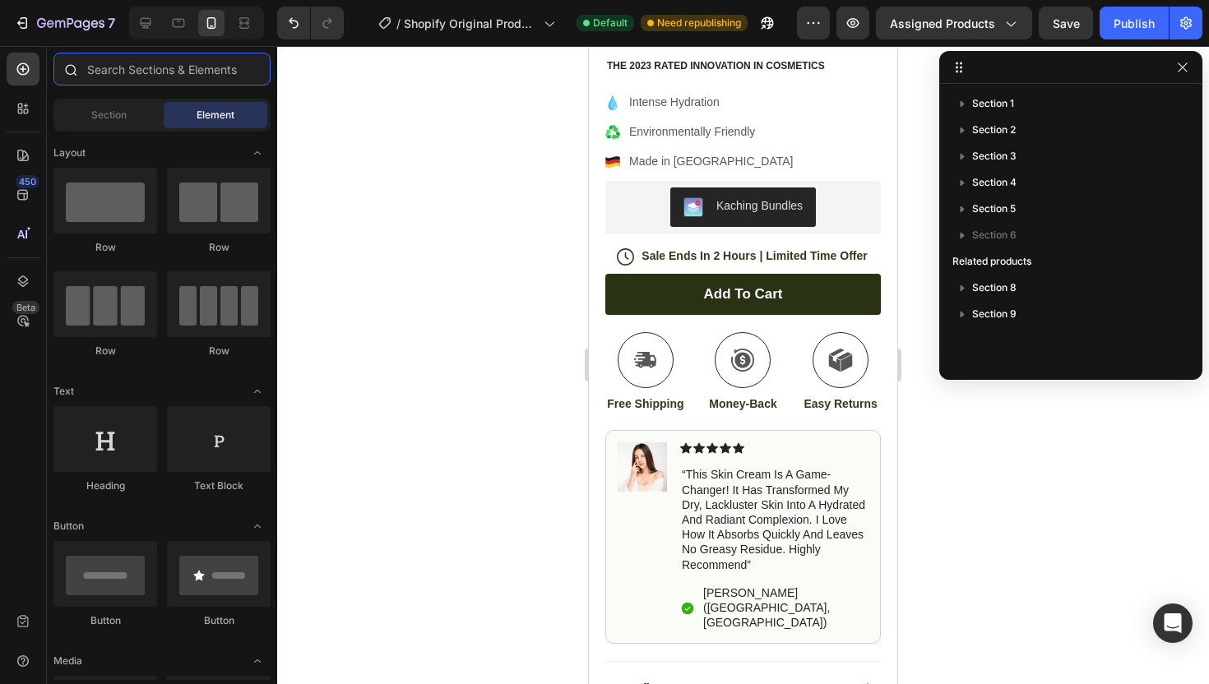
click at [109, 70] on input "text" at bounding box center [161, 69] width 217 height 33
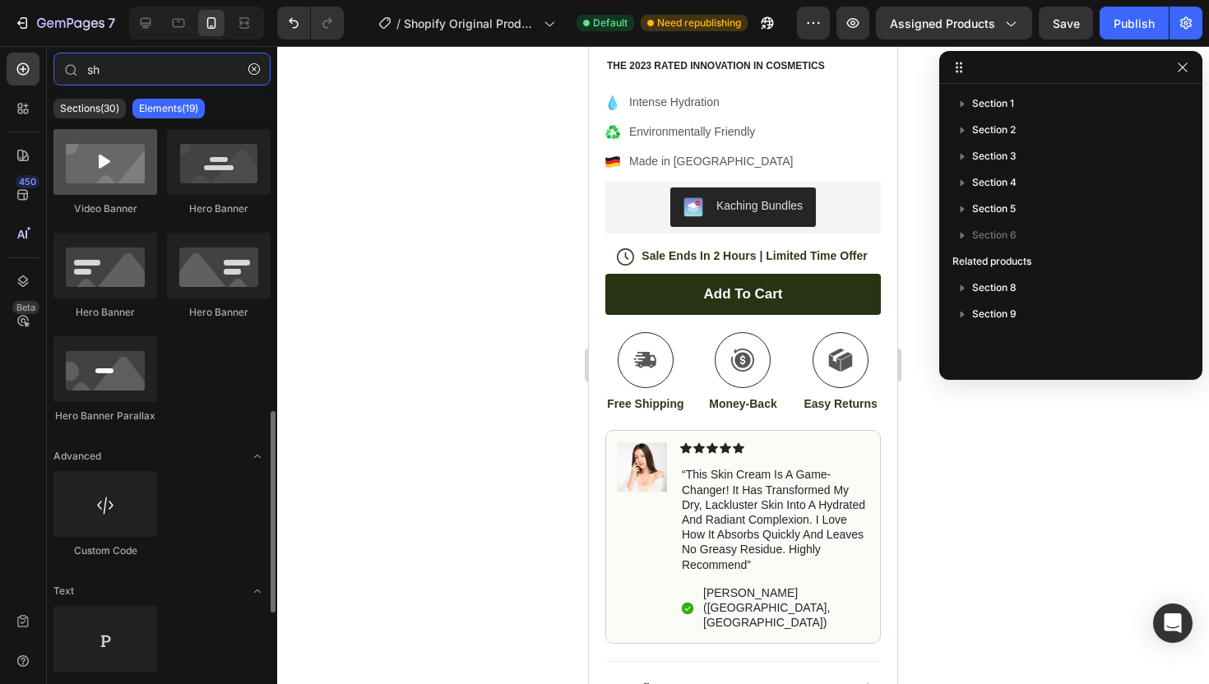
scroll to position [941, 0]
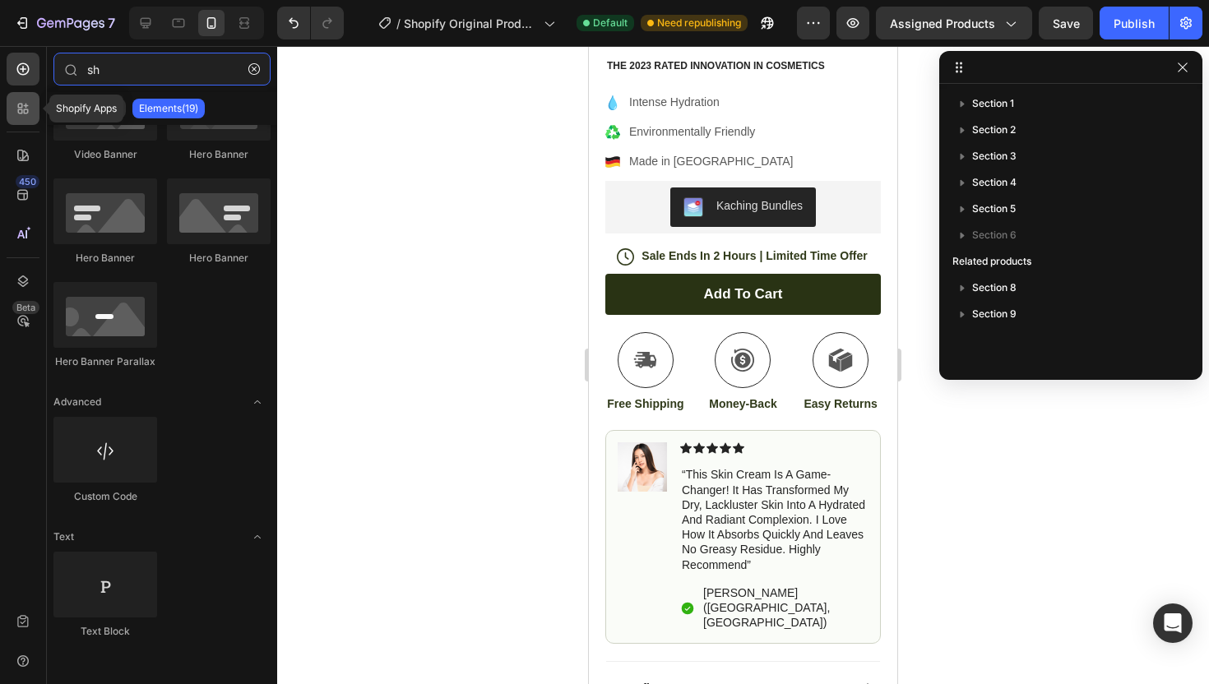
type input "sh"
click at [10, 111] on div at bounding box center [23, 108] width 33 height 33
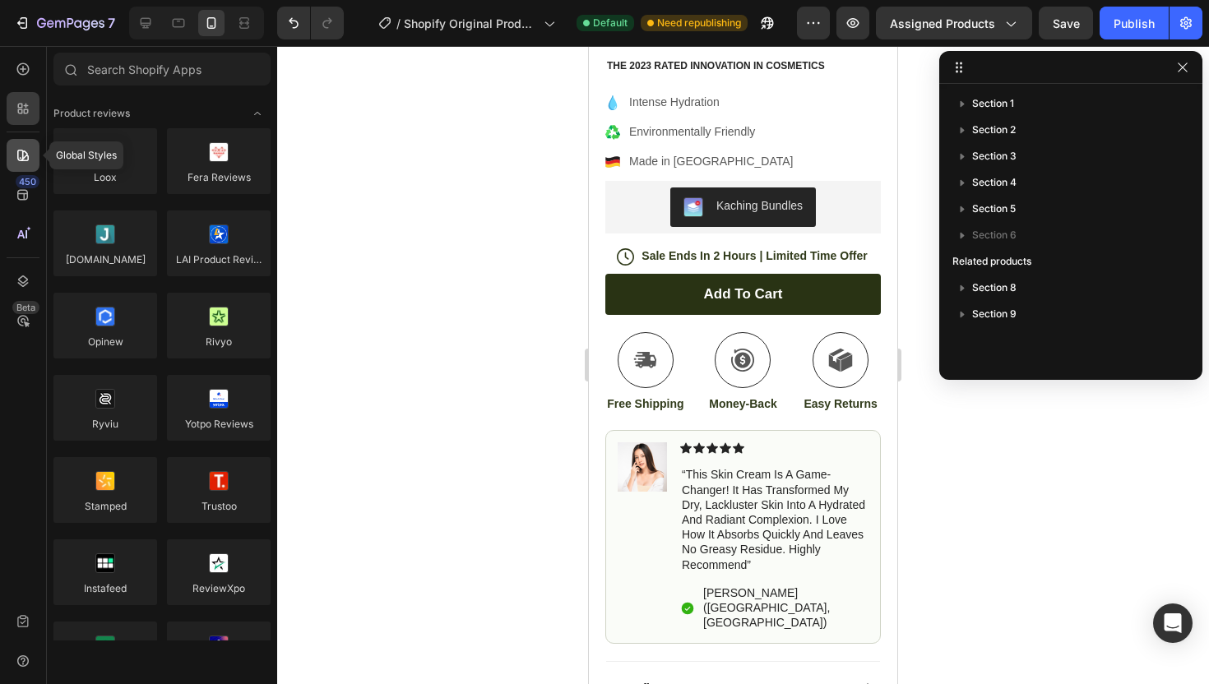
click at [21, 153] on icon at bounding box center [23, 155] width 16 height 16
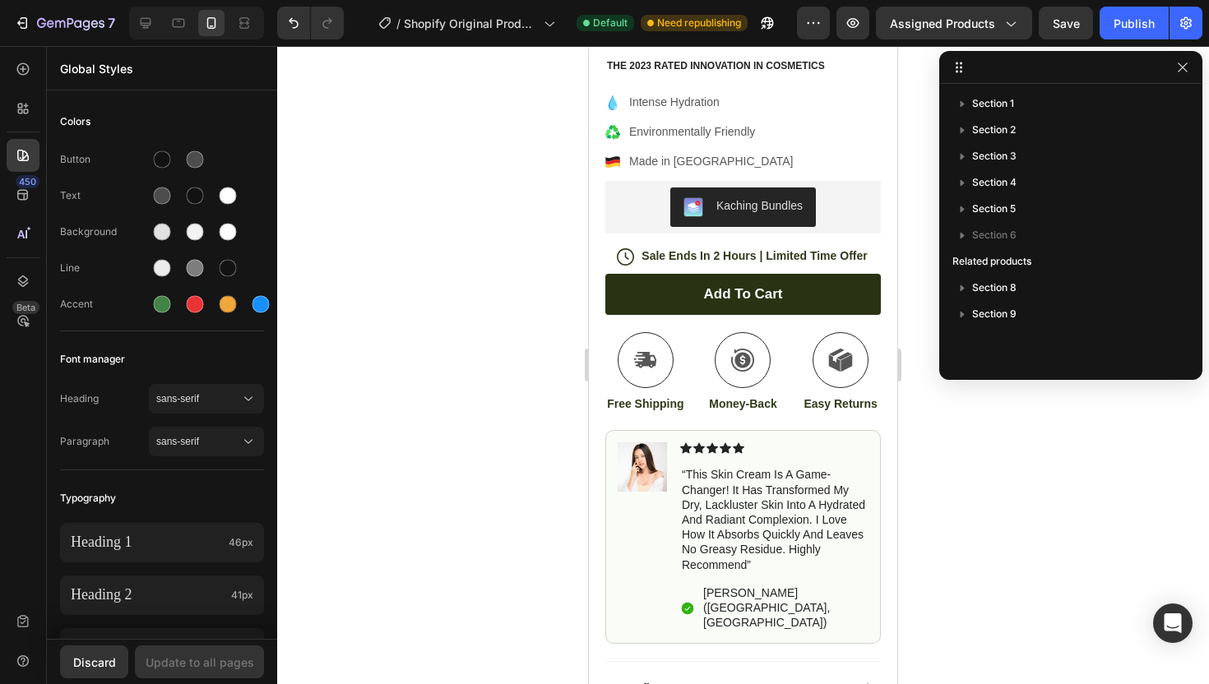
click at [25, 216] on div "450 Beta" at bounding box center [23, 329] width 33 height 552
click at [25, 205] on div "450" at bounding box center [23, 194] width 33 height 33
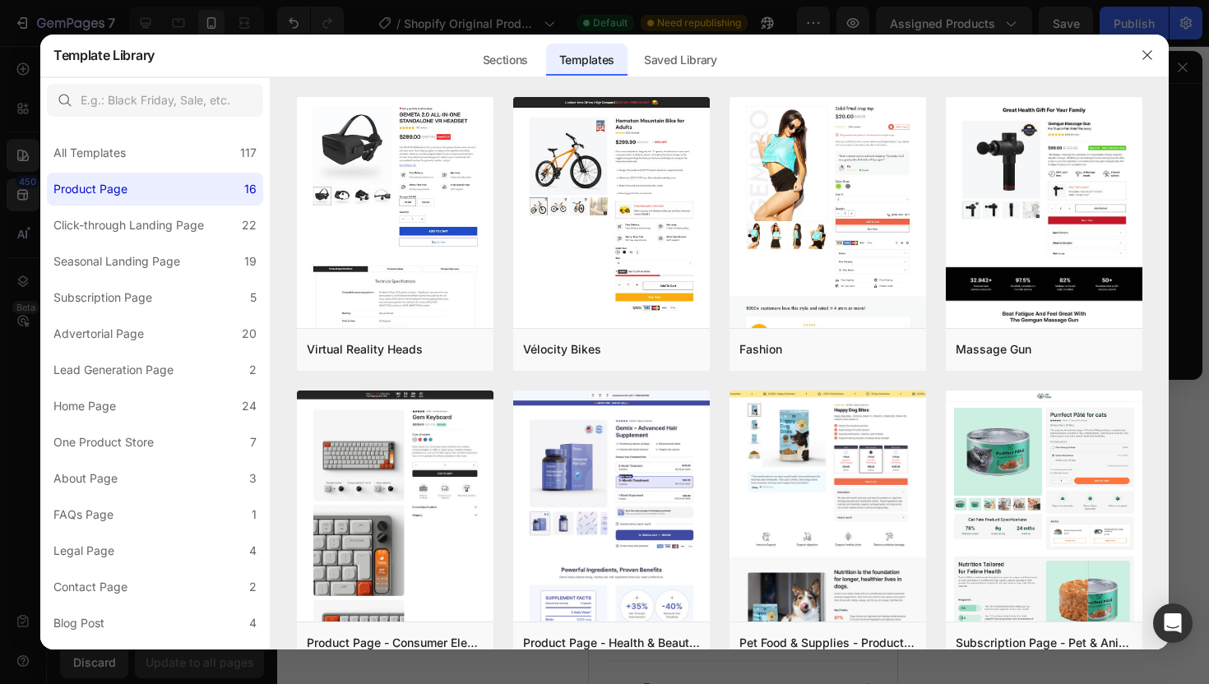
click at [24, 155] on div at bounding box center [604, 342] width 1209 height 684
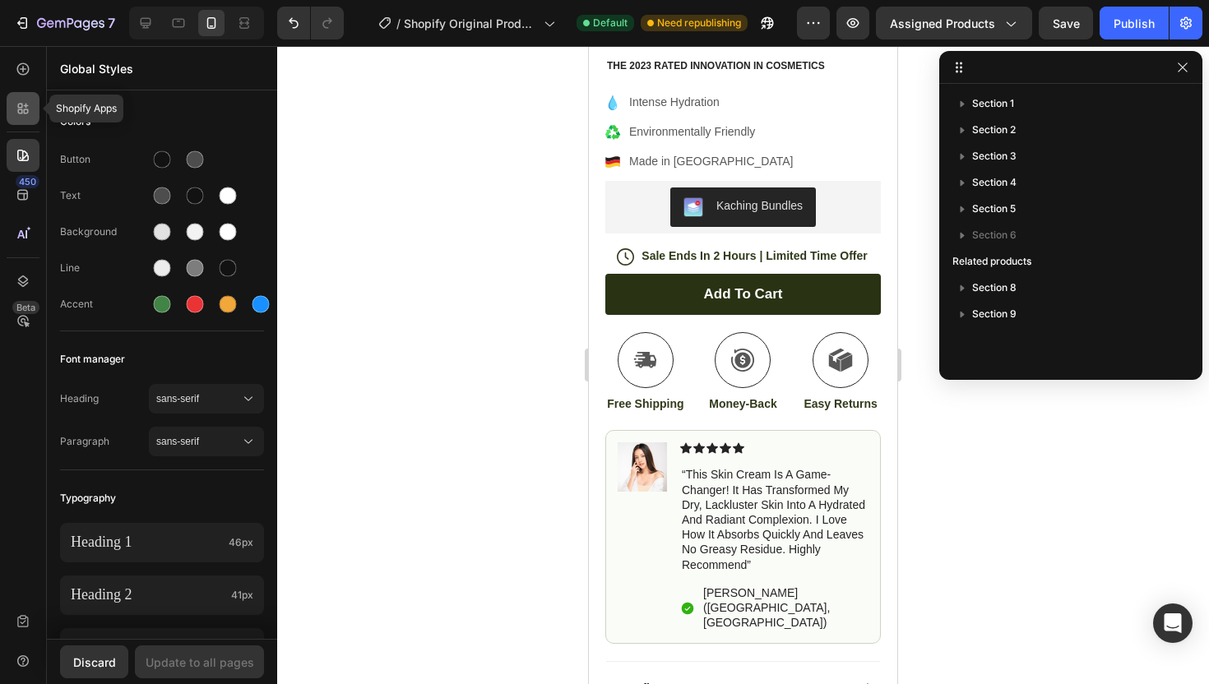
click at [28, 107] on icon at bounding box center [23, 108] width 16 height 16
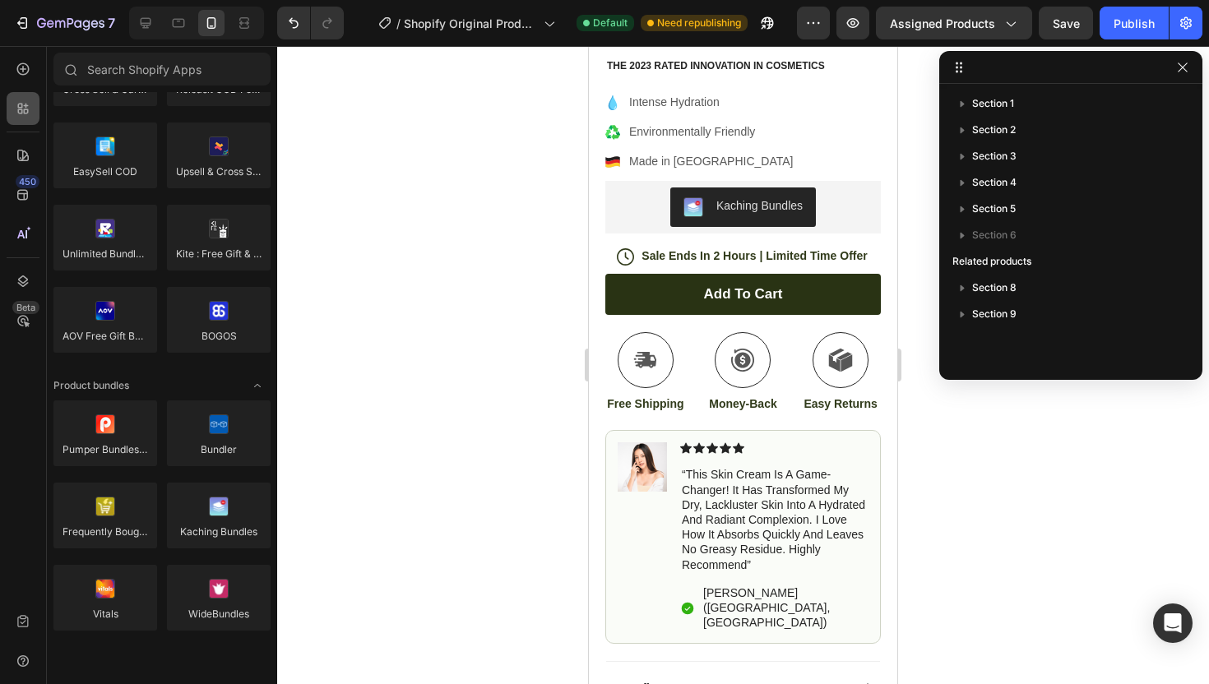
click at [25, 110] on icon at bounding box center [23, 108] width 16 height 16
click at [31, 72] on div at bounding box center [23, 69] width 33 height 33
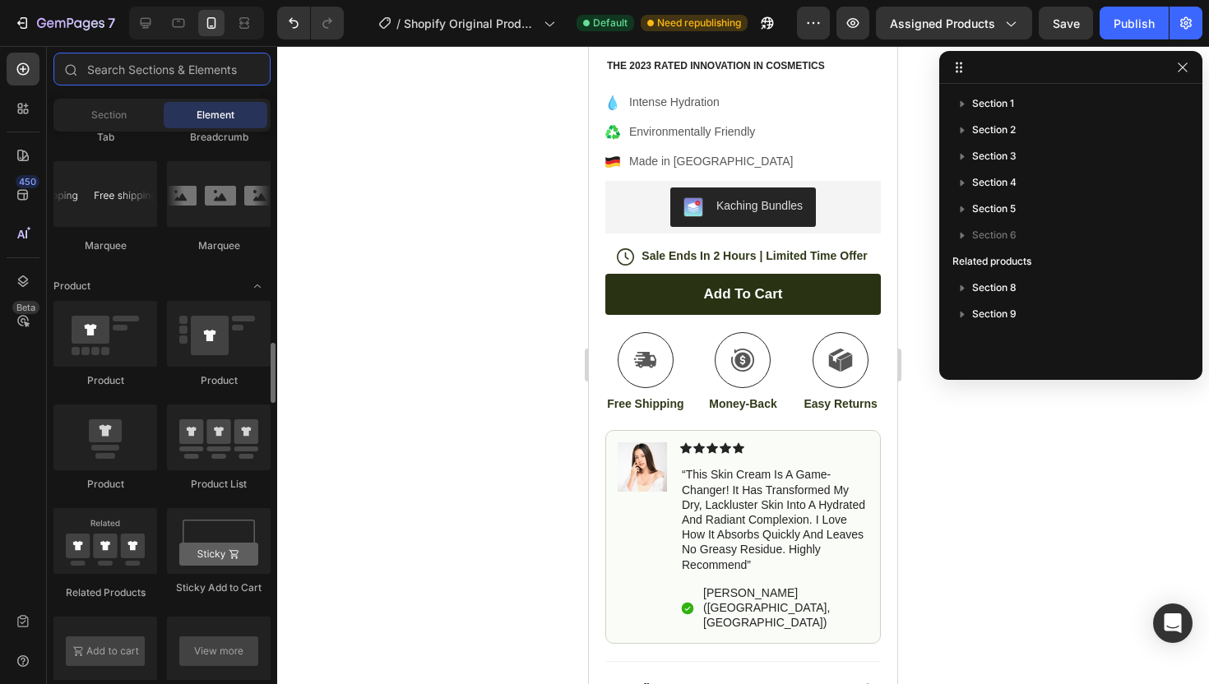
scroll to position [1989, 0]
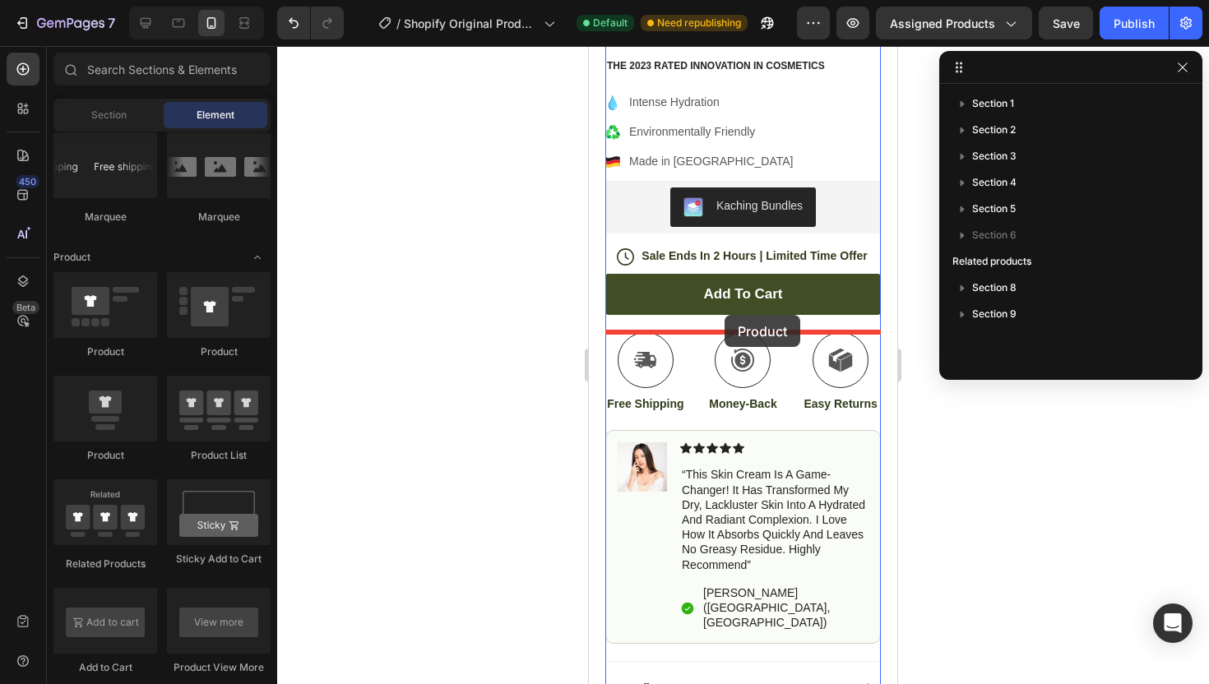
drag, startPoint x: 703, startPoint y: 367, endPoint x: 725, endPoint y: 313, distance: 57.9
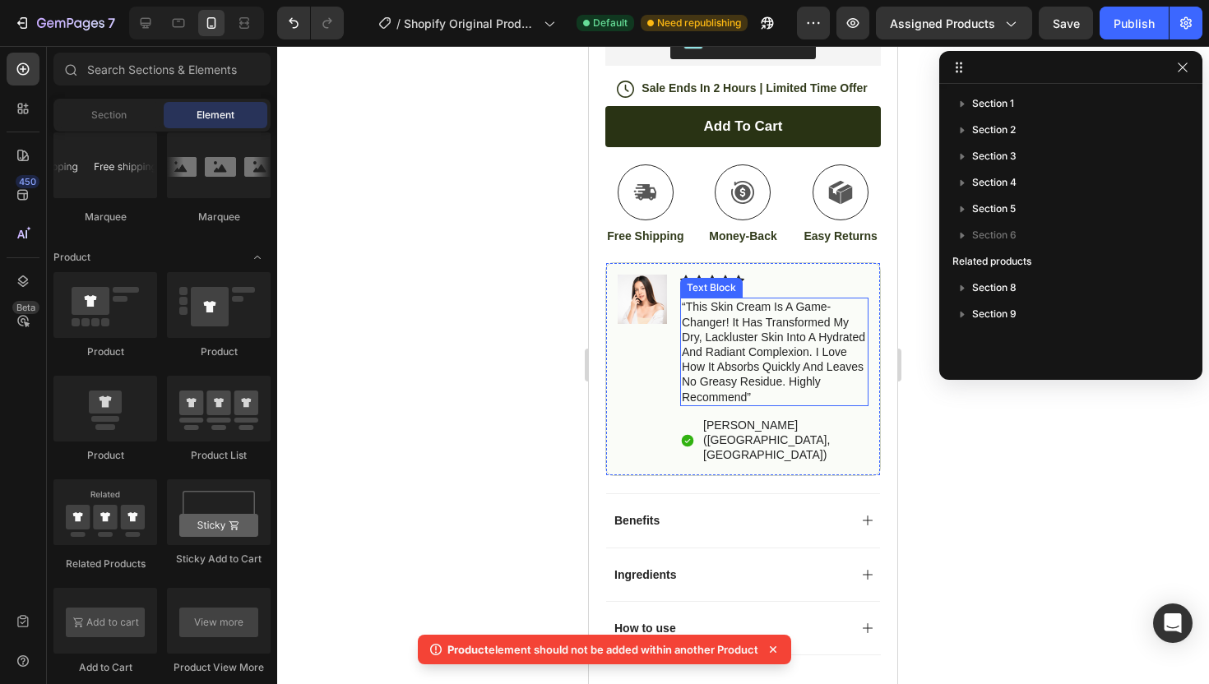
scroll to position [0, 0]
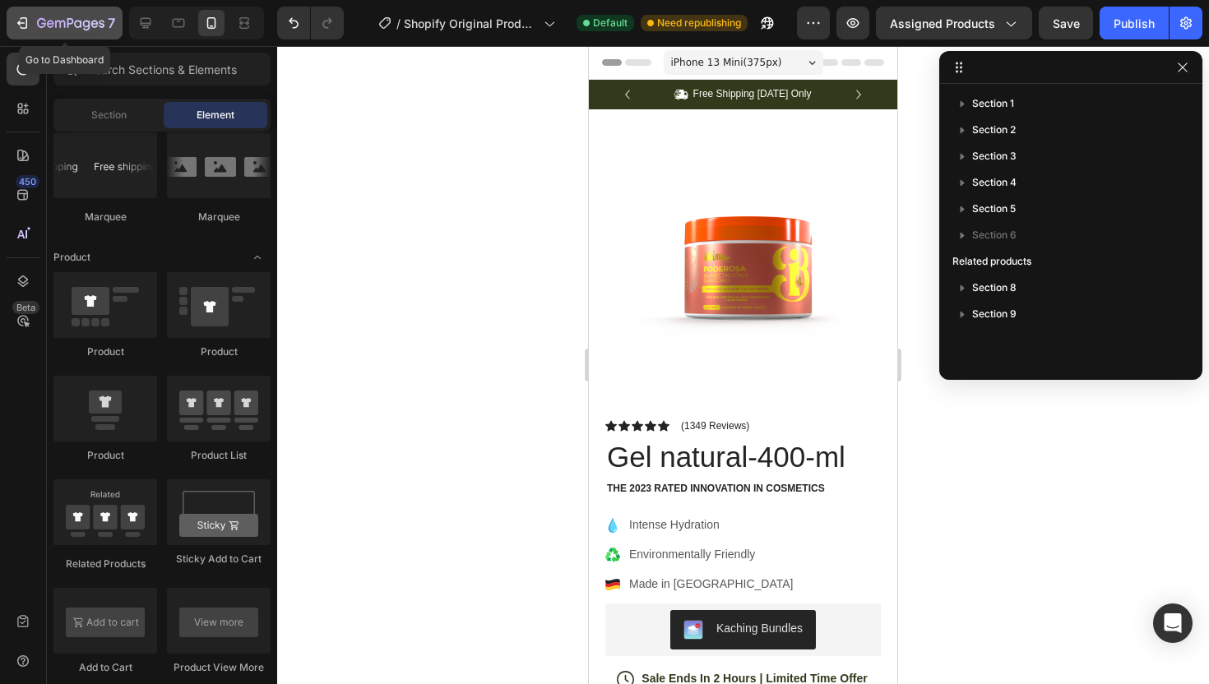
click at [26, 28] on icon "button" at bounding box center [22, 23] width 16 height 16
